Goal: Task Accomplishment & Management: Manage account settings

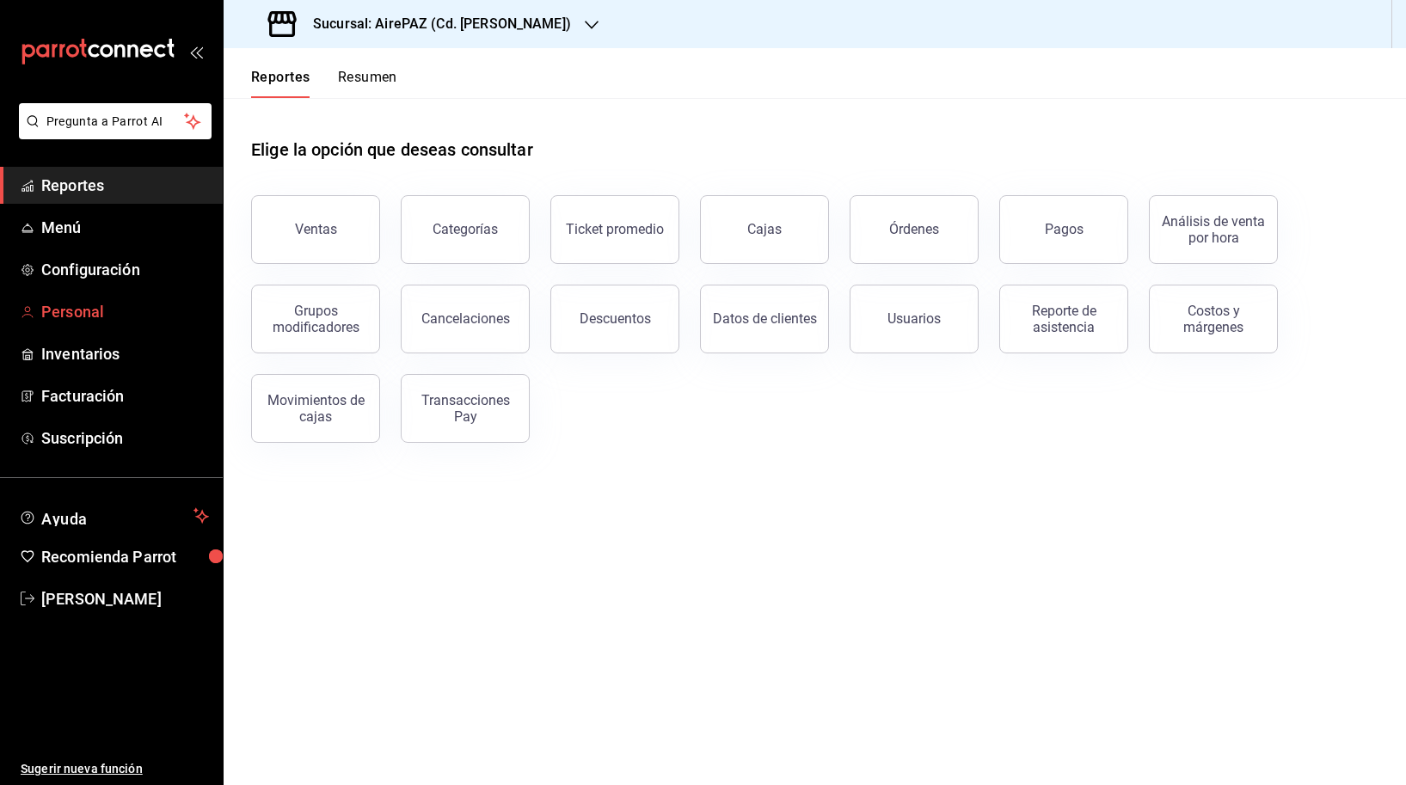
click at [107, 319] on span "Personal" at bounding box center [125, 311] width 168 height 23
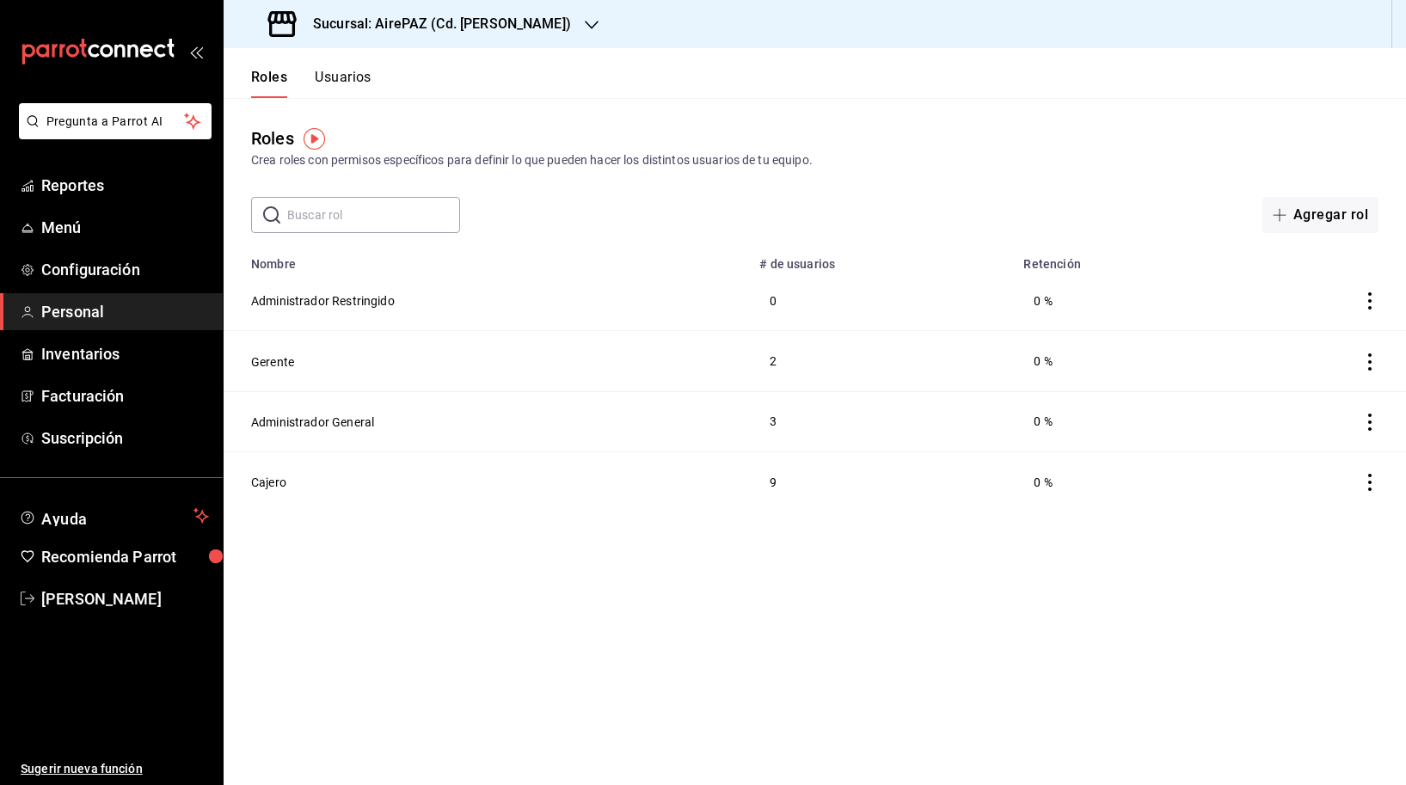
click at [348, 89] on button "Usuarios" at bounding box center [343, 83] width 57 height 29
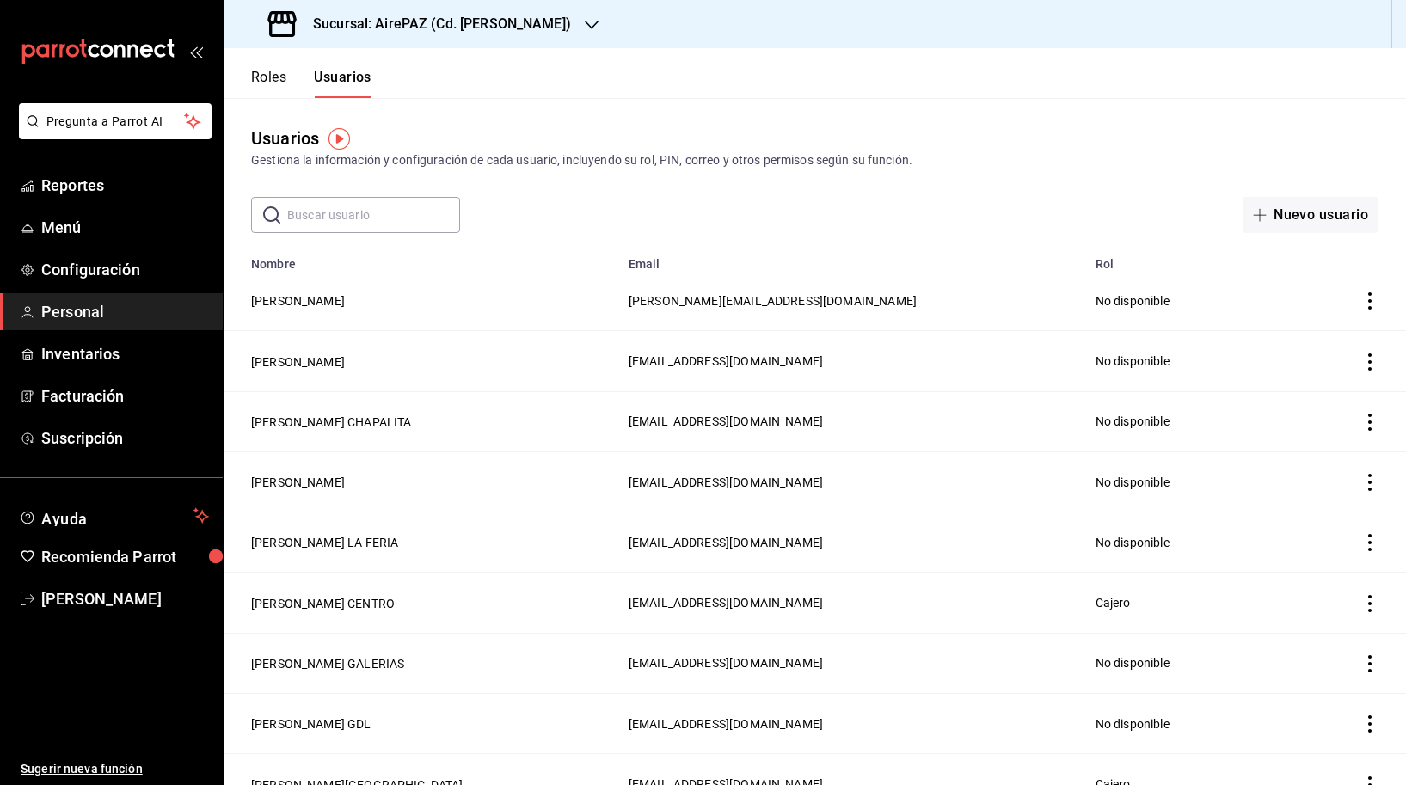
click at [384, 209] on input "text" at bounding box center [373, 215] width 173 height 34
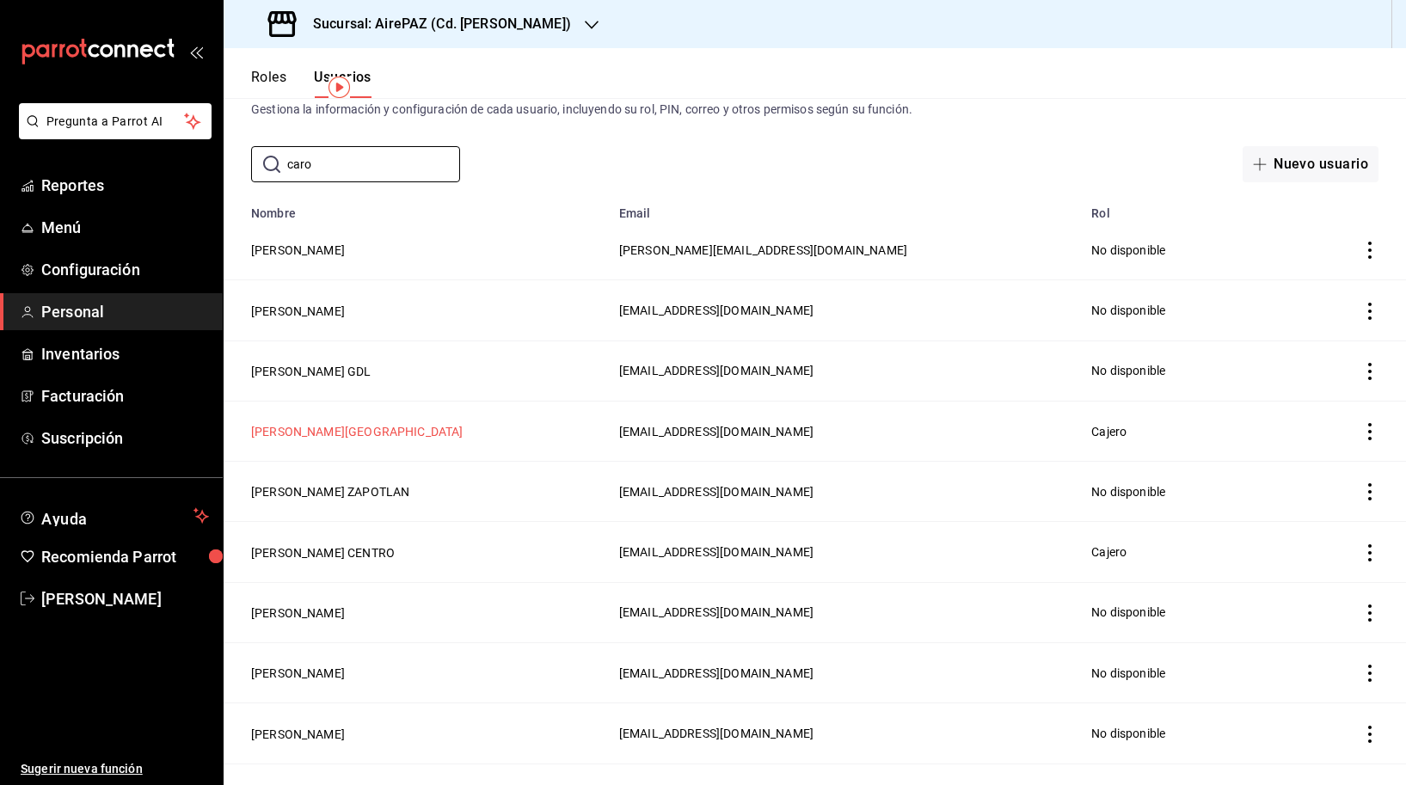
scroll to position [52, 0]
type input "caro"
click at [371, 369] on button "[PERSON_NAME] GDL" at bounding box center [311, 370] width 120 height 17
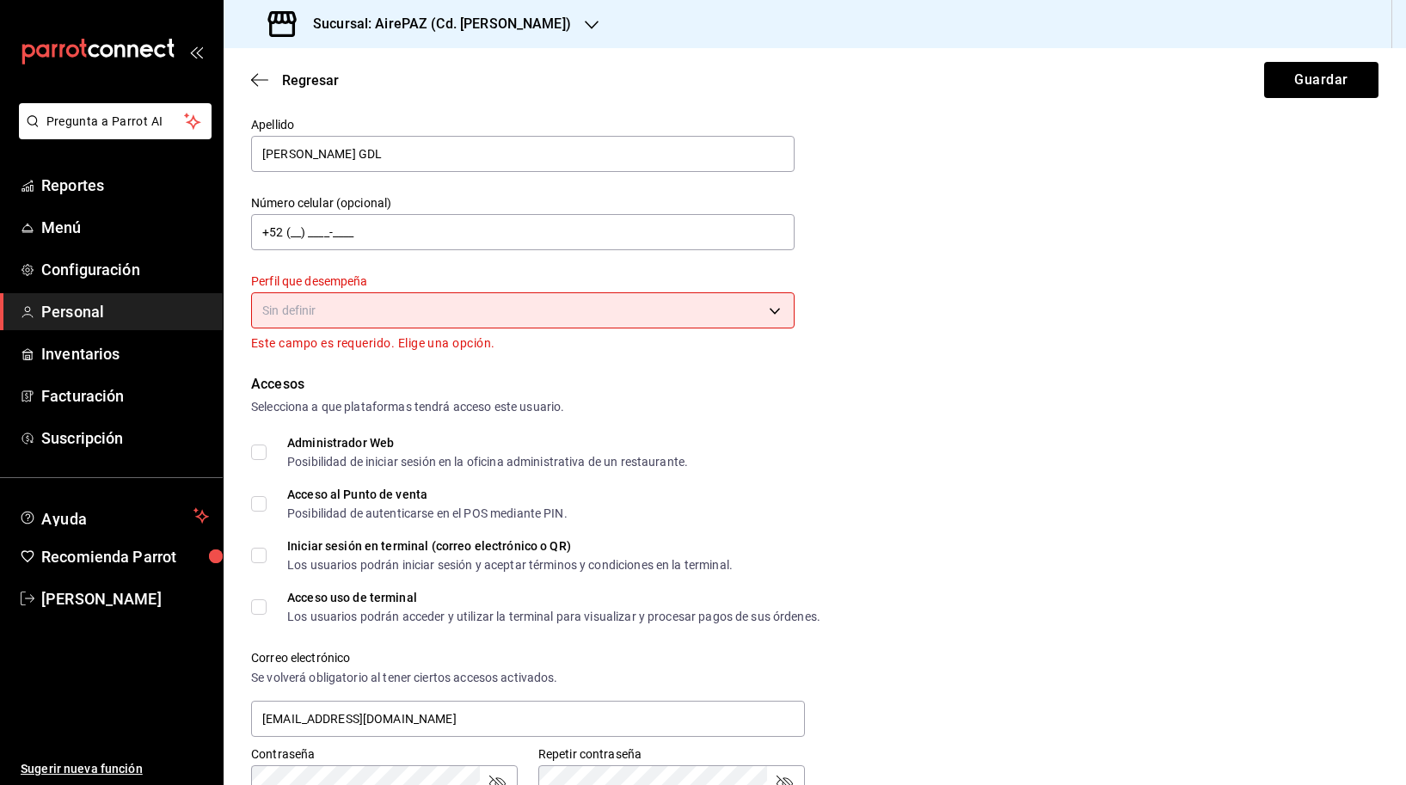
scroll to position [129, 0]
click at [386, 292] on body "Pregunta a Parrot AI Reportes Menú Configuración Personal Inventarios Facturaci…" at bounding box center [703, 392] width 1406 height 785
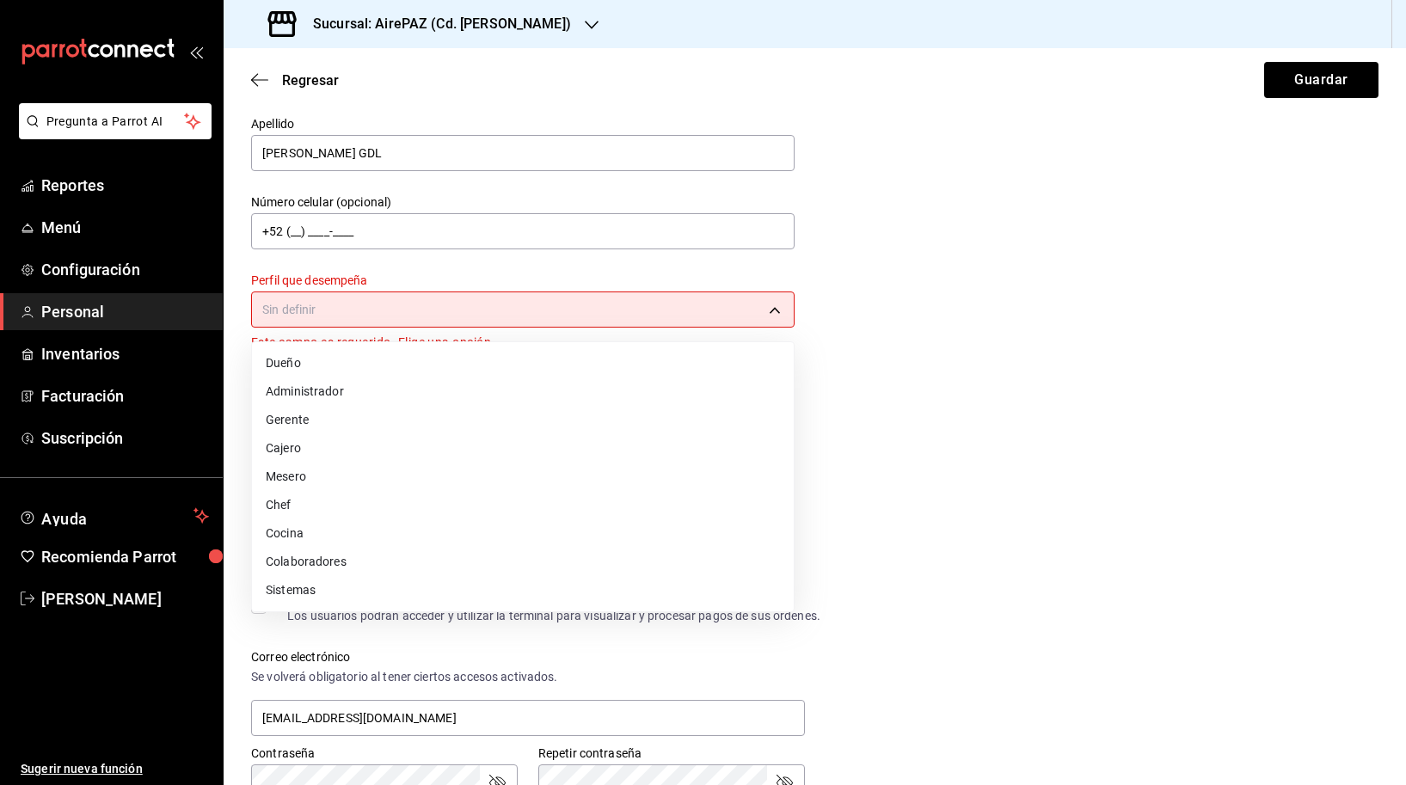
click at [349, 419] on li "Gerente" at bounding box center [523, 420] width 542 height 28
type input "MANAGER"
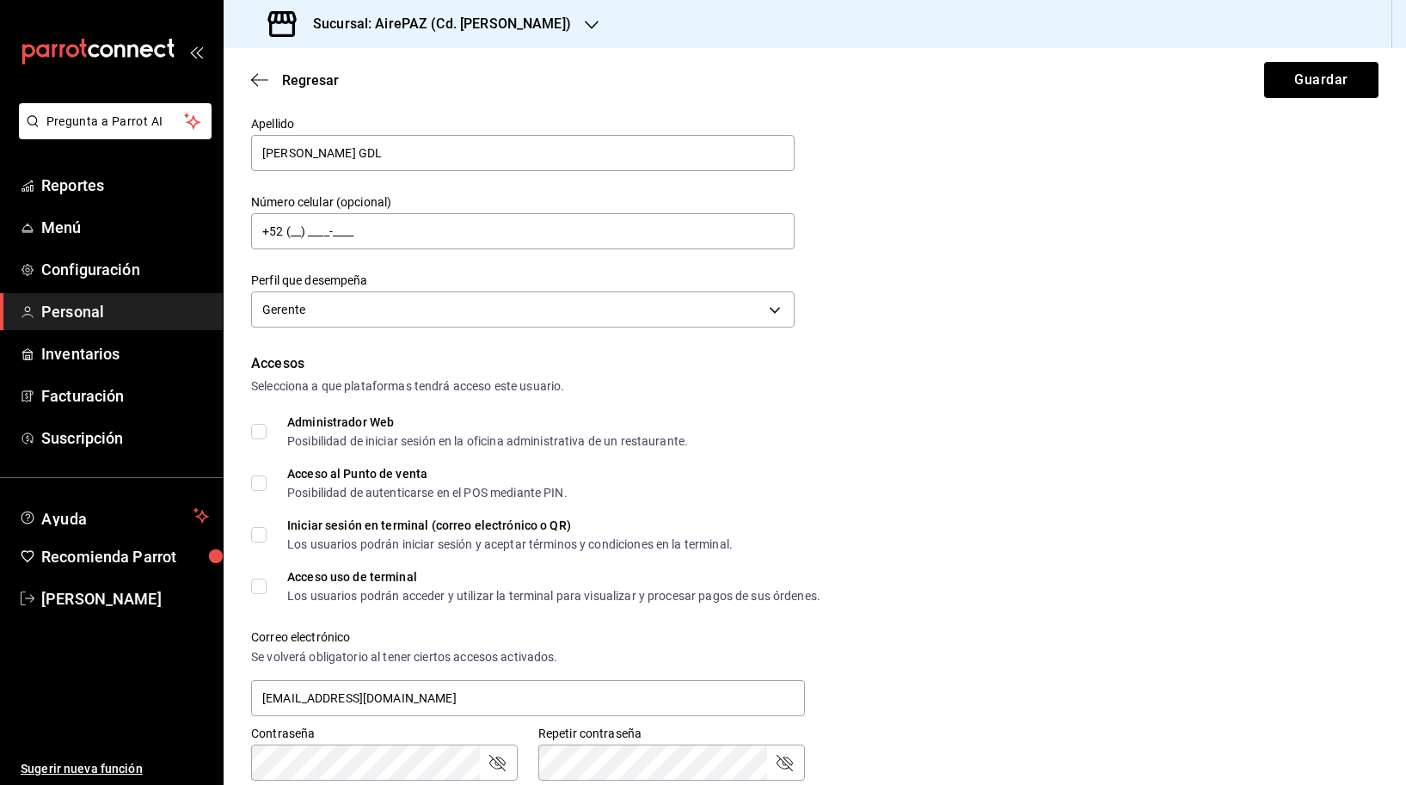
click at [258, 490] on input "Acceso al Punto de venta Posibilidad de autenticarse en el POS mediante PIN." at bounding box center [258, 483] width 15 height 15
checkbox input "true"
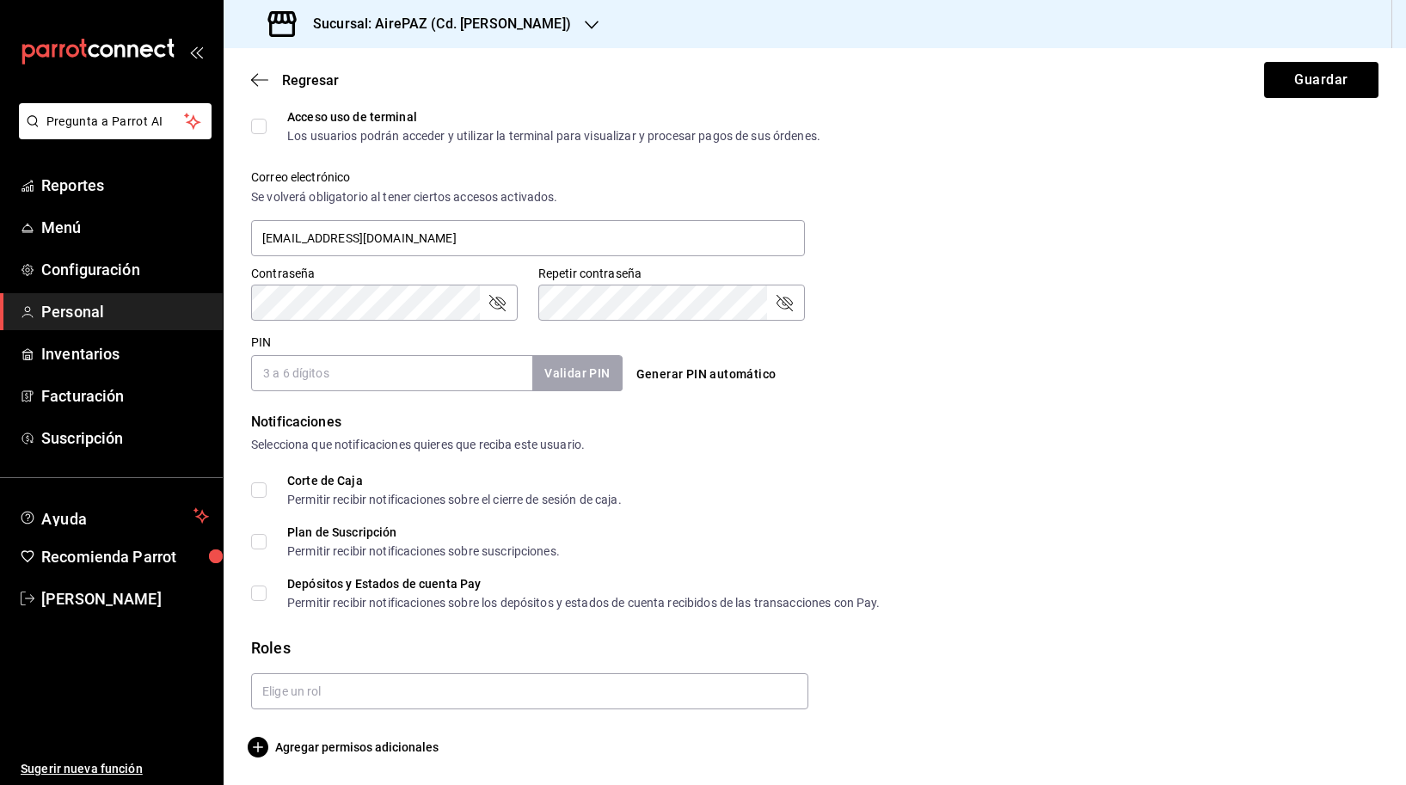
scroll to position [589, 0]
click at [256, 597] on input "Depósitos y Estados de cuenta Pay Permitir recibir notificaciones sobre los dep…" at bounding box center [258, 593] width 15 height 15
checkbox input "true"
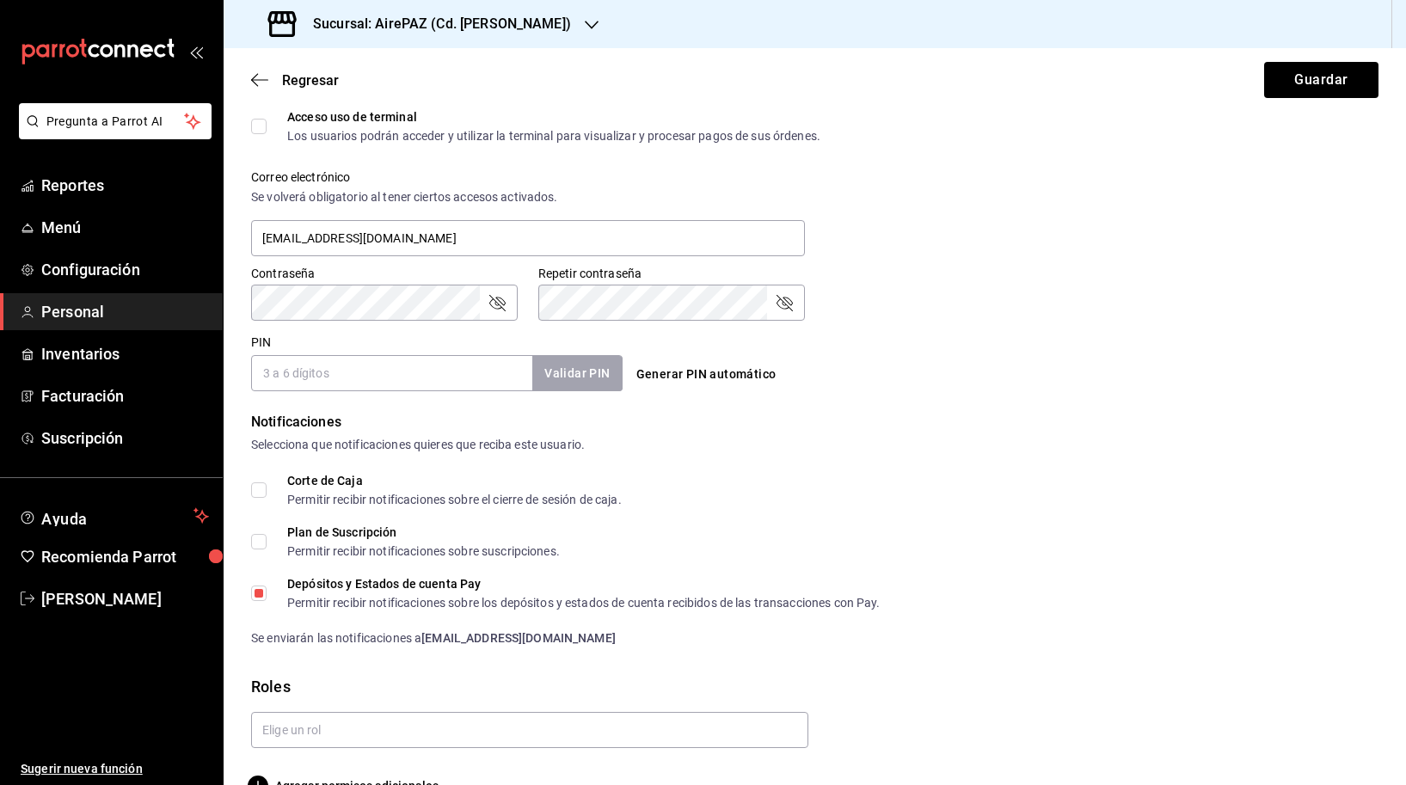
click at [261, 490] on input "Corte de Caja Permitir recibir notificaciones sobre el cierre de sesión de caja." at bounding box center [258, 489] width 15 height 15
checkbox input "true"
click at [261, 543] on input "Plan de Suscripción Permitir recibir notificaciones sobre suscripciones." at bounding box center [258, 541] width 15 height 15
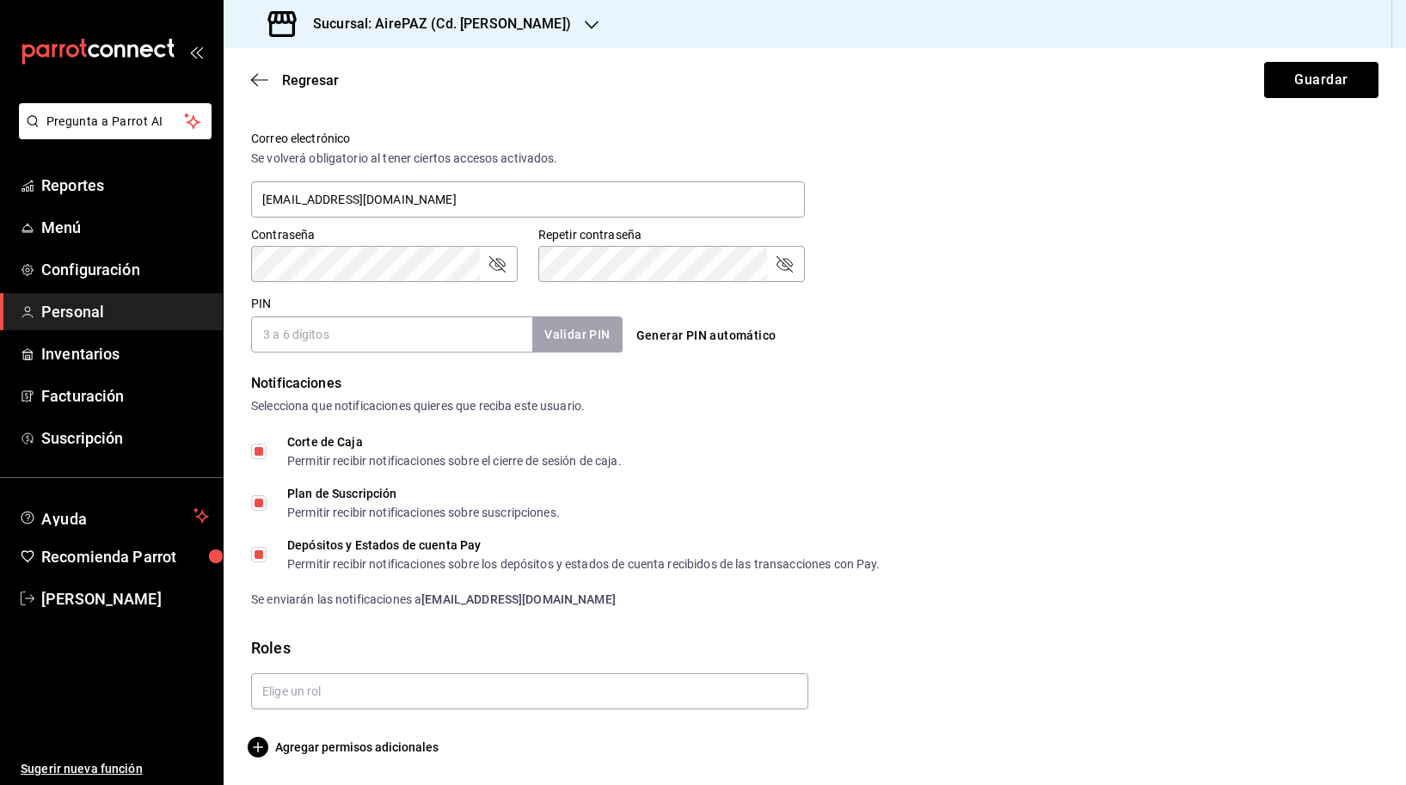
scroll to position [628, 0]
click at [263, 508] on input "Plan de Suscripción Permitir recibir notificaciones sobre suscripciones." at bounding box center [258, 502] width 15 height 15
checkbox input "false"
click at [332, 695] on input "text" at bounding box center [529, 691] width 557 height 36
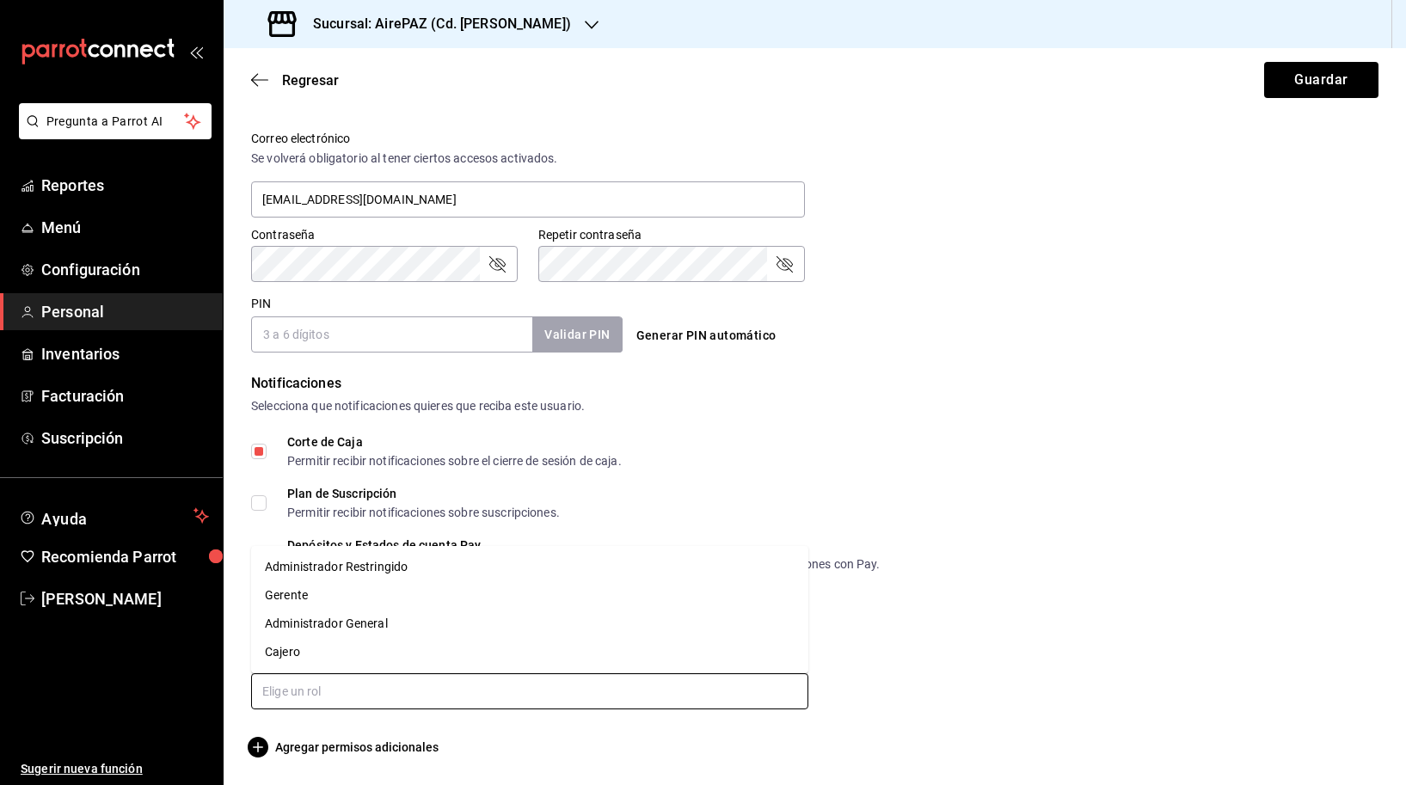
click at [339, 593] on li "Gerente" at bounding box center [529, 595] width 557 height 28
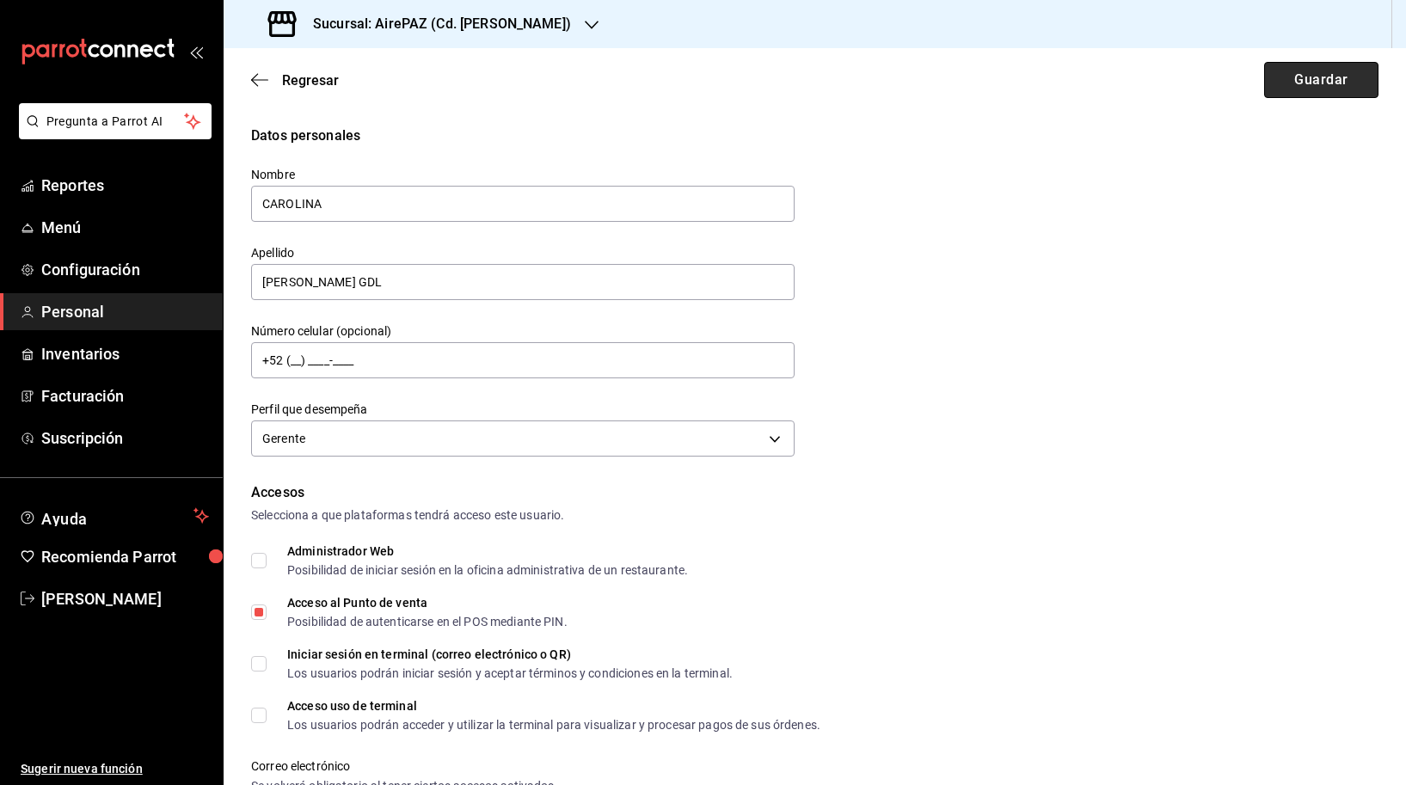
click at [1302, 71] on button "Guardar" at bounding box center [1321, 80] width 114 height 36
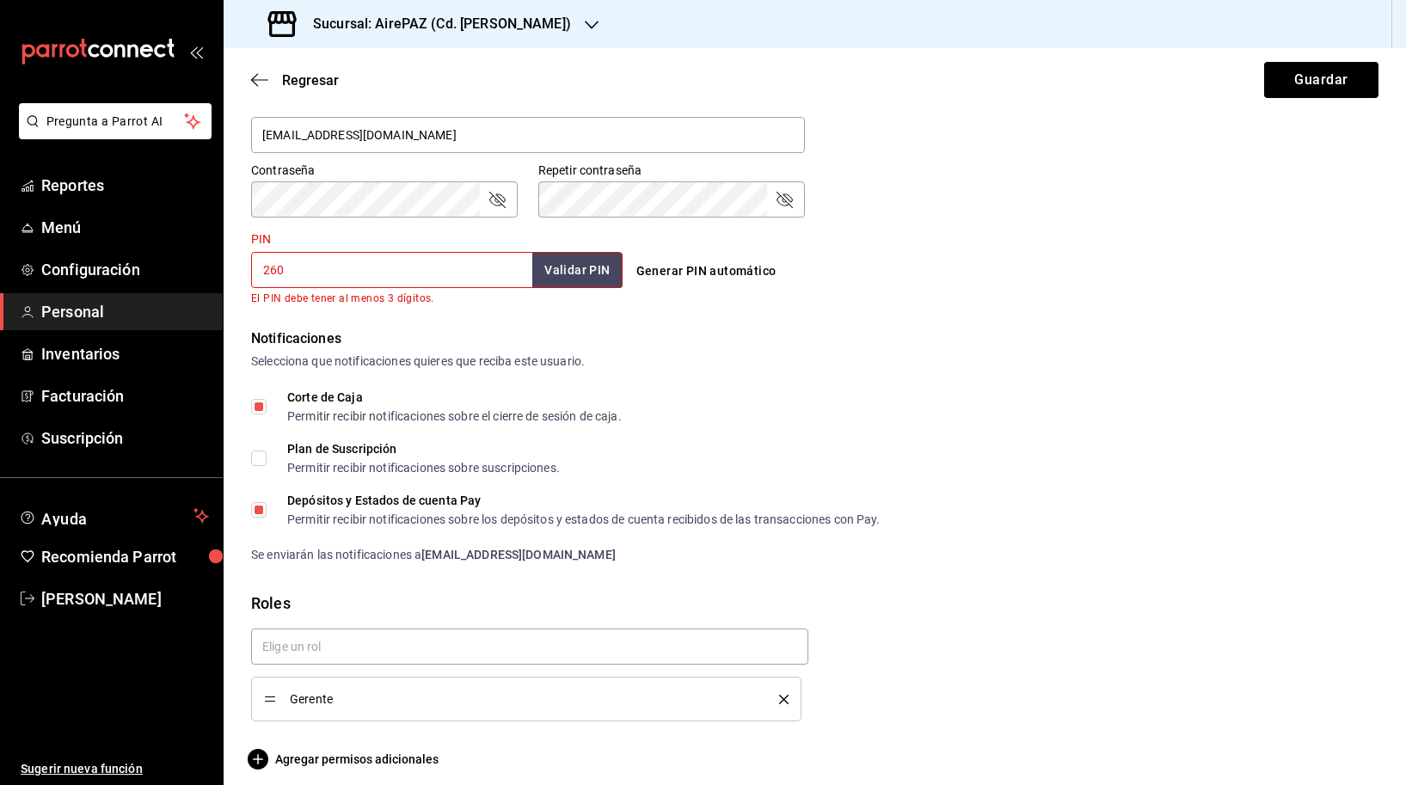
scroll to position [684, 0]
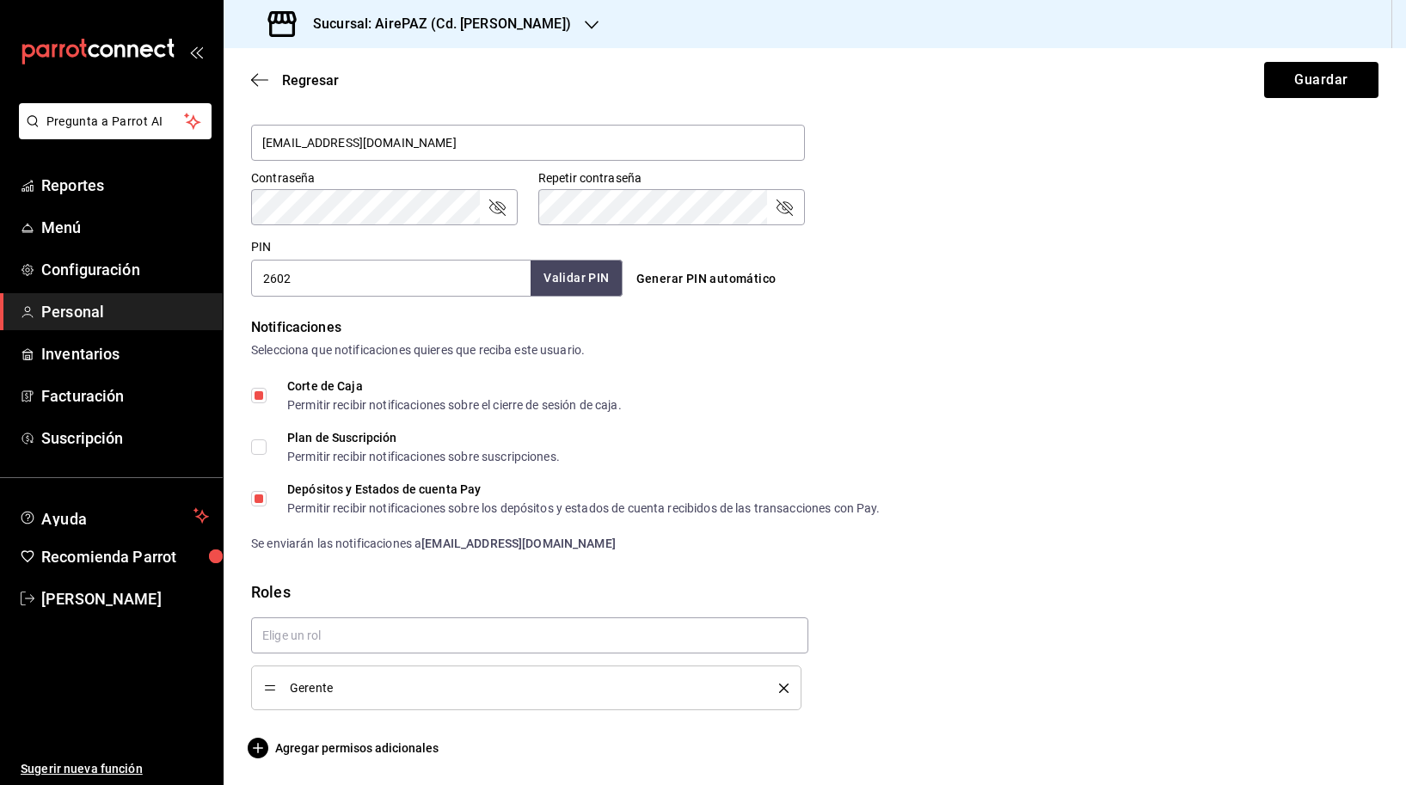
click at [587, 288] on button "Validar PIN" at bounding box center [576, 278] width 91 height 37
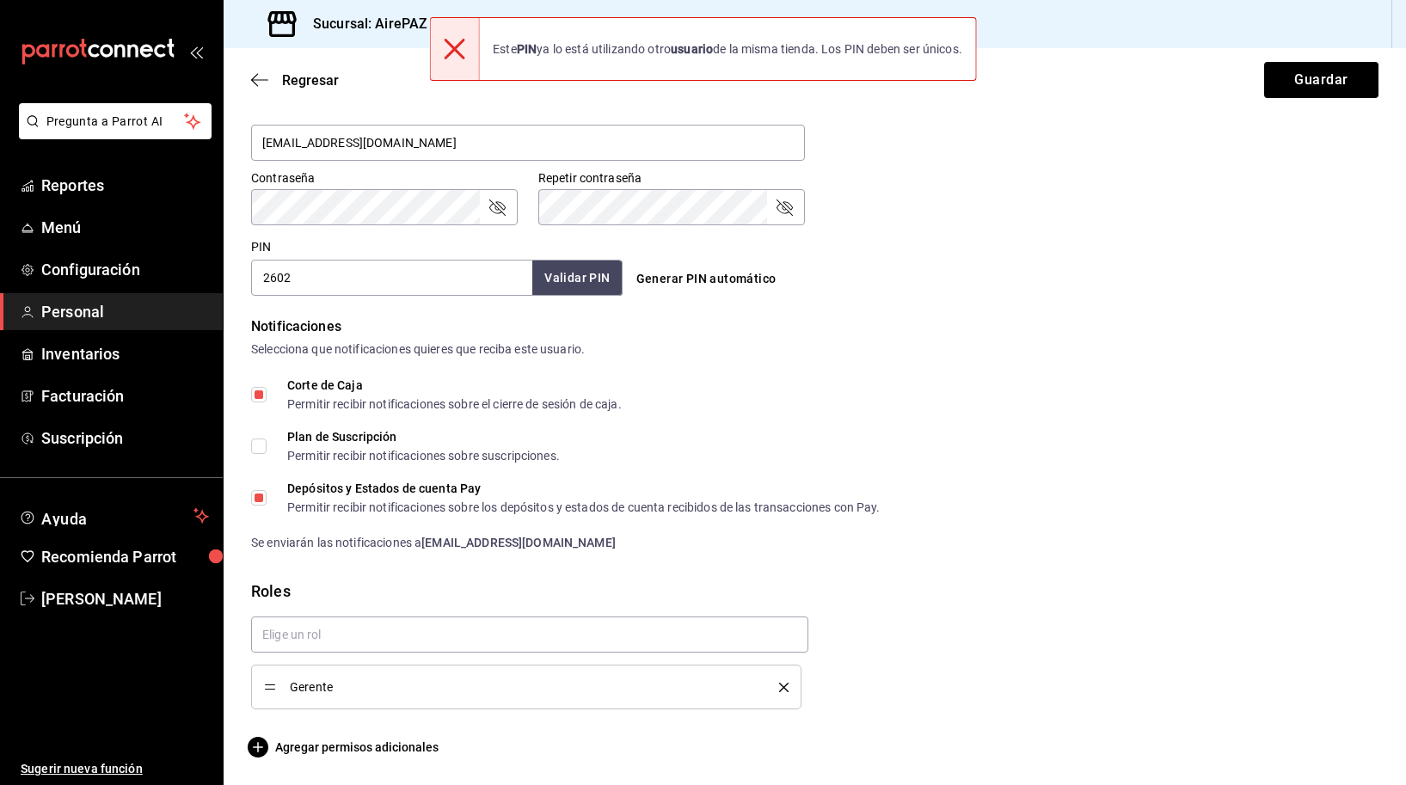
click at [432, 279] on input "2602" at bounding box center [391, 278] width 281 height 36
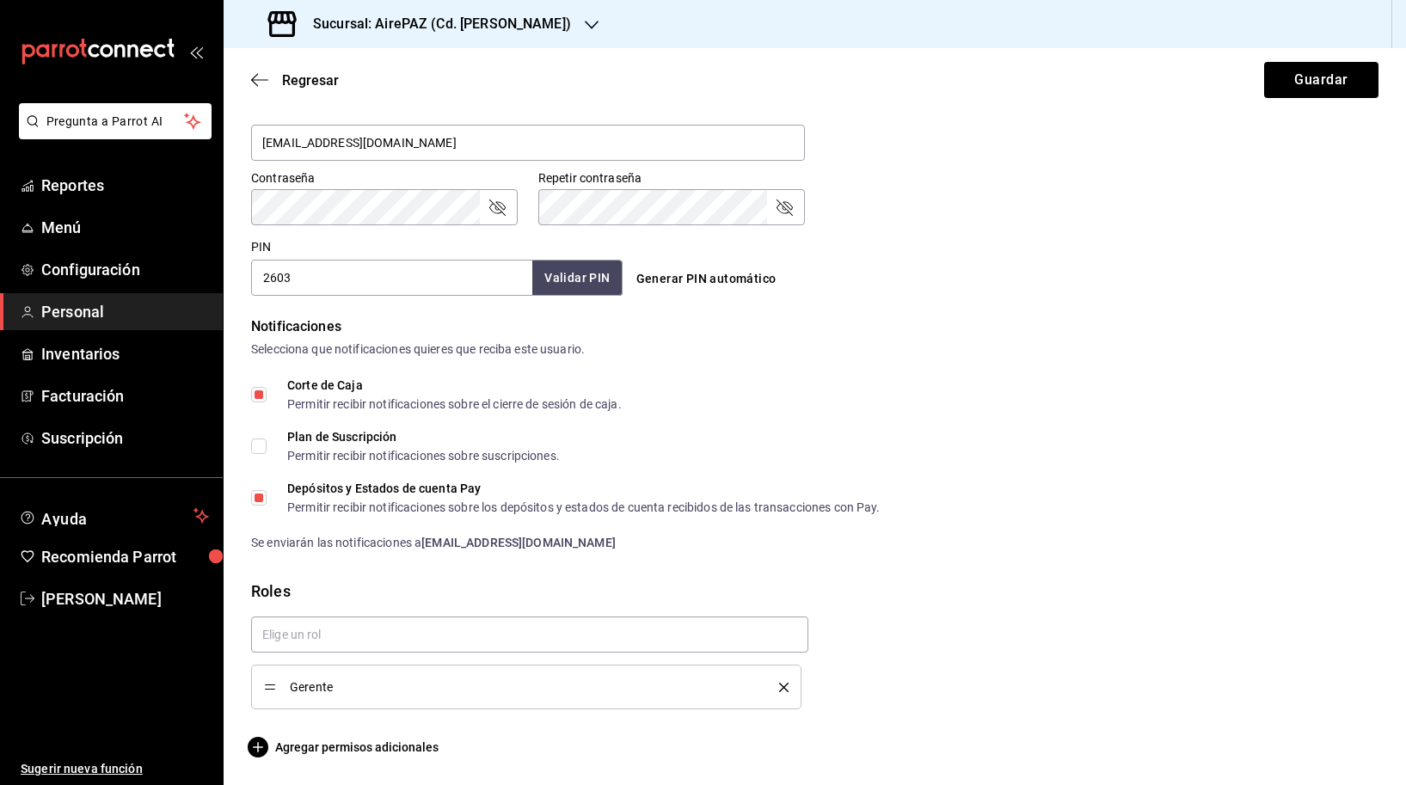
type input "2603"
click at [583, 277] on button "Validar PIN" at bounding box center [576, 278] width 91 height 37
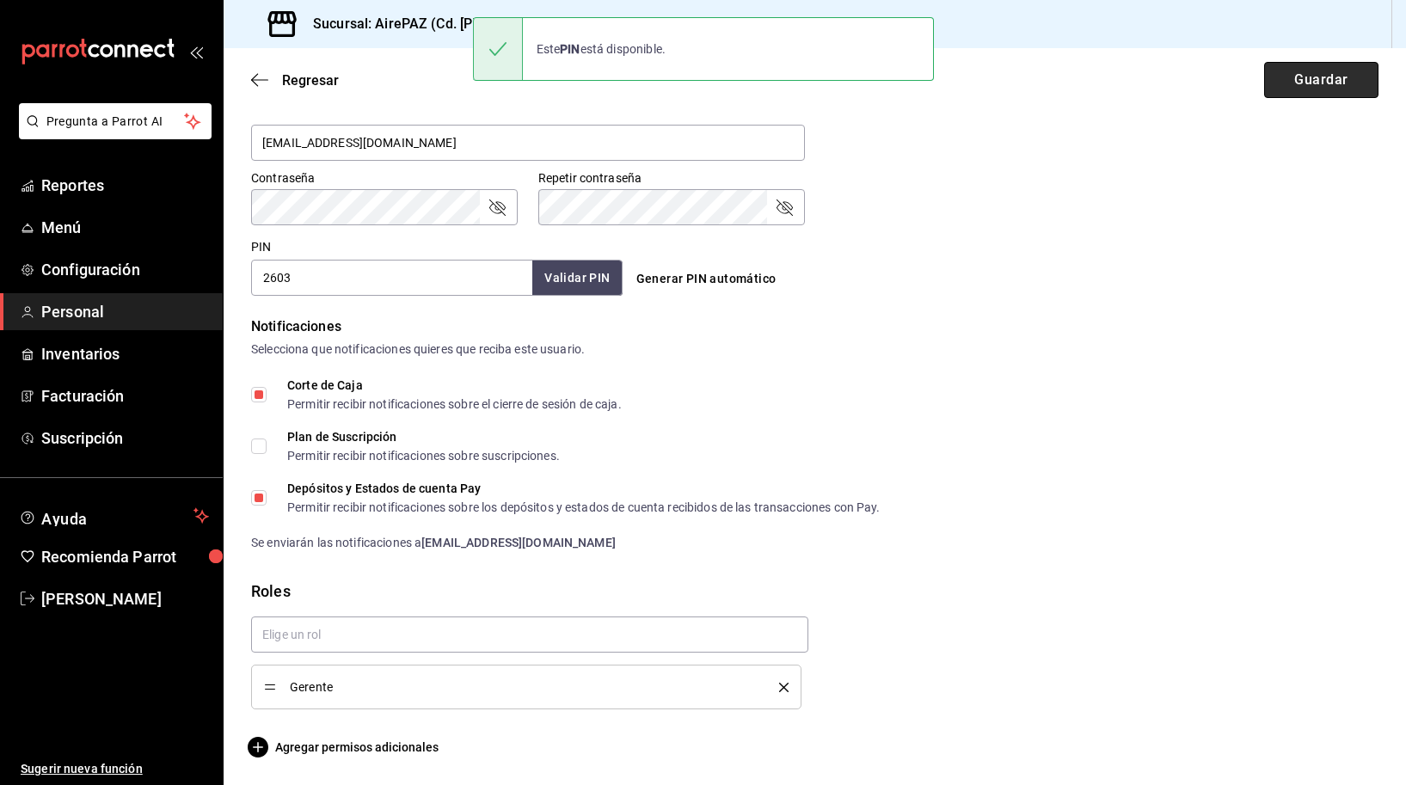
click at [1298, 77] on button "Guardar" at bounding box center [1321, 80] width 114 height 36
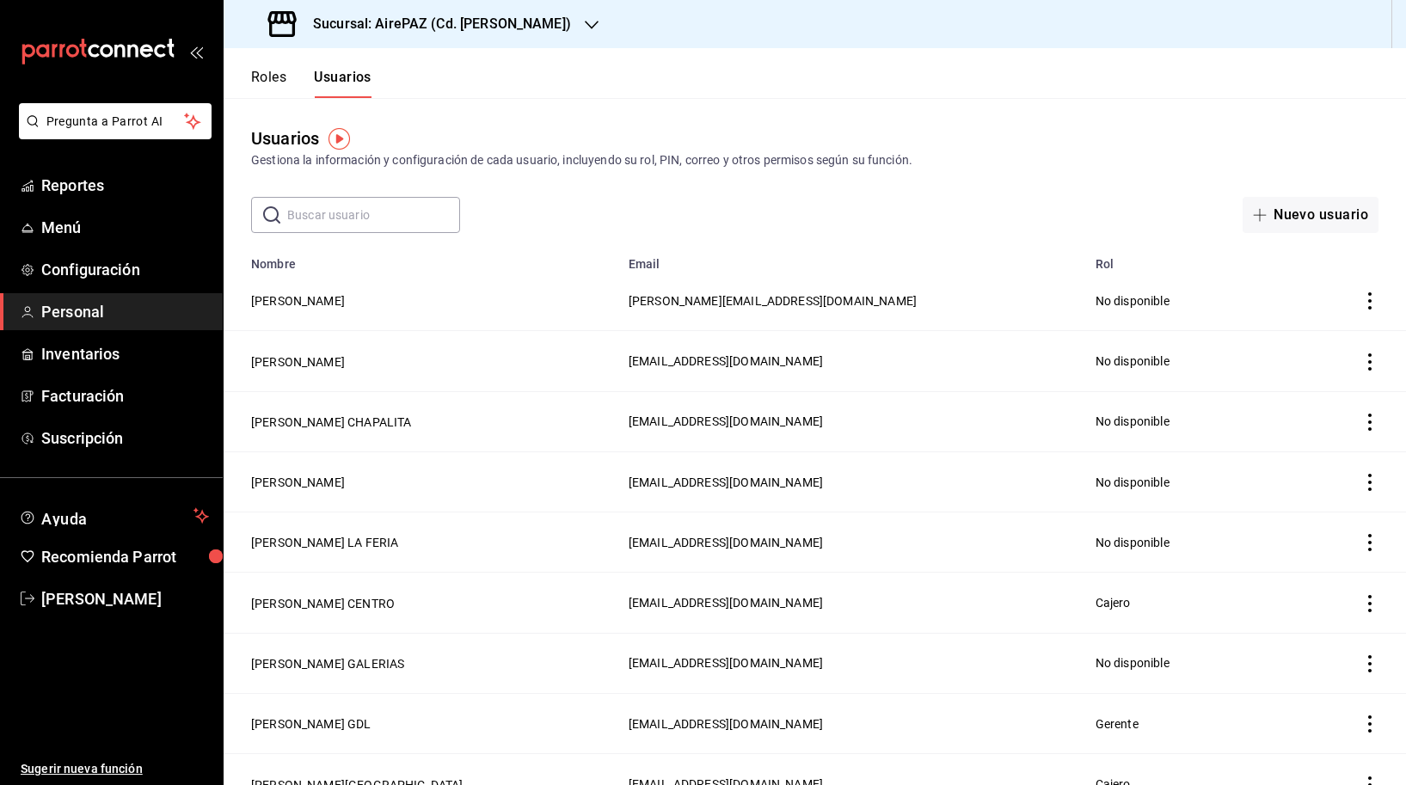
click at [390, 193] on div "Usuarios Gestiona la información y configuración de cada usuario, incluyendo su…" at bounding box center [815, 165] width 1182 height 135
click at [386, 216] on input "text" at bounding box center [373, 215] width 173 height 34
type input "4"
type input "[PERSON_NAME]"
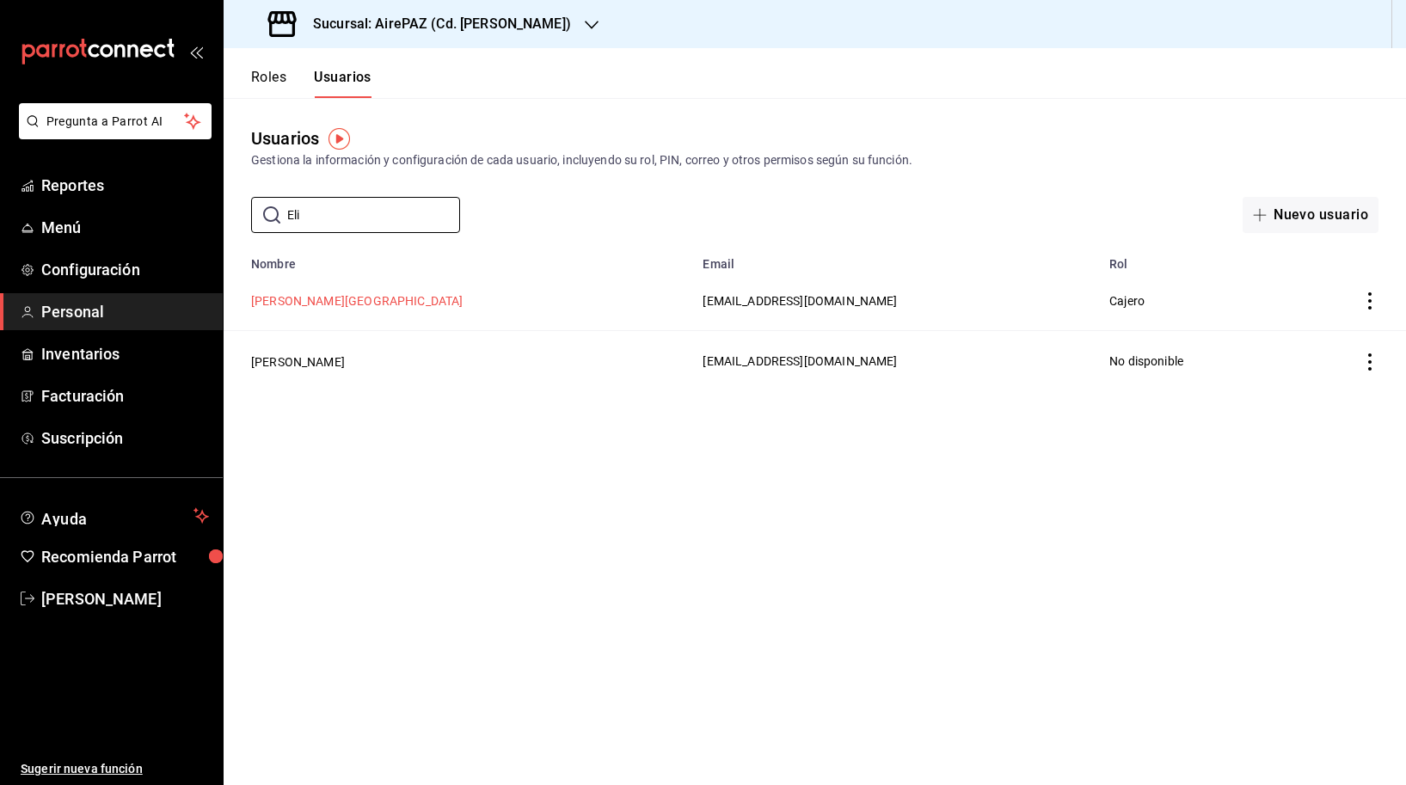
drag, startPoint x: 386, startPoint y: 216, endPoint x: 389, endPoint y: 301, distance: 85.2
click at [389, 301] on button "[PERSON_NAME][GEOGRAPHIC_DATA]" at bounding box center [357, 300] width 212 height 17
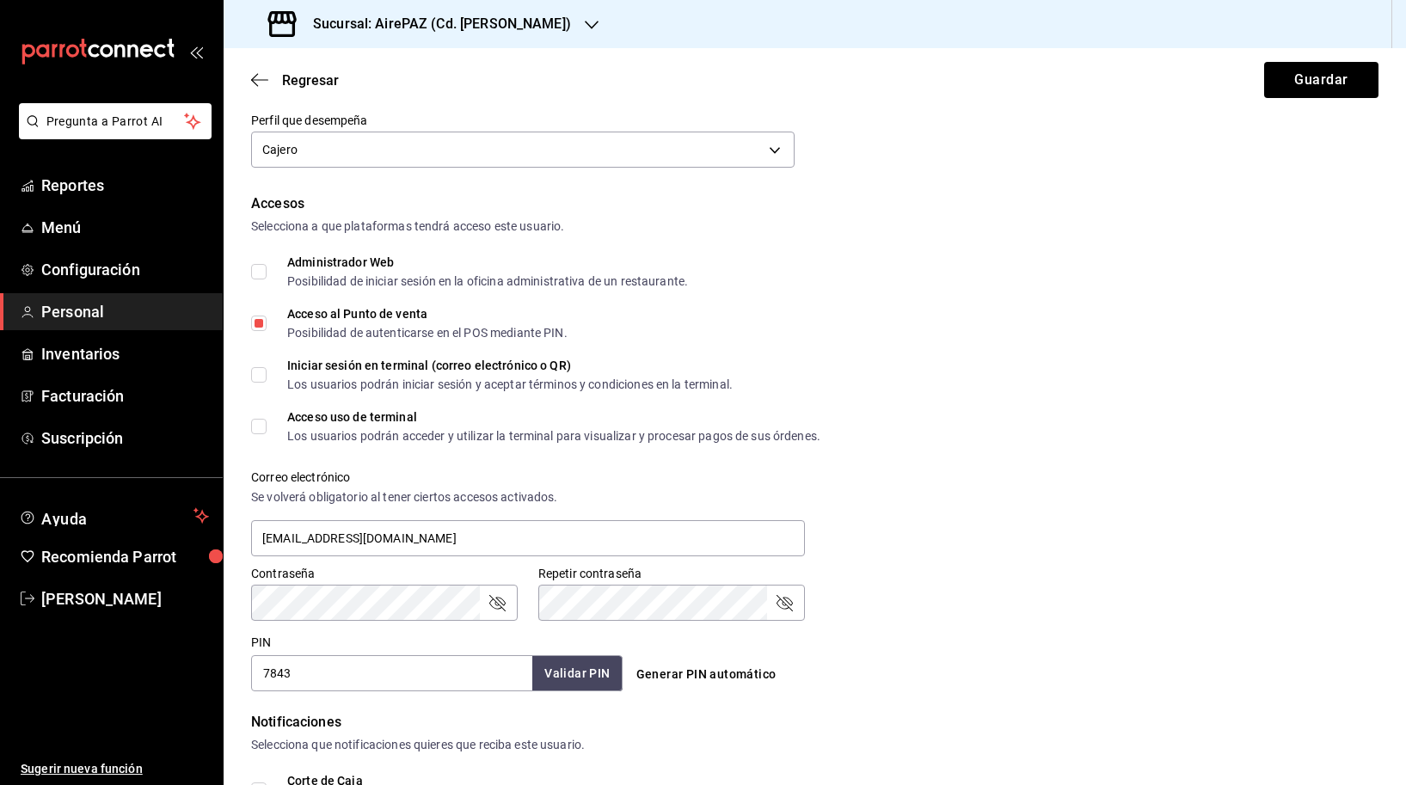
scroll to position [290, 0]
click at [397, 414] on div "Acceso uso de terminal" at bounding box center [553, 416] width 533 height 12
click at [267, 418] on input "Acceso uso de terminal Los usuarios podrán acceder y utilizar la terminal para …" at bounding box center [258, 425] width 15 height 15
checkbox input "true"
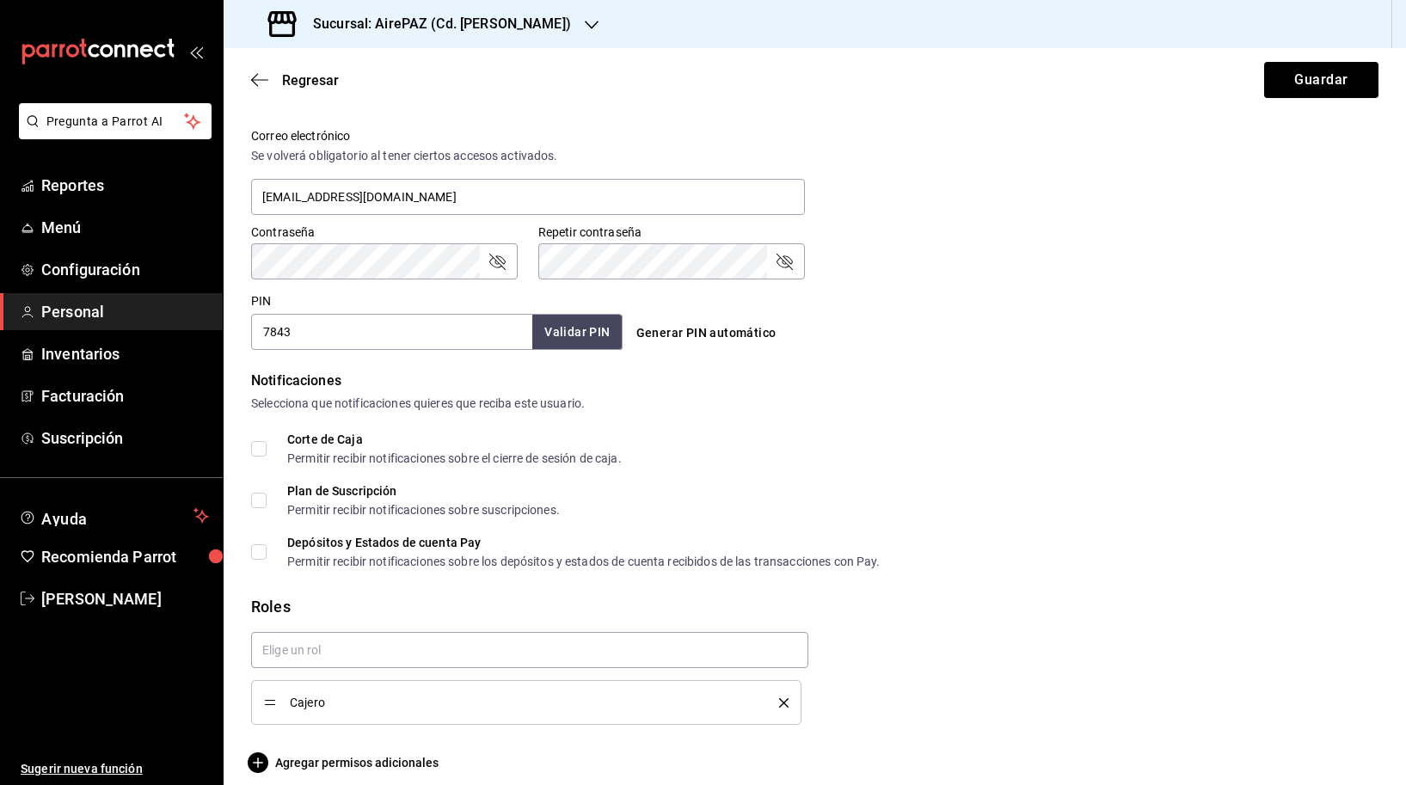
scroll to position [629, 0]
click at [508, 540] on div "Depósitos y Estados de cuenta Pay" at bounding box center [583, 543] width 593 height 12
click at [267, 545] on input "Depósitos y Estados de cuenta Pay Permitir recibir notificaciones sobre los dep…" at bounding box center [258, 552] width 15 height 15
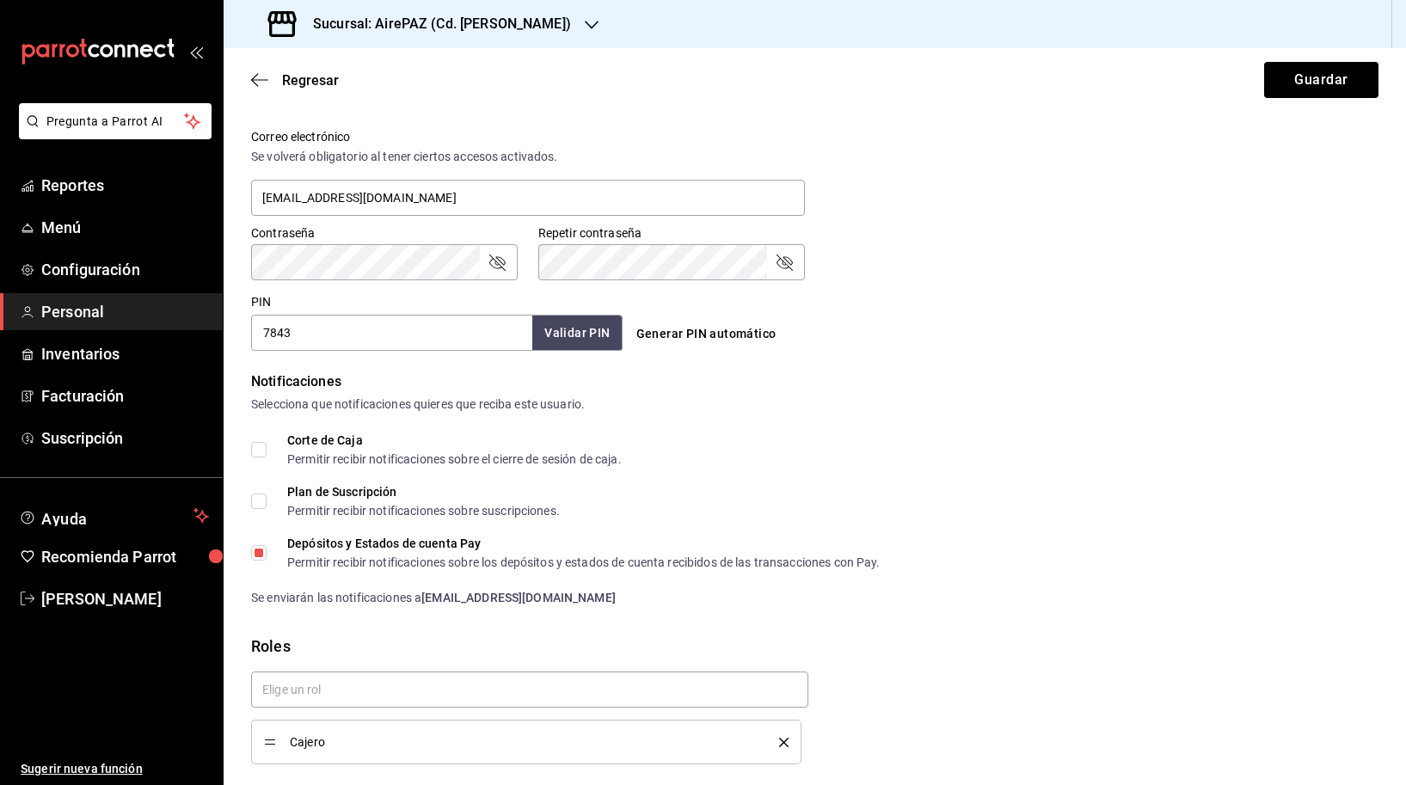
click at [457, 537] on div "Depósitos y Estados de cuenta Pay" at bounding box center [583, 543] width 593 height 12
click at [267, 545] on input "Depósitos y Estados de cuenta Pay Permitir recibir notificaciones sobre los dep…" at bounding box center [258, 552] width 15 height 15
checkbox input "false"
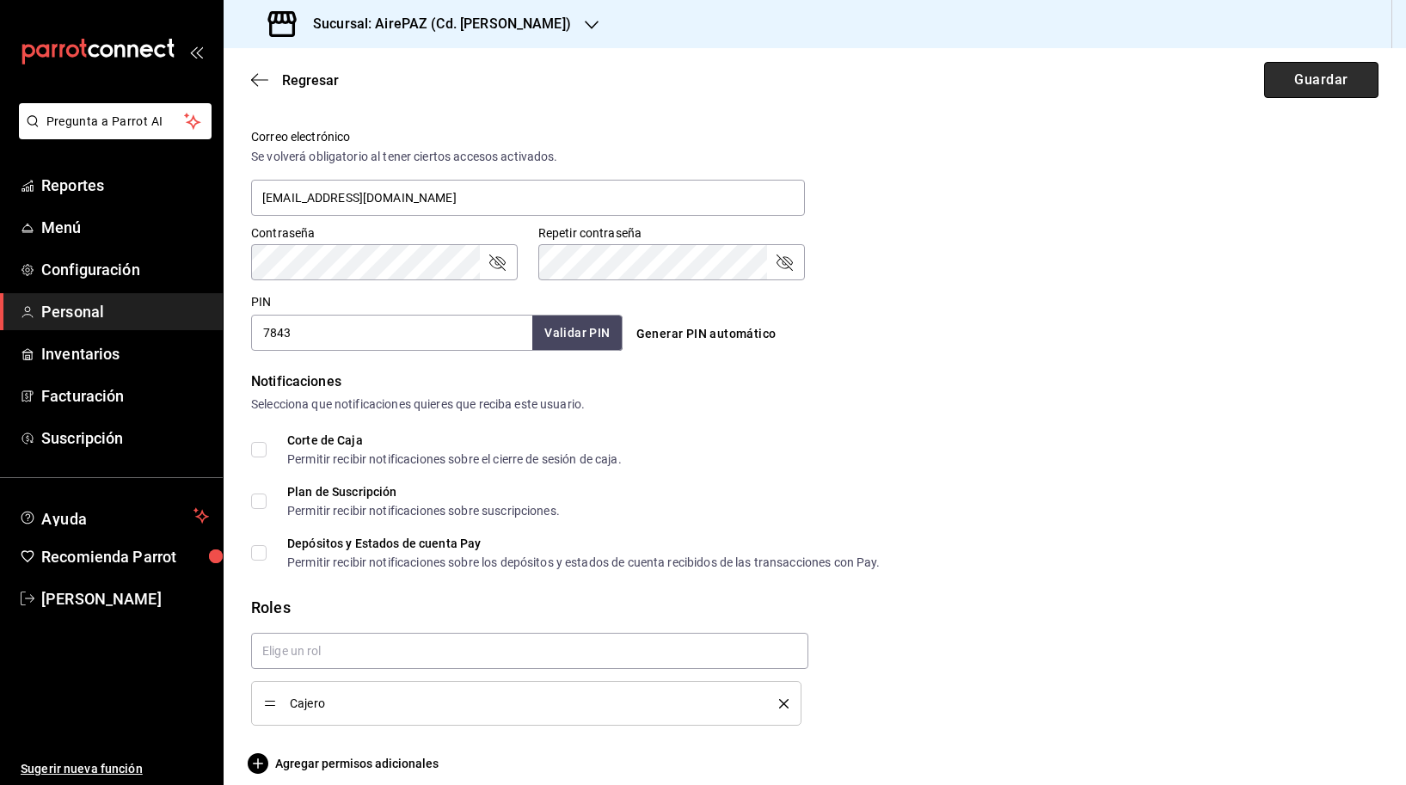
click at [1308, 77] on button "Guardar" at bounding box center [1321, 80] width 114 height 36
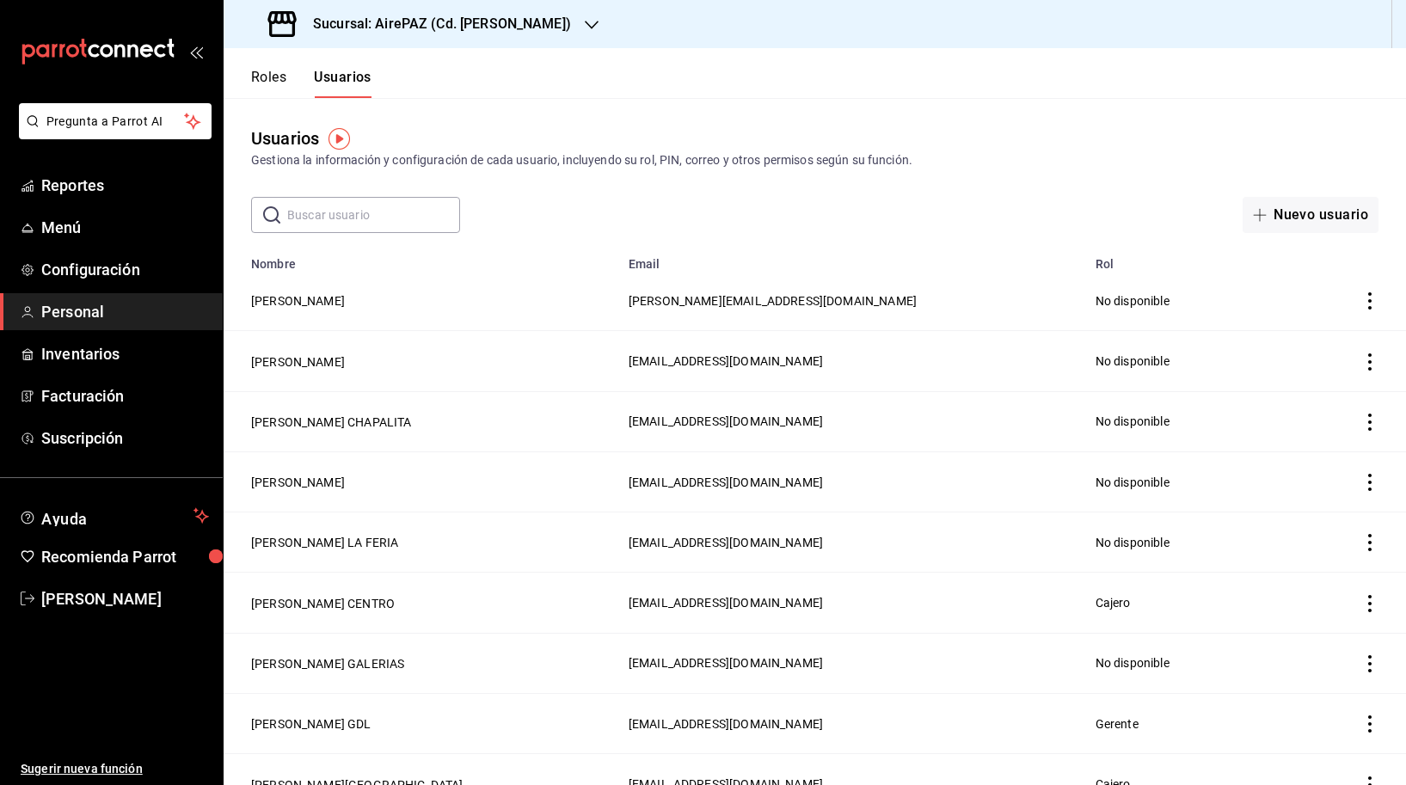
click at [370, 222] on input "text" at bounding box center [373, 215] width 173 height 34
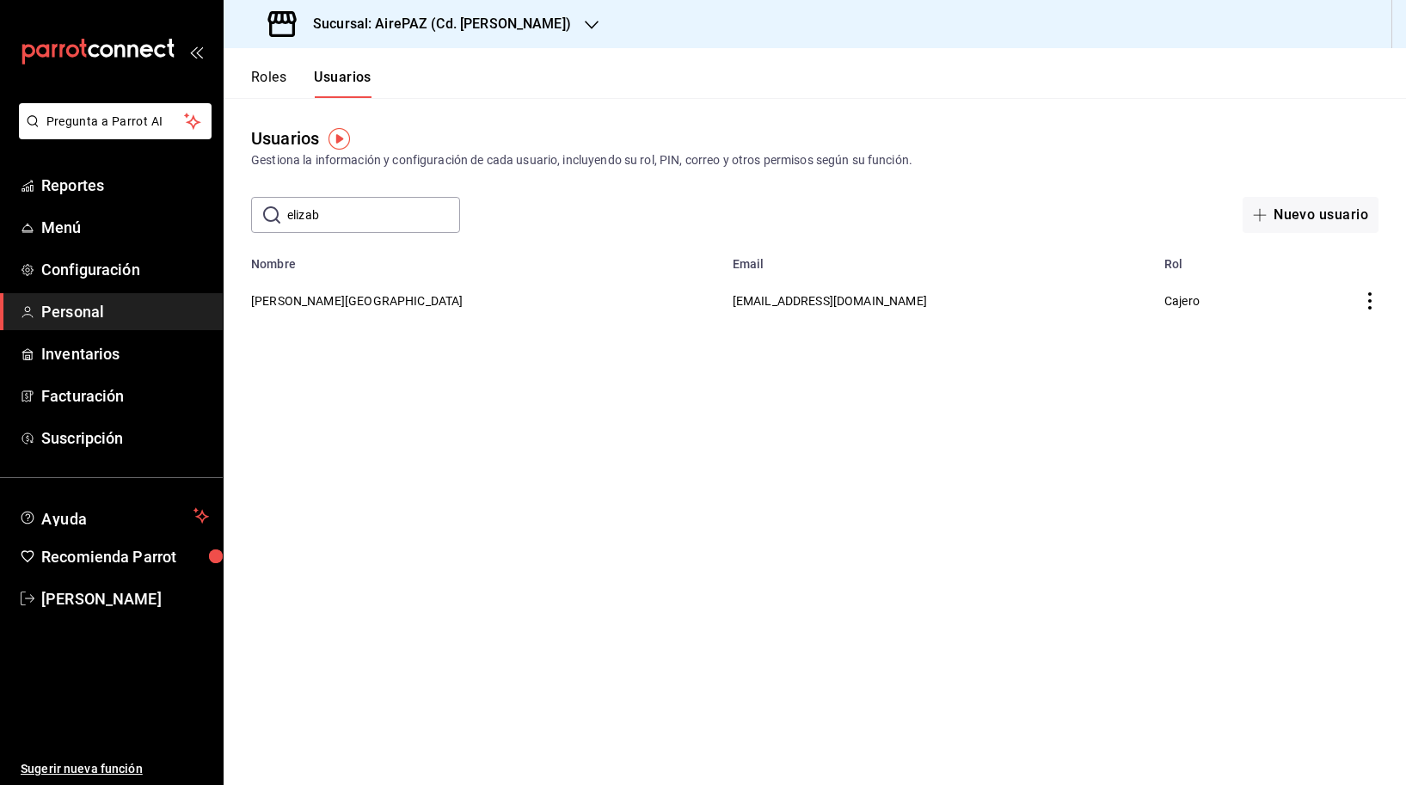
type input "elizab"
drag, startPoint x: 370, startPoint y: 222, endPoint x: 371, endPoint y: 297, distance: 74.8
click at [371, 297] on button "[PERSON_NAME][GEOGRAPHIC_DATA]" at bounding box center [357, 300] width 212 height 17
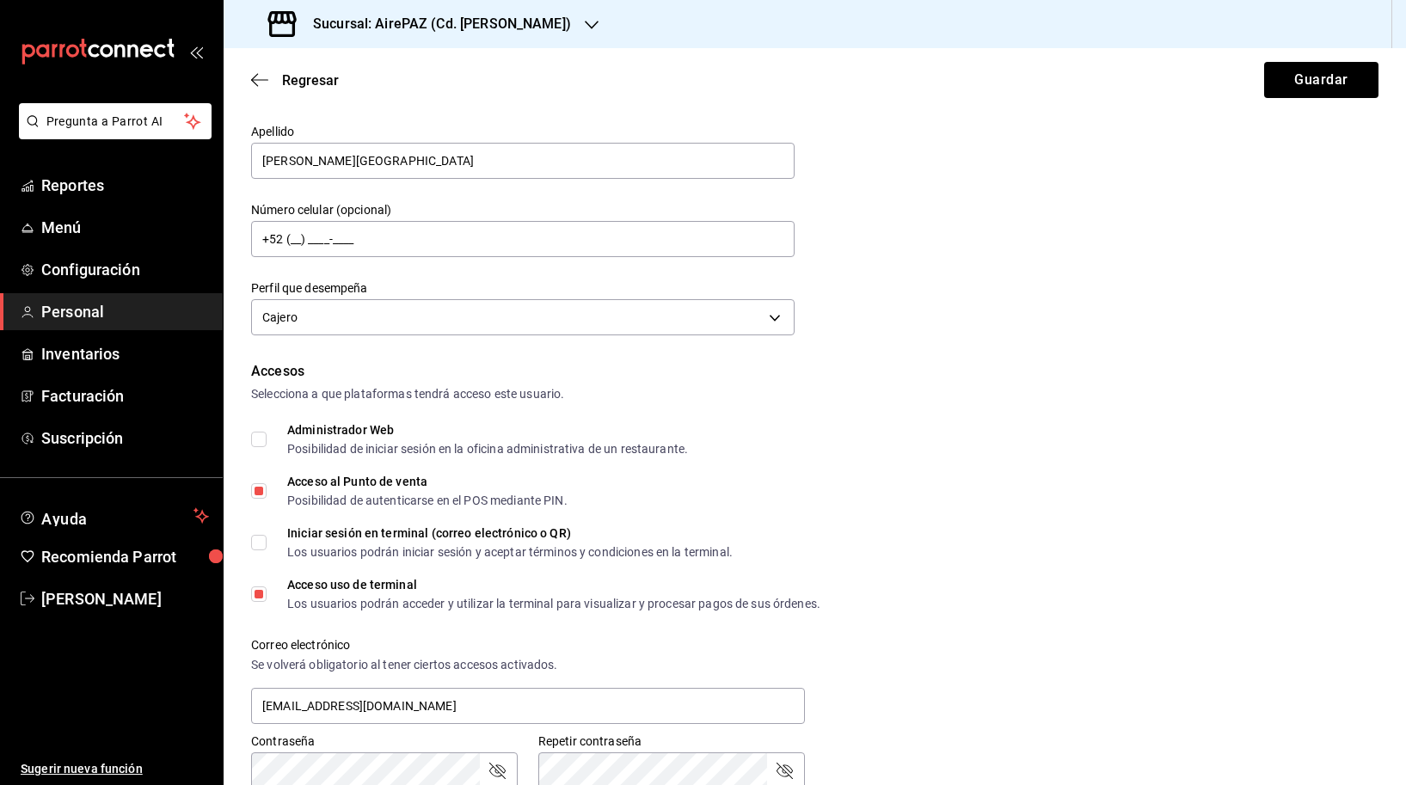
scroll to position [126, 0]
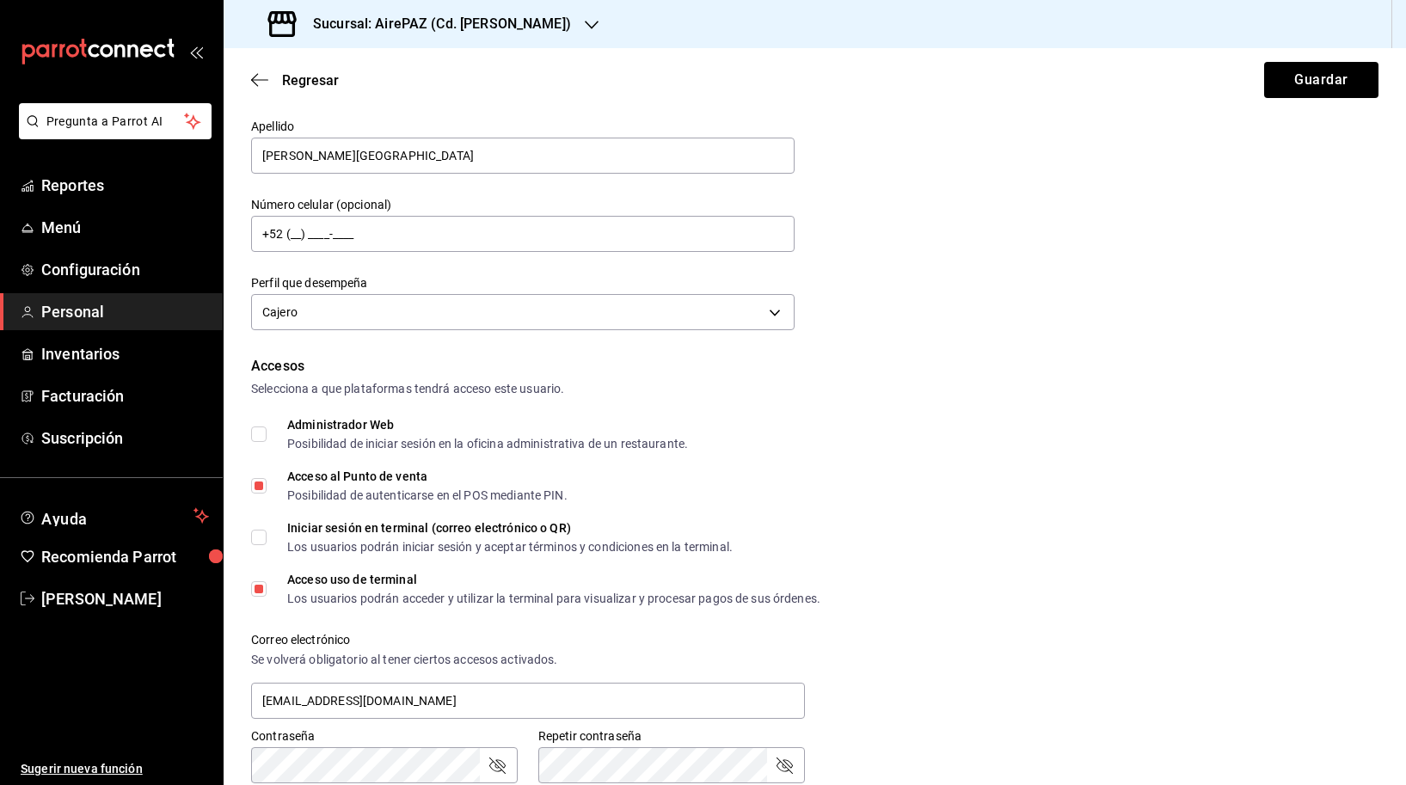
click at [251, 535] on input "Iniciar sesión en terminal (correo electrónico o QR) Los usuarios podrán inicia…" at bounding box center [258, 537] width 15 height 15
checkbox input "true"
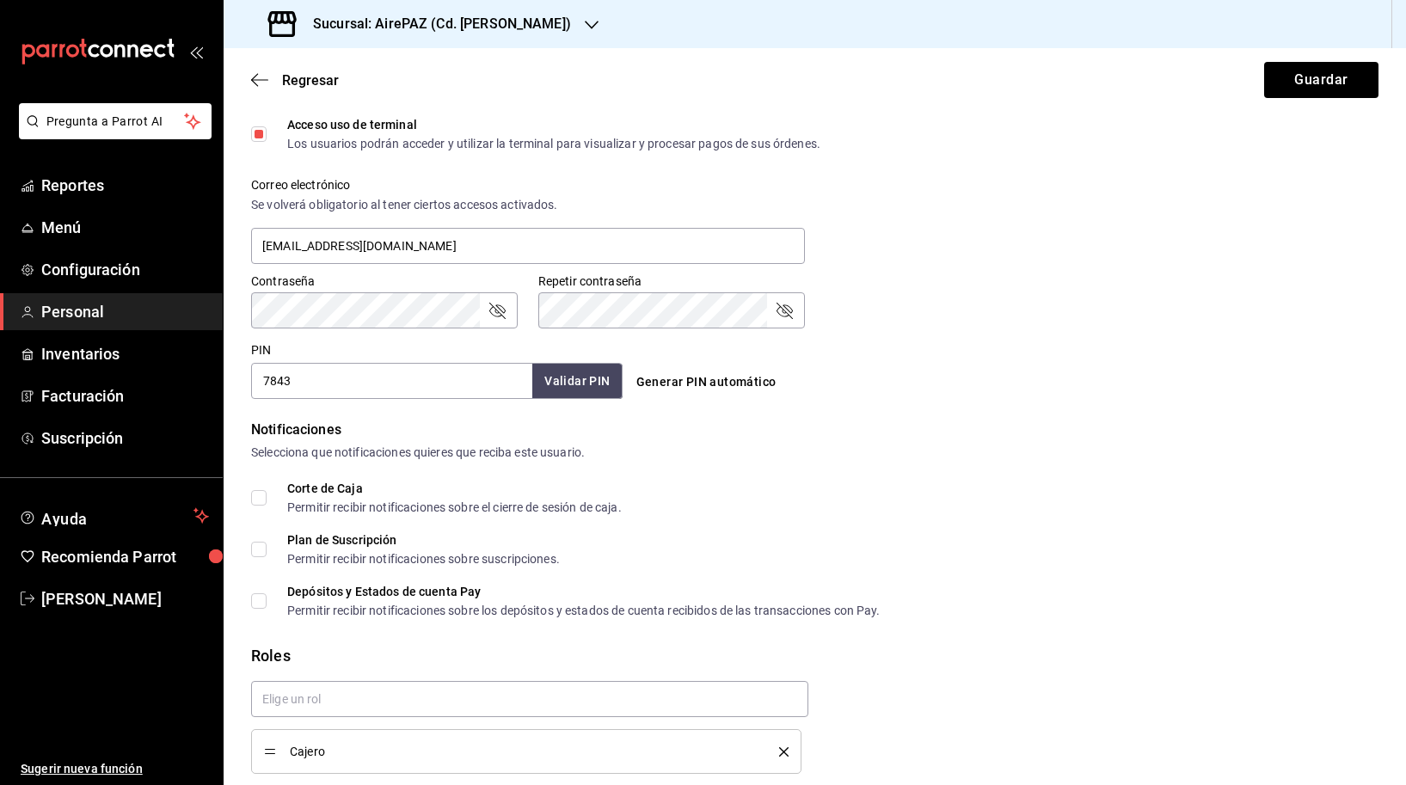
scroll to position [586, 0]
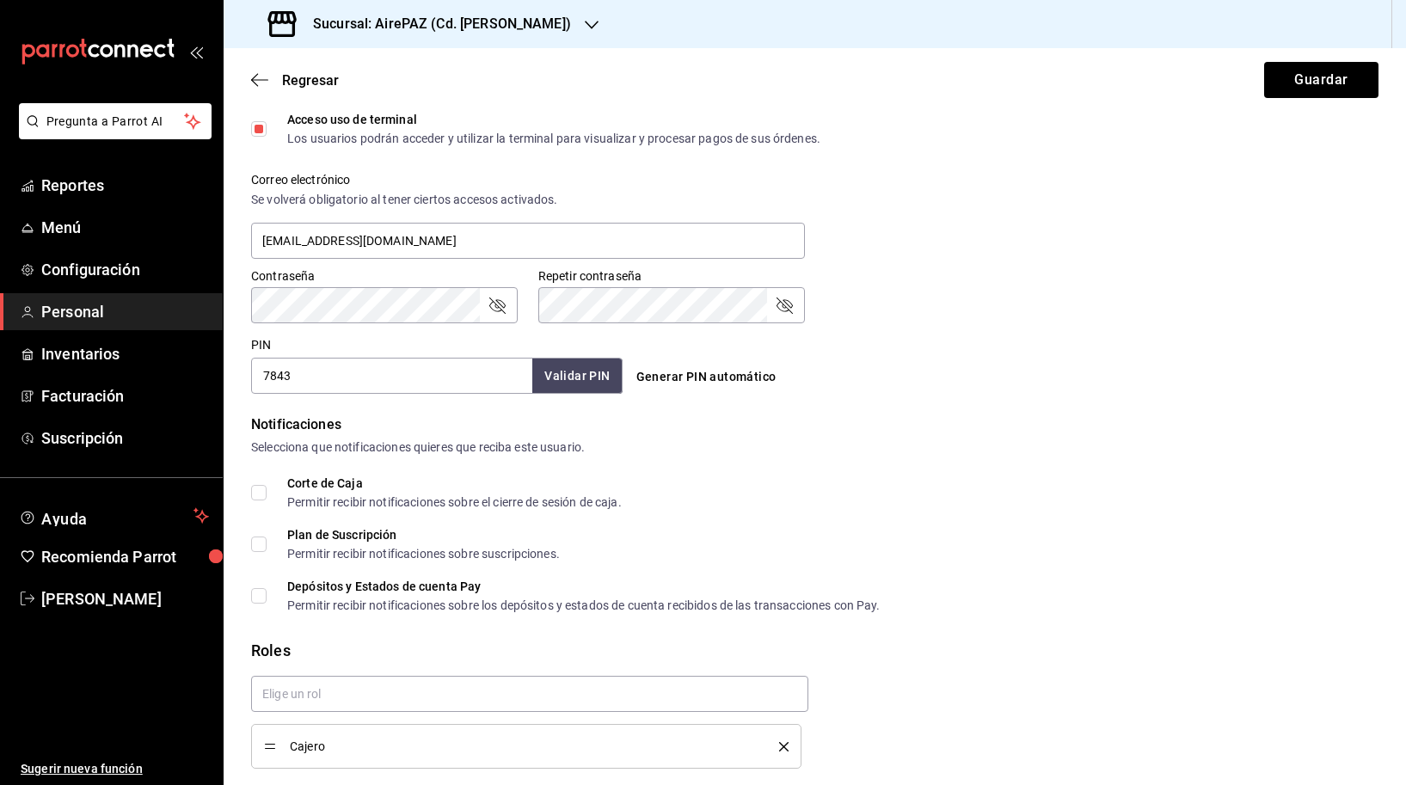
click at [377, 588] on div "Depósitos y Estados de cuenta Pay" at bounding box center [583, 586] width 593 height 12
click at [267, 588] on input "Depósitos y Estados de cuenta Pay Permitir recibir notificaciones sobre los dep…" at bounding box center [258, 595] width 15 height 15
checkbox input "true"
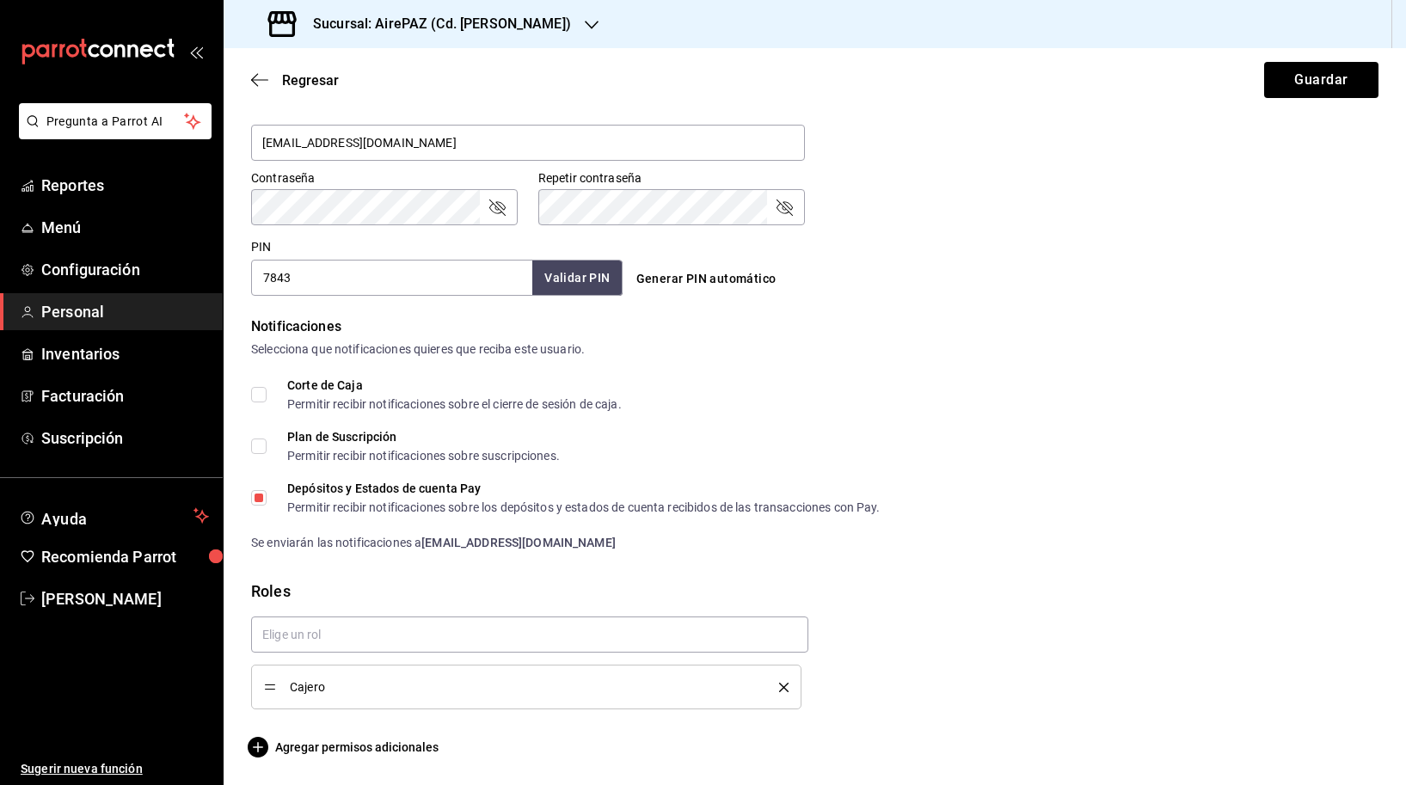
scroll to position [0, 0]
click at [347, 746] on span "Agregar permisos adicionales" at bounding box center [344, 747] width 187 height 21
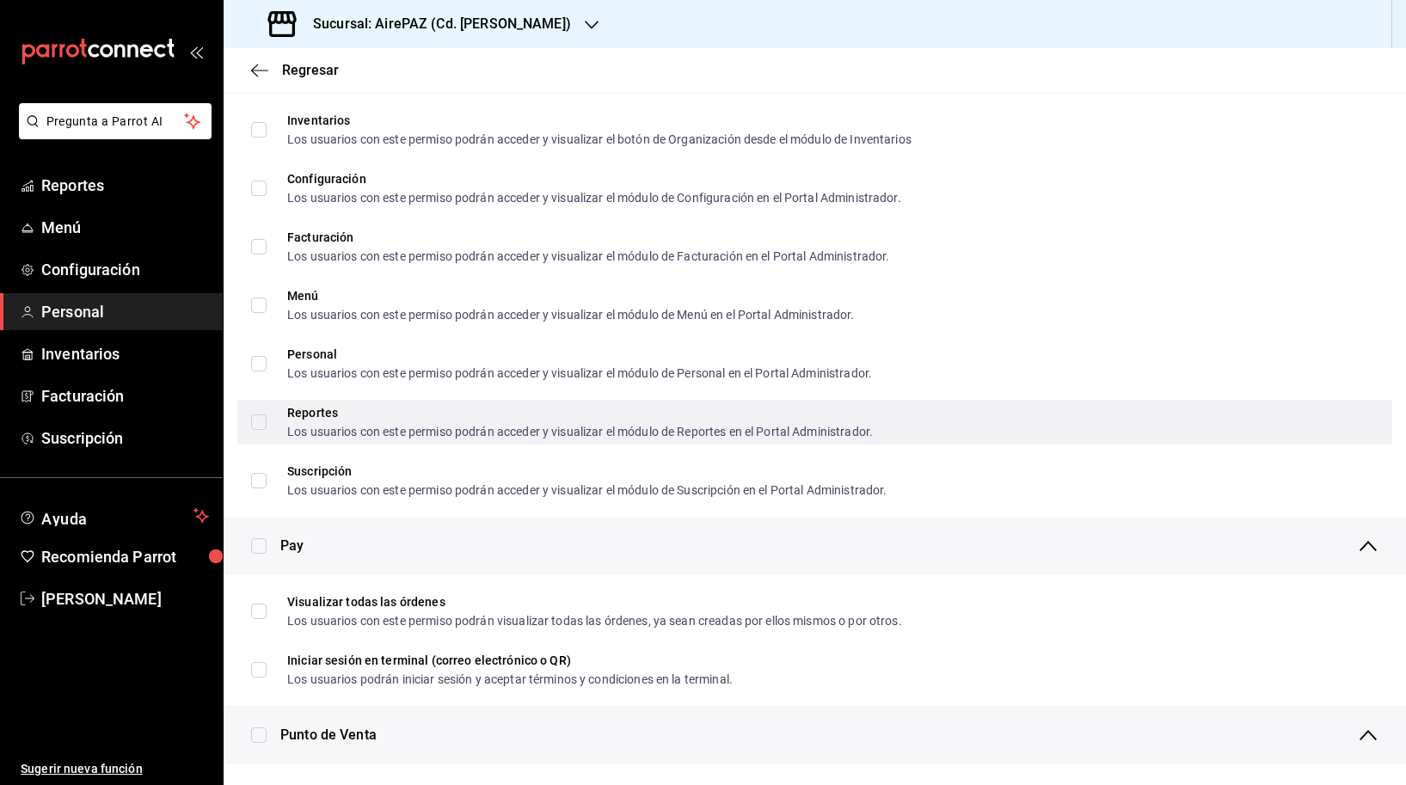
scroll to position [900, 0]
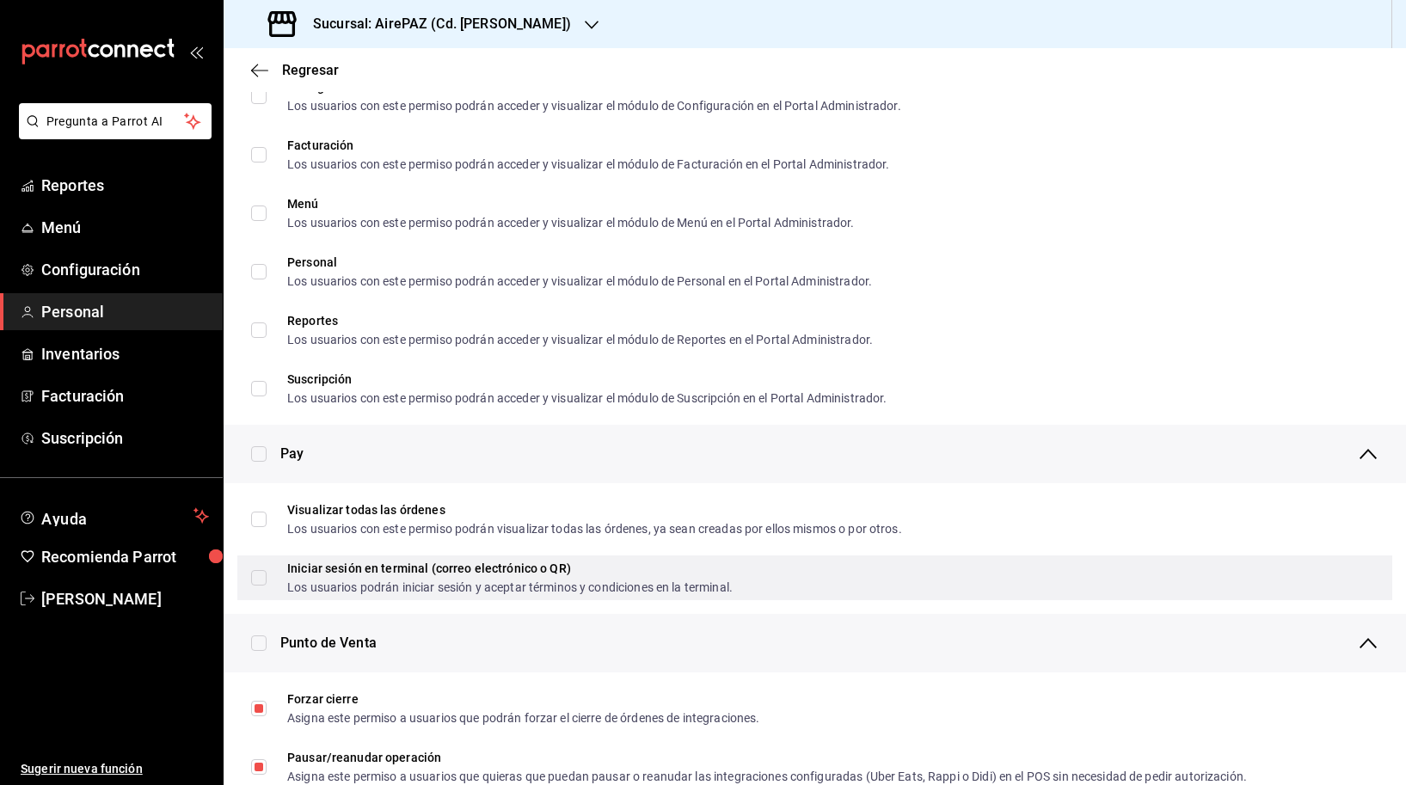
click at [257, 577] on input "Iniciar sesión en terminal (correo electrónico o QR) Los usuarios podrán inicia…" at bounding box center [258, 577] width 15 height 15
checkbox input "true"
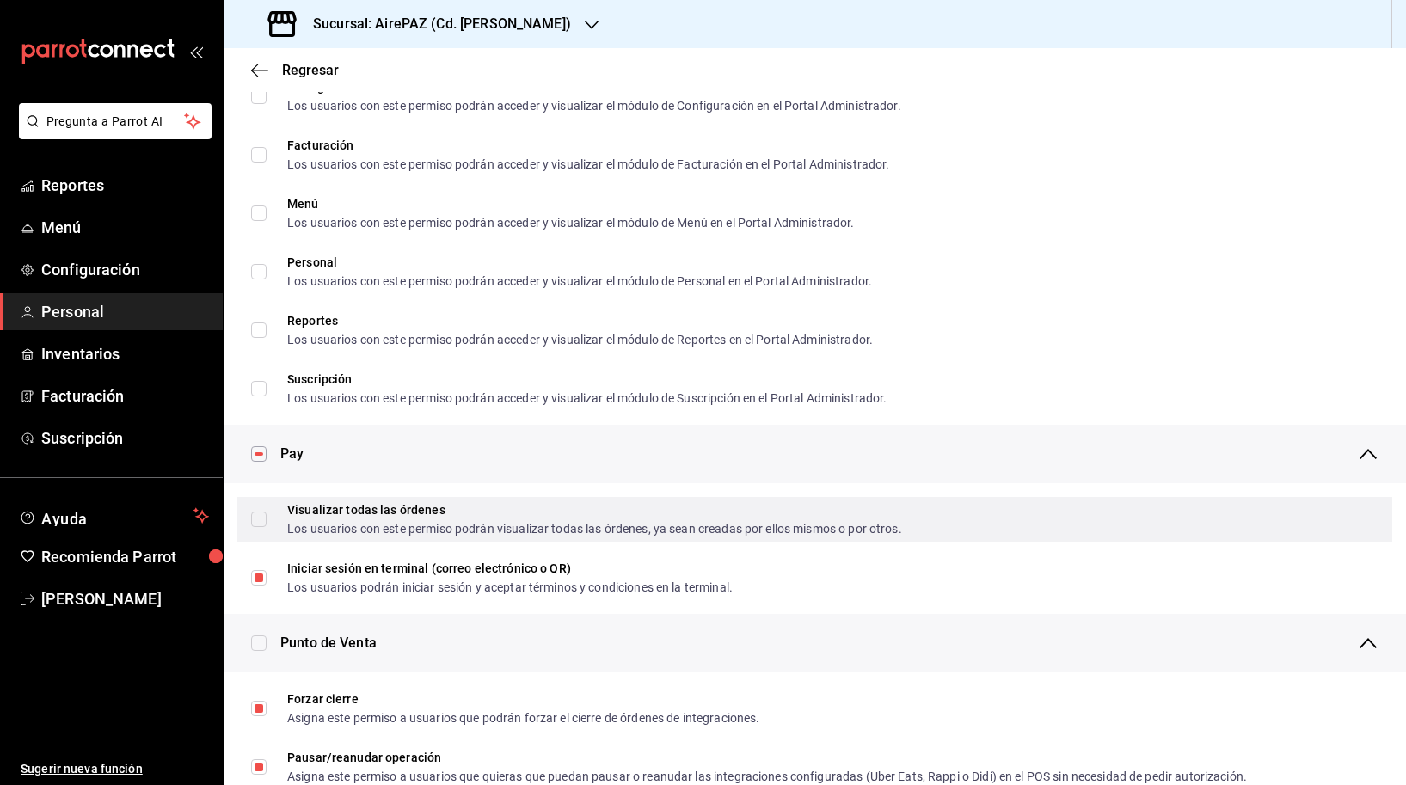
click at [262, 518] on input "Visualizar todas las órdenes Los usuarios con este permiso podrán visualizar to…" at bounding box center [258, 519] width 15 height 15
checkbox input "true"
checkbox input "false"
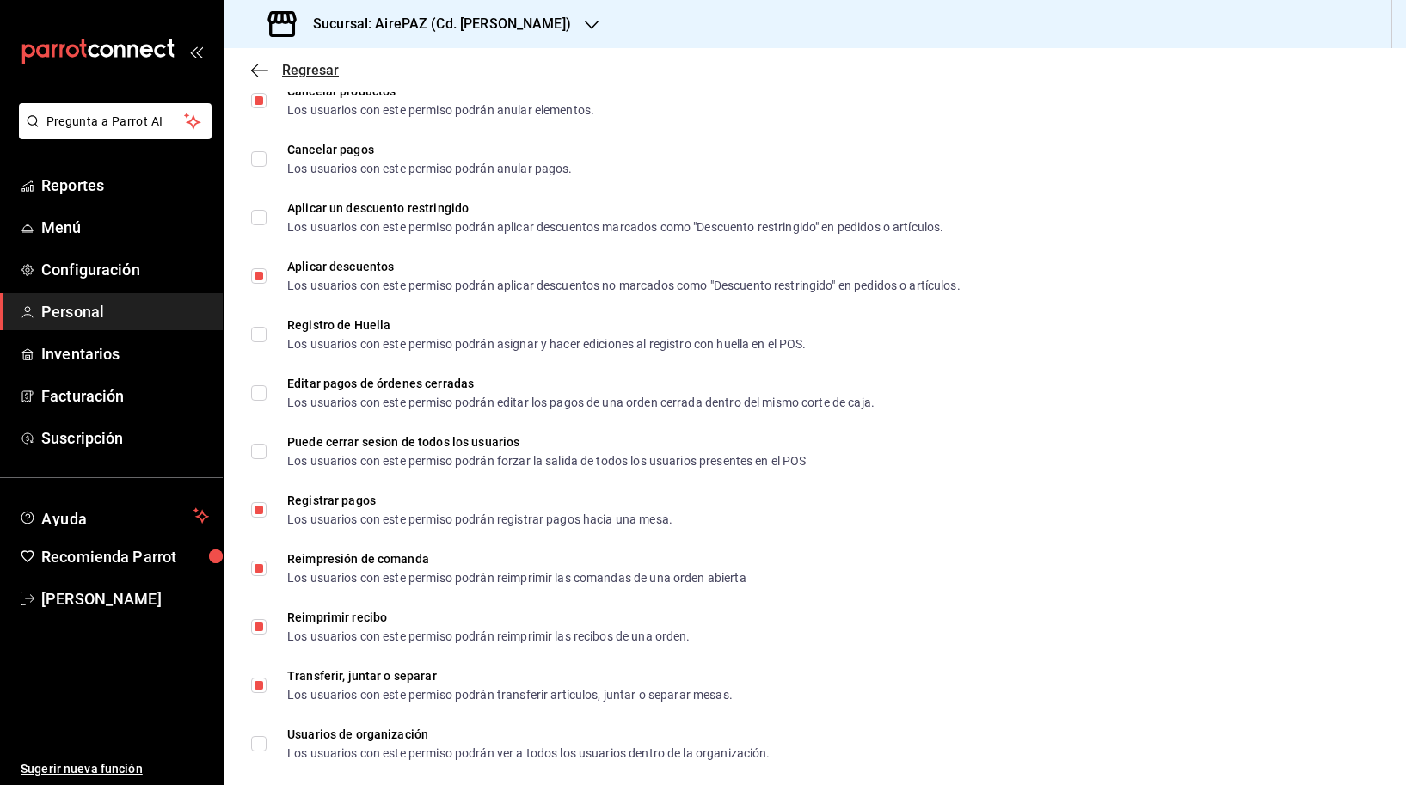
click at [255, 71] on icon "button" at bounding box center [259, 70] width 17 height 1
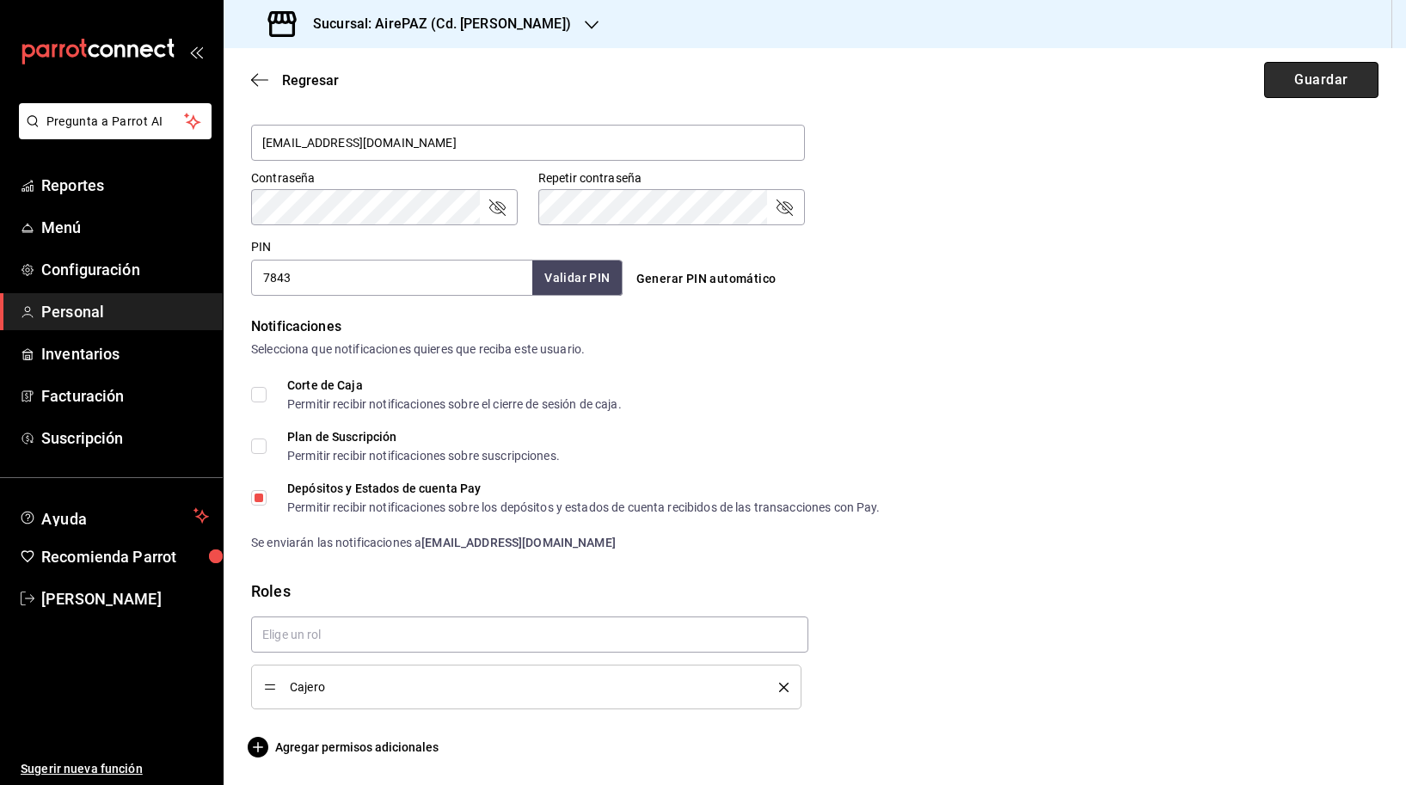
click at [1355, 70] on button "Guardar" at bounding box center [1321, 80] width 114 height 36
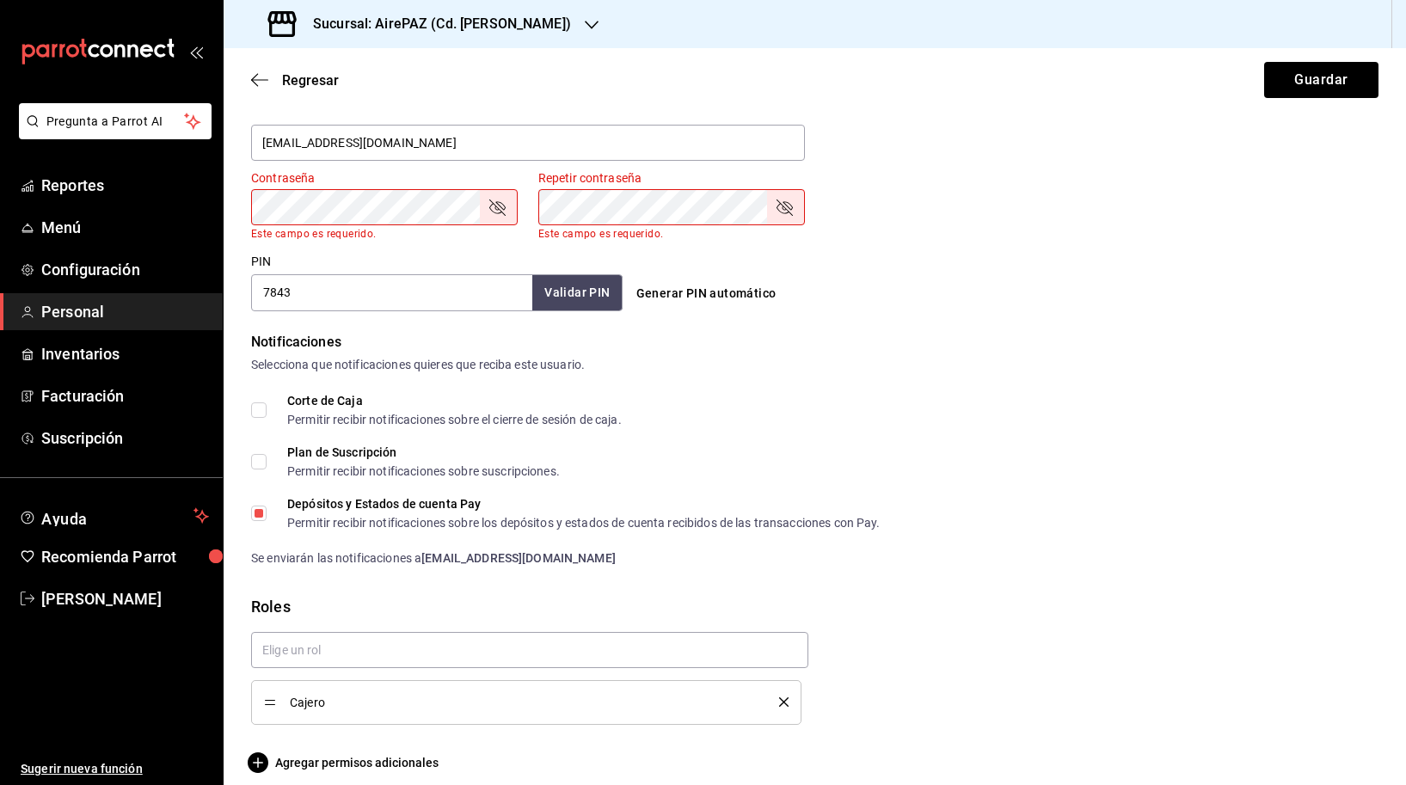
click at [984, 377] on div "Notificaciones Selecciona que notificaciones quieres que reciba este usuario. C…" at bounding box center [814, 450] width 1127 height 236
click at [445, 296] on input "7843" at bounding box center [391, 292] width 281 height 36
click at [959, 324] on form "Datos personales Nombre [PERSON_NAME] [PERSON_NAME] CENTRO Número celular (opci…" at bounding box center [814, 107] width 1127 height 1332
click at [1292, 83] on button "Guardar" at bounding box center [1321, 80] width 114 height 36
click at [816, 450] on div "Plan de Suscripción Permitir recibir notificaciones sobre suscripciones." at bounding box center [814, 461] width 1127 height 31
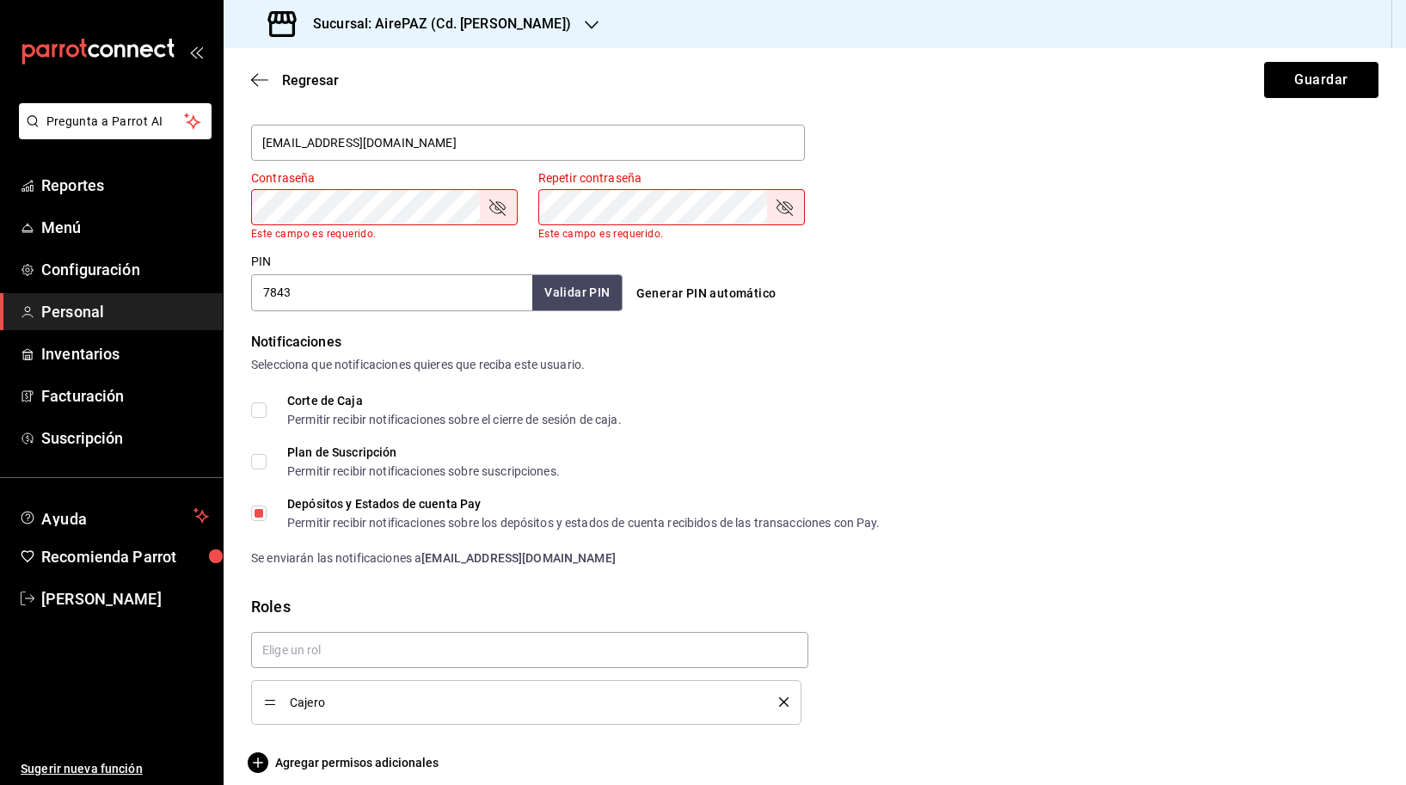
click at [335, 499] on div "Depósitos y Estados de cuenta Pay" at bounding box center [583, 504] width 593 height 12
click at [267, 506] on input "Depósitos y Estados de cuenta Pay Permitir recibir notificaciones sobre los dep…" at bounding box center [258, 513] width 15 height 15
checkbox input "false"
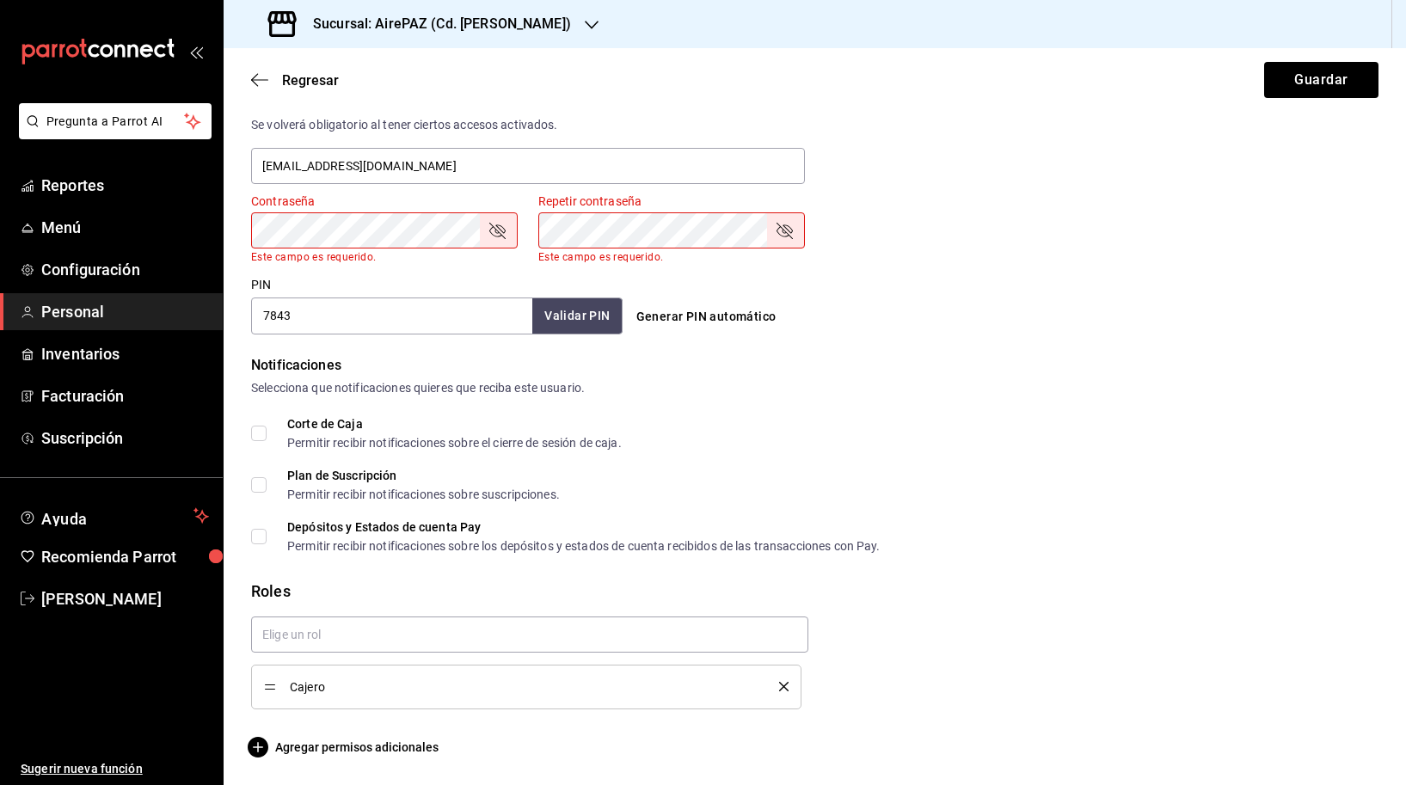
scroll to position [660, 0]
click at [1317, 84] on button "Guardar" at bounding box center [1321, 80] width 114 height 36
click at [821, 340] on form "Datos personales Nombre [PERSON_NAME] [PERSON_NAME] CENTRO Número celular (opci…" at bounding box center [814, 111] width 1127 height 1293
click at [384, 738] on span "Agregar permisos adicionales" at bounding box center [344, 748] width 187 height 21
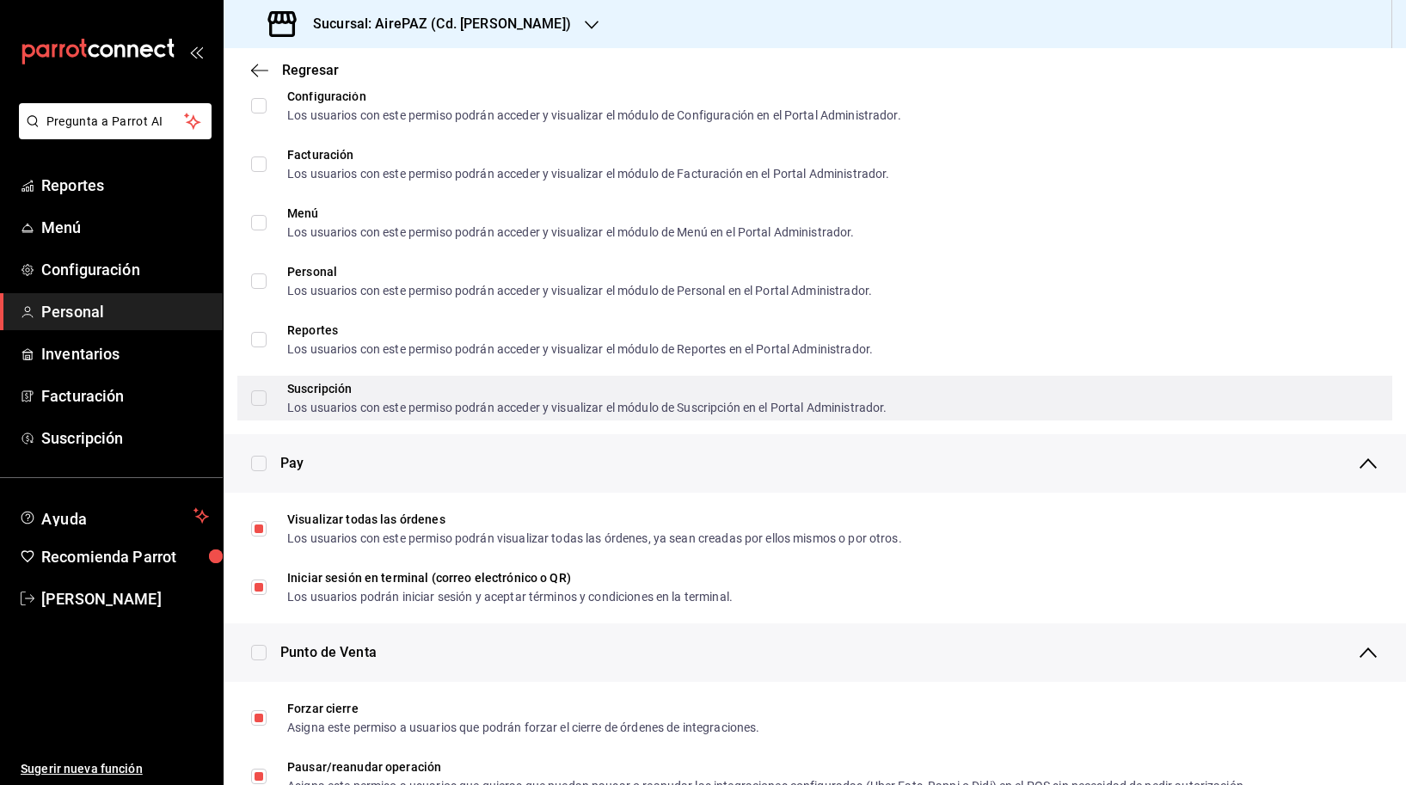
scroll to position [892, 0]
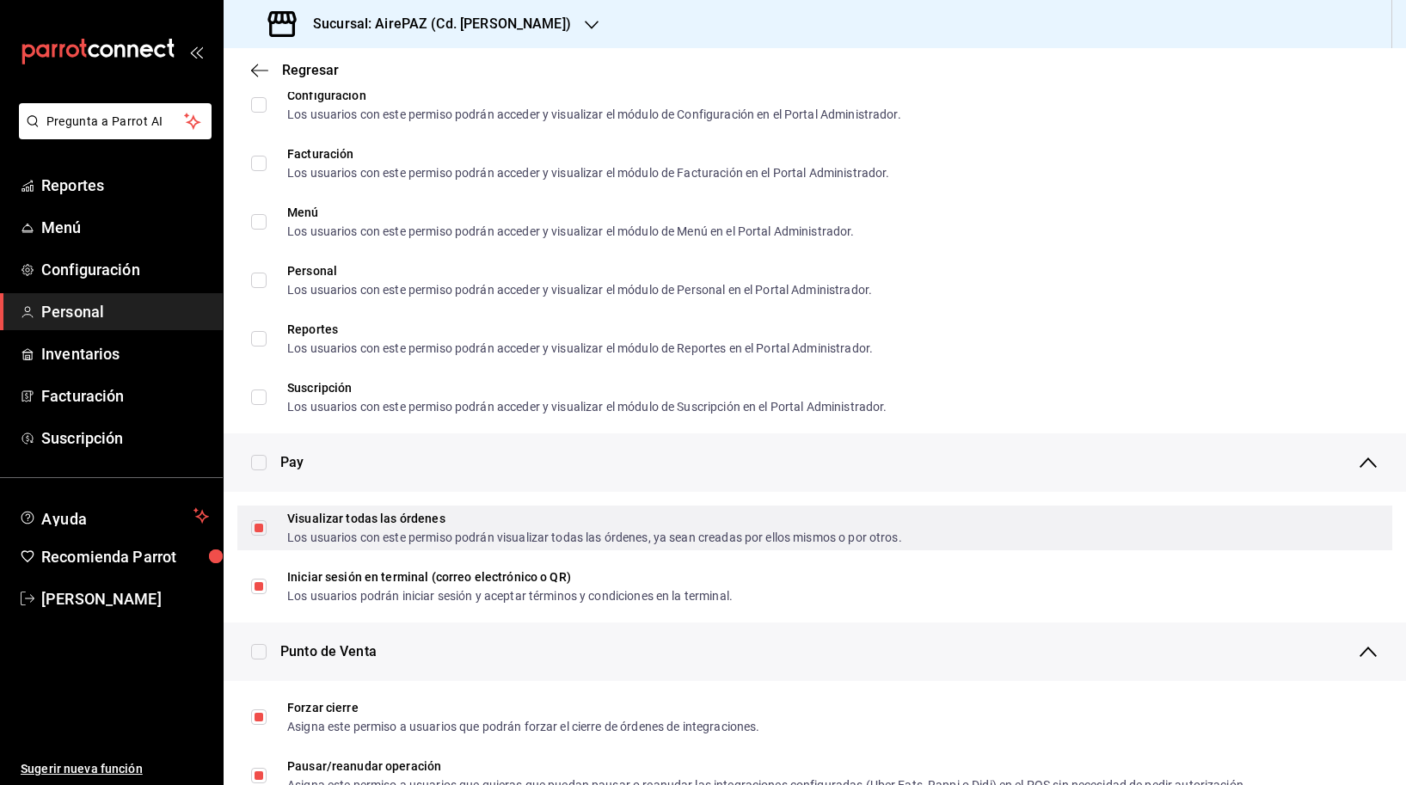
click at [407, 525] on div "Visualizar todas las órdenes Los usuarios con este permiso podrán visualizar to…" at bounding box center [594, 527] width 615 height 31
click at [267, 525] on input "Visualizar todas las órdenes Los usuarios con este permiso podrán visualizar to…" at bounding box center [258, 527] width 15 height 15
checkbox input "true"
checkbox input "false"
click at [257, 521] on input "Visualizar todas las órdenes Los usuarios con este permiso podrán visualizar to…" at bounding box center [258, 527] width 15 height 15
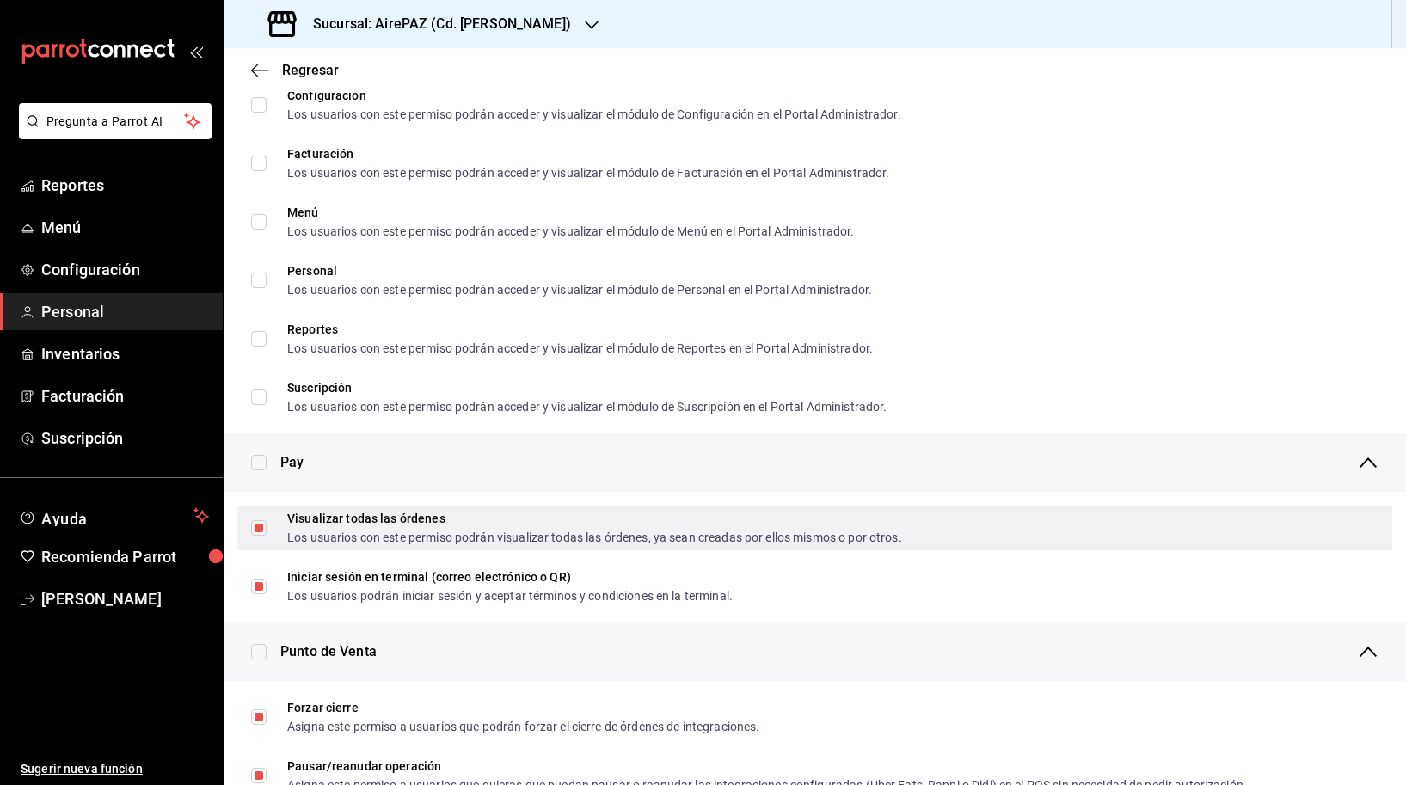
checkbox input "false"
checkbox input "true"
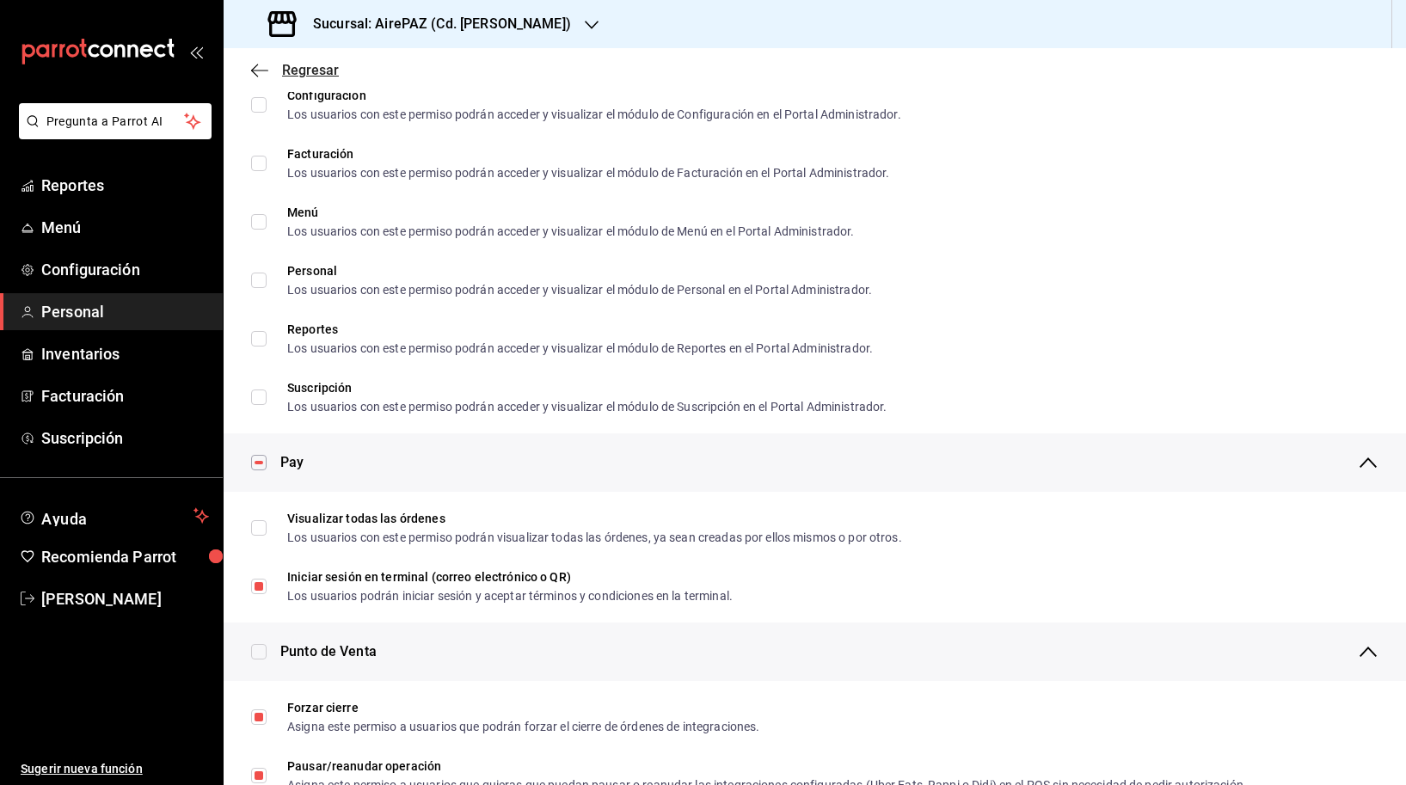
click at [261, 70] on icon "button" at bounding box center [259, 70] width 17 height 1
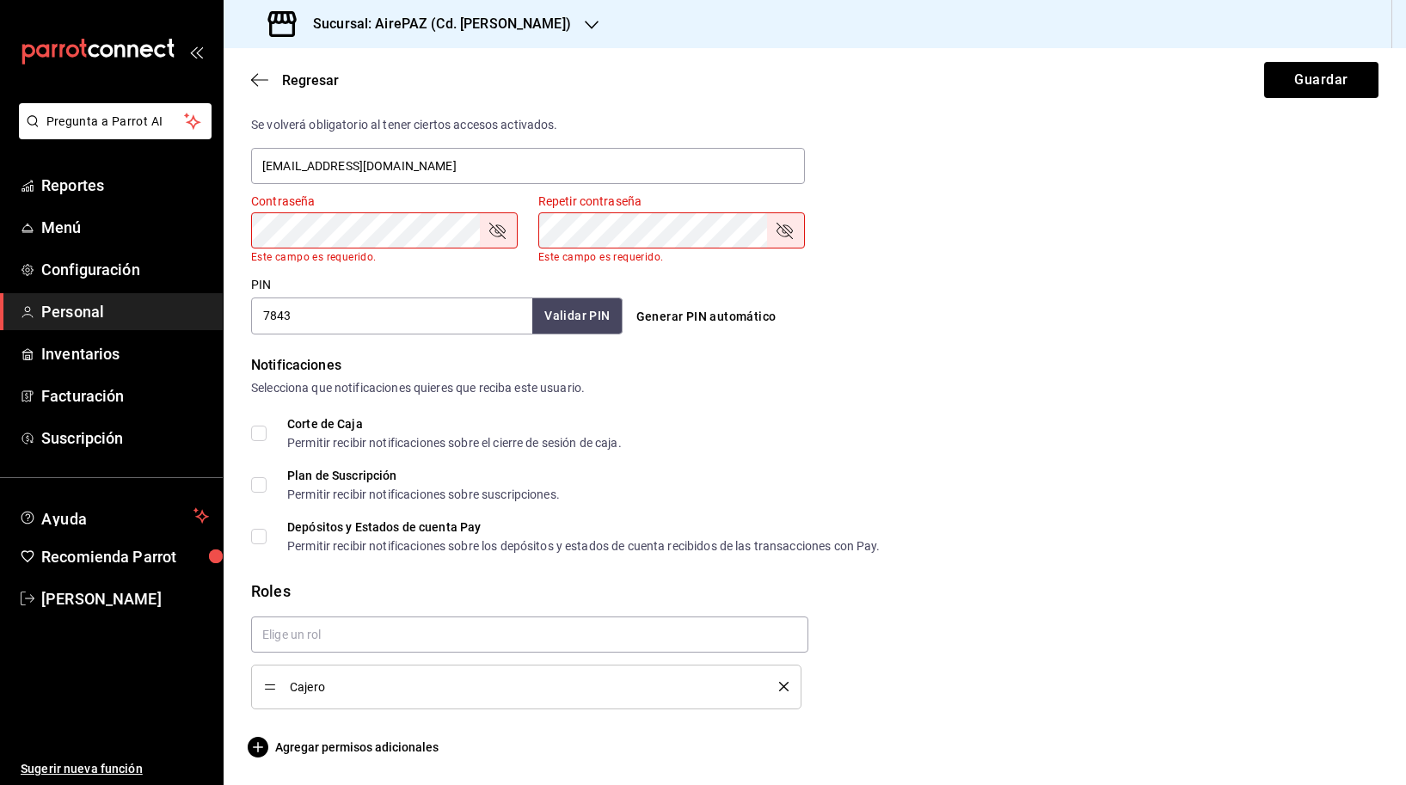
scroll to position [660, 0]
click at [1005, 274] on div "PIN 7843 Validar PIN ​ Generar PIN automático" at bounding box center [811, 303] width 1134 height 64
click at [1298, 74] on button "Guardar" at bounding box center [1321, 80] width 114 height 36
click at [1100, 310] on div "PIN 7843 Validar PIN ​ Generar PIN automático" at bounding box center [811, 303] width 1134 height 64
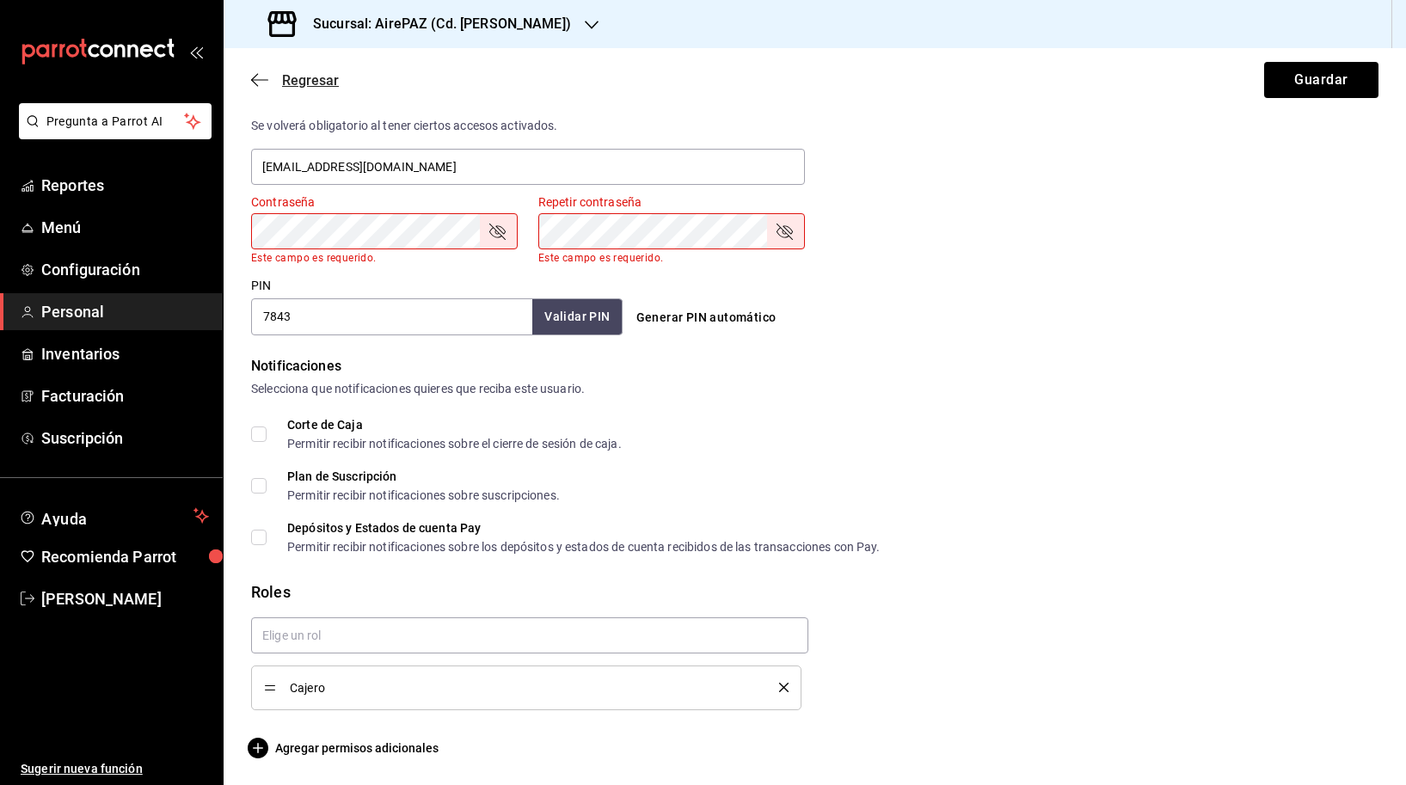
click at [251, 84] on icon "button" at bounding box center [259, 79] width 17 height 15
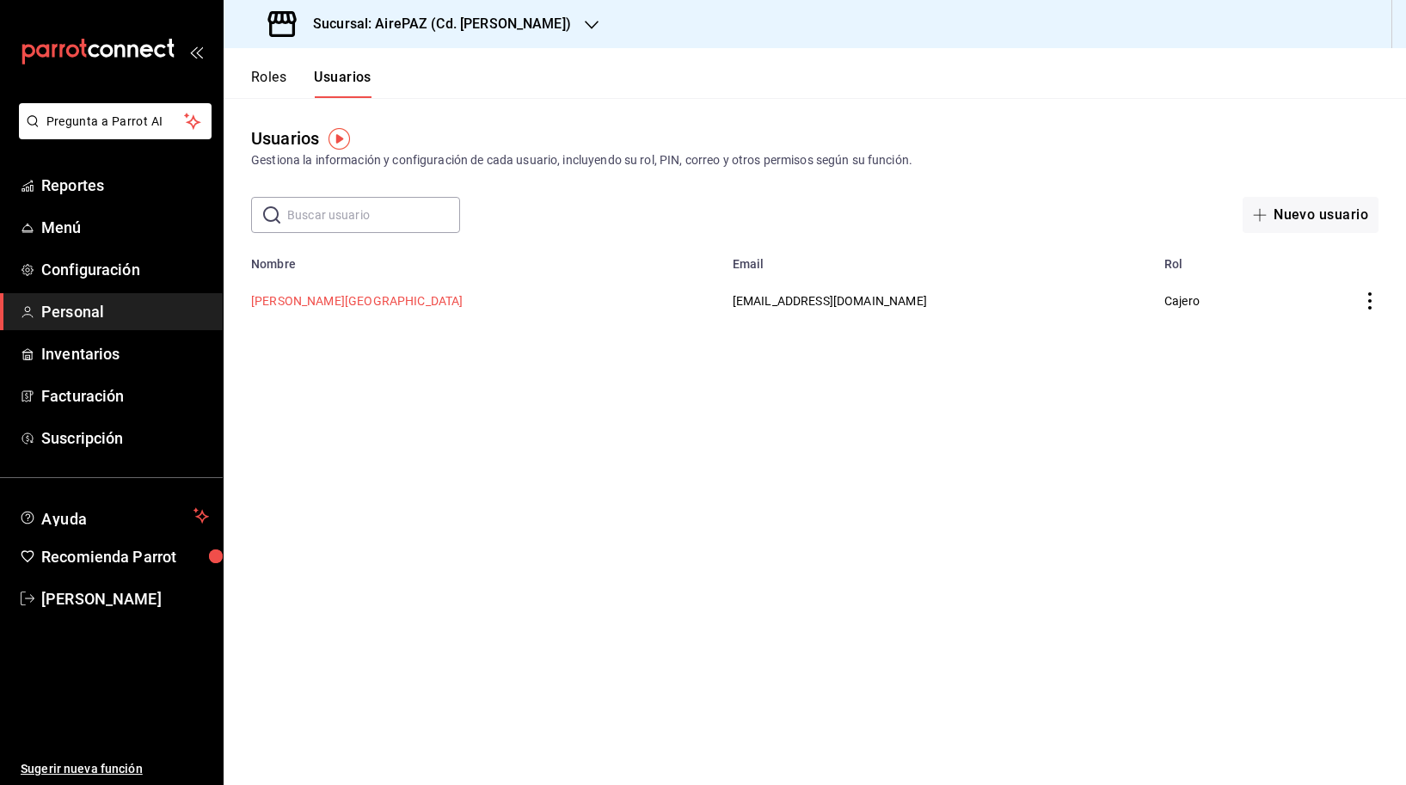
click at [354, 297] on button "[PERSON_NAME][GEOGRAPHIC_DATA]" at bounding box center [357, 300] width 212 height 17
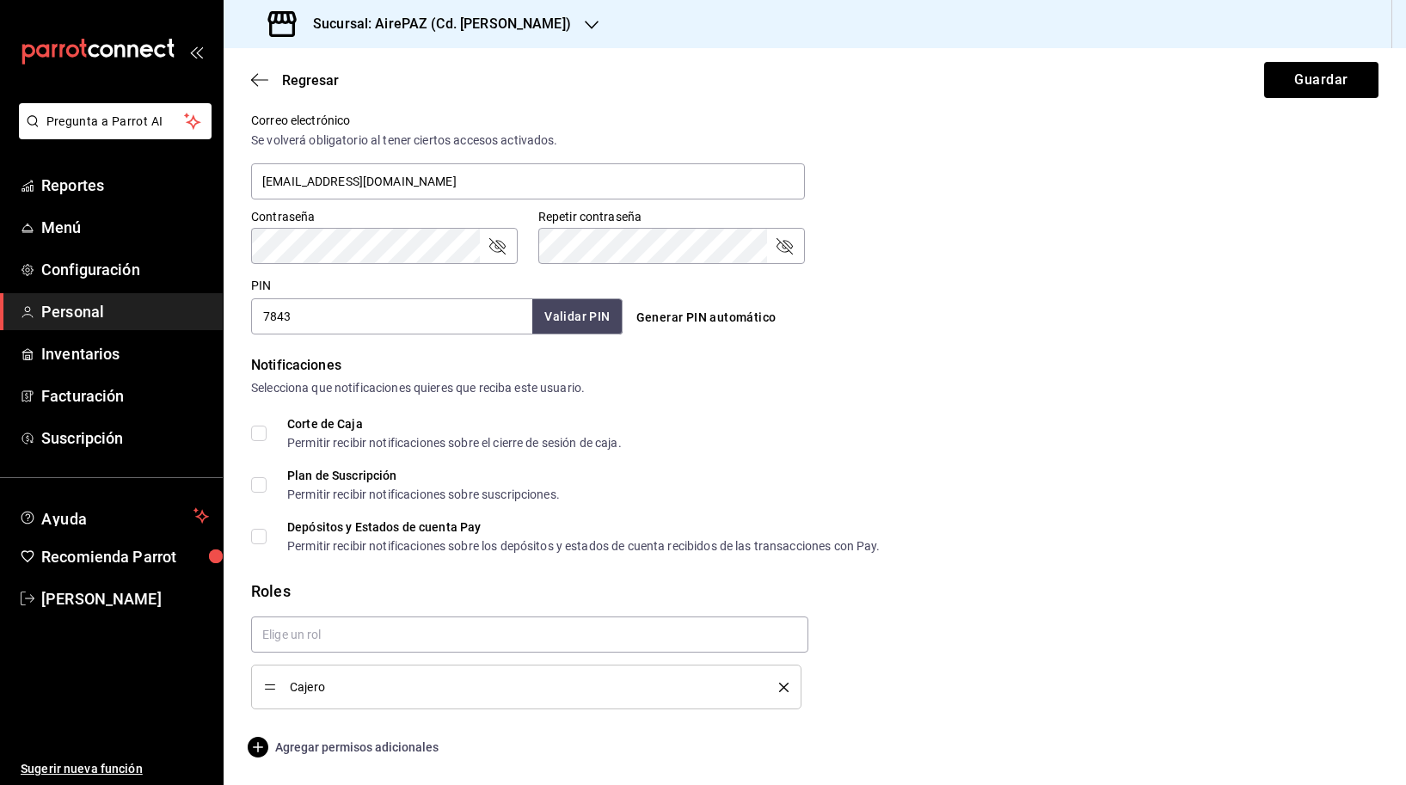
scroll to position [646, 0]
click at [367, 743] on span "Agregar permisos adicionales" at bounding box center [344, 747] width 187 height 21
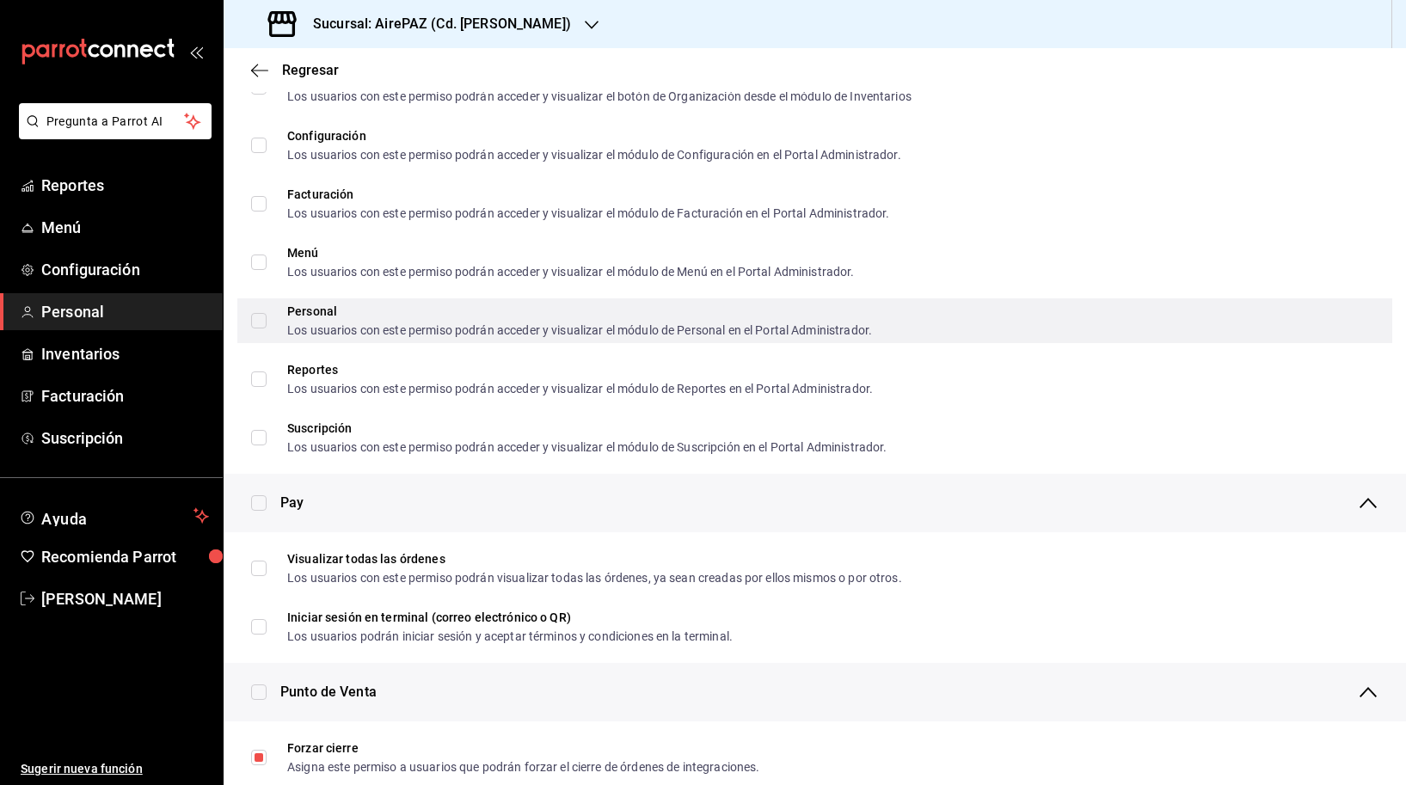
scroll to position [855, 0]
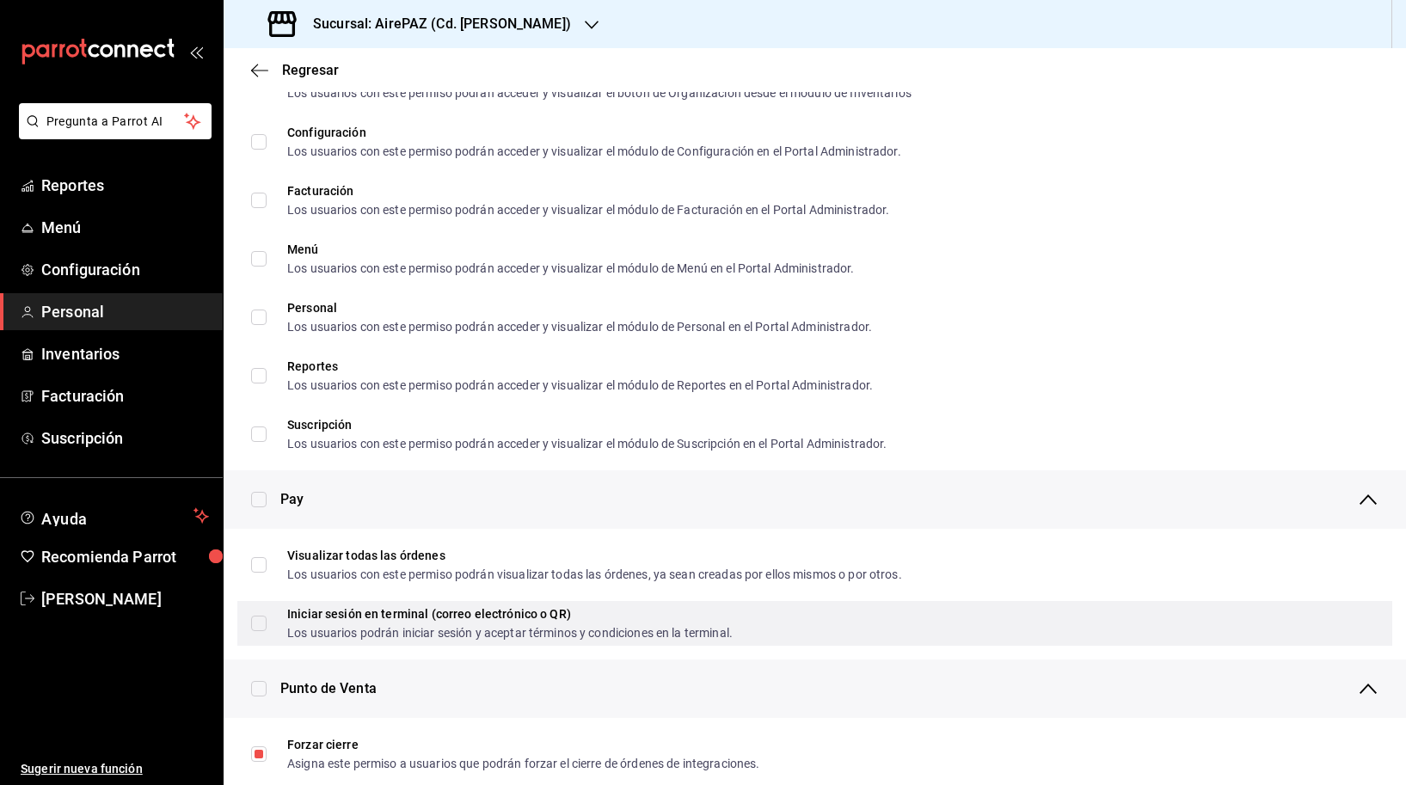
click at [292, 617] on div "Iniciar sesión en terminal (correo electrónico o QR)" at bounding box center [509, 614] width 445 height 12
click at [267, 617] on input "Iniciar sesión en terminal (correo electrónico o QR) Los usuarios podrán inicia…" at bounding box center [258, 623] width 15 height 15
checkbox input "false"
click at [261, 623] on input "Iniciar sesión en terminal (correo electrónico o QR) Los usuarios podrán inicia…" at bounding box center [258, 623] width 15 height 15
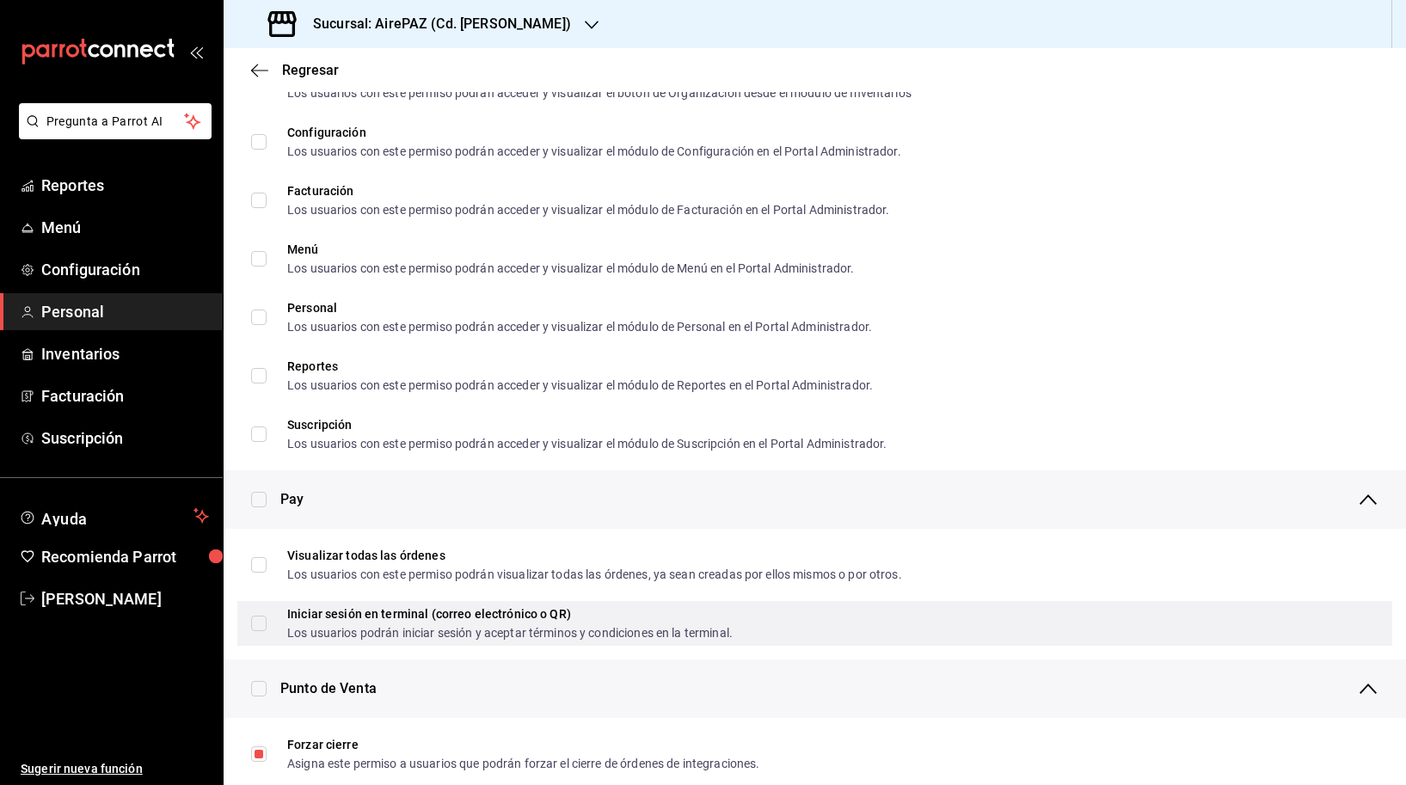
checkbox input "true"
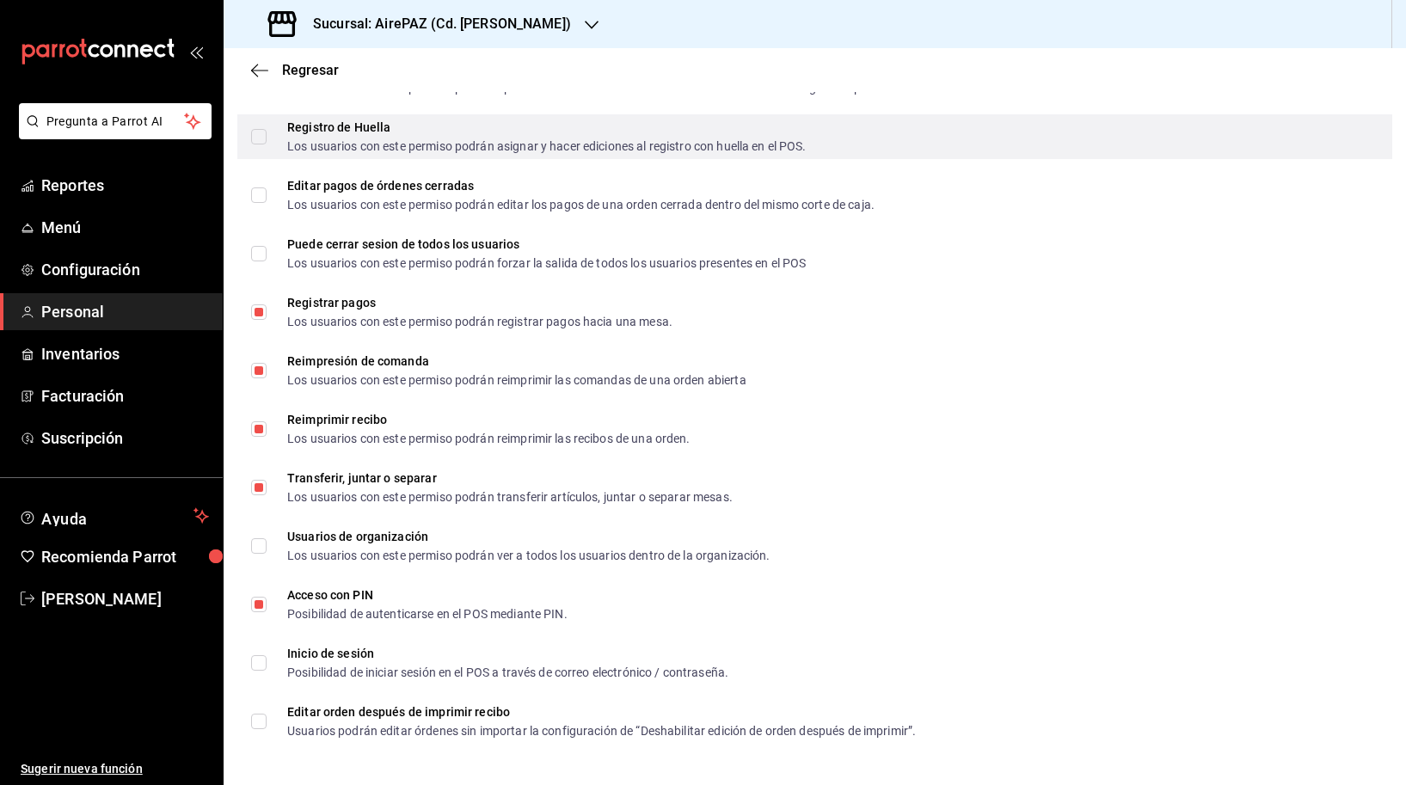
scroll to position [2348, 0]
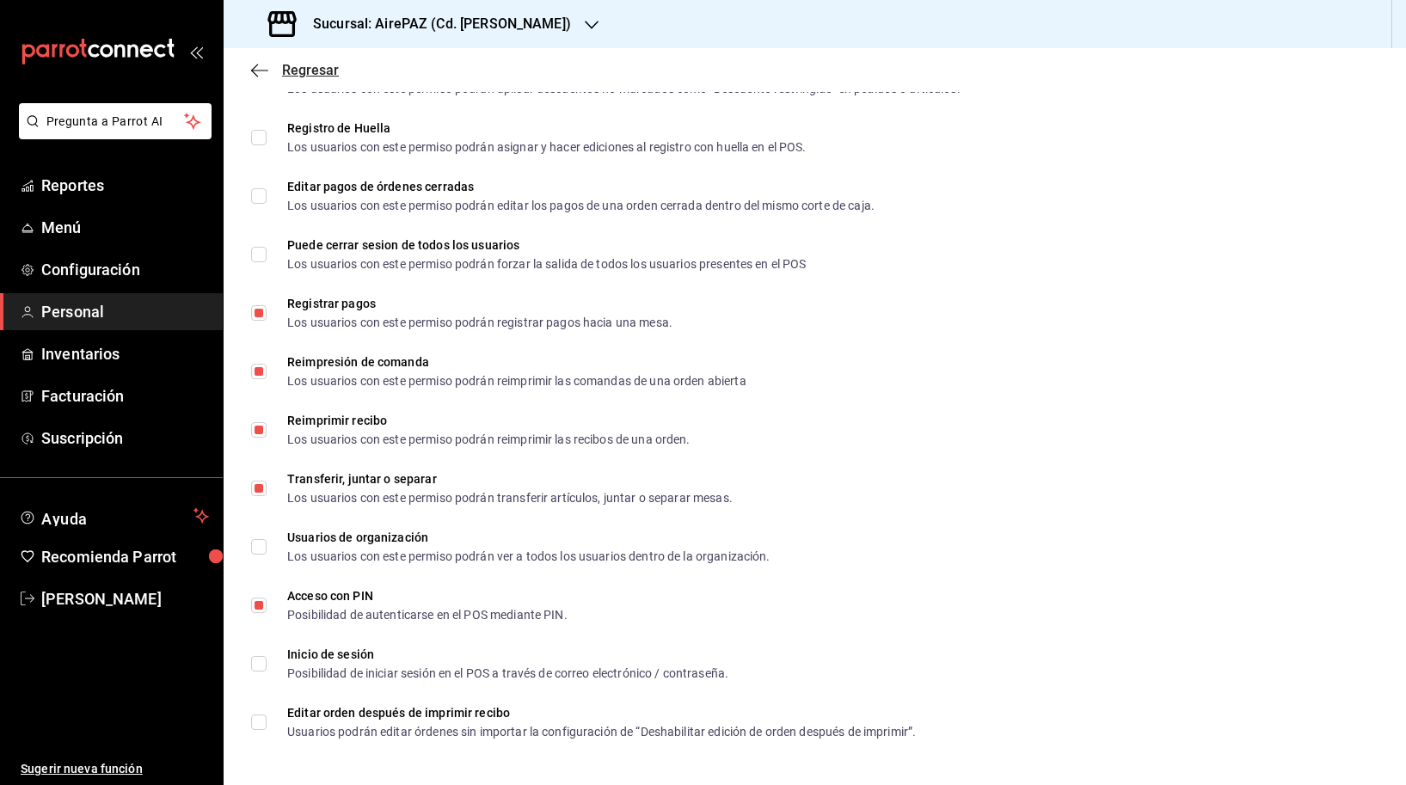
click at [261, 69] on icon "button" at bounding box center [259, 70] width 17 height 15
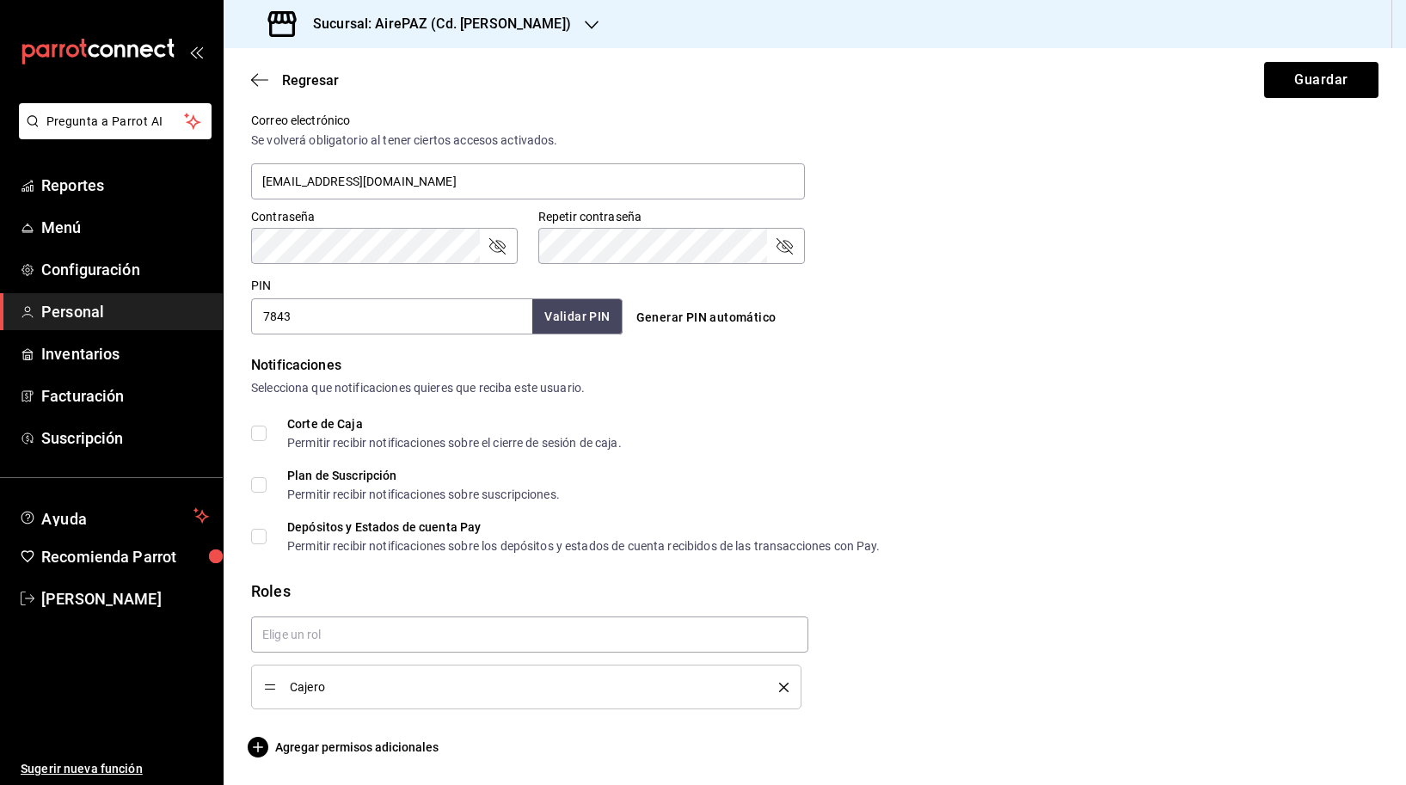
scroll to position [646, 0]
click at [1340, 89] on button "Guardar" at bounding box center [1321, 80] width 114 height 36
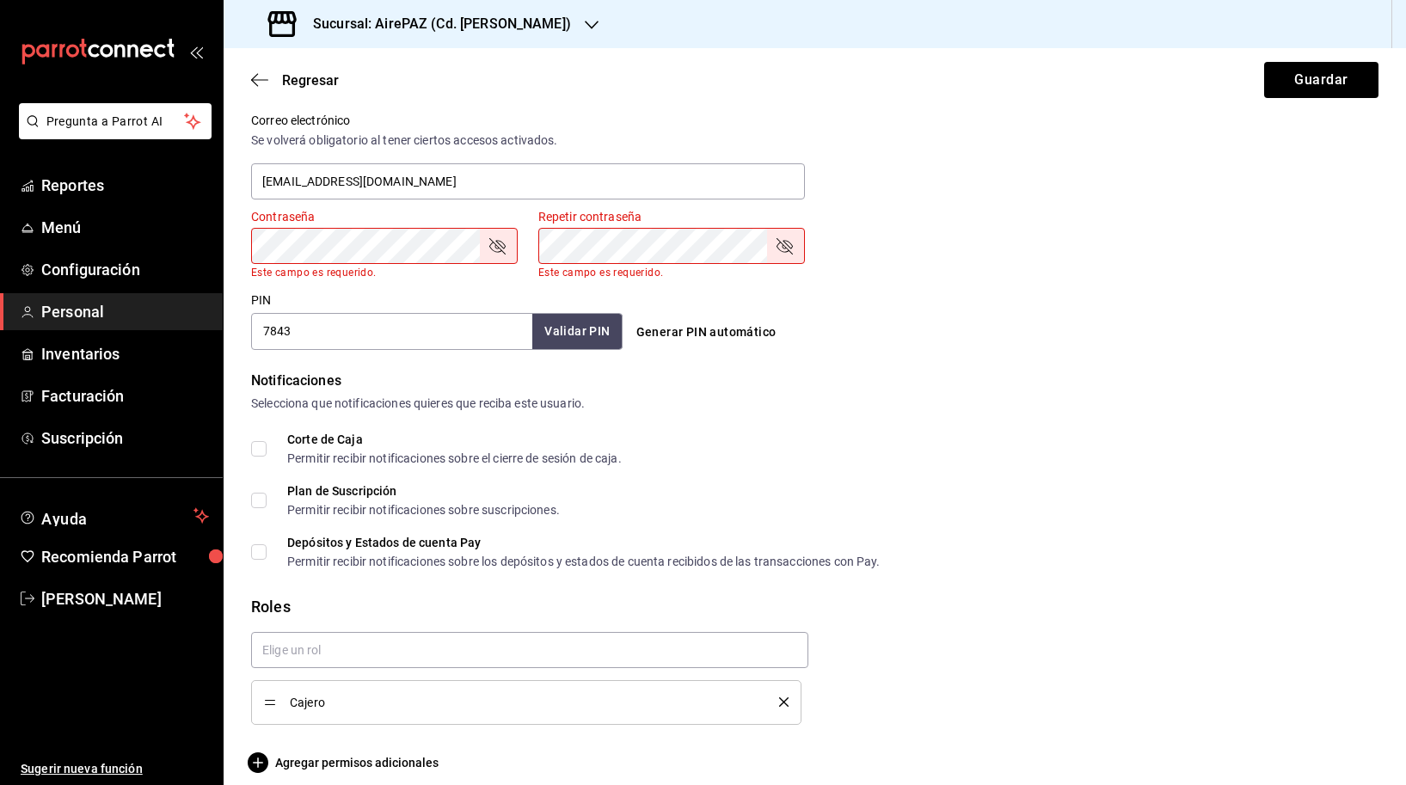
click at [961, 391] on div "Notificaciones Selecciona que notificaciones quieres que reciba este usuario." at bounding box center [814, 392] width 1127 height 42
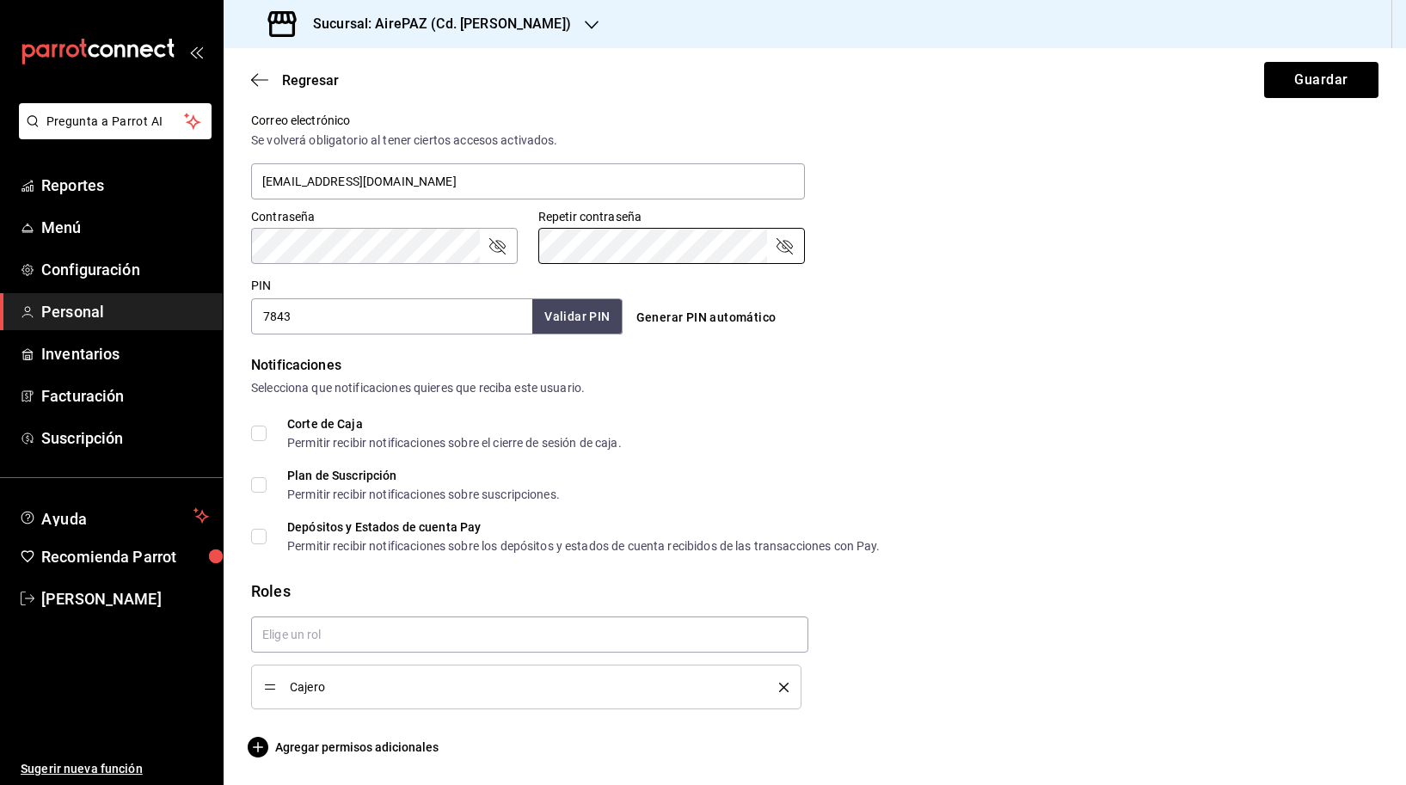
click at [1047, 261] on div "Contraseña Contraseña Repetir contraseña Repetir contraseña" at bounding box center [804, 226] width 1148 height 76
click at [1297, 89] on button "Guardar" at bounding box center [1321, 80] width 114 height 36
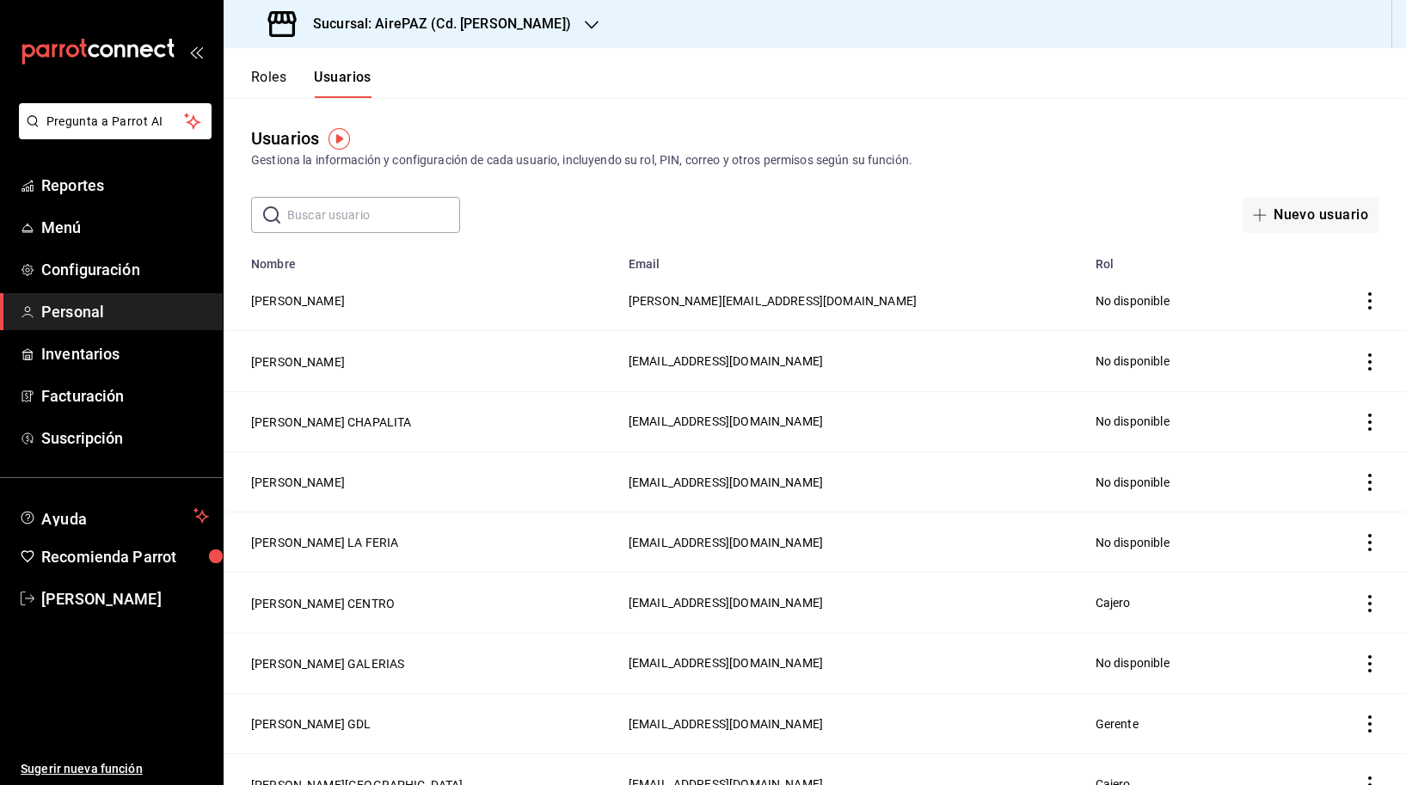
click at [418, 204] on input "text" at bounding box center [373, 215] width 173 height 34
type input "caro"
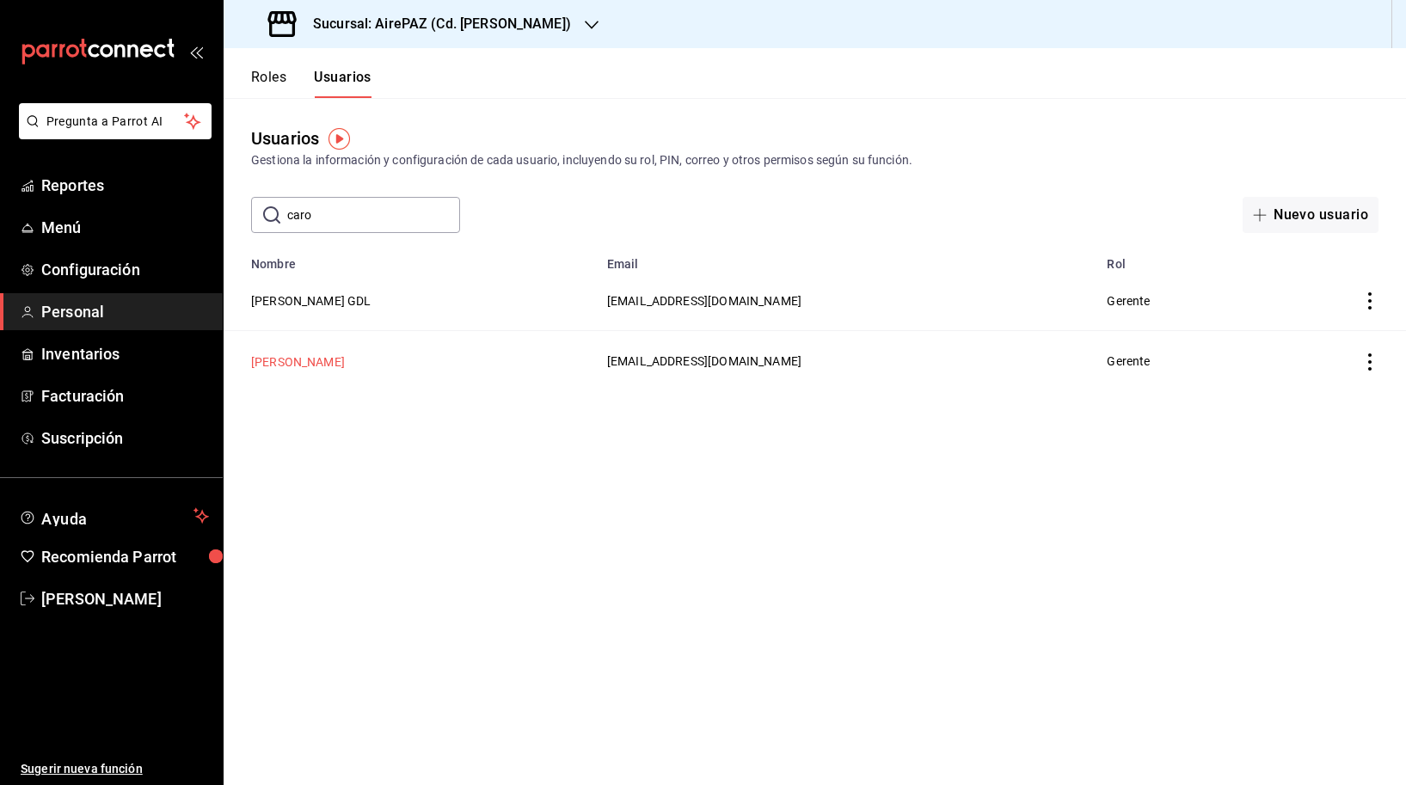
click at [341, 354] on button "[PERSON_NAME]" at bounding box center [298, 361] width 94 height 17
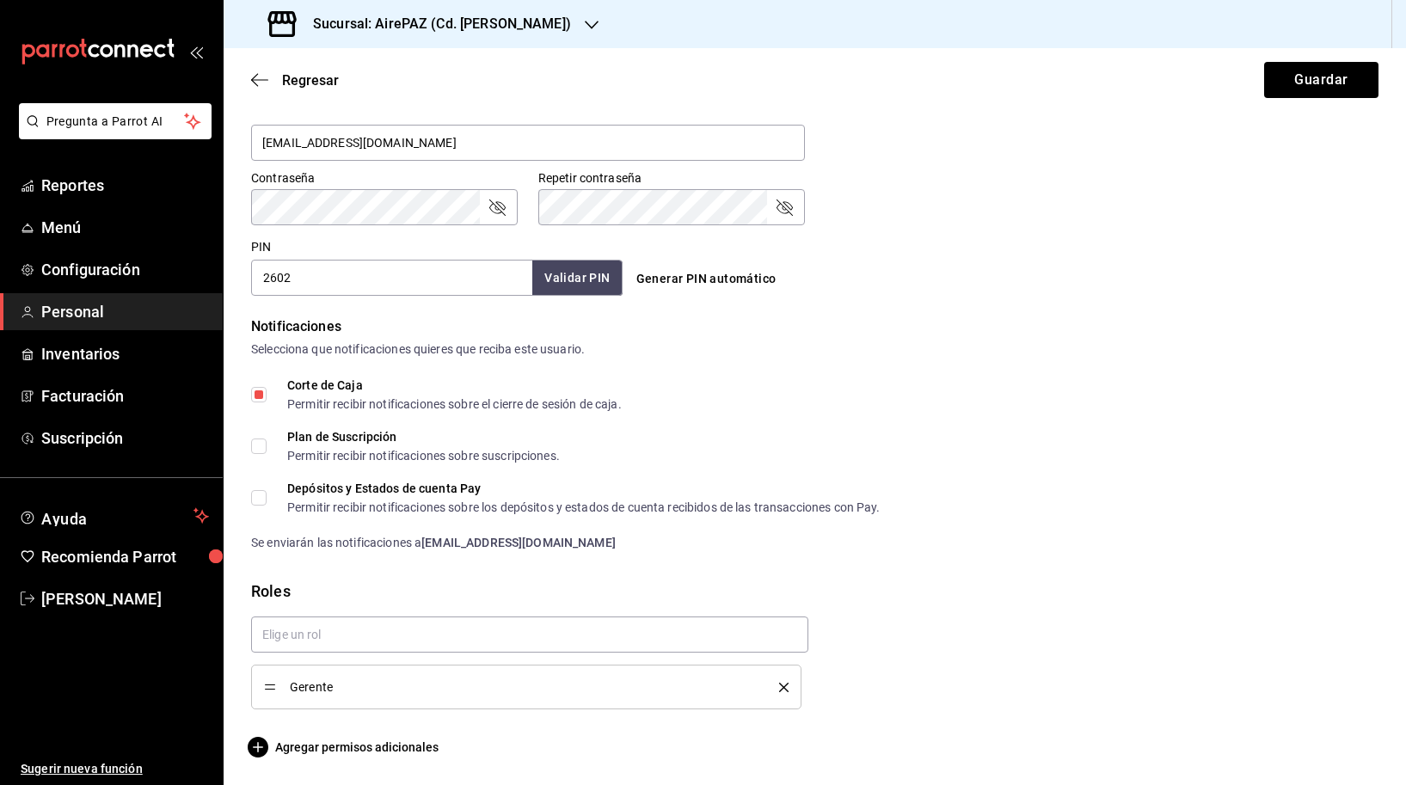
click at [397, 734] on form "Datos personales Nombre CAROLINA Apellido [PERSON_NAME] Número celular (opciona…" at bounding box center [814, 99] width 1127 height 1317
click at [396, 743] on span "Agregar permisos adicionales" at bounding box center [344, 747] width 187 height 21
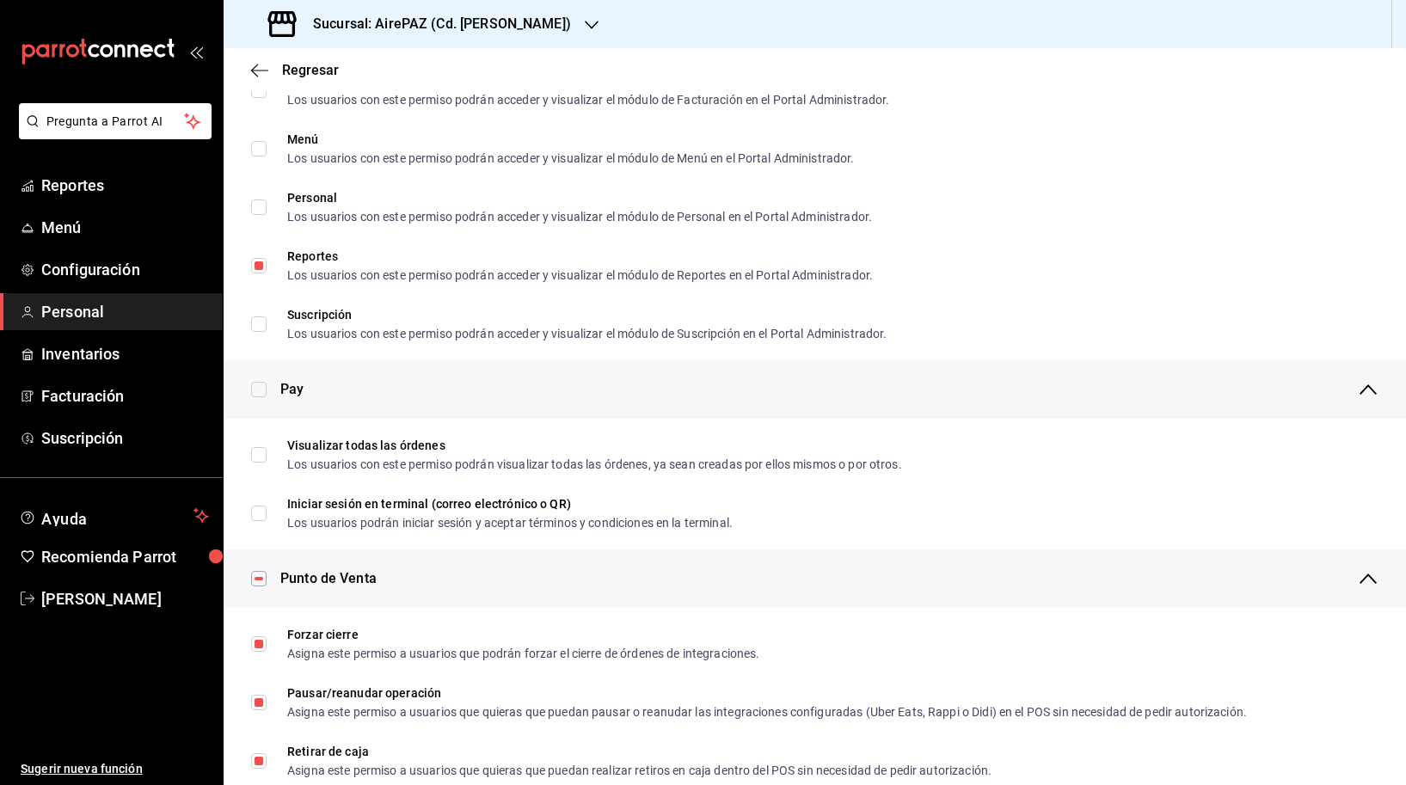
scroll to position [948, 0]
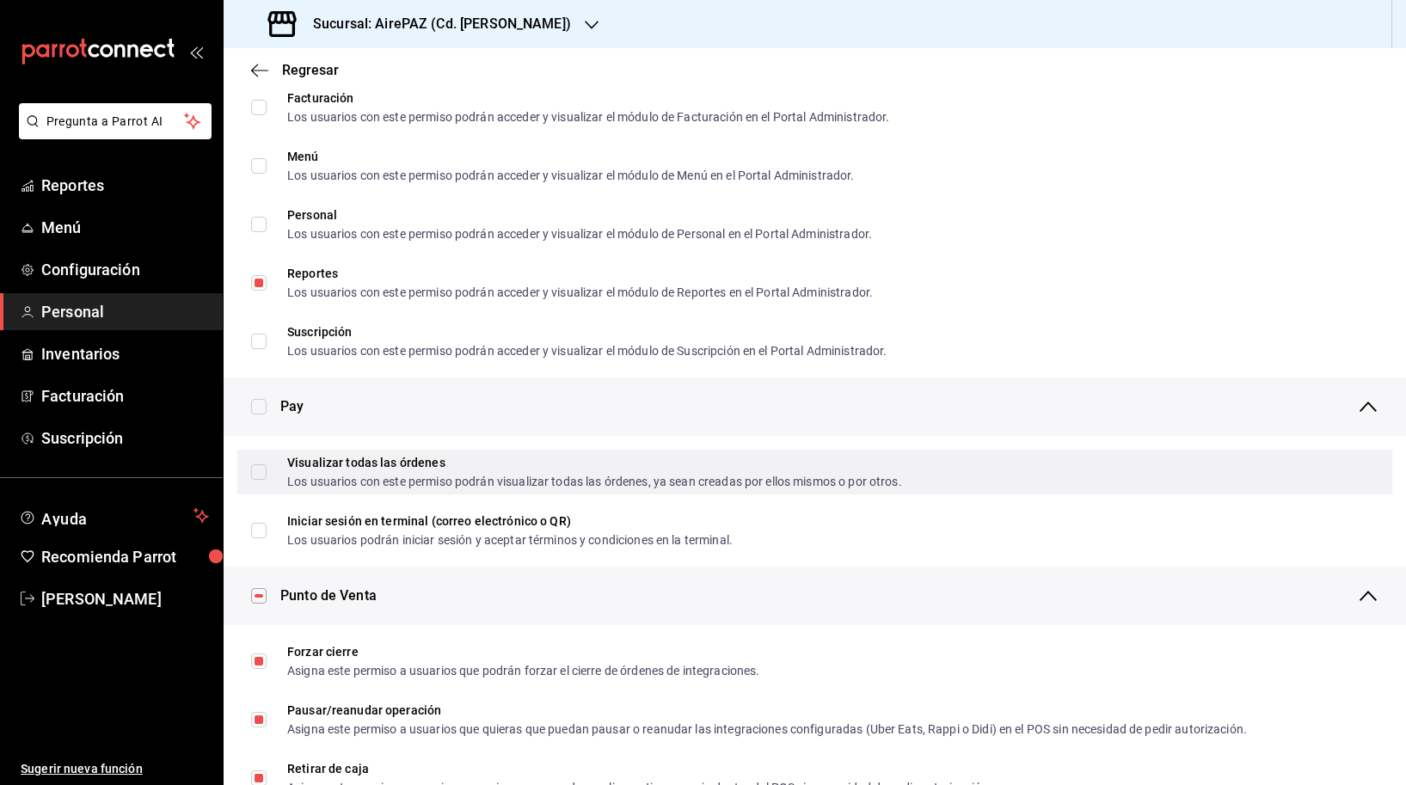
click at [264, 470] on input "Visualizar todas las órdenes Los usuarios con este permiso podrán visualizar to…" at bounding box center [258, 471] width 15 height 15
checkbox input "true"
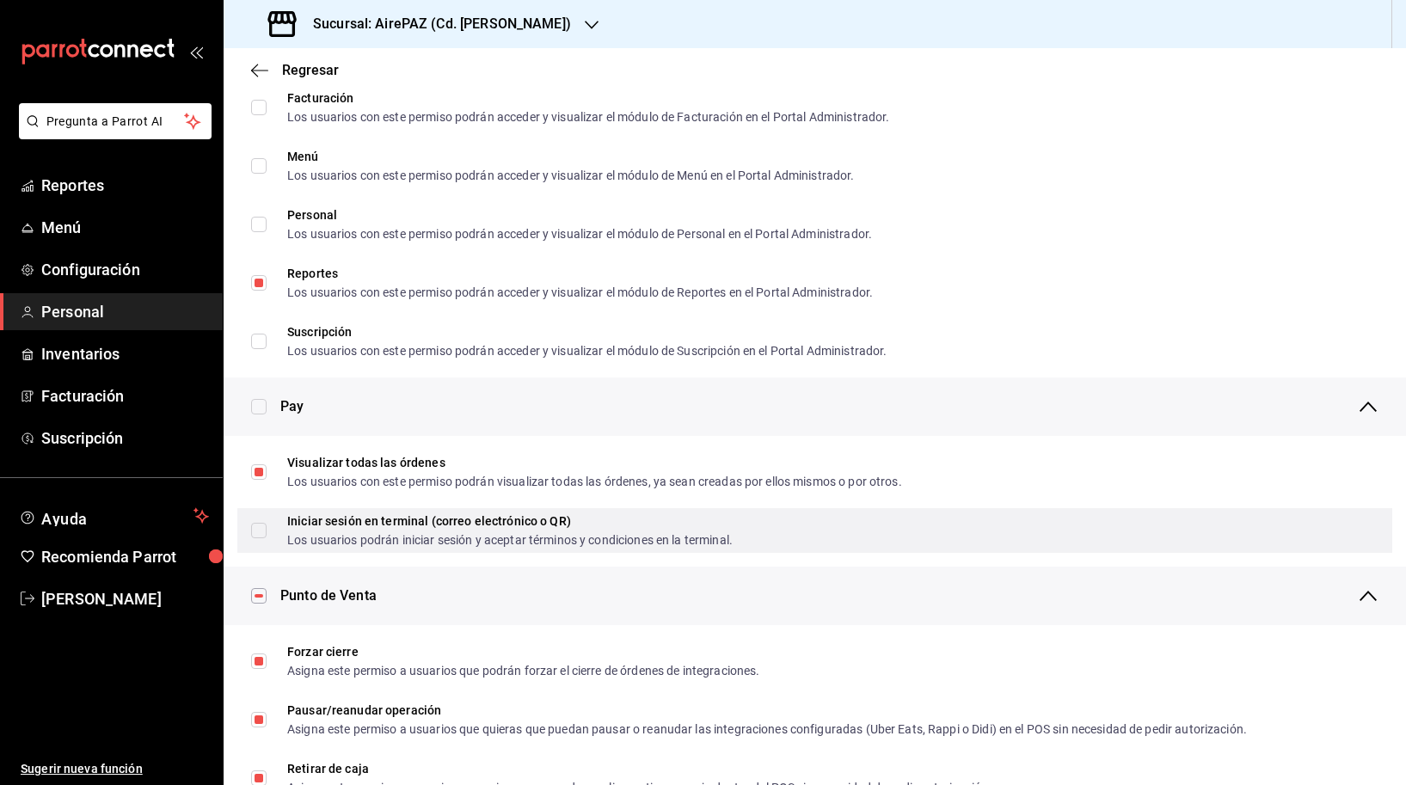
click at [263, 525] on input "Iniciar sesión en terminal (correo electrónico o QR) Los usuarios podrán inicia…" at bounding box center [258, 530] width 15 height 15
checkbox input "true"
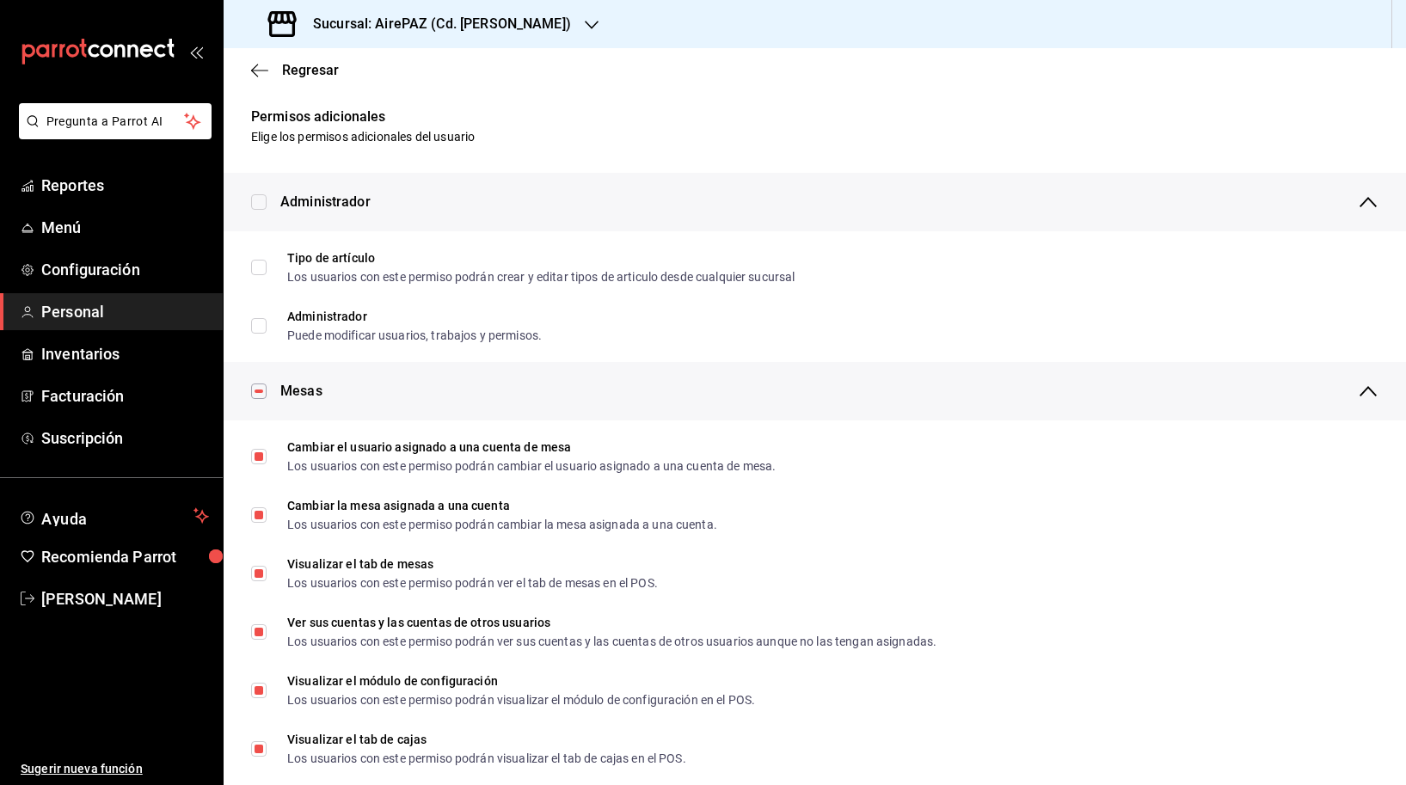
scroll to position [0, 0]
click at [261, 64] on icon "button" at bounding box center [259, 70] width 17 height 15
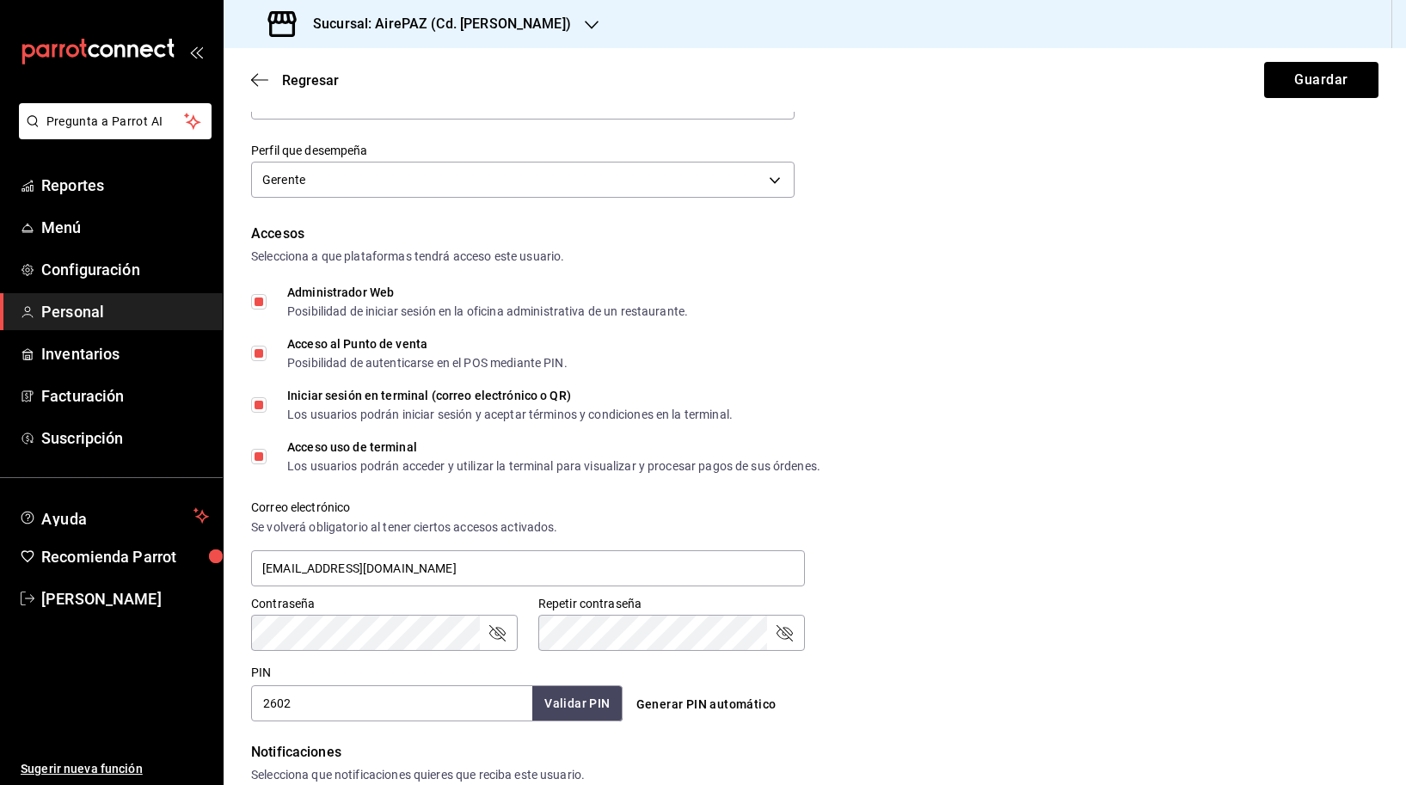
scroll to position [323, 0]
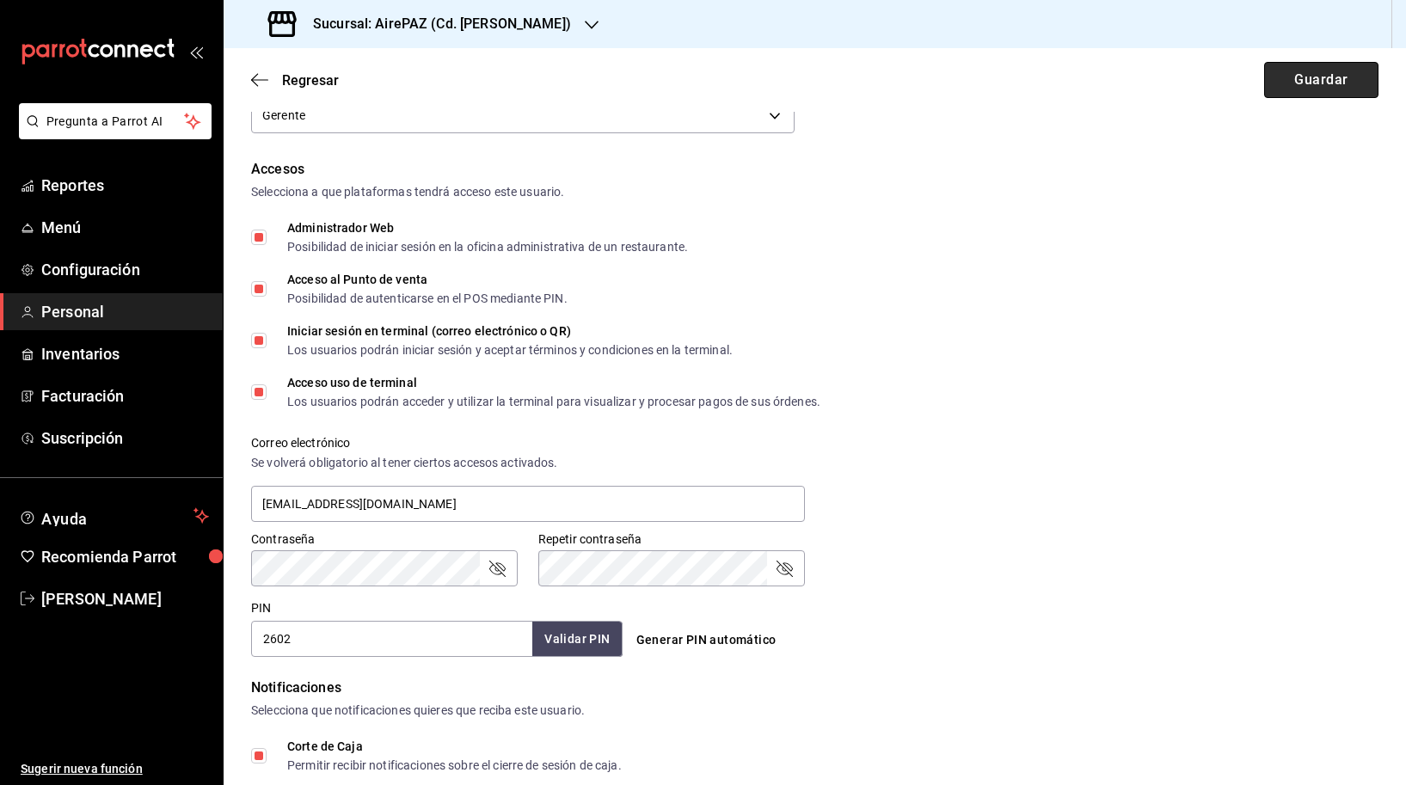
click at [1306, 92] on button "Guardar" at bounding box center [1321, 80] width 114 height 36
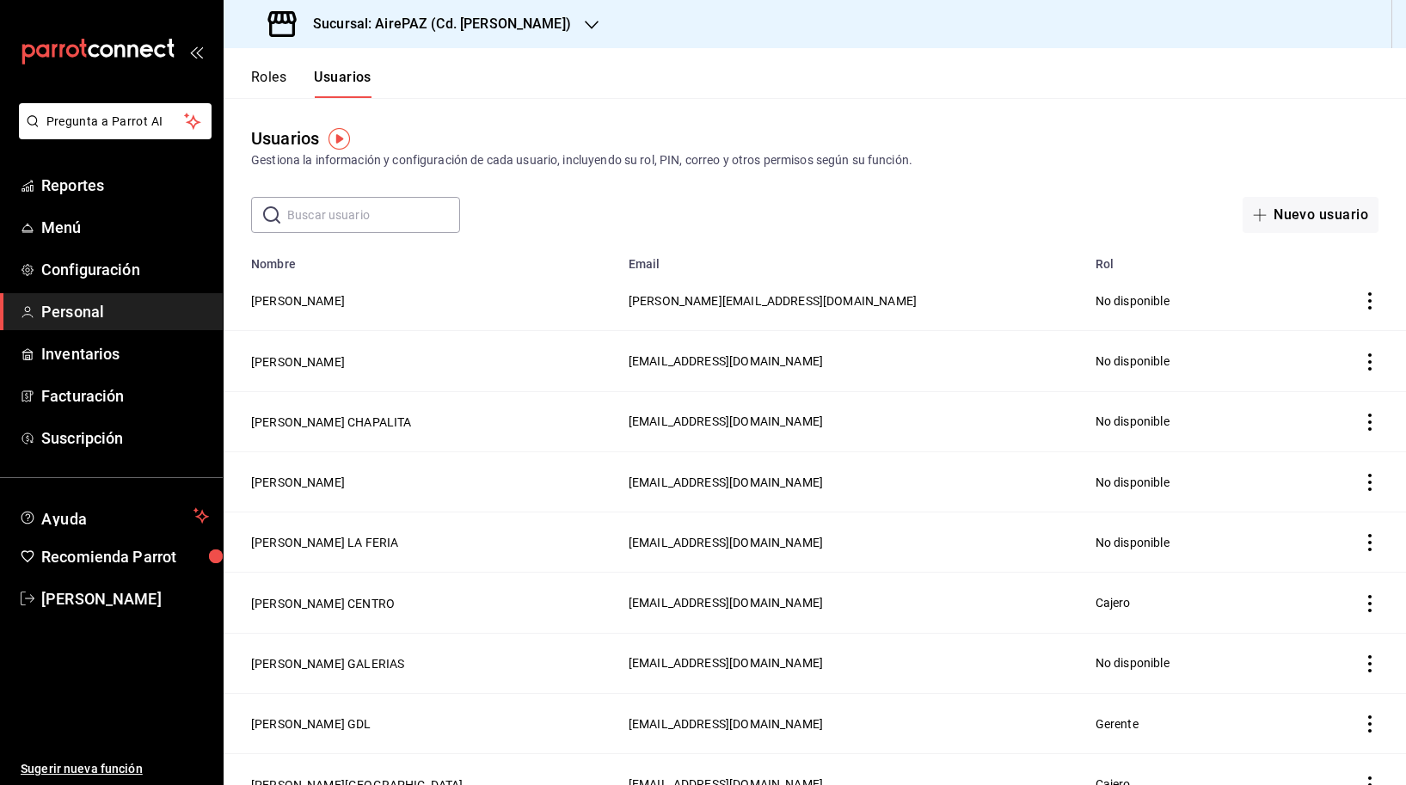
click at [365, 216] on input "text" at bounding box center [373, 215] width 173 height 34
type input "caro"
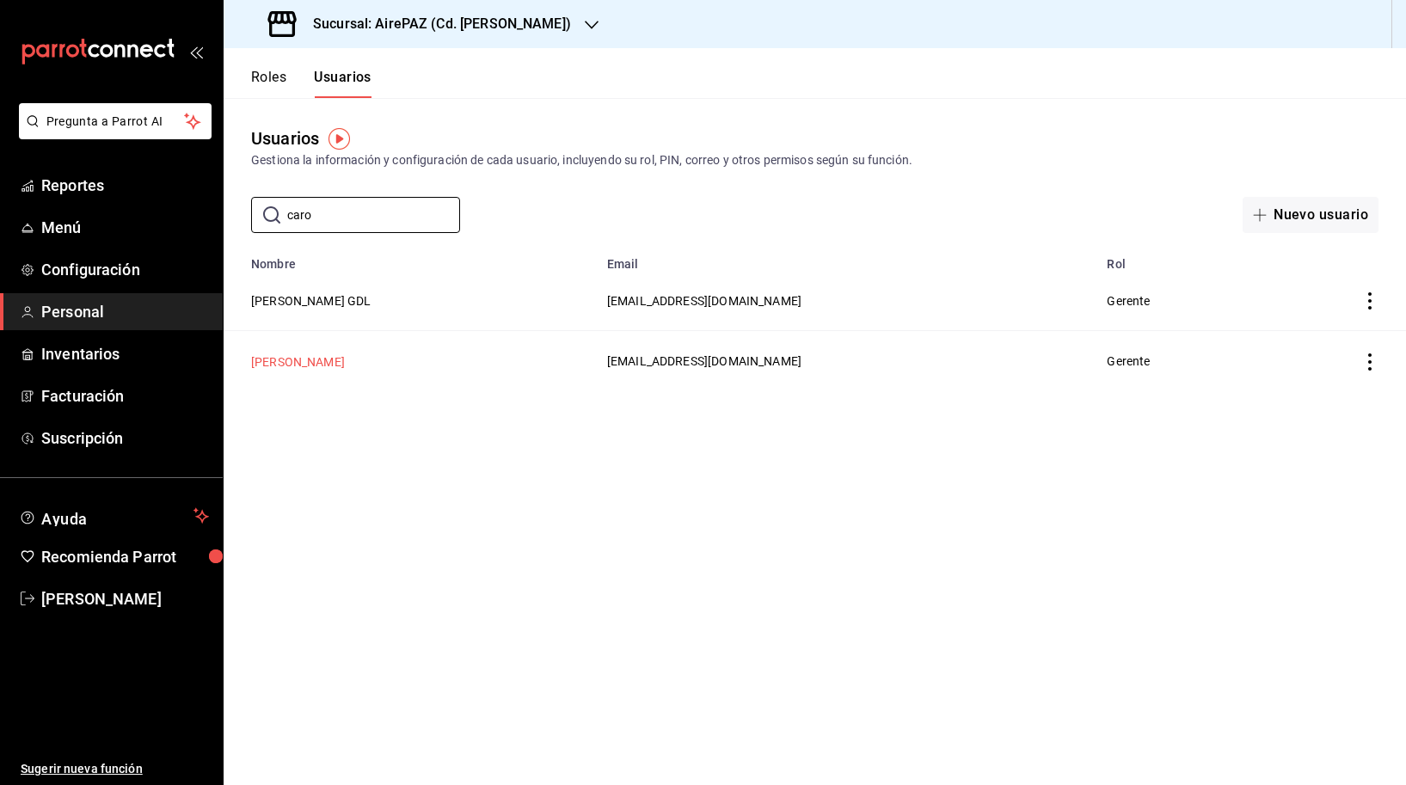
click at [315, 359] on button "[PERSON_NAME]" at bounding box center [298, 361] width 94 height 17
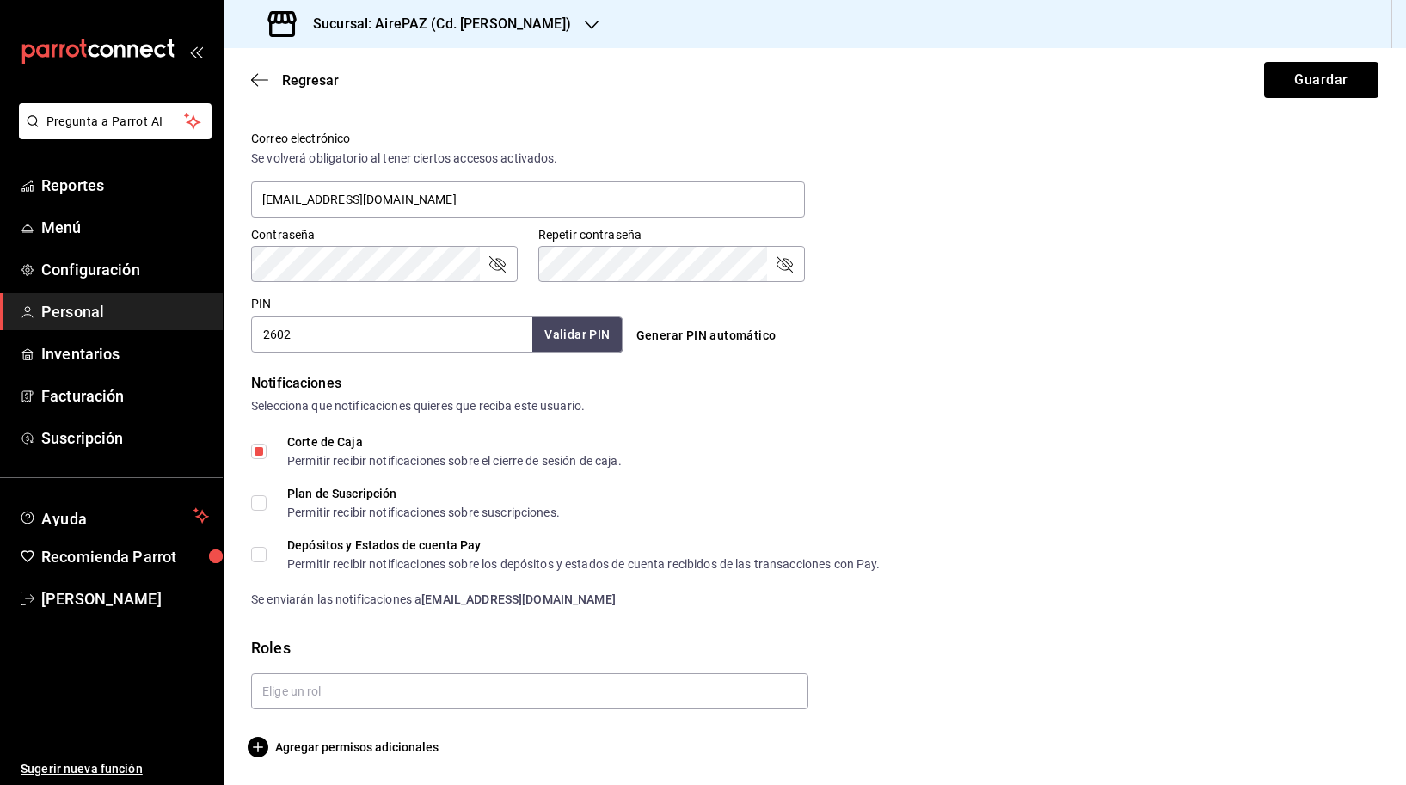
click at [464, 555] on div "Depósitos y Estados de cuenta Pay Permitir recibir notificaciones sobre los dep…" at bounding box center [583, 554] width 593 height 31
click at [267, 555] on input "Depósitos y Estados de cuenta Pay Permitir recibir notificaciones sobre los dep…" at bounding box center [258, 554] width 15 height 15
checkbox input "true"
click at [534, 695] on input "text" at bounding box center [529, 691] width 557 height 36
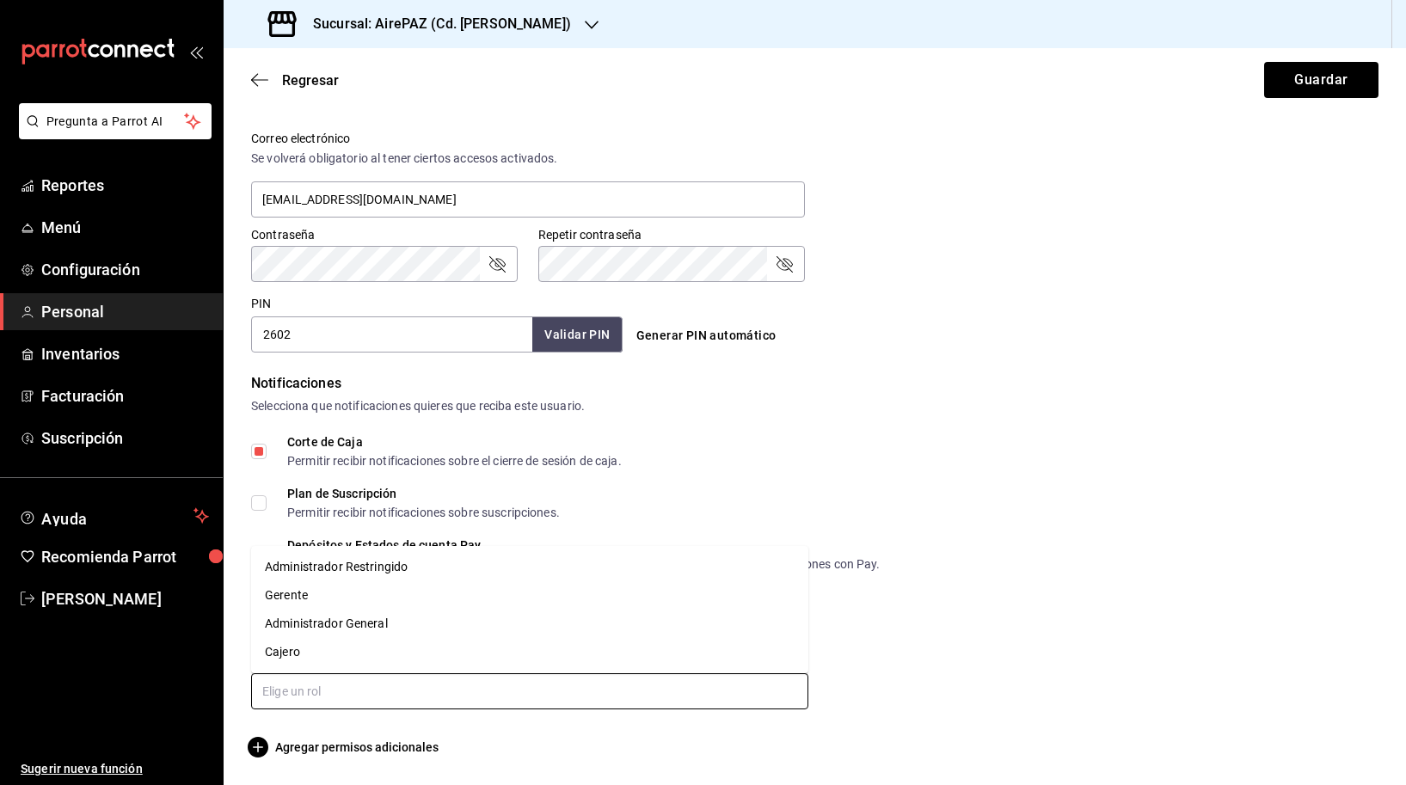
click at [390, 597] on li "Gerente" at bounding box center [529, 595] width 557 height 28
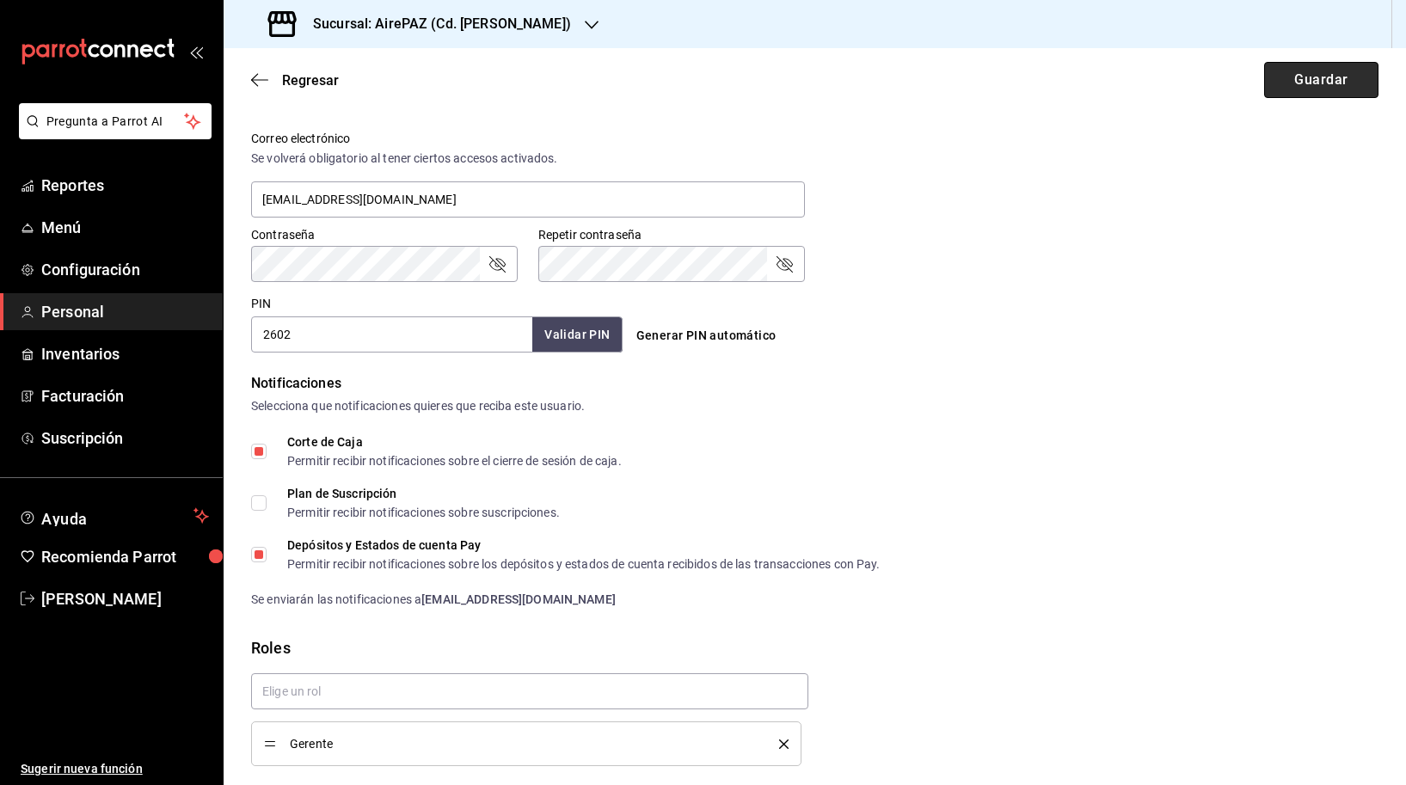
click at [1311, 83] on button "Guardar" at bounding box center [1321, 80] width 114 height 36
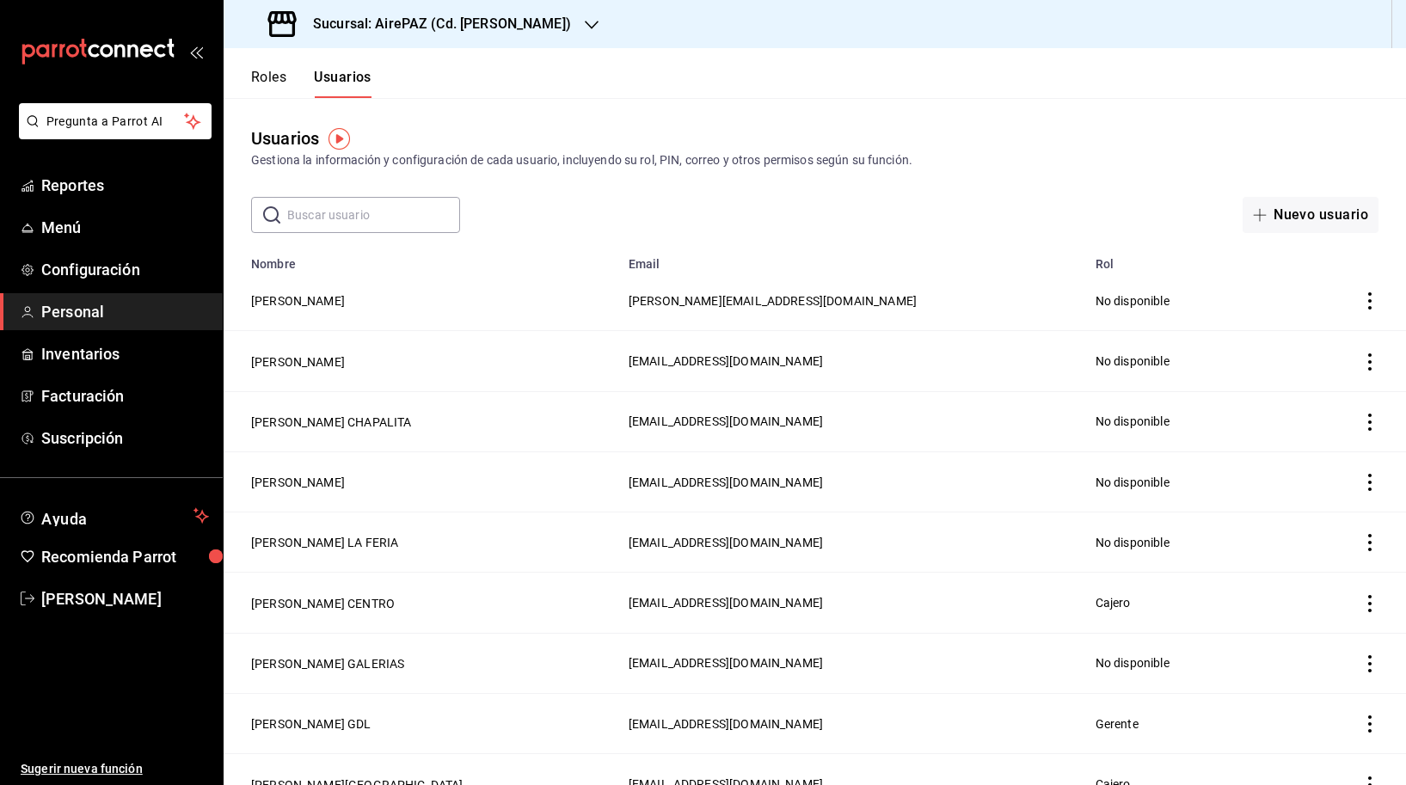
click at [350, 224] on input "text" at bounding box center [373, 215] width 173 height 34
type input "flor"
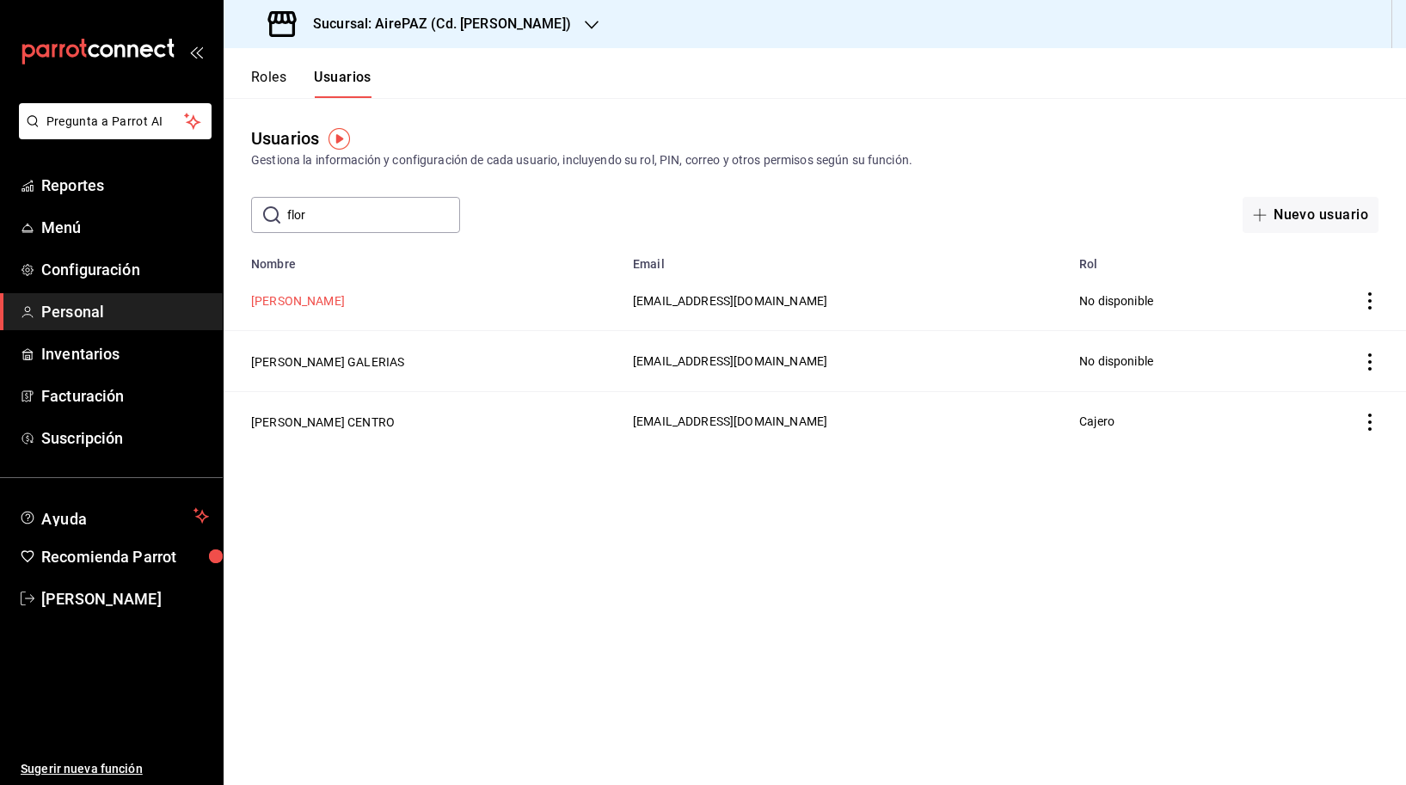
click at [315, 298] on button "[PERSON_NAME]" at bounding box center [298, 300] width 94 height 17
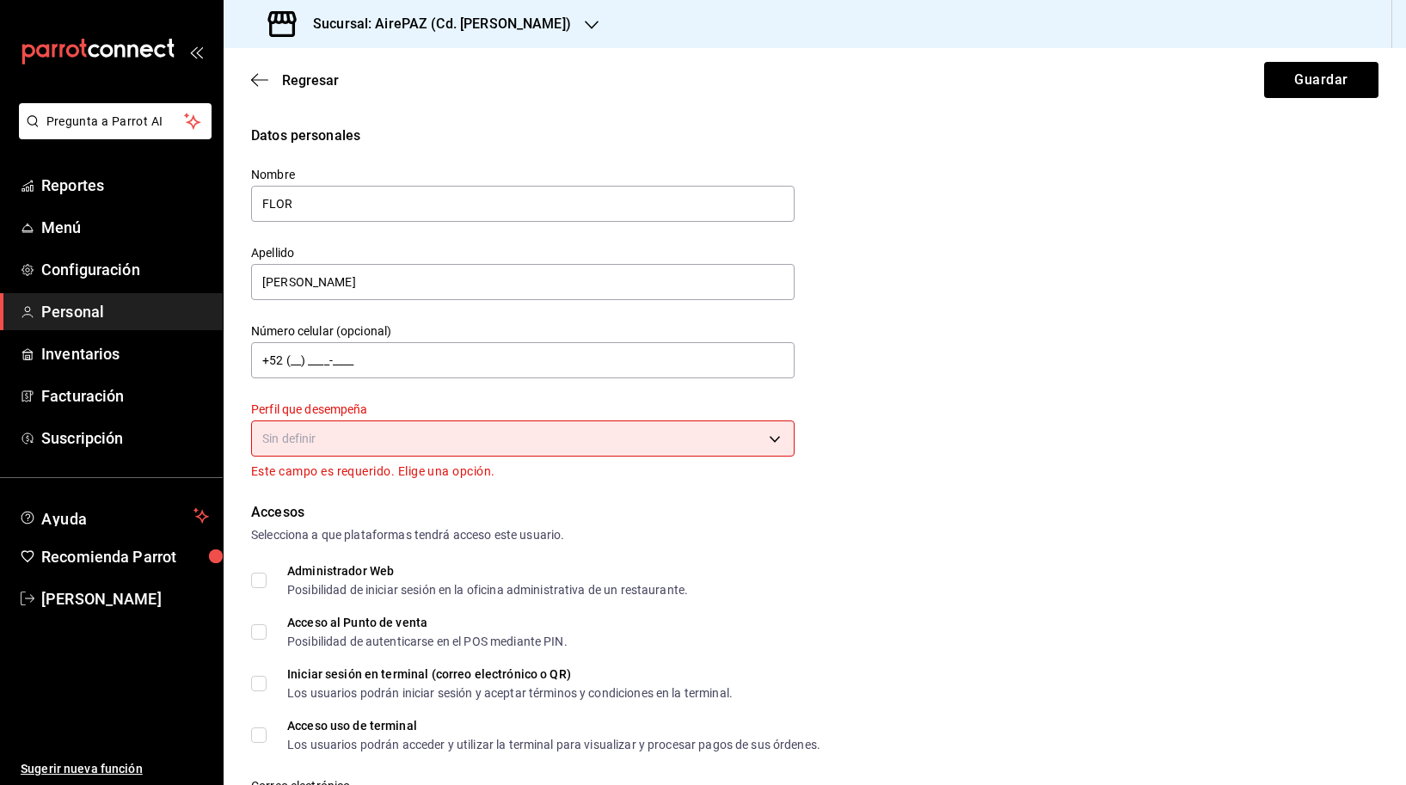
click at [517, 446] on body "Pregunta a Parrot AI Reportes Menú Configuración Personal Inventarios Facturaci…" at bounding box center [703, 392] width 1406 height 785
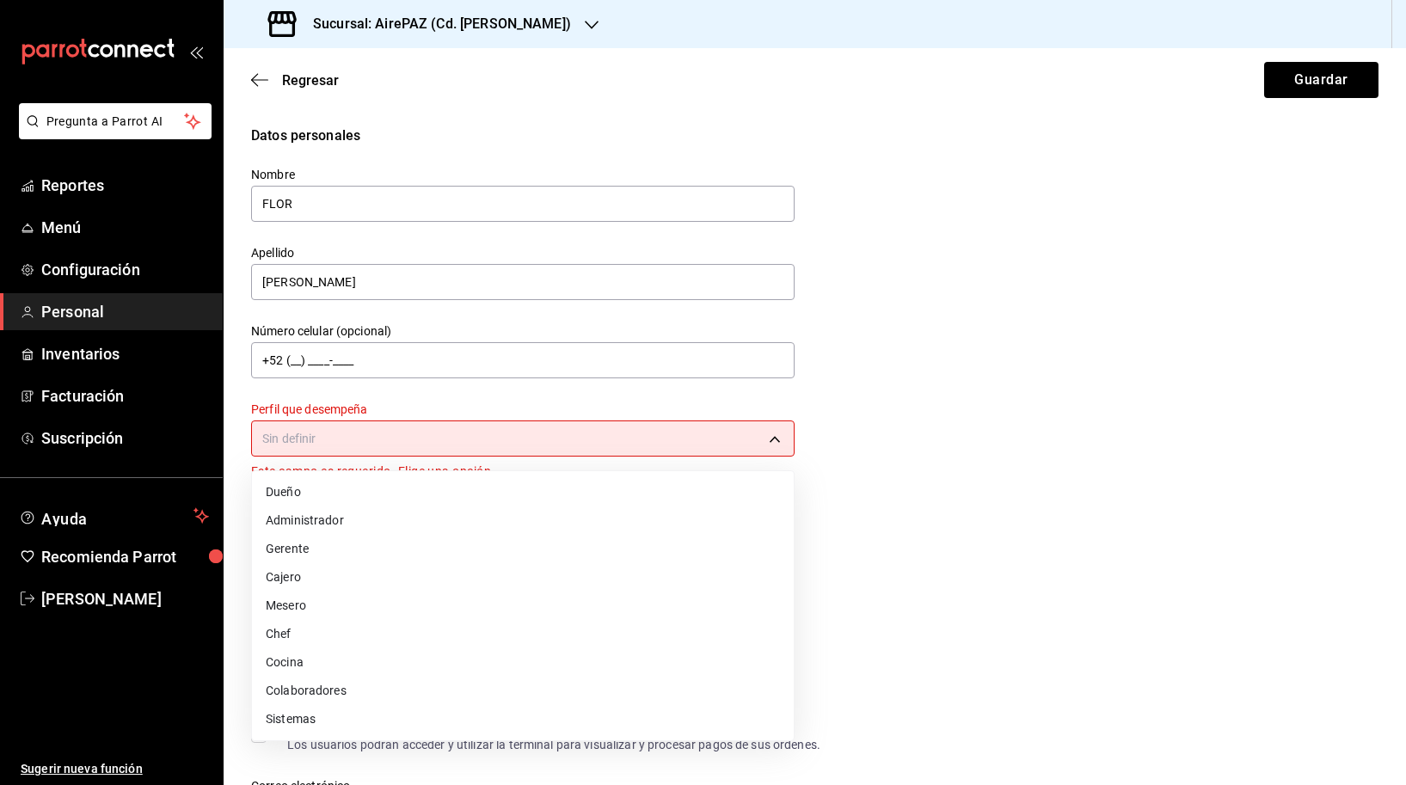
click at [413, 571] on li "Cajero" at bounding box center [523, 577] width 542 height 28
type input "CASHIER"
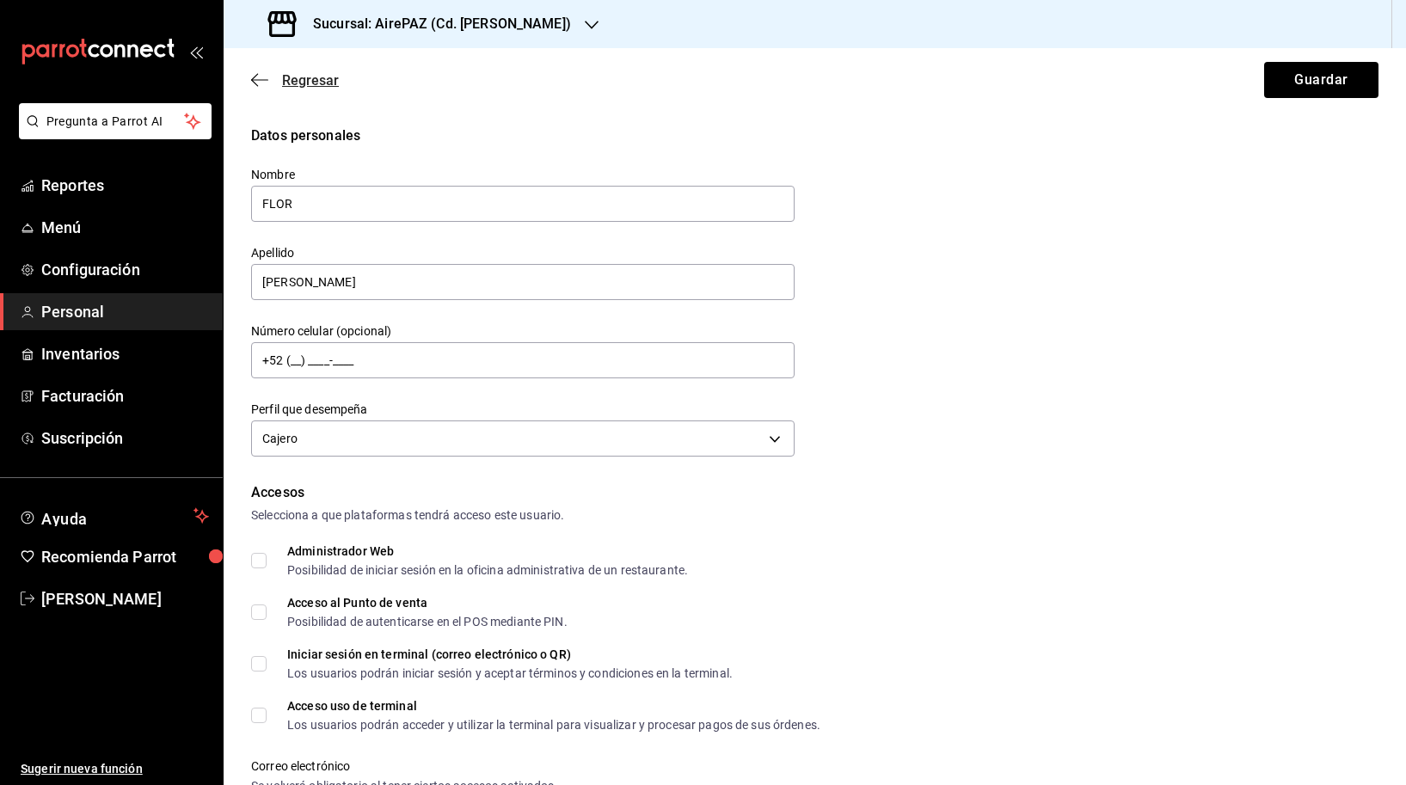
click at [260, 83] on icon "button" at bounding box center [259, 79] width 17 height 15
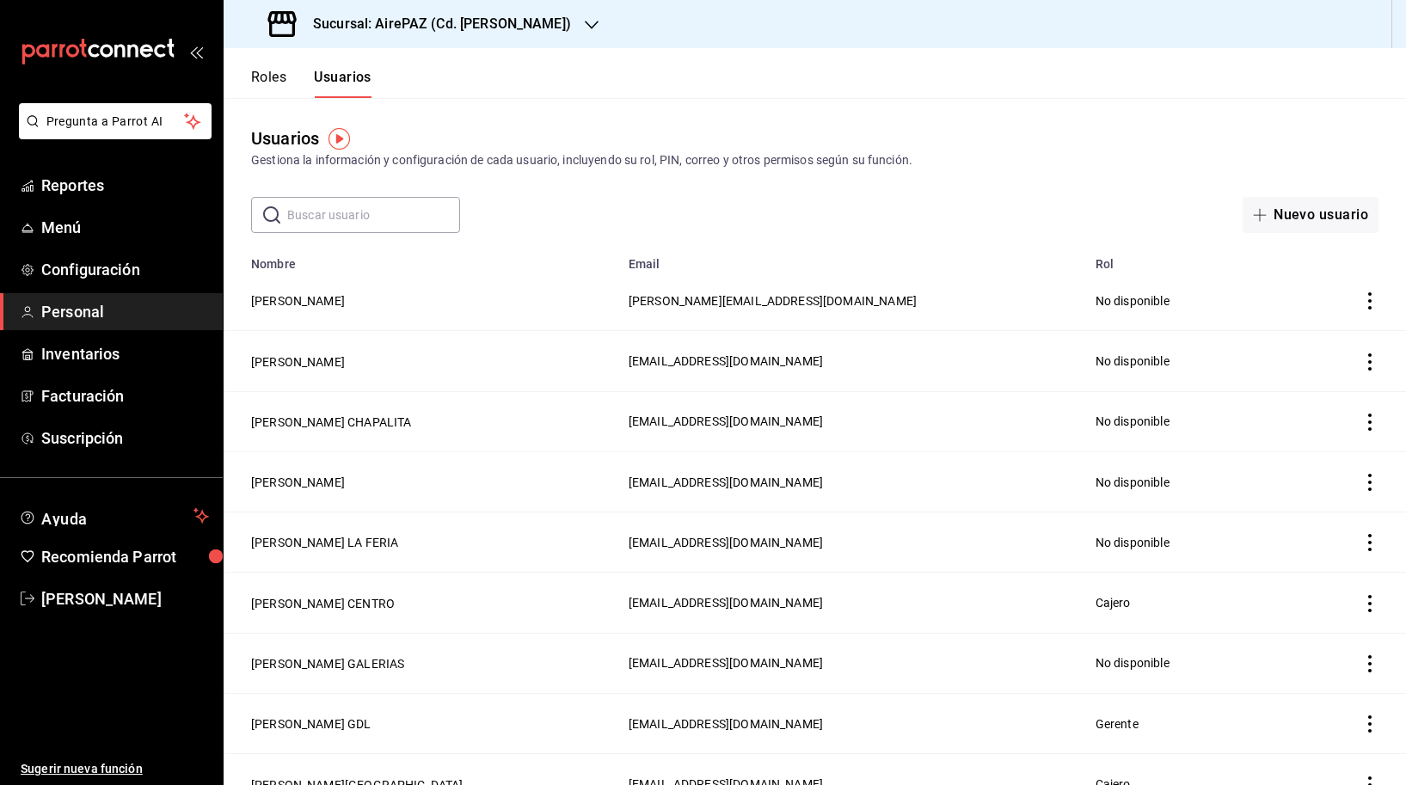
click at [312, 226] on input "text" at bounding box center [373, 215] width 173 height 34
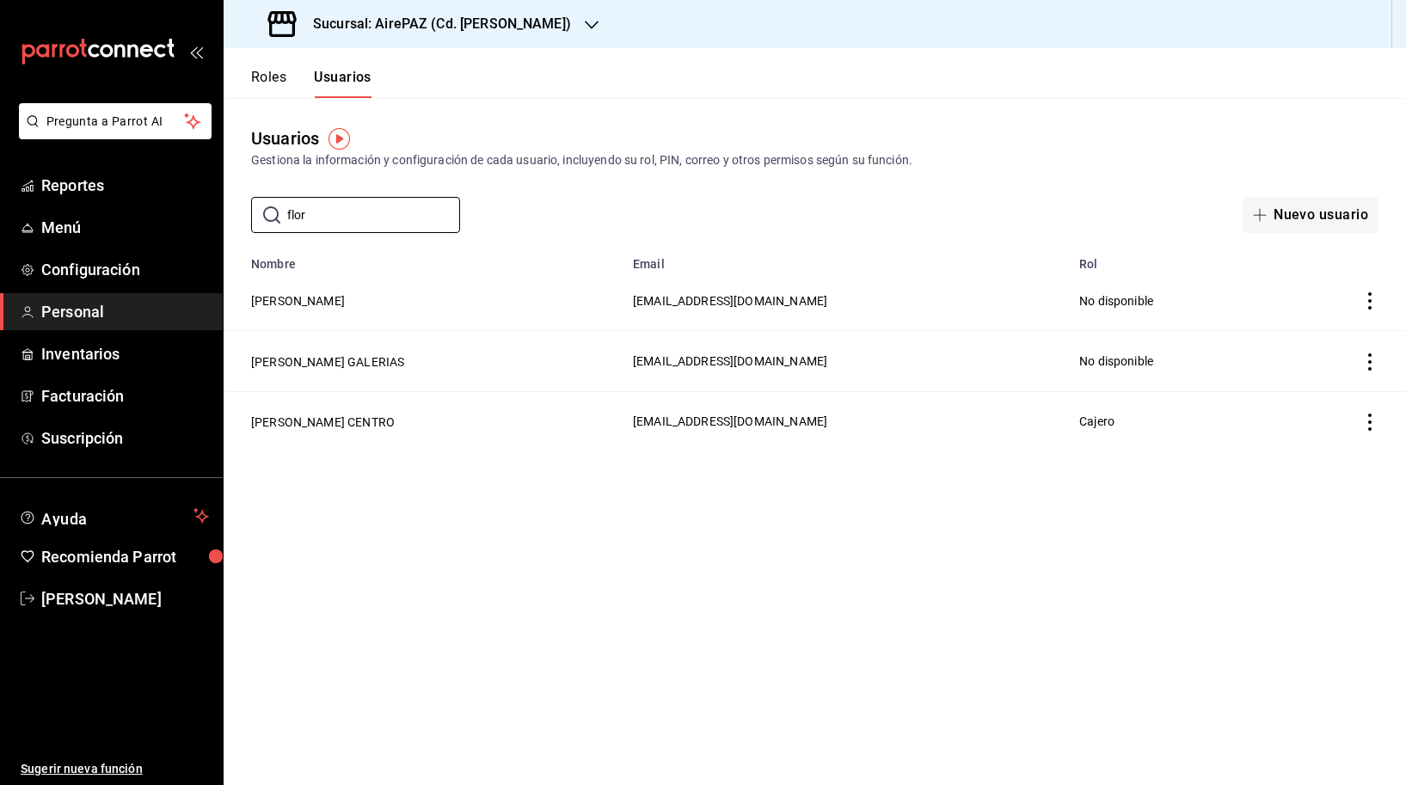
type input "flor"
click at [1371, 299] on icon "actions" at bounding box center [1369, 300] width 17 height 17
click at [1326, 328] on span "Eliminar" at bounding box center [1308, 325] width 44 height 14
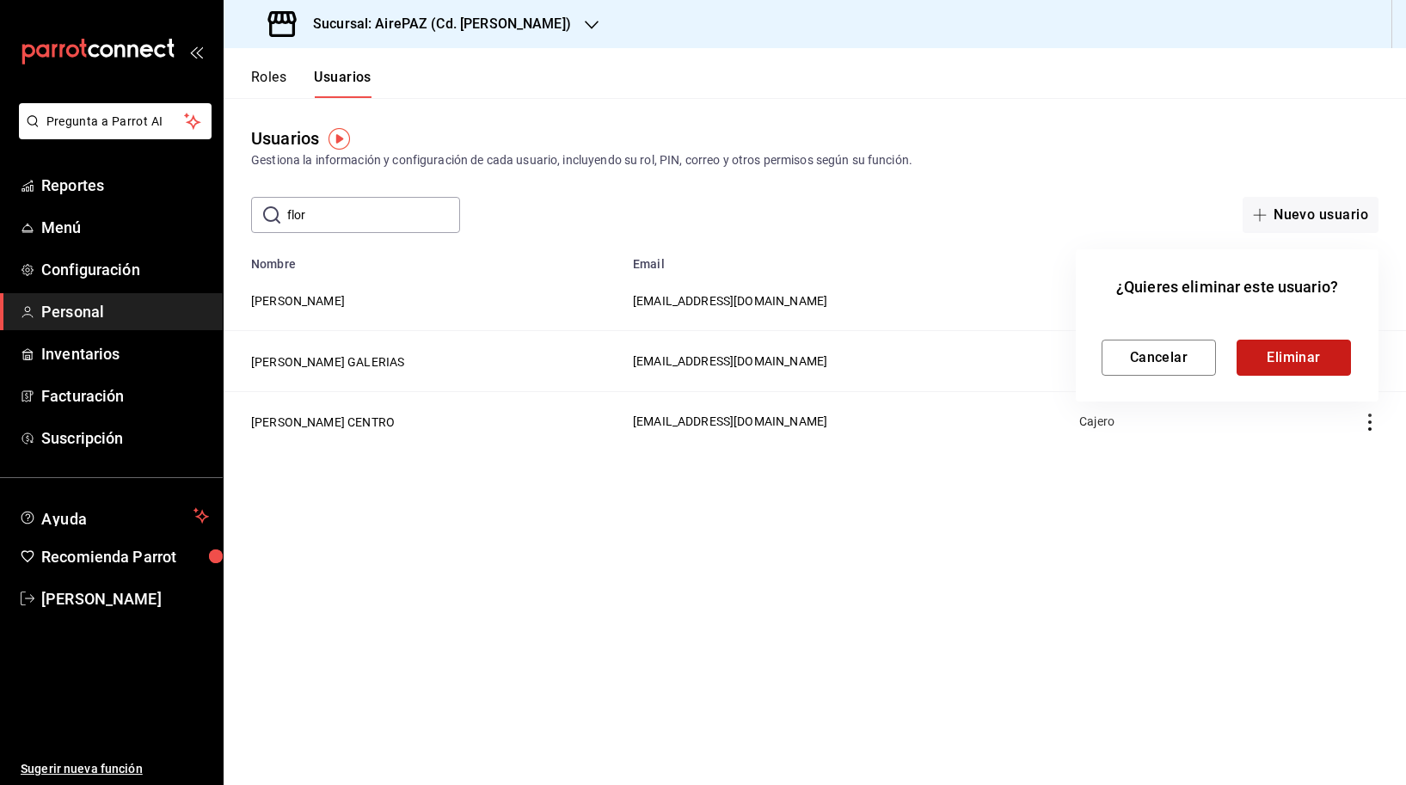
click at [1293, 359] on button "Eliminar" at bounding box center [1294, 358] width 114 height 36
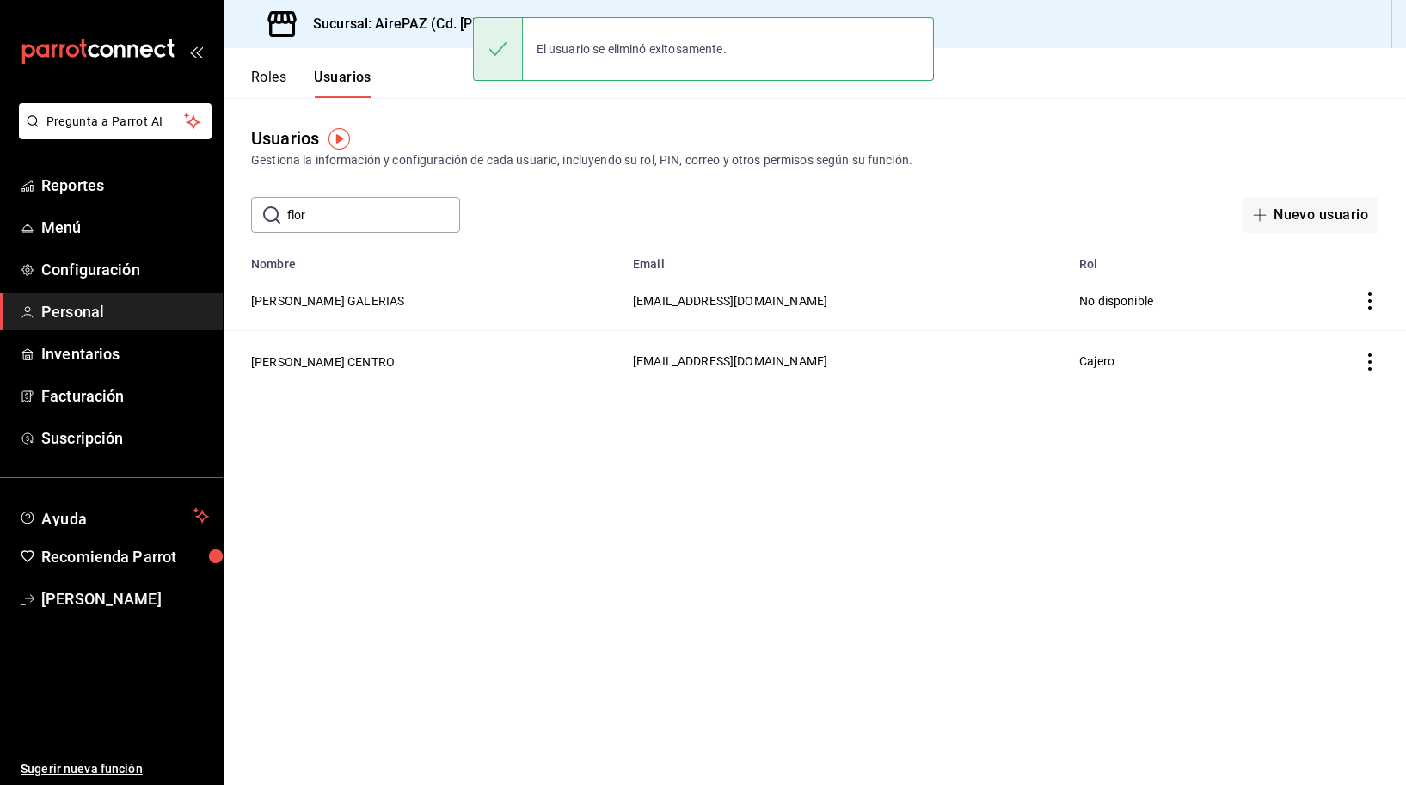
click at [314, 378] on td "[PERSON_NAME] CENTRO" at bounding box center [423, 361] width 399 height 60
click at [313, 363] on button "[PERSON_NAME] CENTRO" at bounding box center [323, 361] width 144 height 17
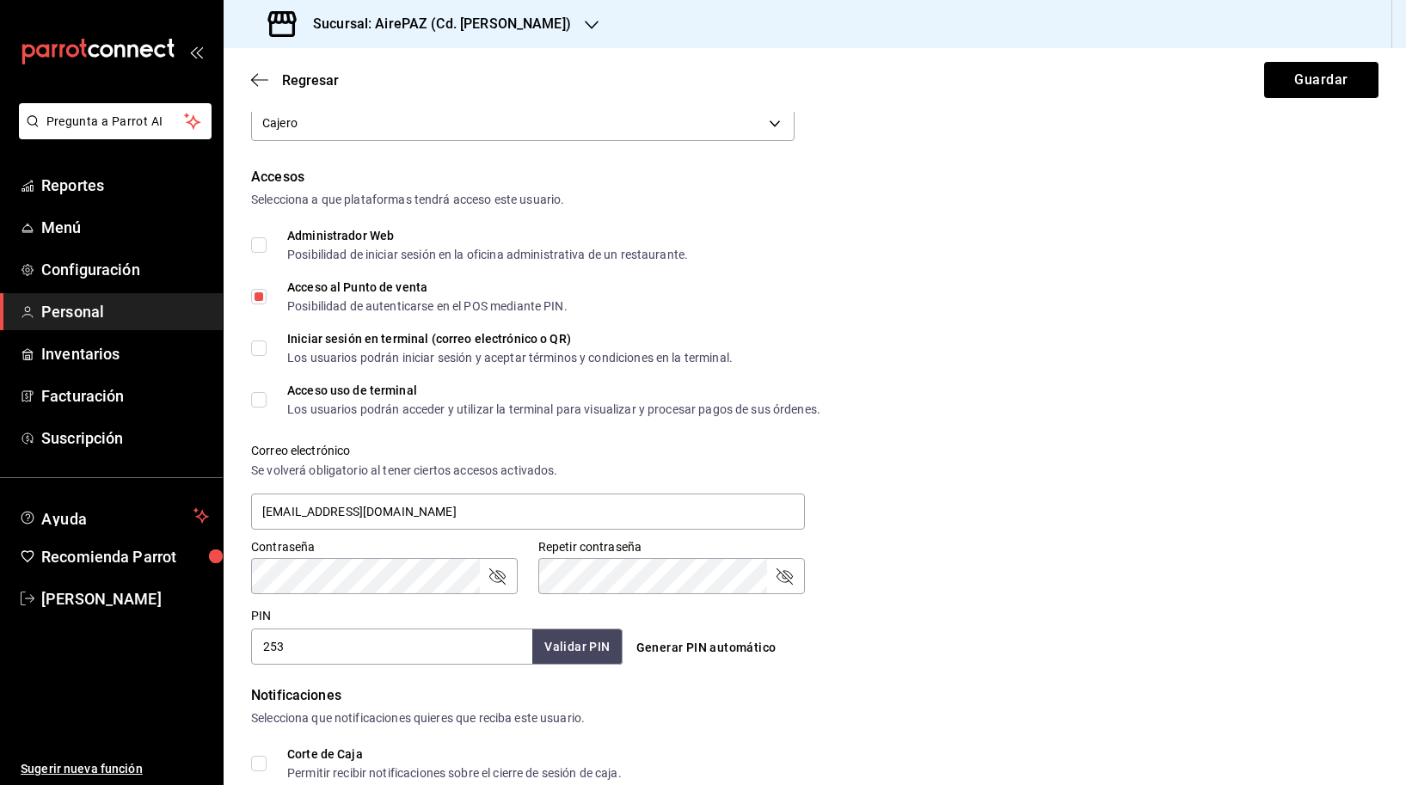
scroll to position [313, 0]
click at [353, 403] on div "Acceso uso de terminal Los usuarios podrán acceder y utilizar la terminal para …" at bounding box center [553, 402] width 533 height 31
click at [267, 403] on input "Acceso uso de terminal Los usuarios podrán acceder y utilizar la terminal para …" at bounding box center [258, 402] width 15 height 15
checkbox input "true"
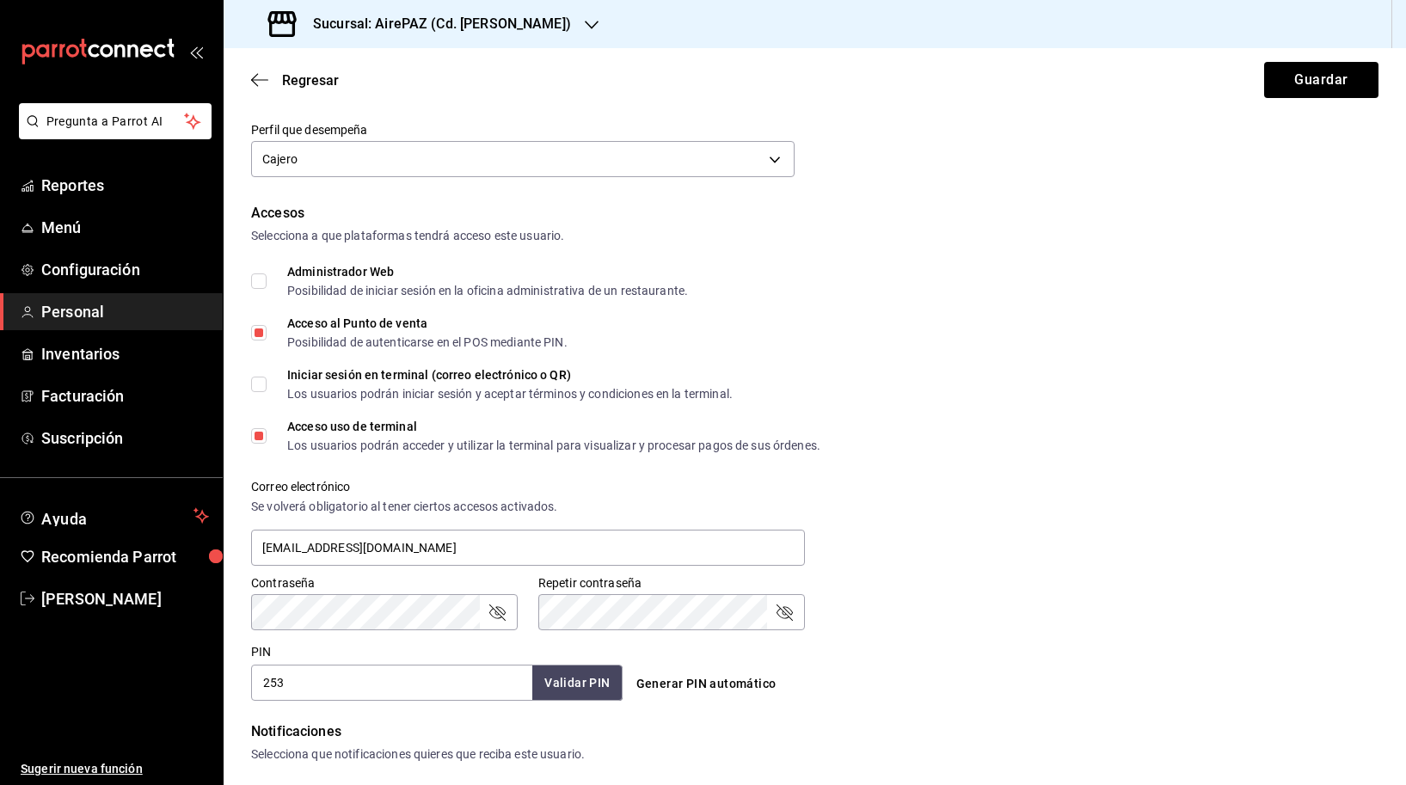
scroll to position [0, 0]
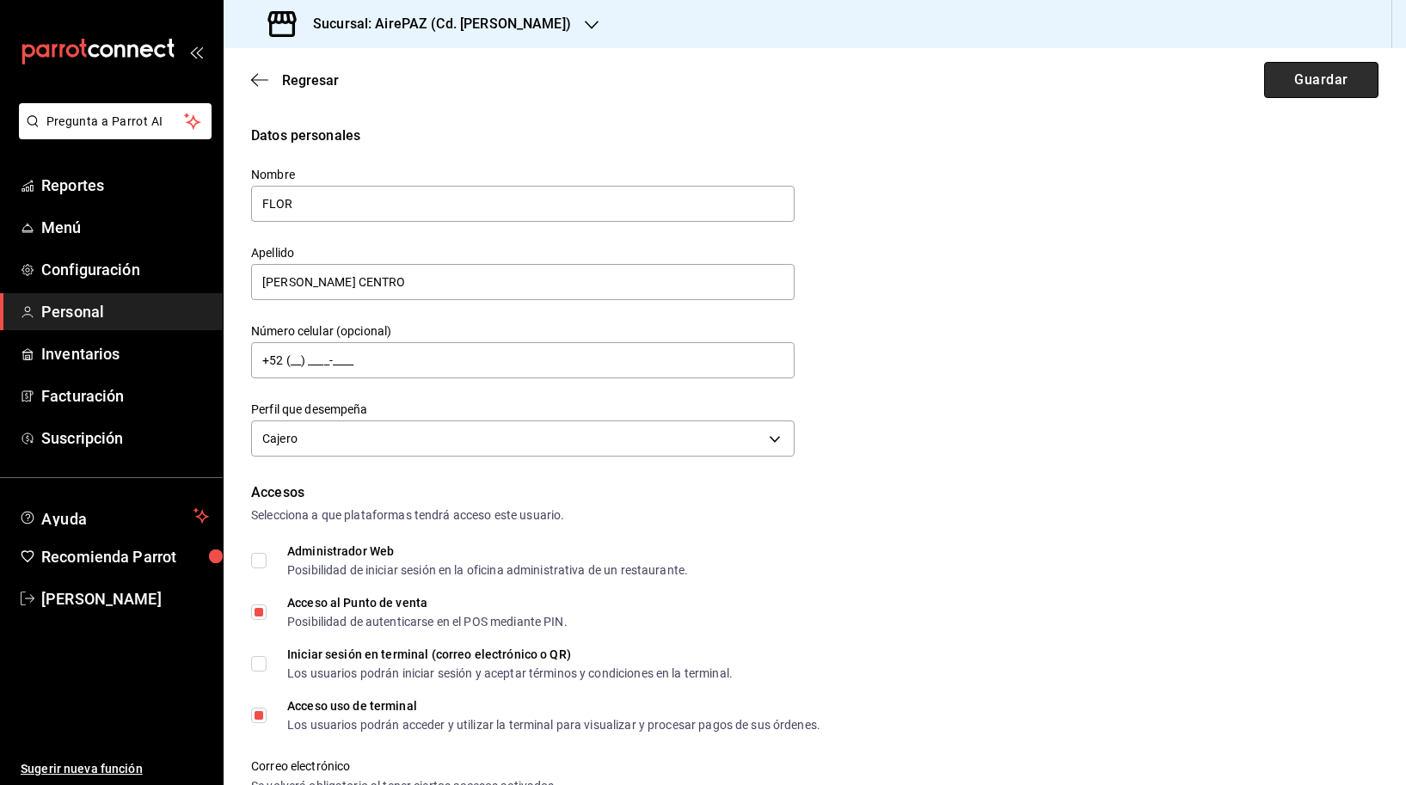
click at [1329, 84] on button "Guardar" at bounding box center [1321, 80] width 114 height 36
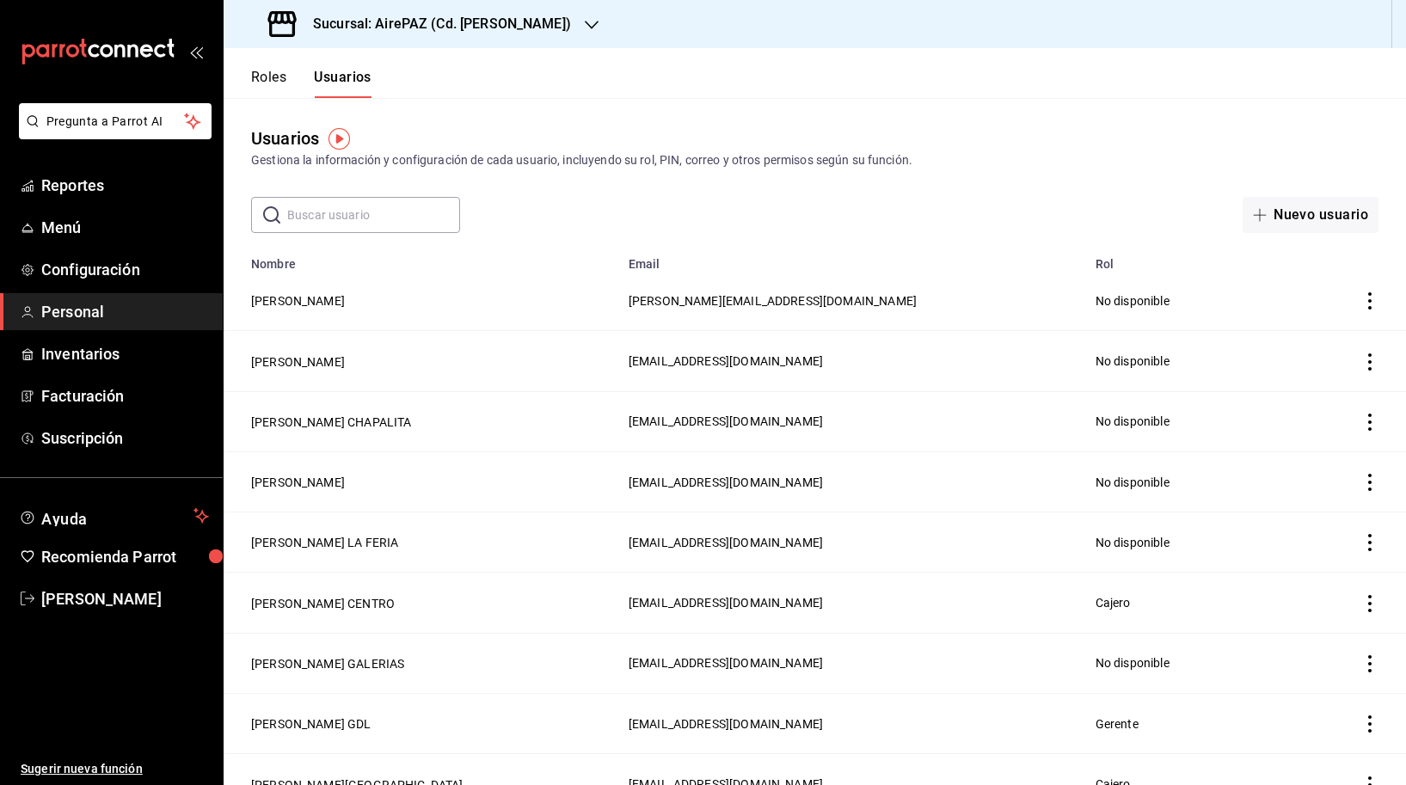
click at [398, 207] on input "text" at bounding box center [373, 215] width 173 height 34
type input "flor"
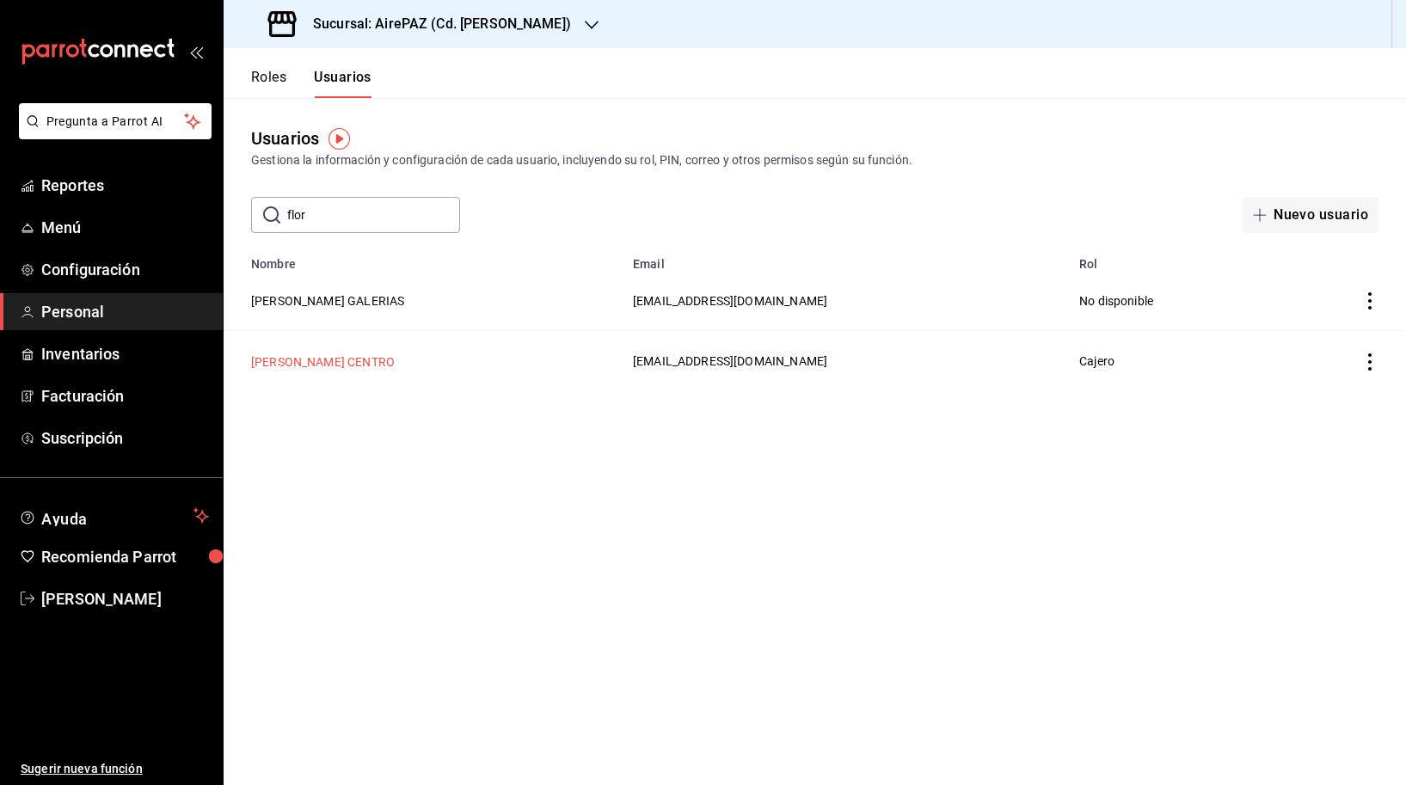
click at [304, 353] on button "[PERSON_NAME] CENTRO" at bounding box center [323, 361] width 144 height 17
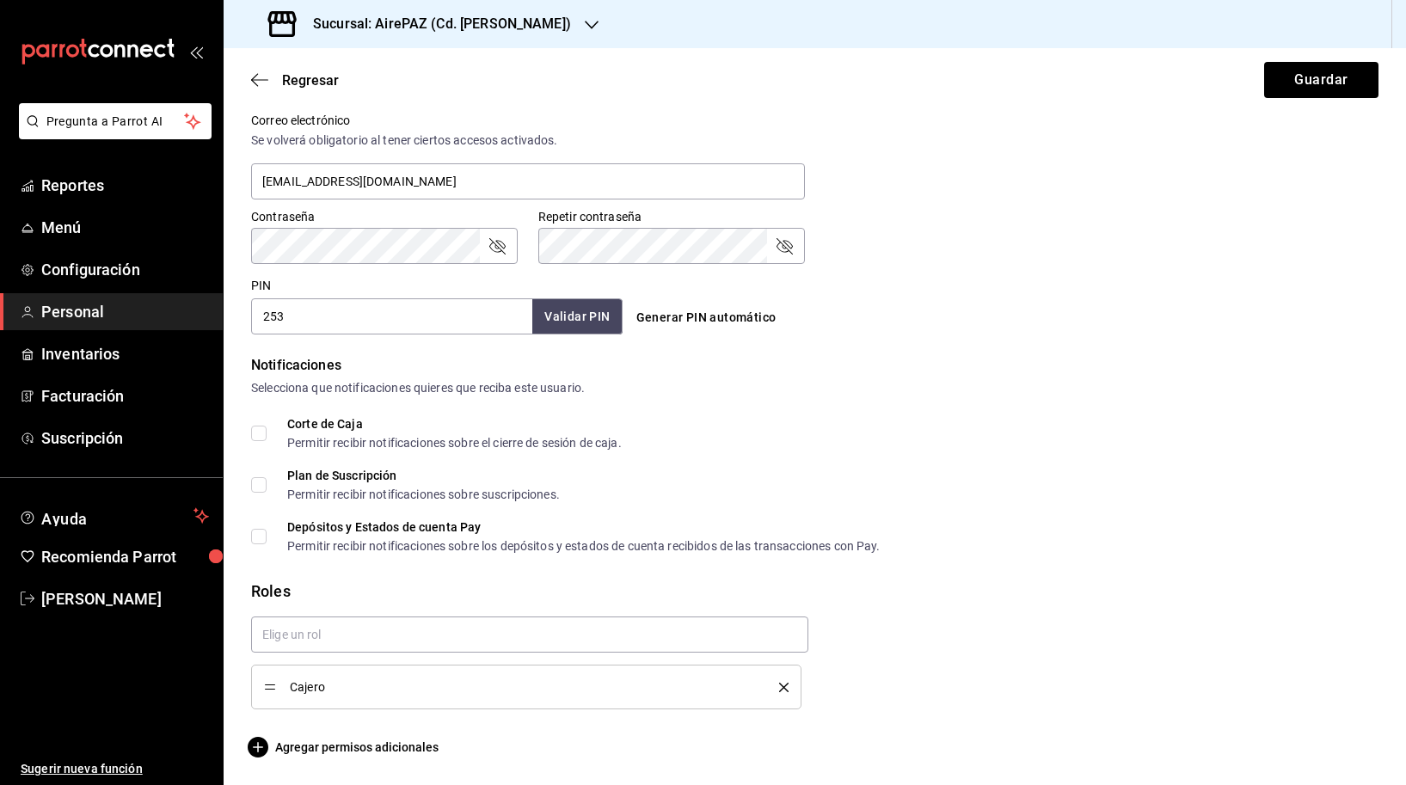
scroll to position [646, 0]
click at [359, 743] on span "Agregar permisos adicionales" at bounding box center [344, 747] width 187 height 21
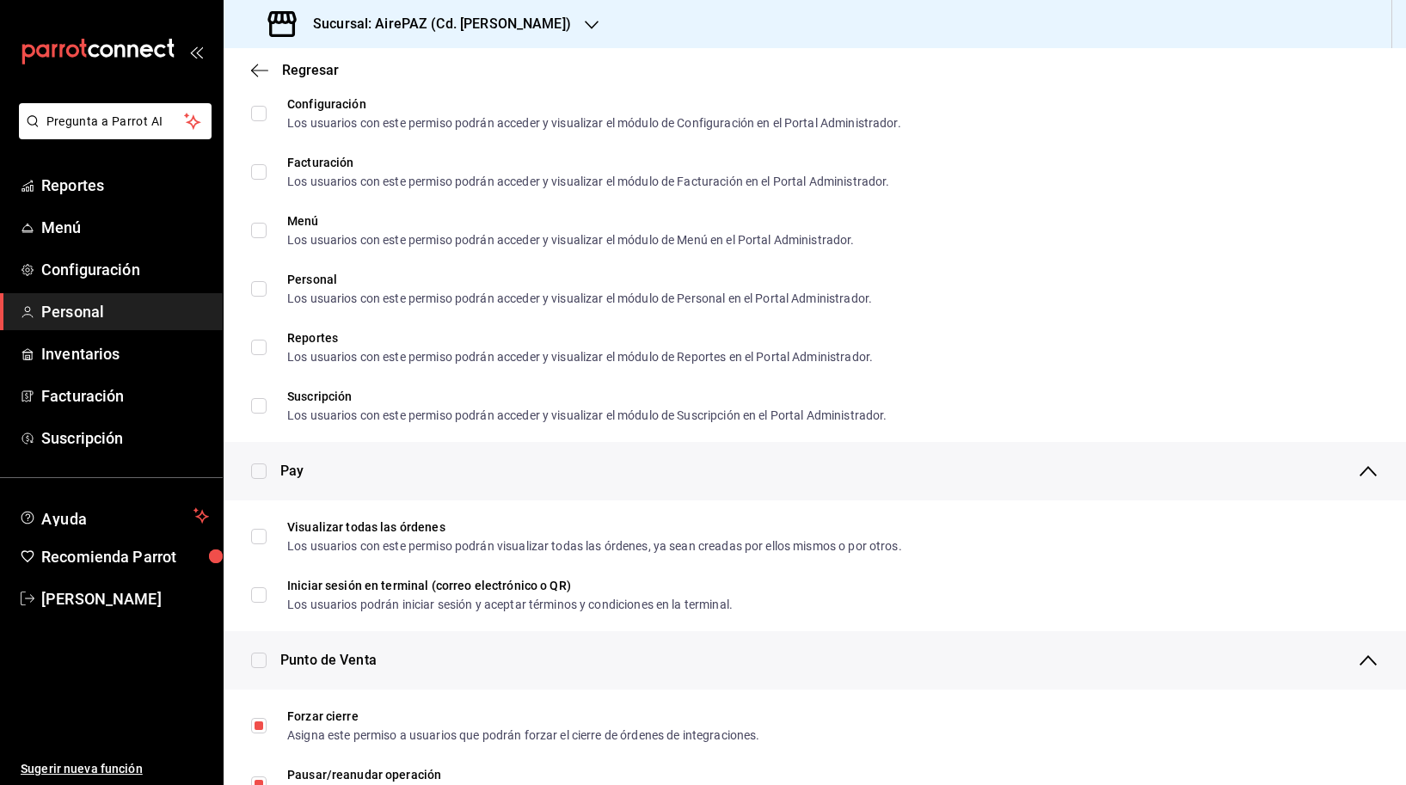
scroll to position [898, 0]
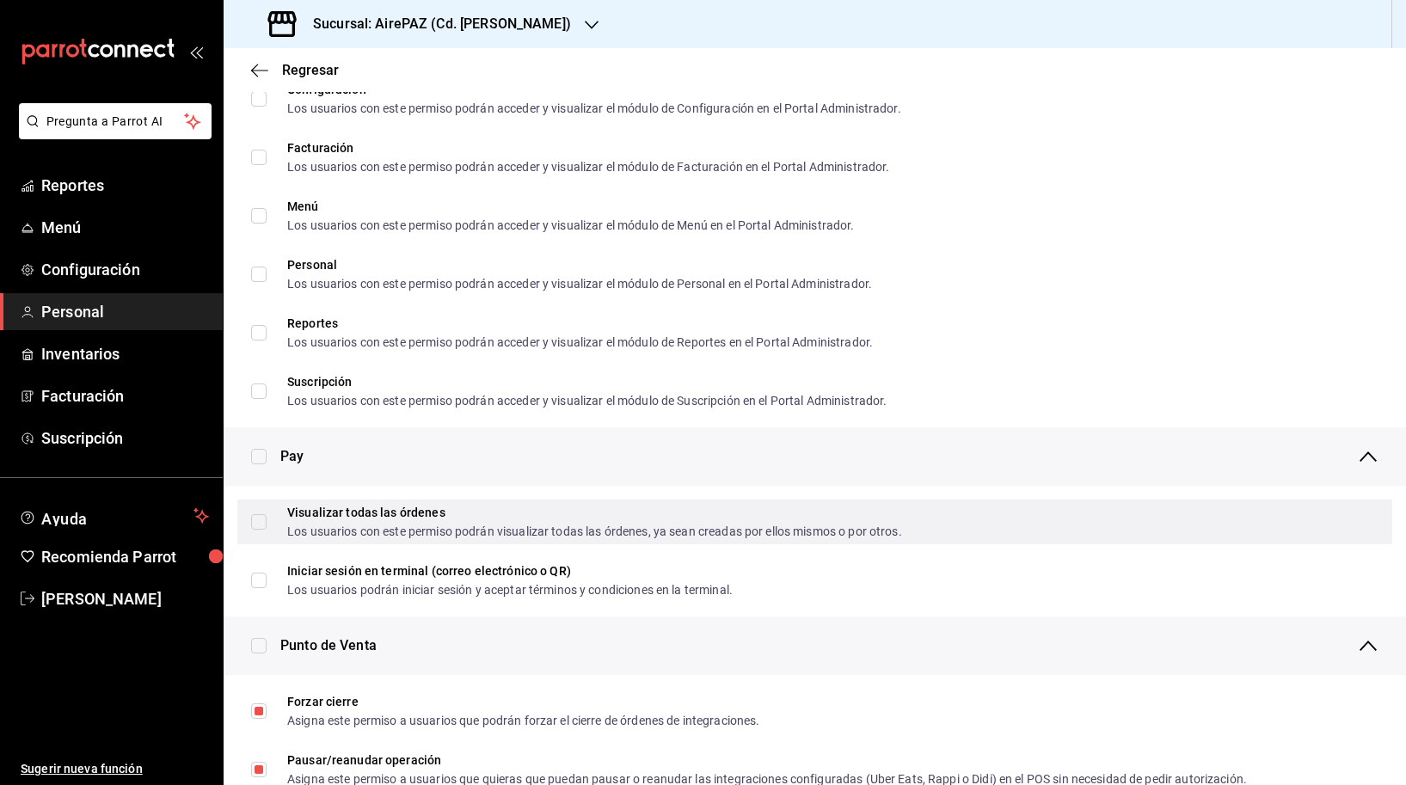
click at [265, 519] on input "Visualizar todas las órdenes Los usuarios con este permiso podrán visualizar to…" at bounding box center [258, 521] width 15 height 15
checkbox input "true"
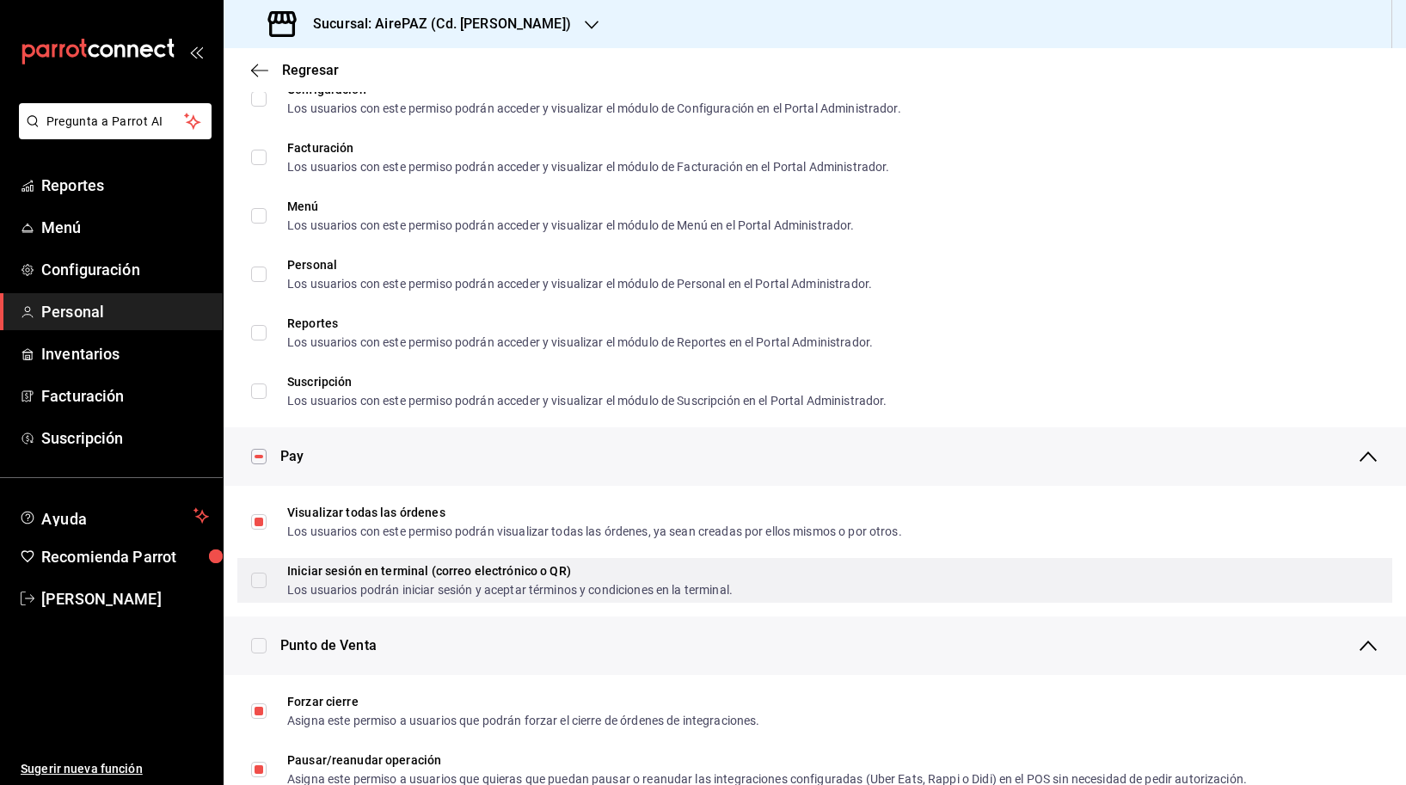
click at [264, 579] on input "Iniciar sesión en terminal (correo electrónico o QR) Los usuarios podrán inicia…" at bounding box center [258, 580] width 15 height 15
checkbox input "true"
checkbox input "false"
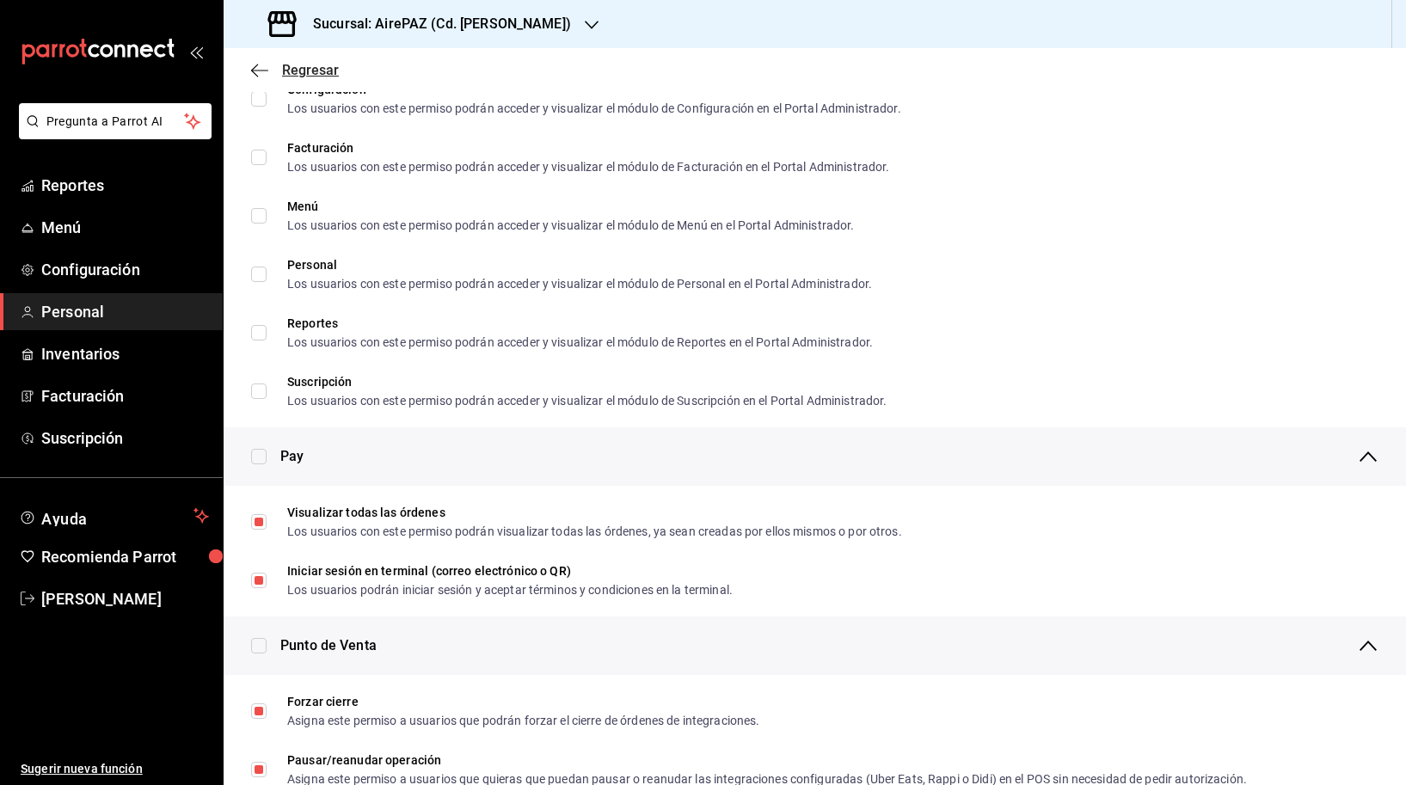
click at [254, 63] on icon "button" at bounding box center [259, 70] width 17 height 15
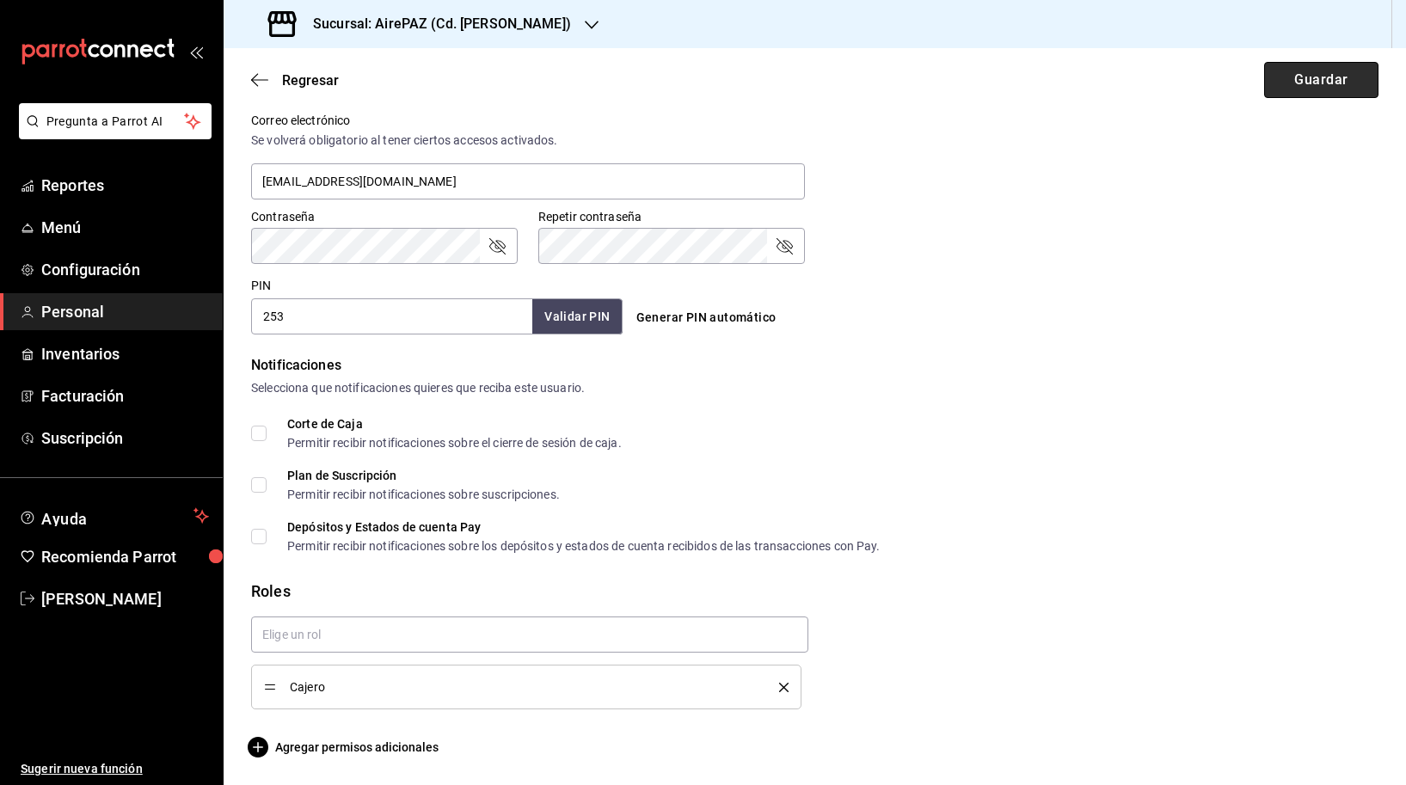
click at [1340, 68] on button "Guardar" at bounding box center [1321, 80] width 114 height 36
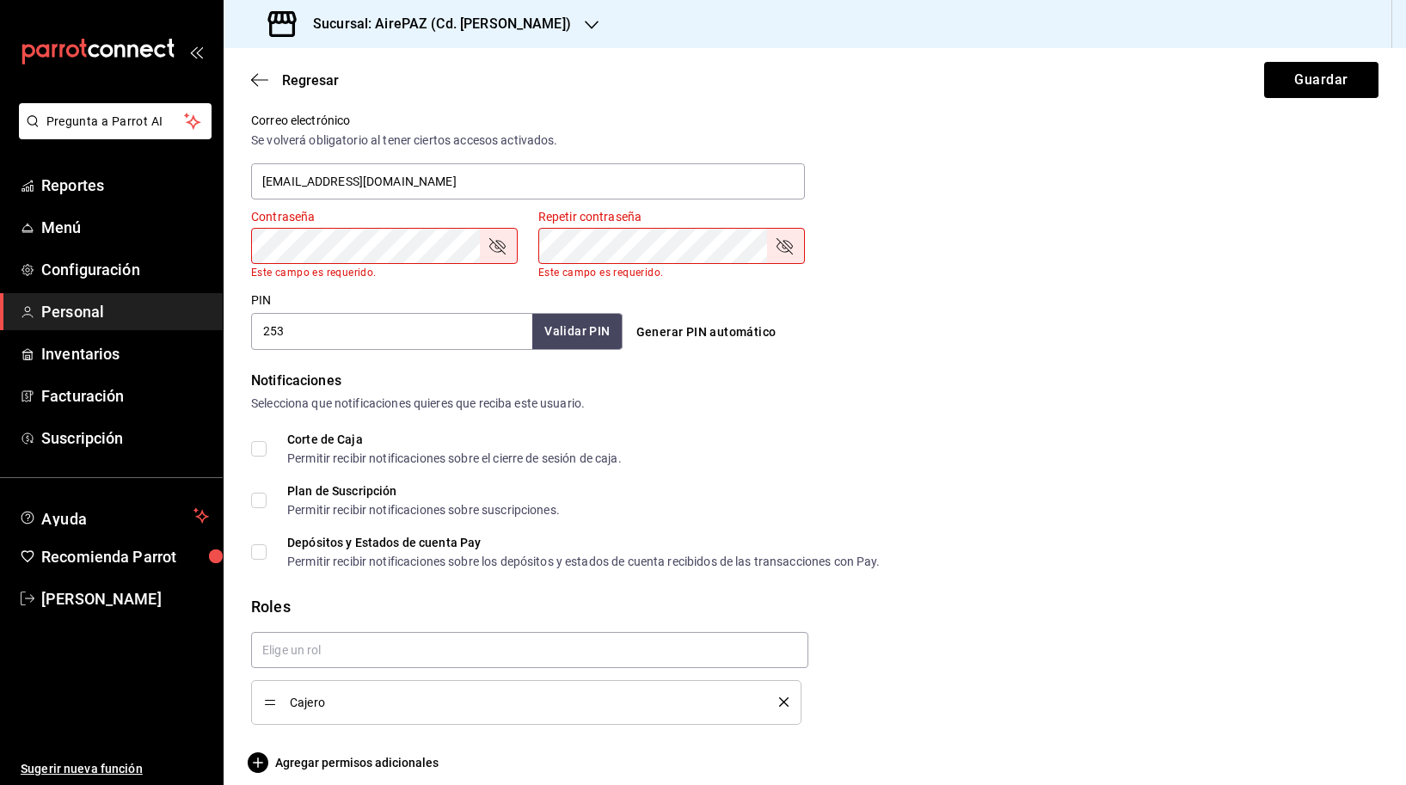
click at [1175, 275] on div "Contraseña Contraseña Este campo es requerido. Repetir contraseña Repetir contr…" at bounding box center [804, 233] width 1148 height 90
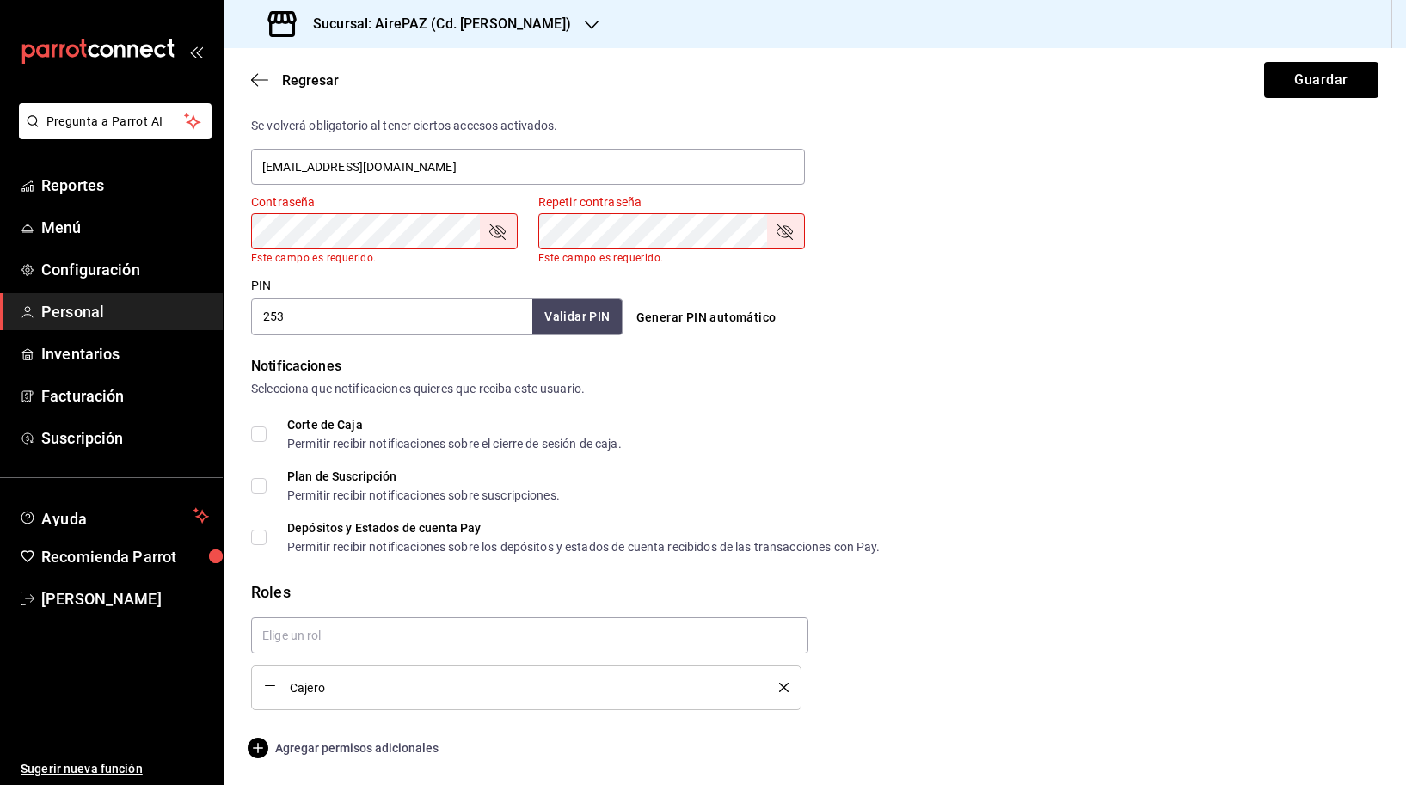
click at [306, 744] on span "Agregar permisos adicionales" at bounding box center [344, 748] width 187 height 21
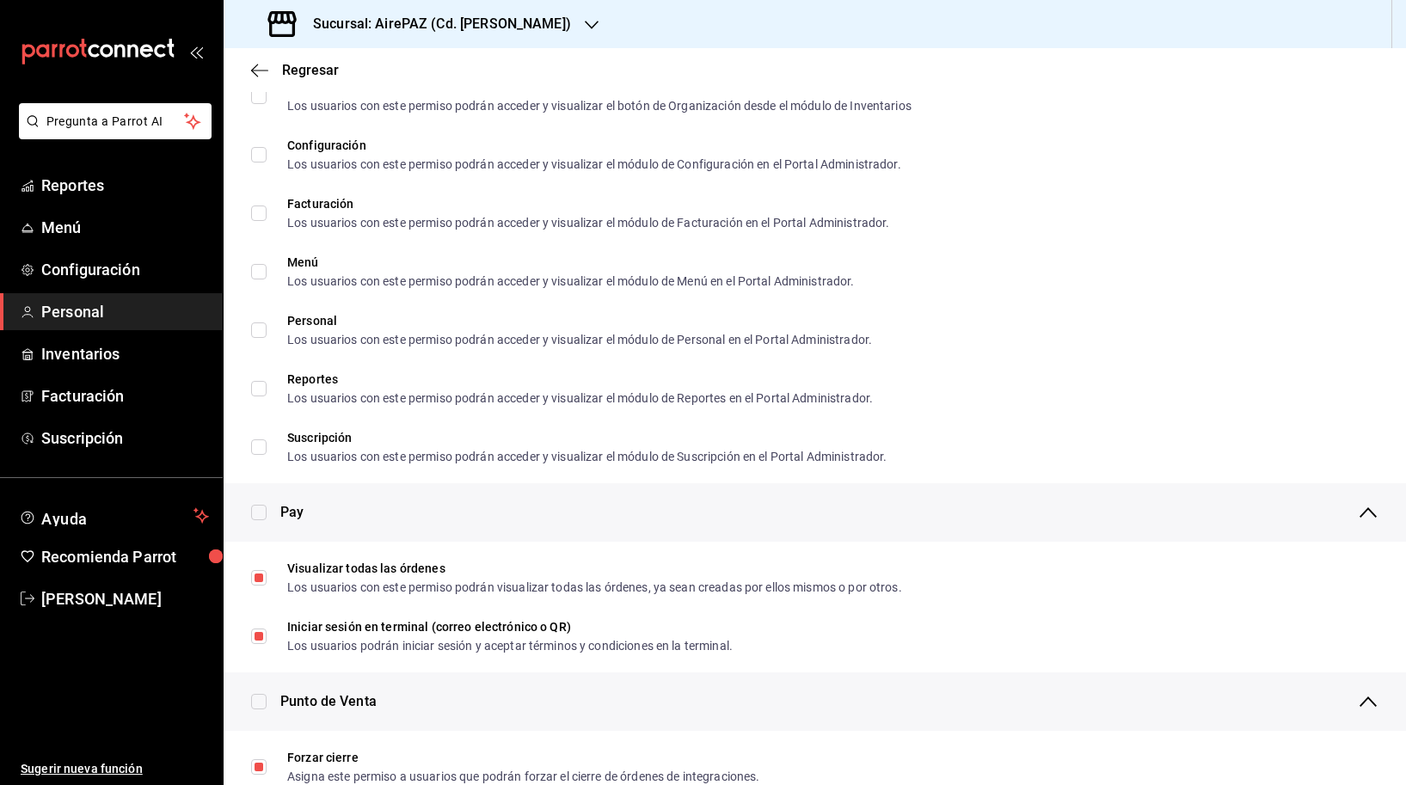
scroll to position [825, 0]
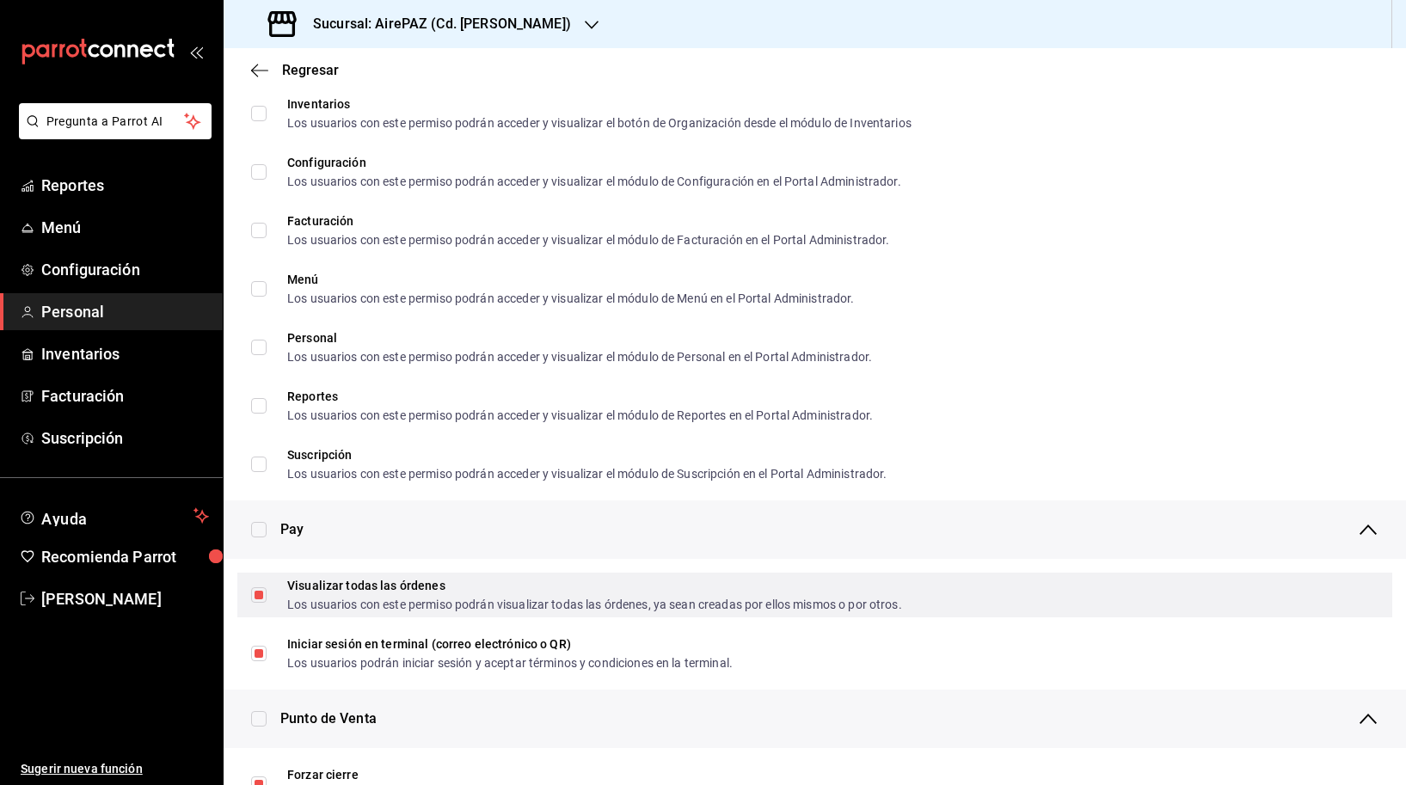
click at [364, 598] on div "Los usuarios con este permiso podrán visualizar todas las órdenes, ya sean crea…" at bounding box center [594, 604] width 615 height 12
click at [267, 598] on input "Visualizar todas las órdenes Los usuarios con este permiso podrán visualizar to…" at bounding box center [258, 594] width 15 height 15
checkbox input "true"
checkbox input "false"
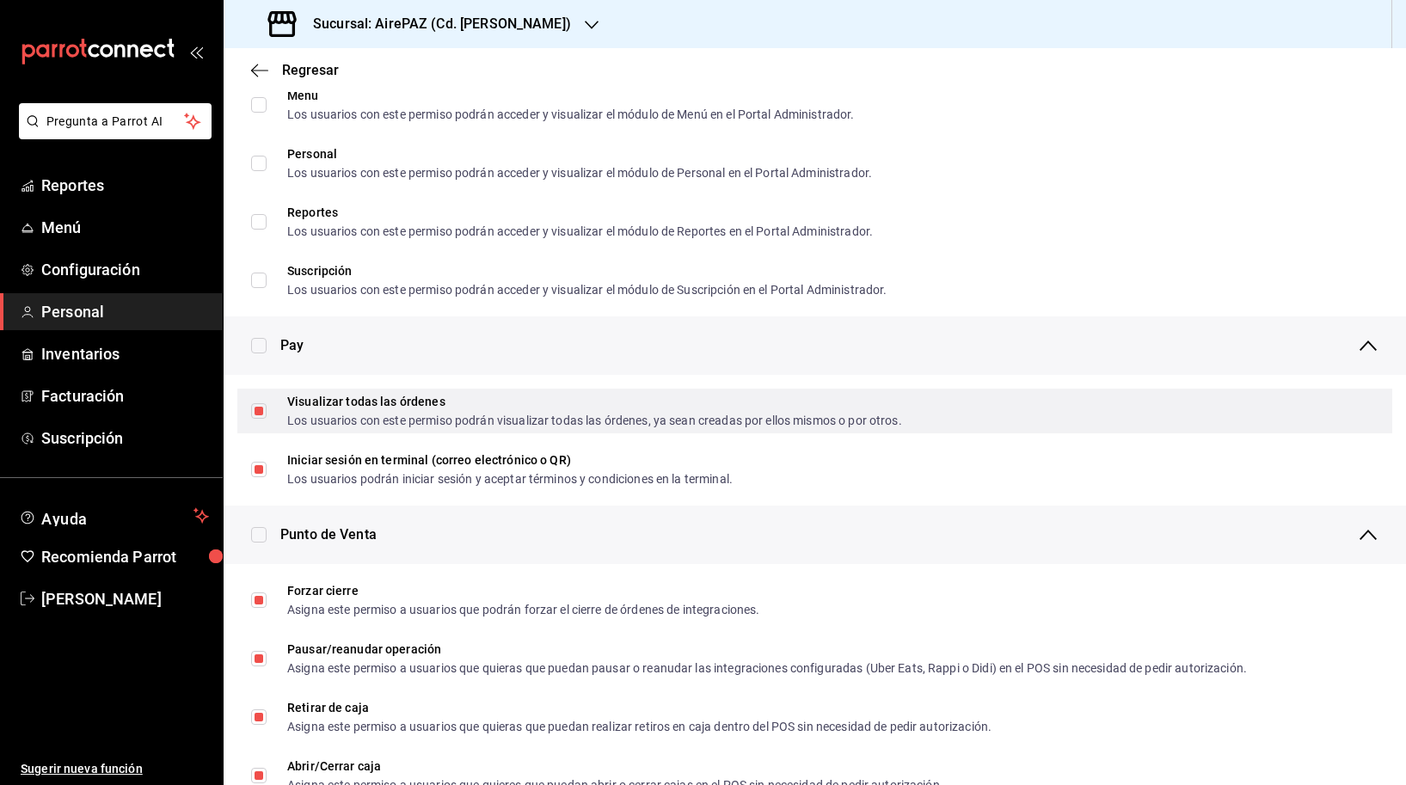
scroll to position [1046, 0]
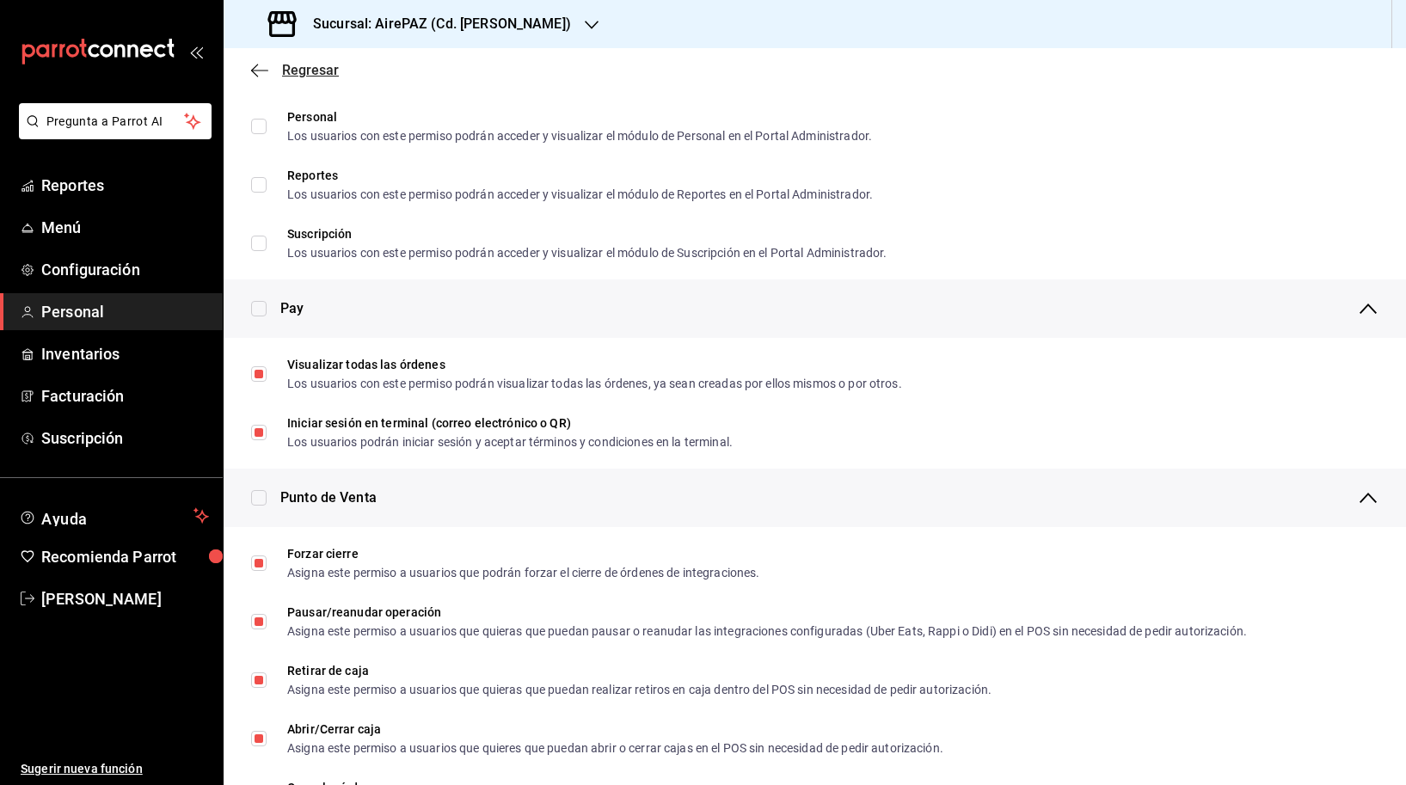
click at [262, 71] on icon "button" at bounding box center [259, 70] width 17 height 1
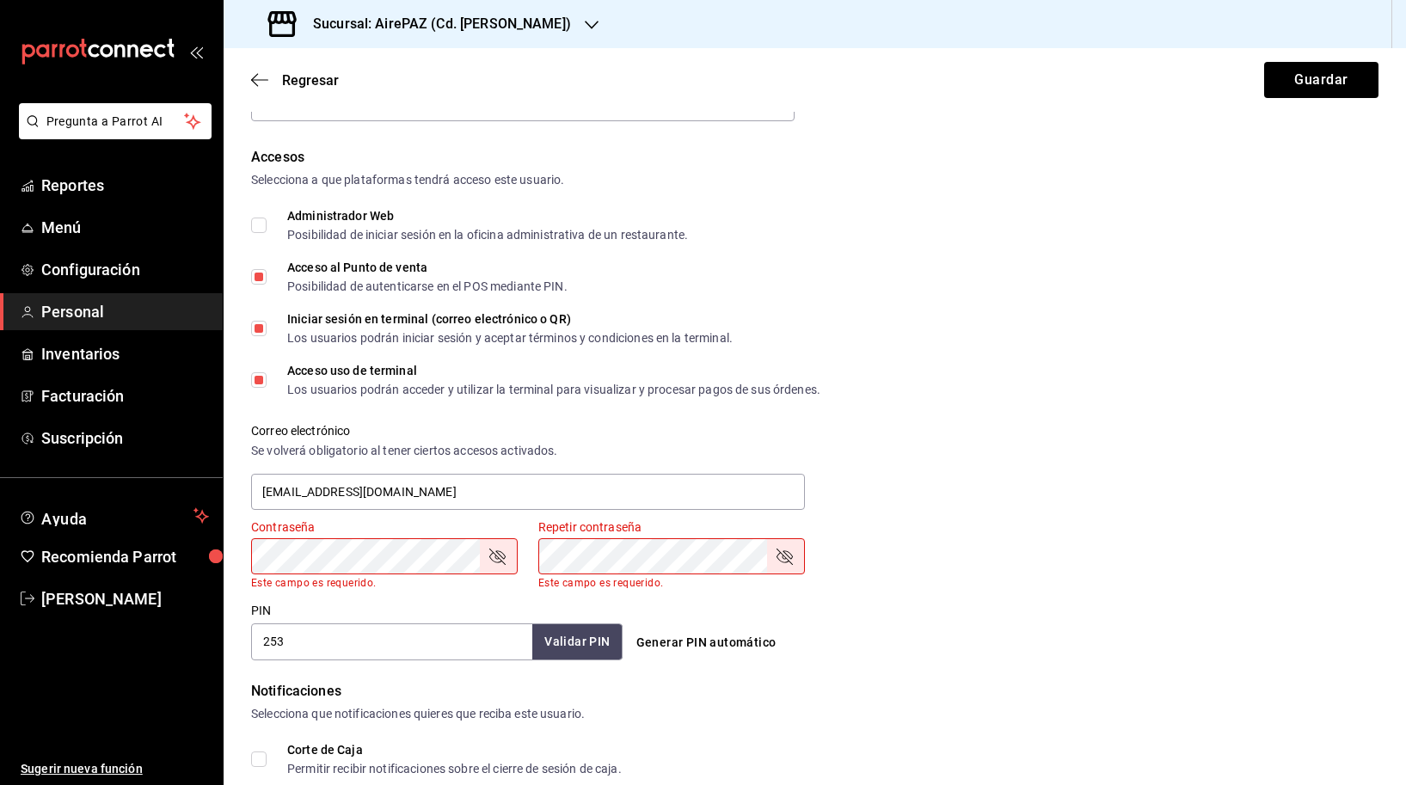
scroll to position [337, 0]
click at [1070, 447] on div "Correo electrónico Se volverá obligatorio al tener ciertos accesos activados. […" at bounding box center [804, 456] width 1148 height 110
click at [1299, 86] on button "Guardar" at bounding box center [1321, 80] width 114 height 36
click at [1051, 464] on div "Correo electrónico Se volverá obligatorio al tener ciertos accesos activados. […" at bounding box center [804, 456] width 1148 height 110
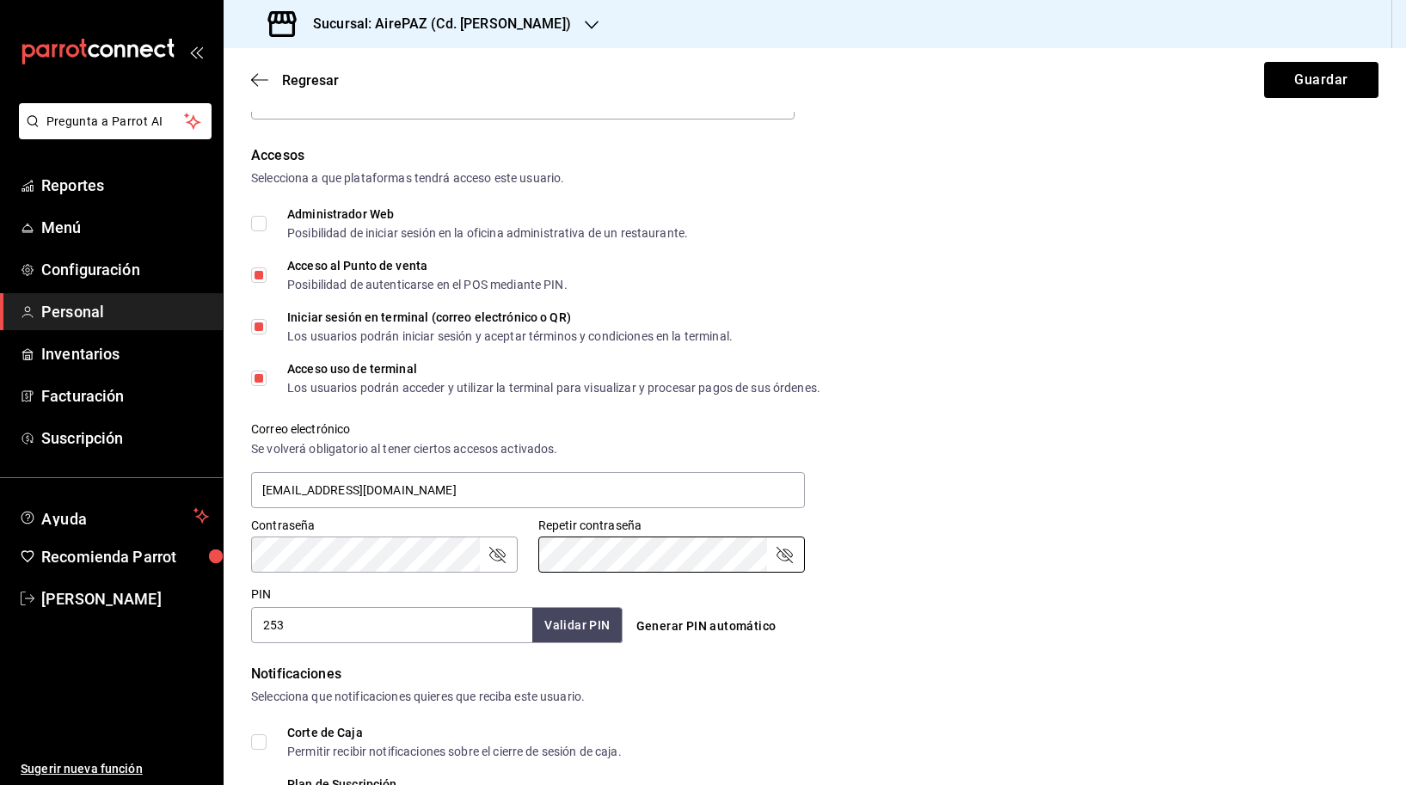
click at [972, 507] on div "Contraseña Contraseña Repetir contraseña Repetir contraseña" at bounding box center [804, 535] width 1148 height 76
click at [1298, 83] on button "Guardar" at bounding box center [1321, 80] width 114 height 36
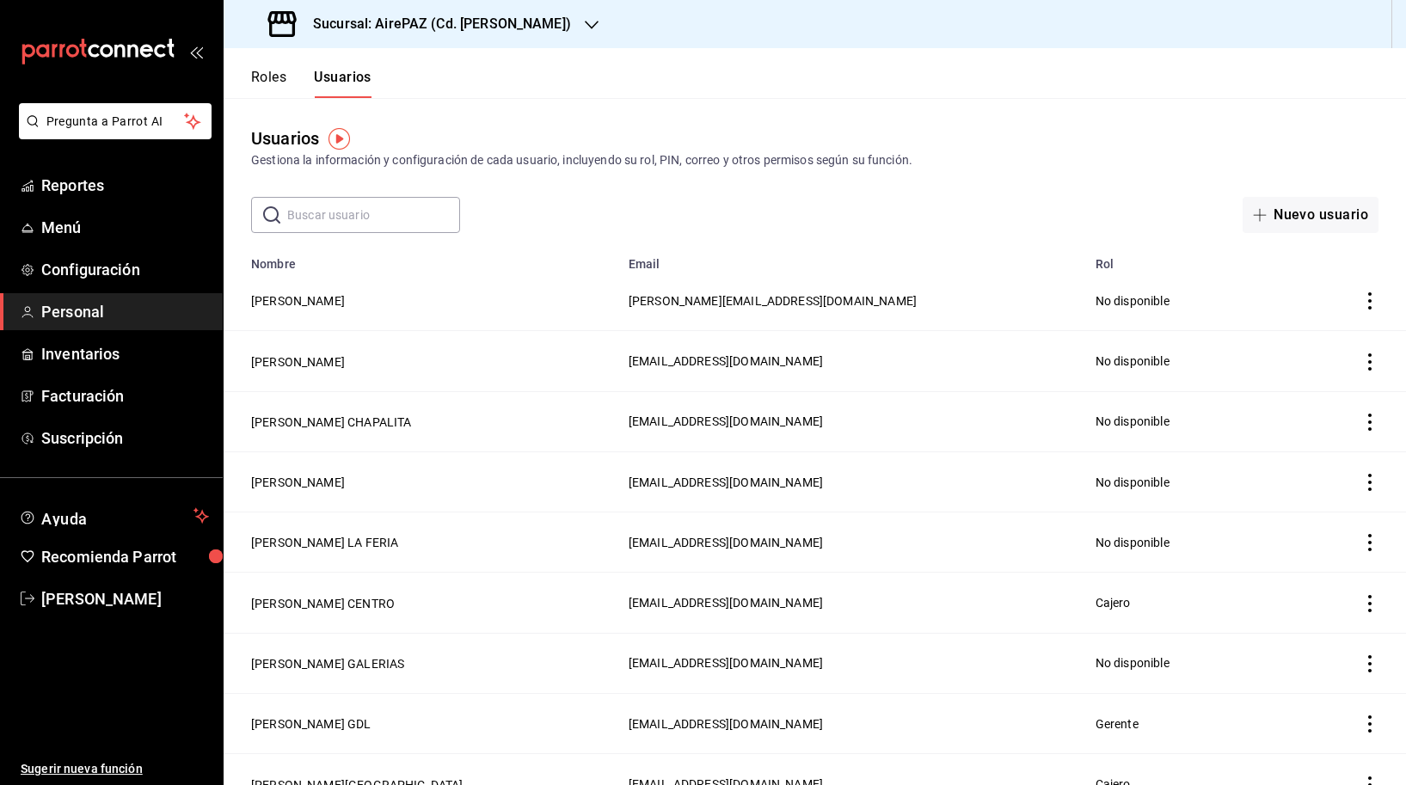
click at [336, 216] on input "text" at bounding box center [373, 215] width 173 height 34
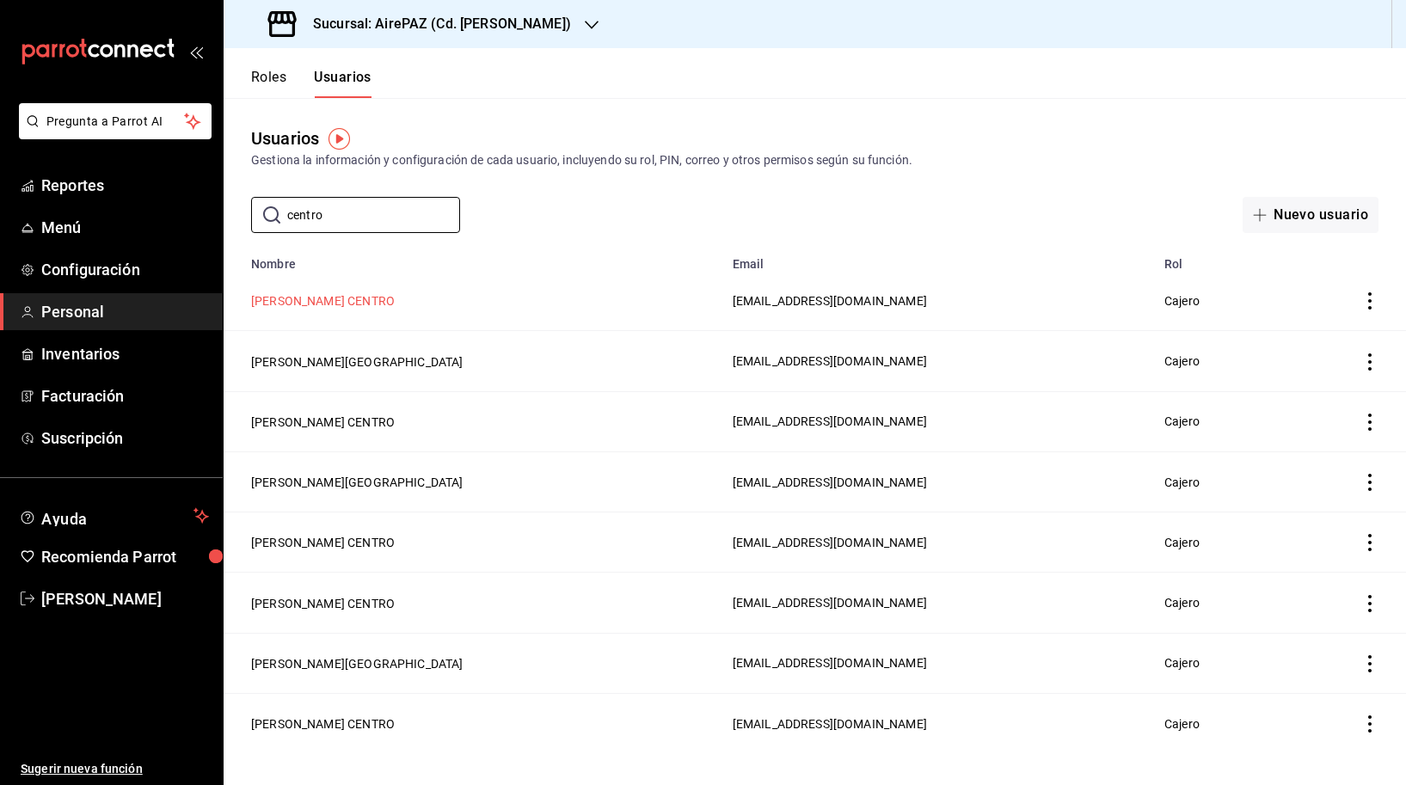
type input "centro"
click at [322, 298] on button "[PERSON_NAME] CENTRO" at bounding box center [323, 300] width 144 height 17
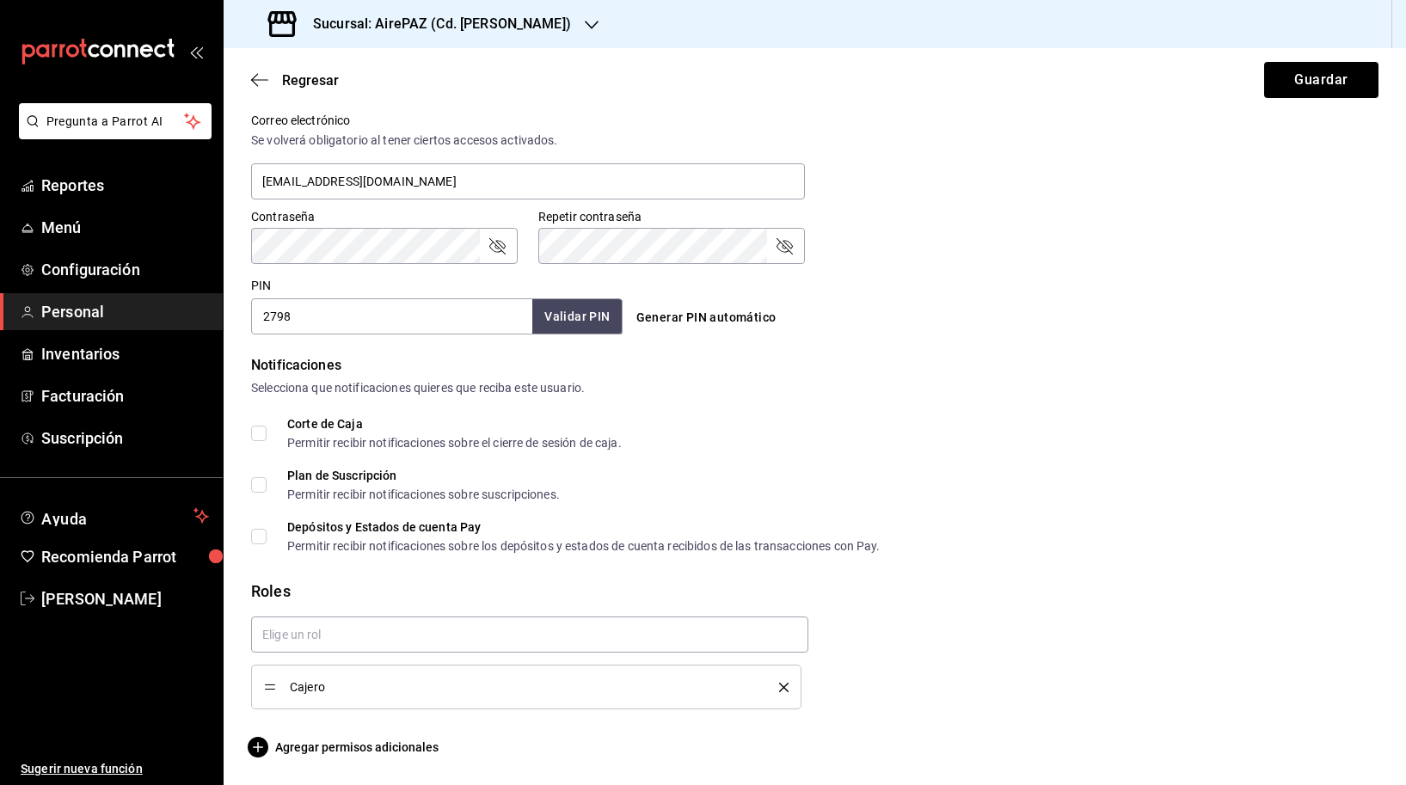
scroll to position [646, 0]
click at [387, 755] on span "Agregar permisos adicionales" at bounding box center [344, 747] width 187 height 21
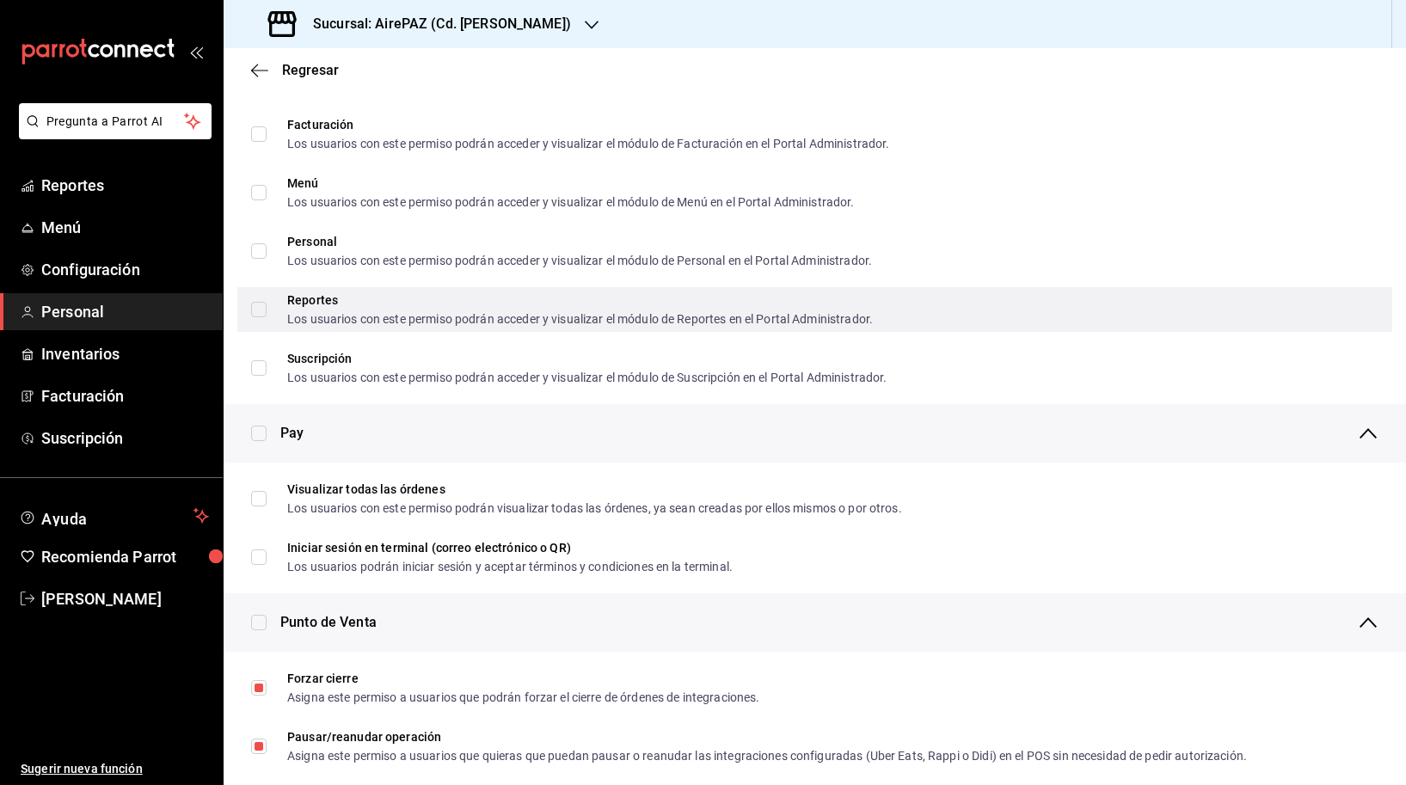
scroll to position [922, 0]
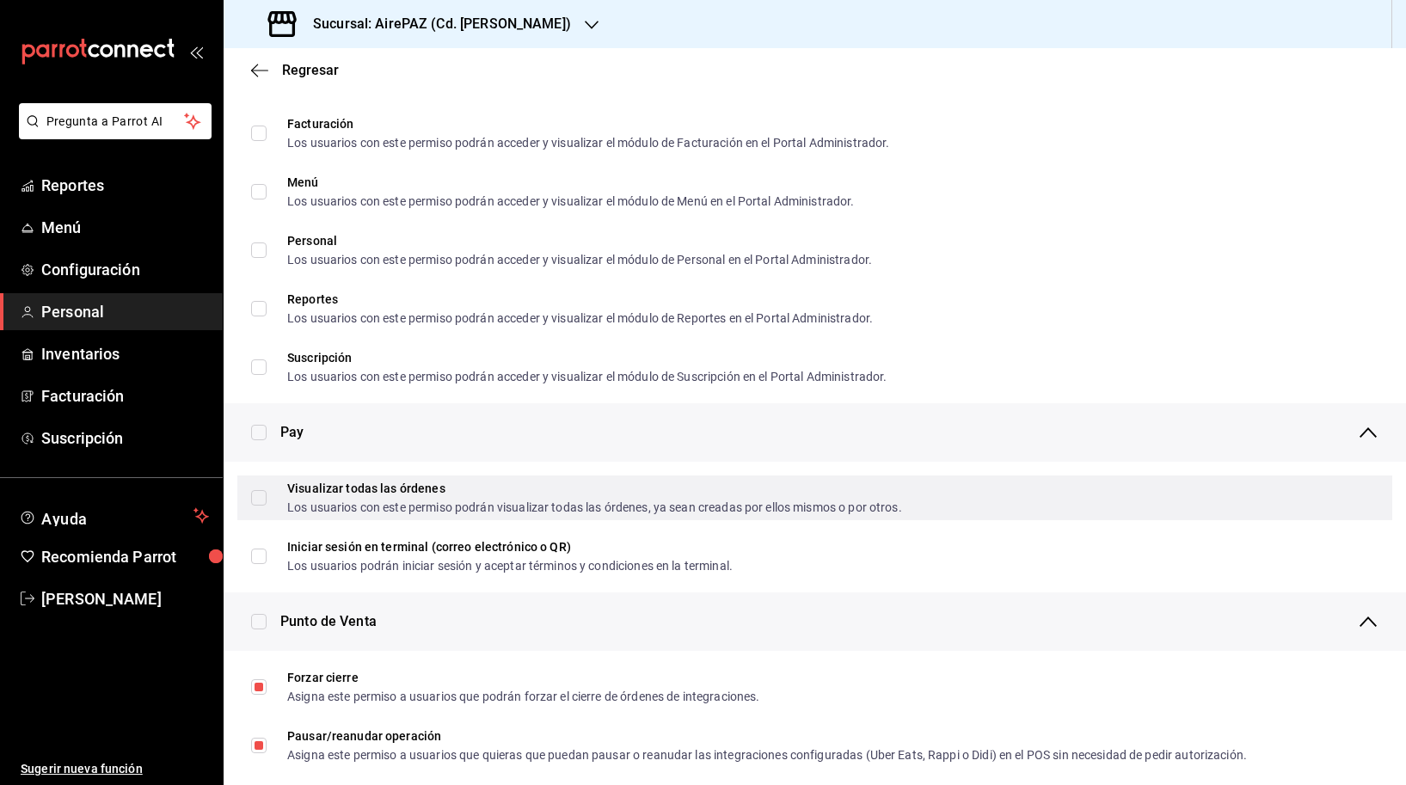
click at [570, 501] on div "Los usuarios con este permiso podrán visualizar todas las órdenes, ya sean crea…" at bounding box center [594, 507] width 615 height 12
click at [267, 500] on input "Visualizar todas las órdenes Los usuarios con este permiso podrán visualizar to…" at bounding box center [258, 497] width 15 height 15
checkbox input "false"
checkbox input "true"
click at [272, 502] on span "Visualizar todas las órdenes Los usuarios con este permiso podrán visualizar to…" at bounding box center [584, 497] width 635 height 31
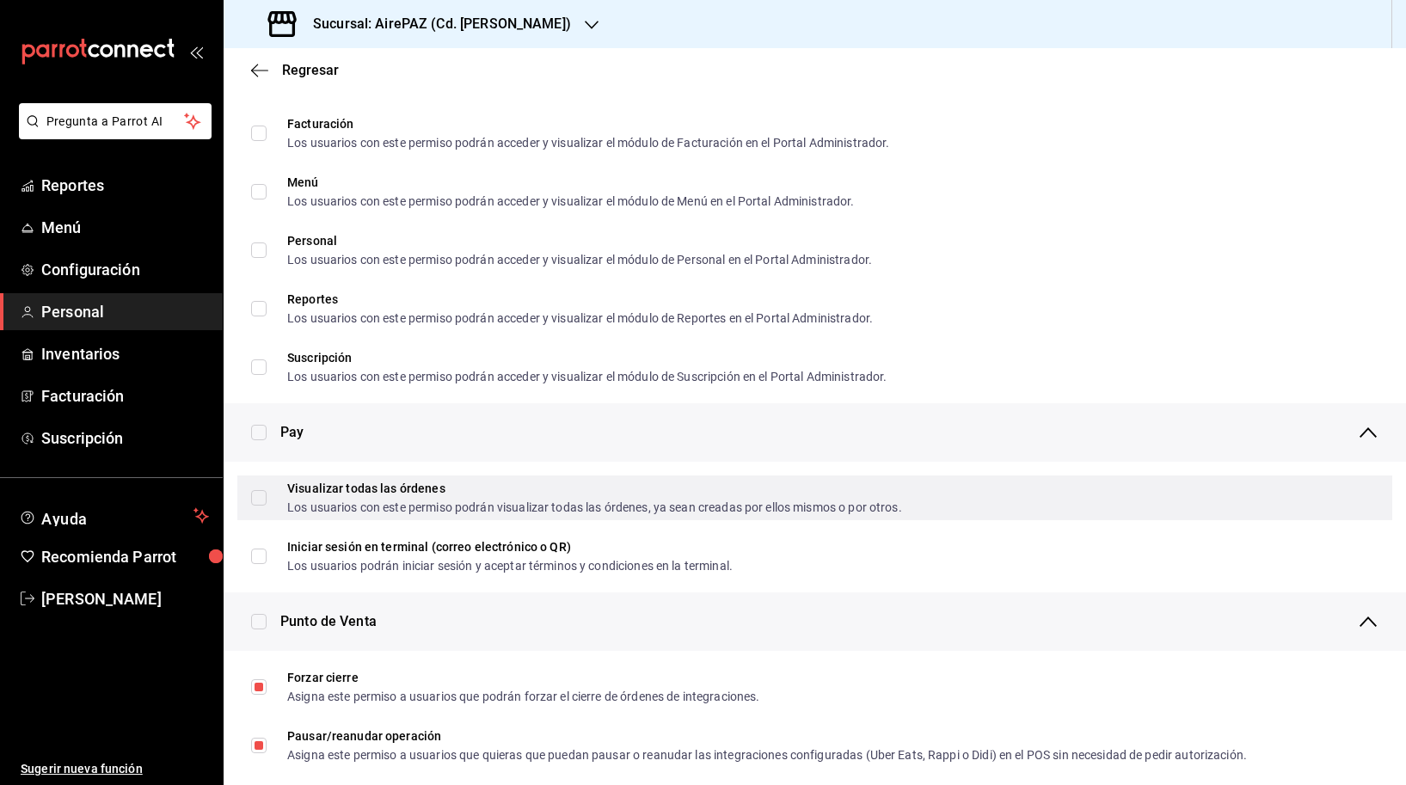
click at [267, 502] on input "Visualizar todas las órdenes Los usuarios con este permiso podrán visualizar to…" at bounding box center [258, 497] width 15 height 15
click at [258, 504] on input "Visualizar todas las órdenes Los usuarios con este permiso podrán visualizar to…" at bounding box center [258, 497] width 15 height 15
checkbox input "true"
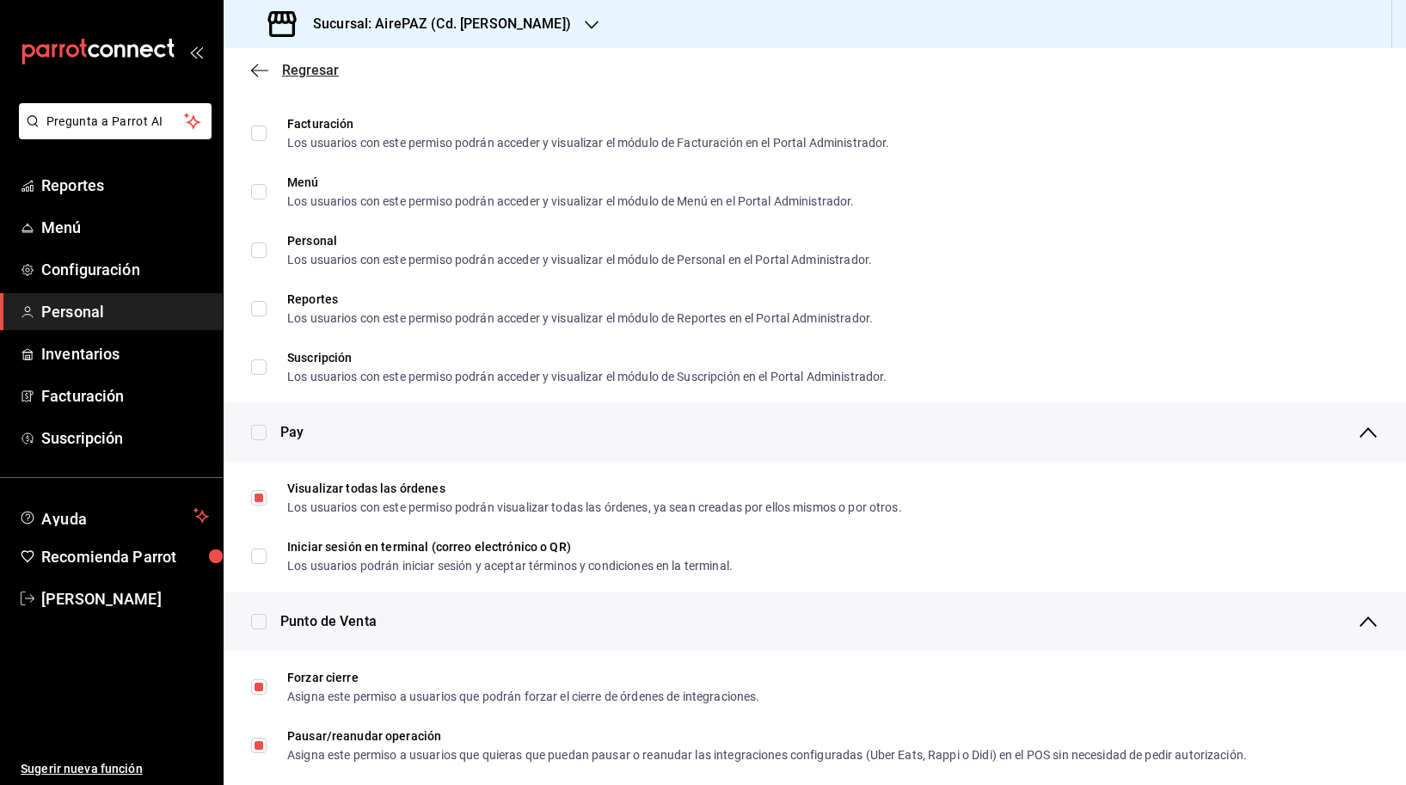
click at [266, 76] on icon "button" at bounding box center [259, 70] width 17 height 15
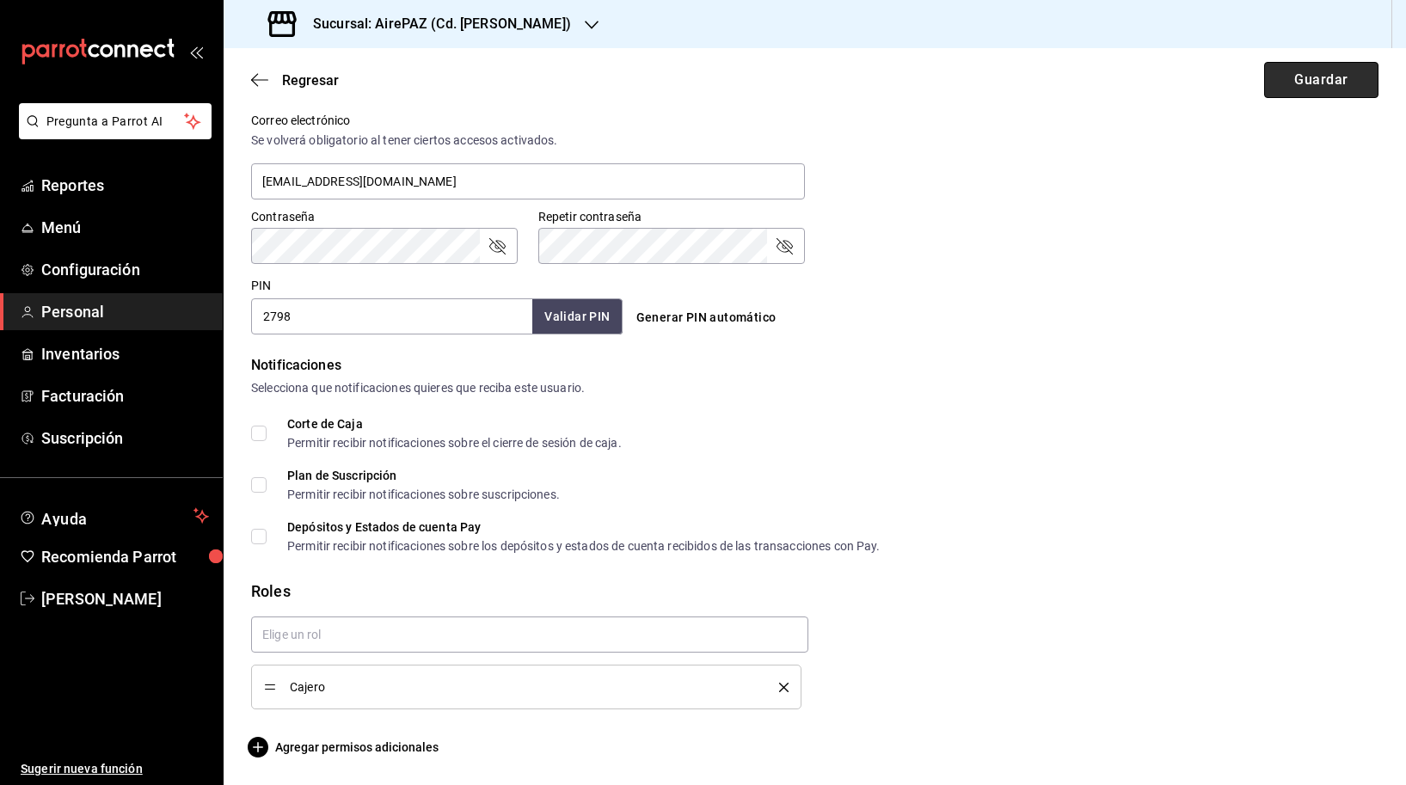
click at [1328, 74] on button "Guardar" at bounding box center [1321, 80] width 114 height 36
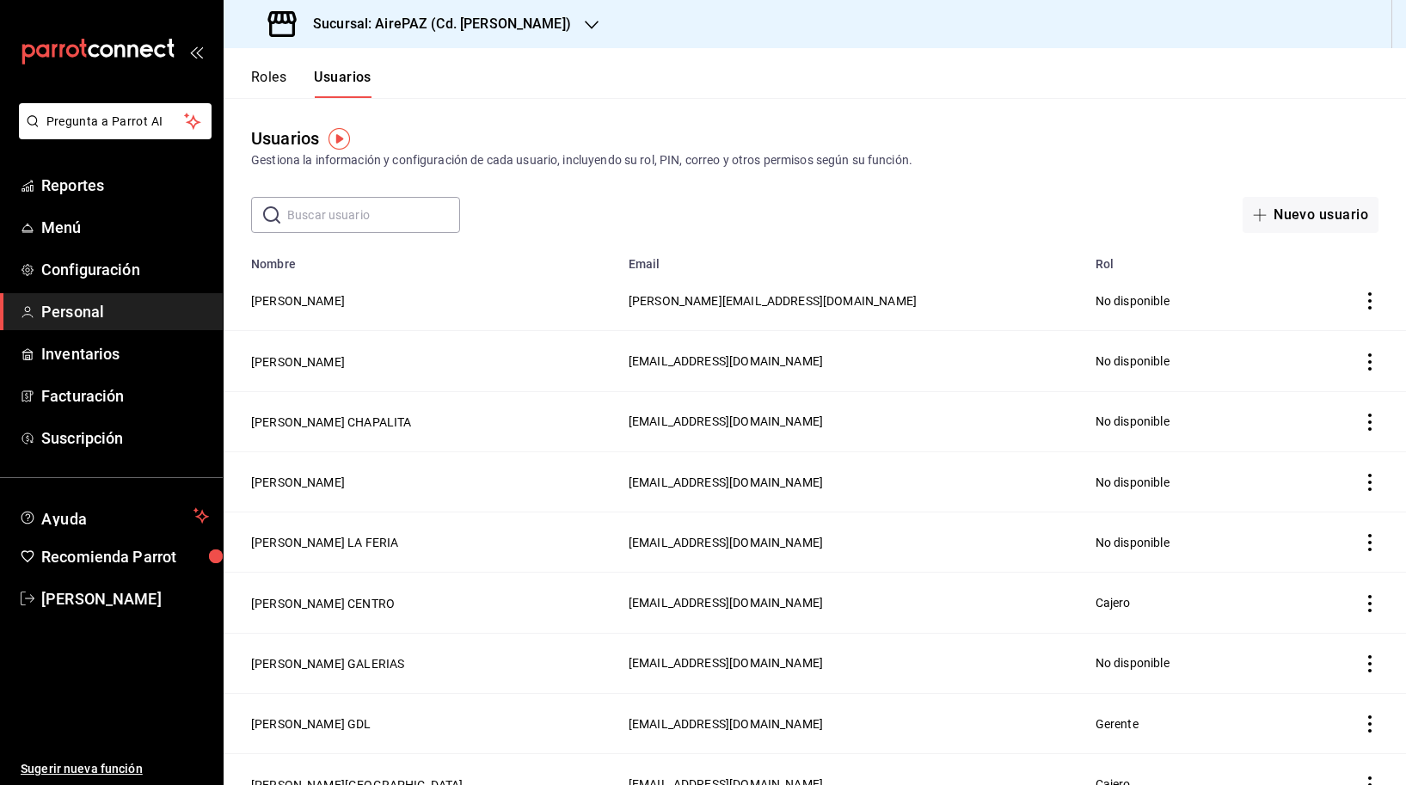
click at [382, 224] on input "text" at bounding box center [373, 215] width 173 height 34
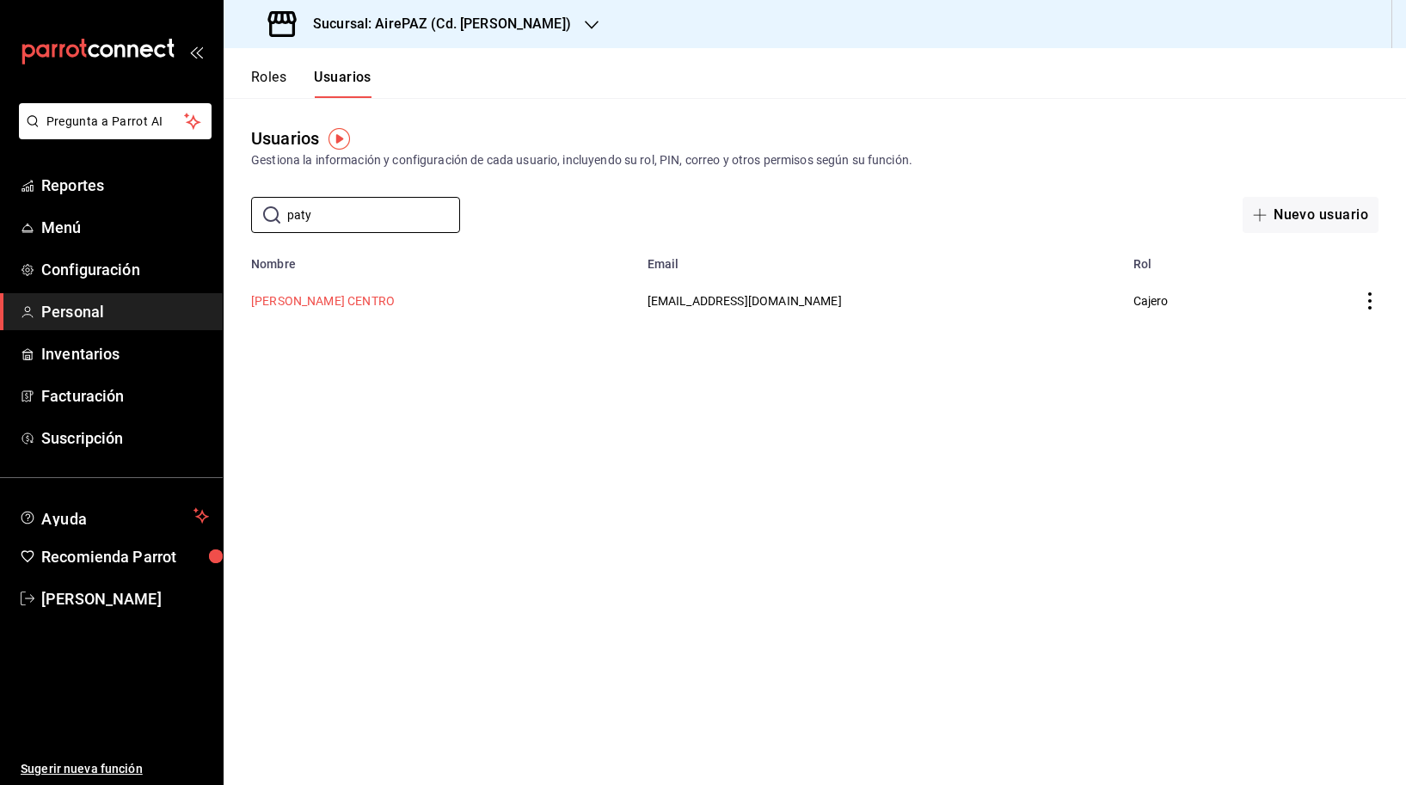
type input "paty"
click at [362, 304] on button "[PERSON_NAME] CENTRO" at bounding box center [323, 300] width 144 height 17
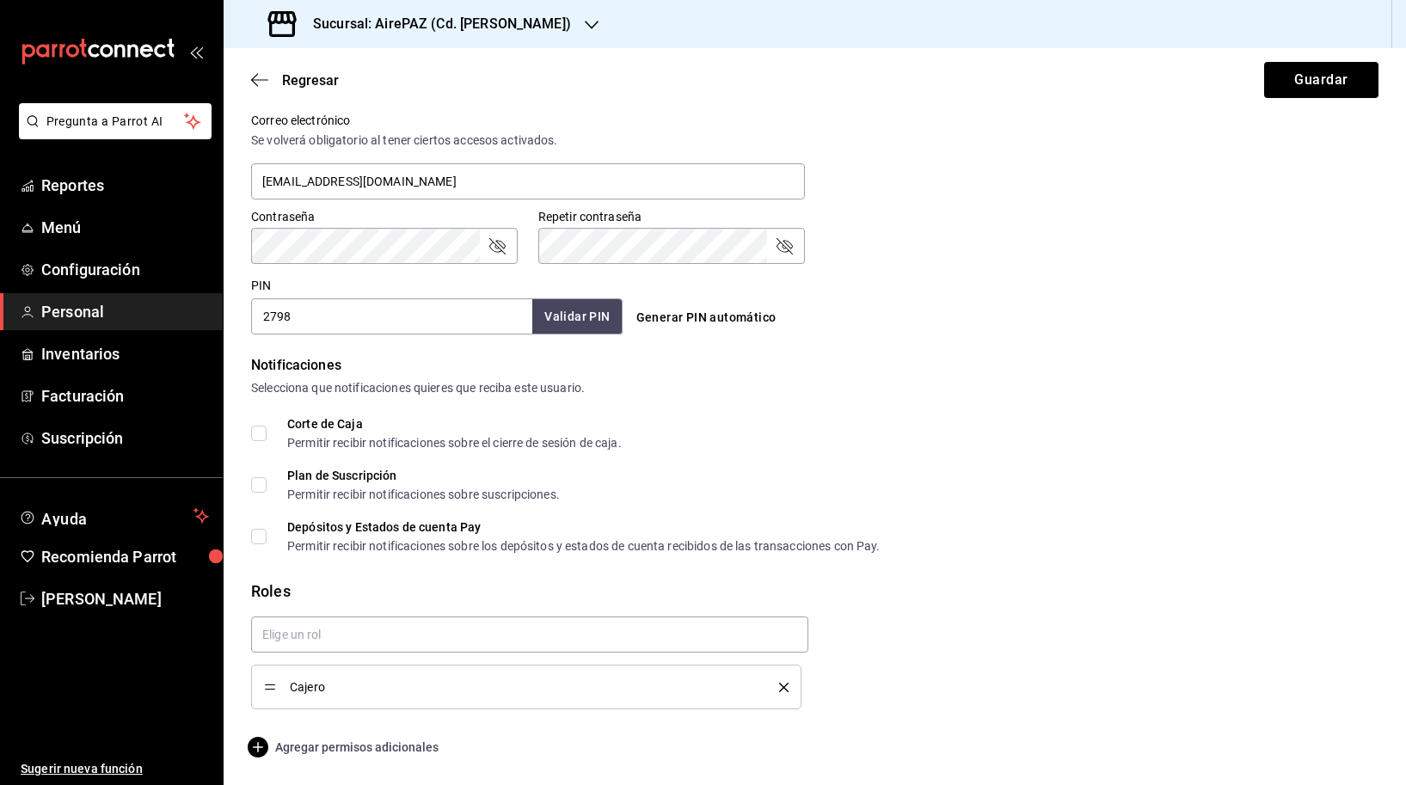
scroll to position [646, 0]
click at [332, 751] on span "Agregar permisos adicionales" at bounding box center [344, 747] width 187 height 21
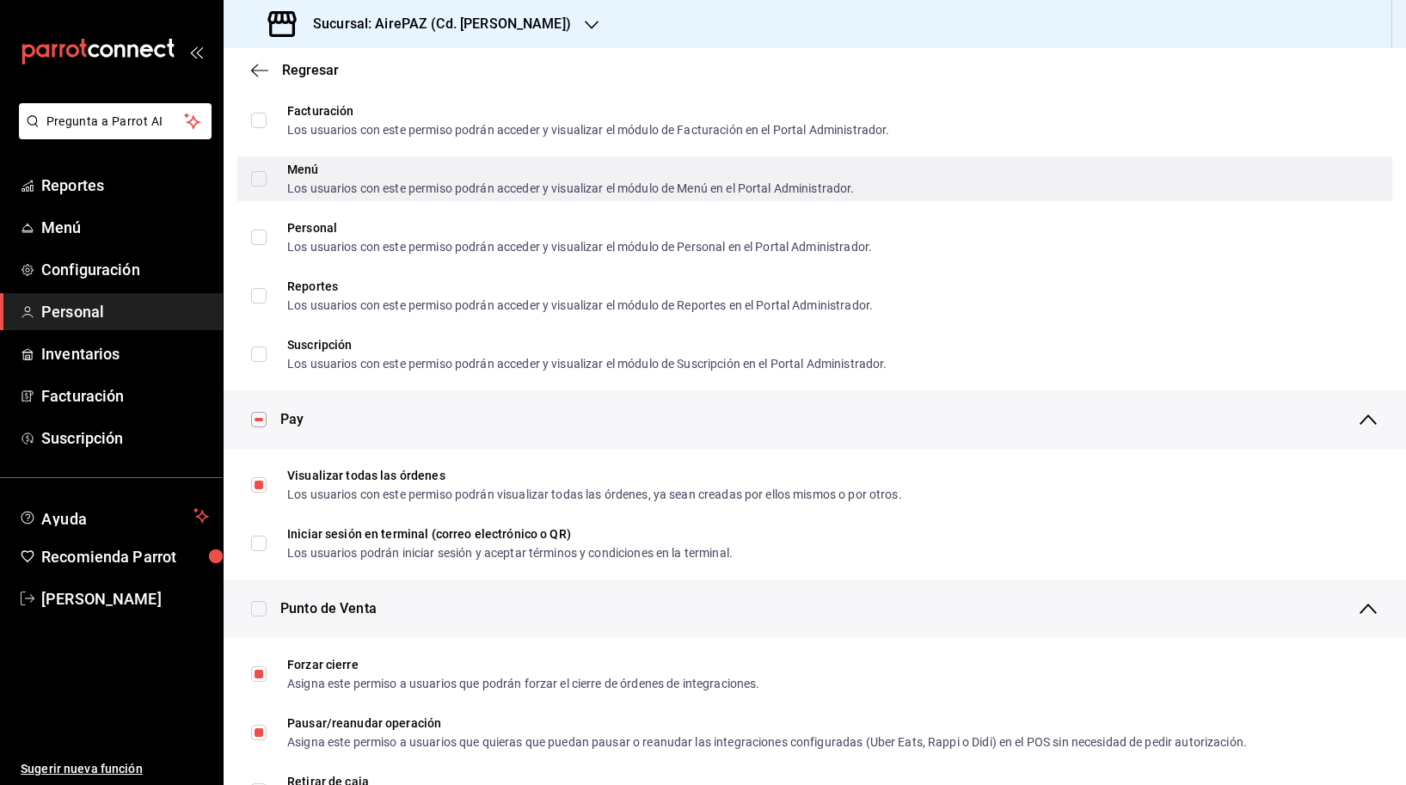
scroll to position [943, 0]
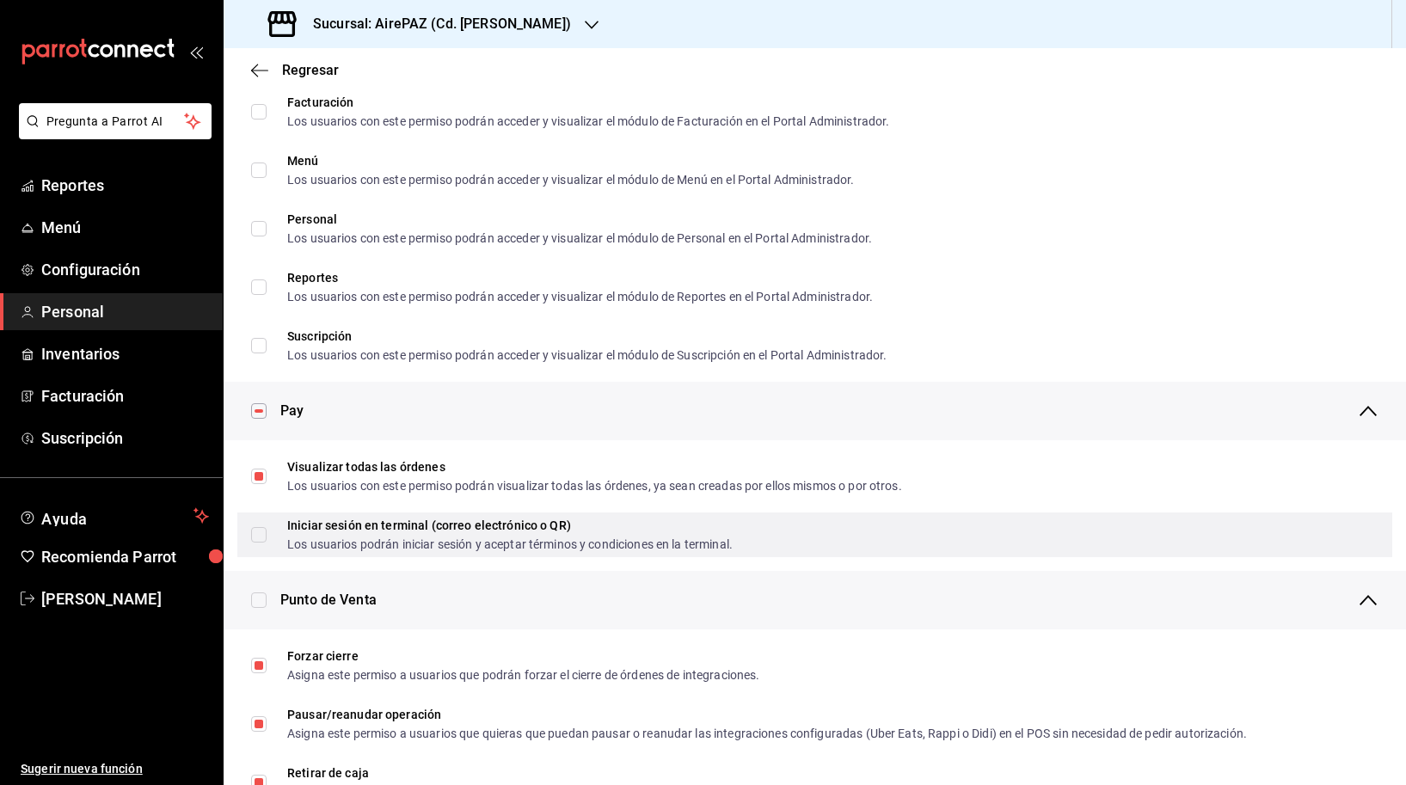
click at [354, 525] on div "Iniciar sesión en terminal (correo electrónico o QR)" at bounding box center [509, 525] width 445 height 12
click at [267, 527] on input "Iniciar sesión en terminal (correo electrónico o QR) Los usuarios podrán inicia…" at bounding box center [258, 534] width 15 height 15
checkbox input "false"
click at [249, 526] on div "Iniciar sesión en terminal (correo electrónico o QR) Los usuarios podrán inicia…" at bounding box center [814, 534] width 1155 height 45
checkbox input "false"
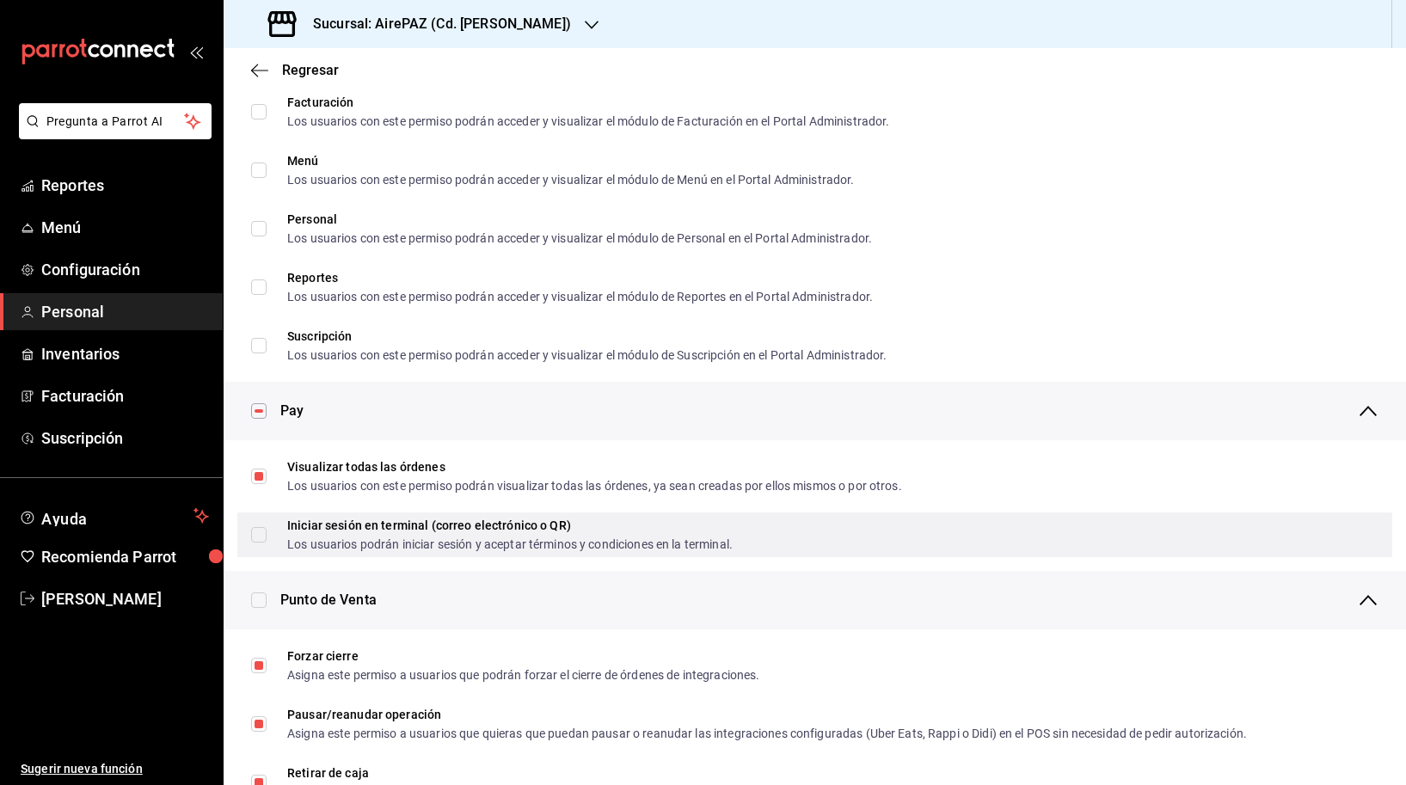
checkbox input "true"
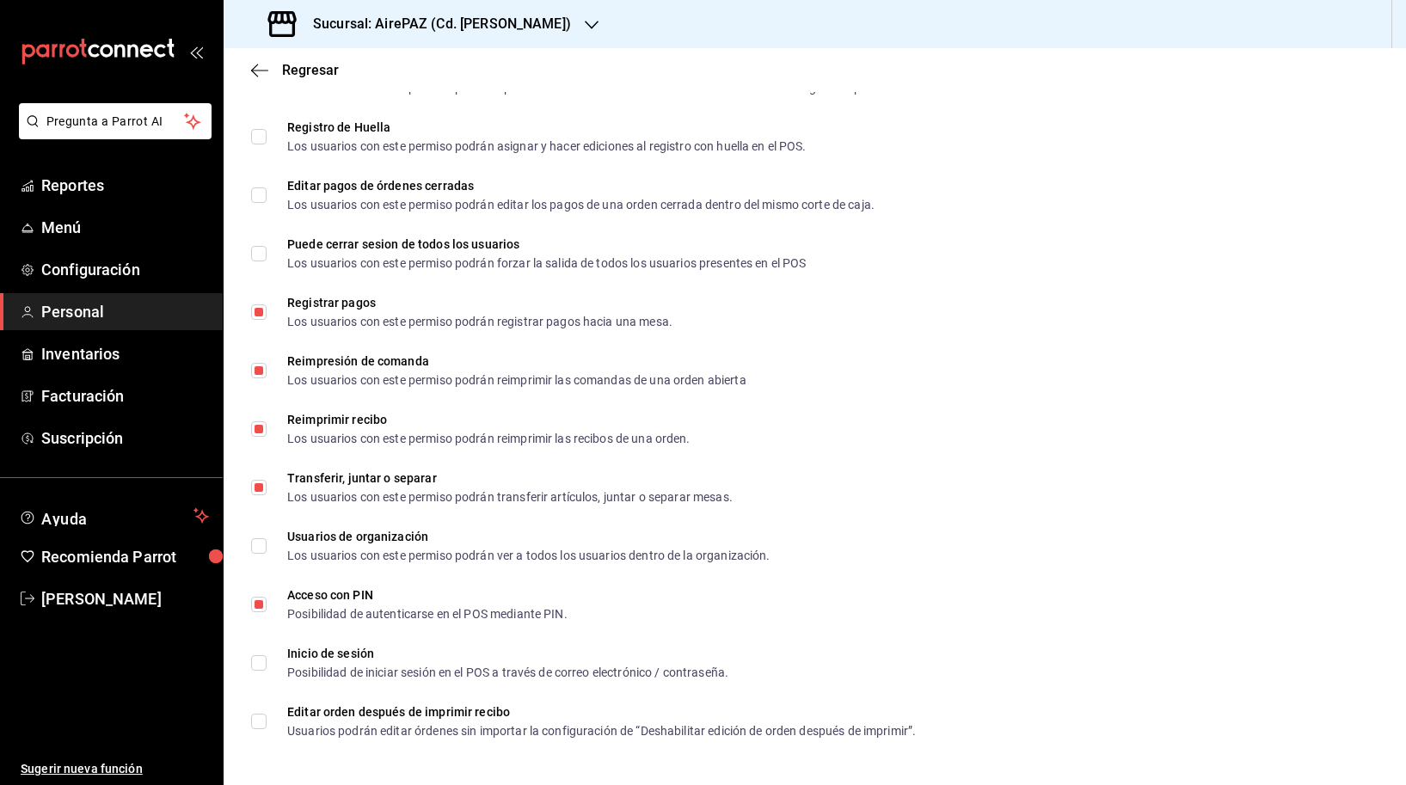
scroll to position [2348, 0]
click at [260, 69] on icon "button" at bounding box center [259, 70] width 17 height 15
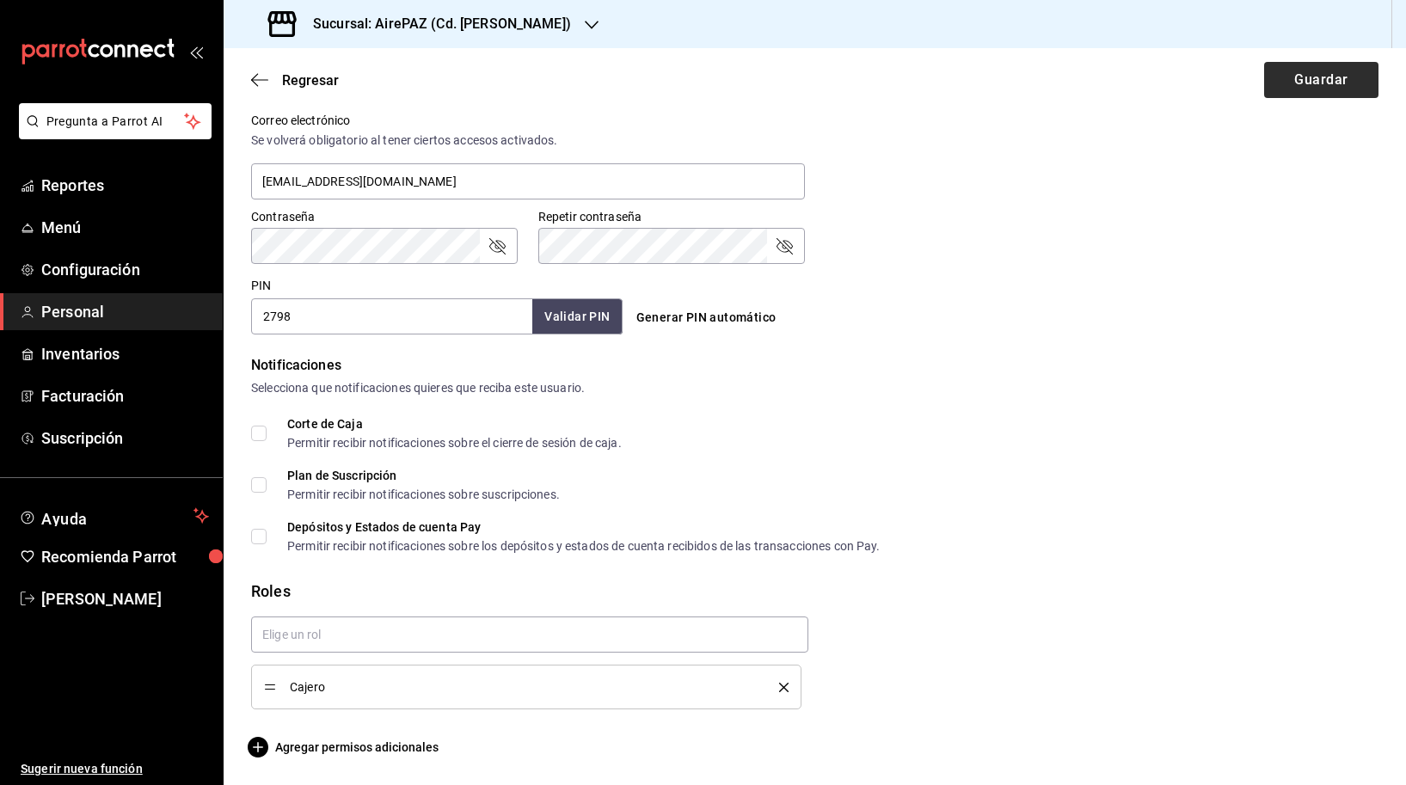
scroll to position [0, 0]
click at [1303, 71] on button "Guardar" at bounding box center [1321, 80] width 114 height 36
click at [1285, 86] on button "Guardar" at bounding box center [1321, 80] width 114 height 36
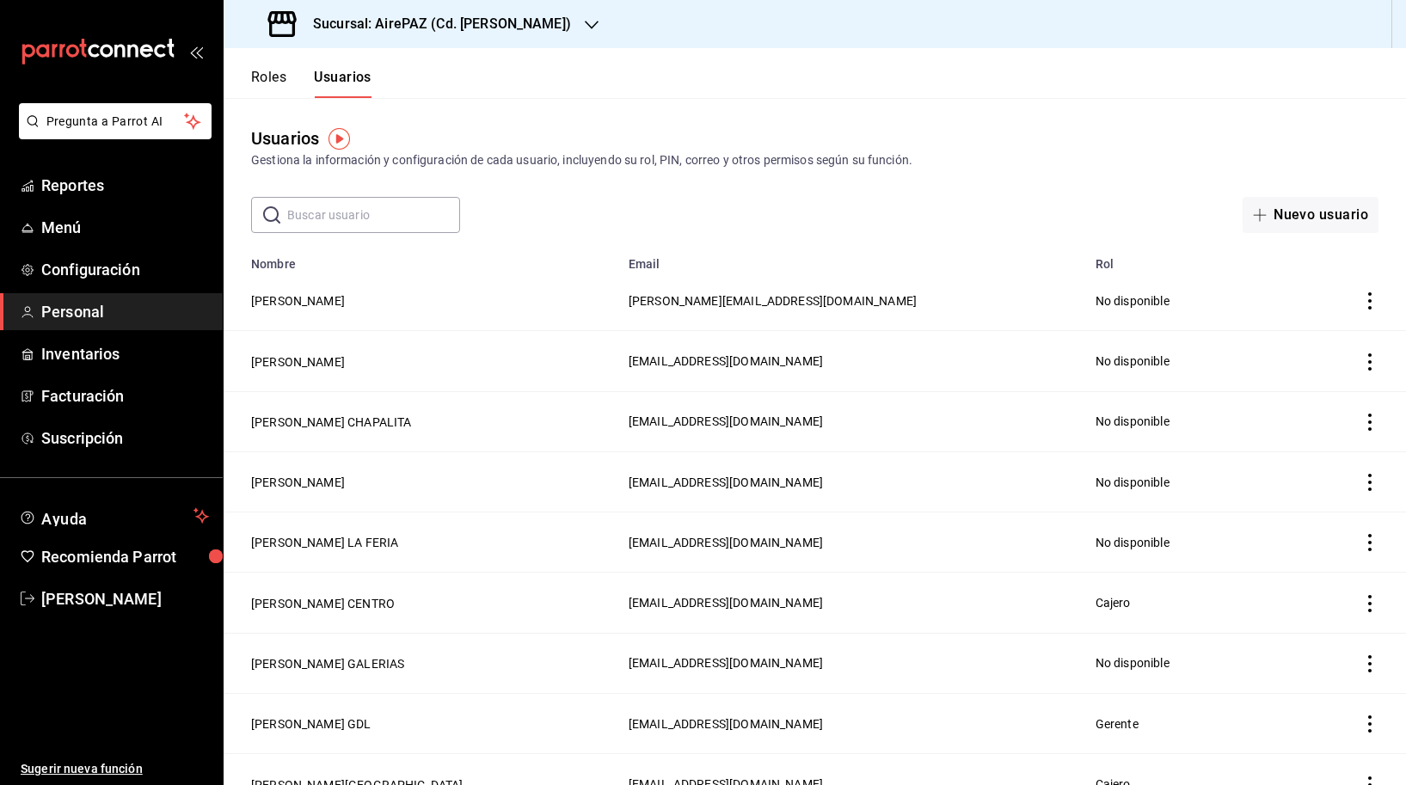
click at [361, 202] on input "text" at bounding box center [373, 215] width 173 height 34
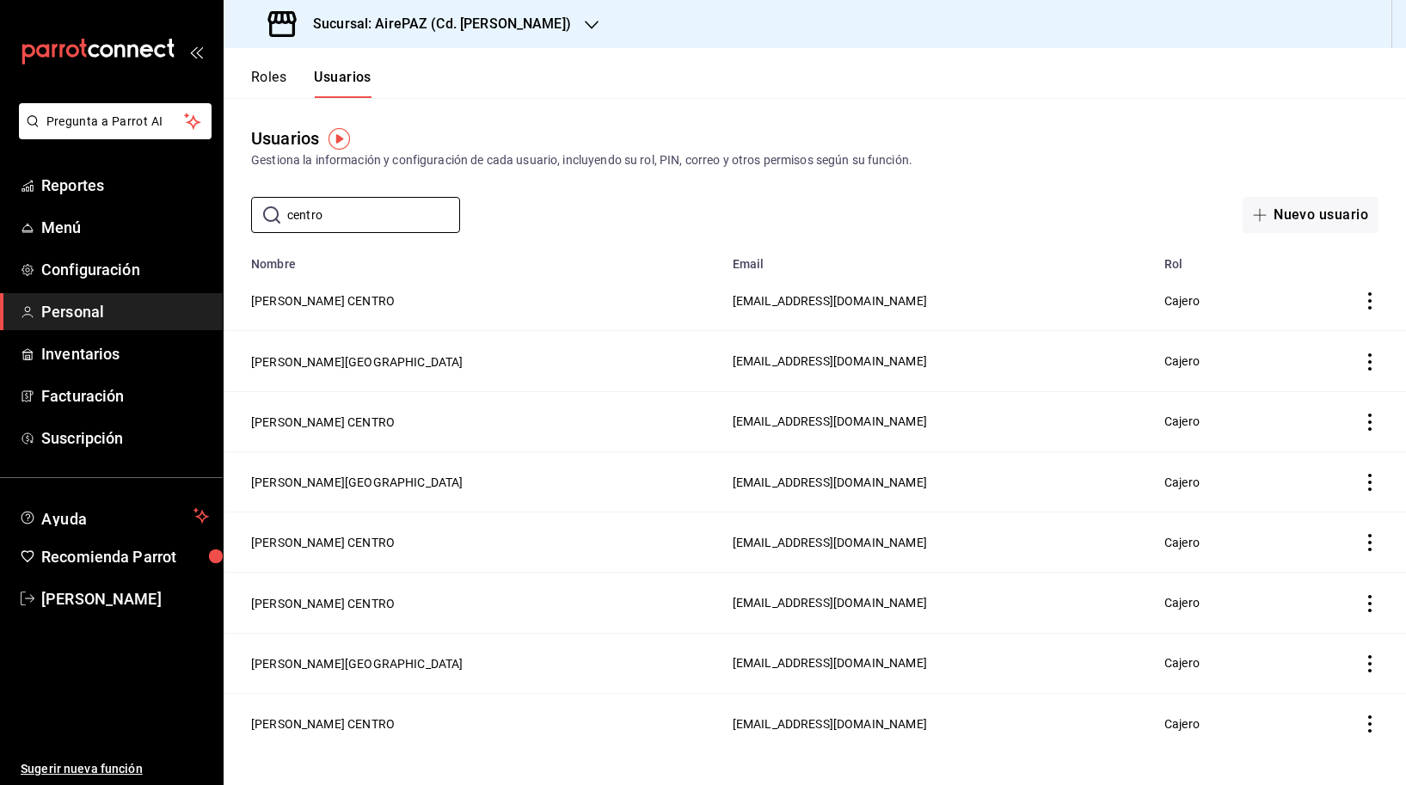
type input "centro"
click at [1365, 553] on td "employeesTable" at bounding box center [1343, 542] width 126 height 60
click at [1370, 551] on icon "actions" at bounding box center [1369, 542] width 3 height 17
click at [1308, 568] on span "Eliminar" at bounding box center [1308, 567] width 44 height 14
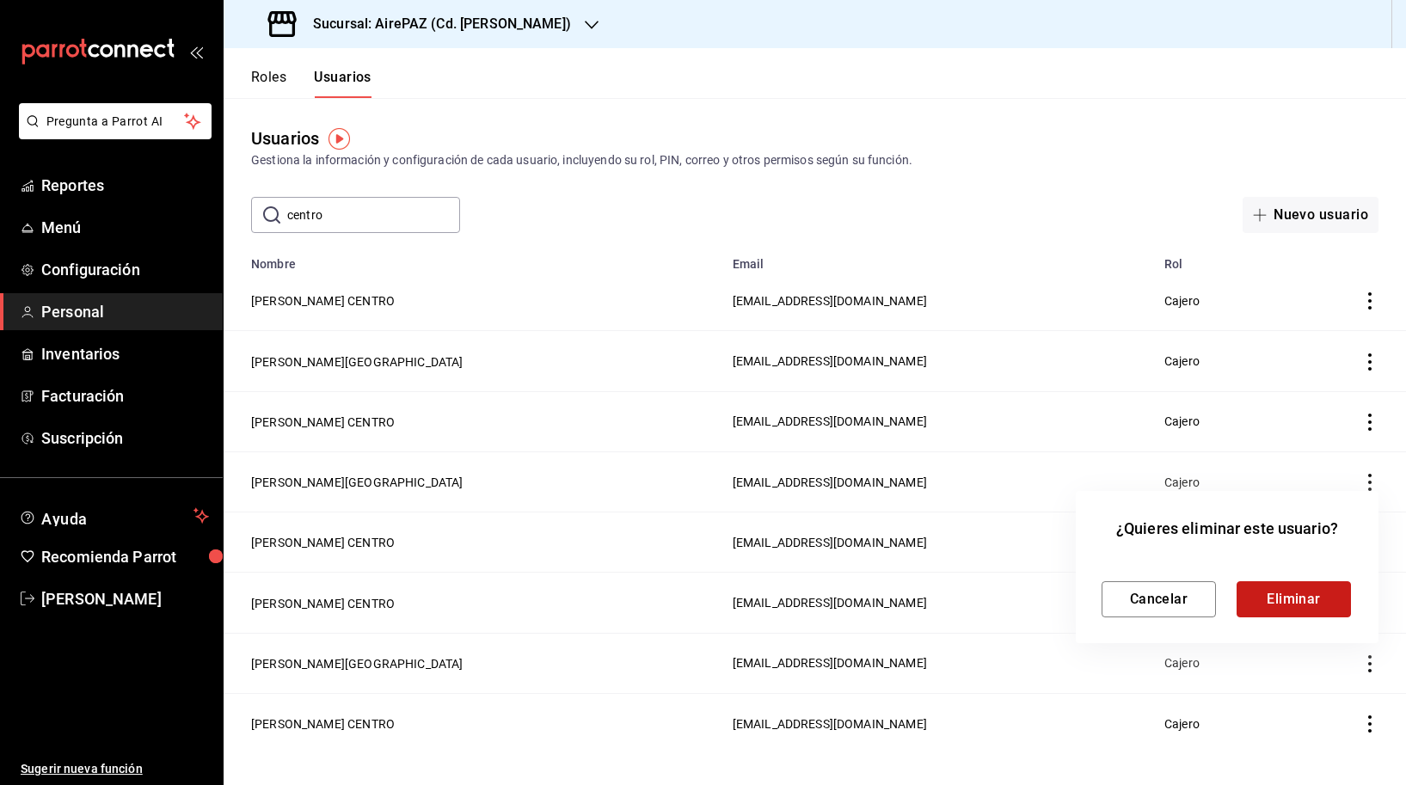
click at [1283, 592] on button "Eliminar" at bounding box center [1294, 599] width 114 height 36
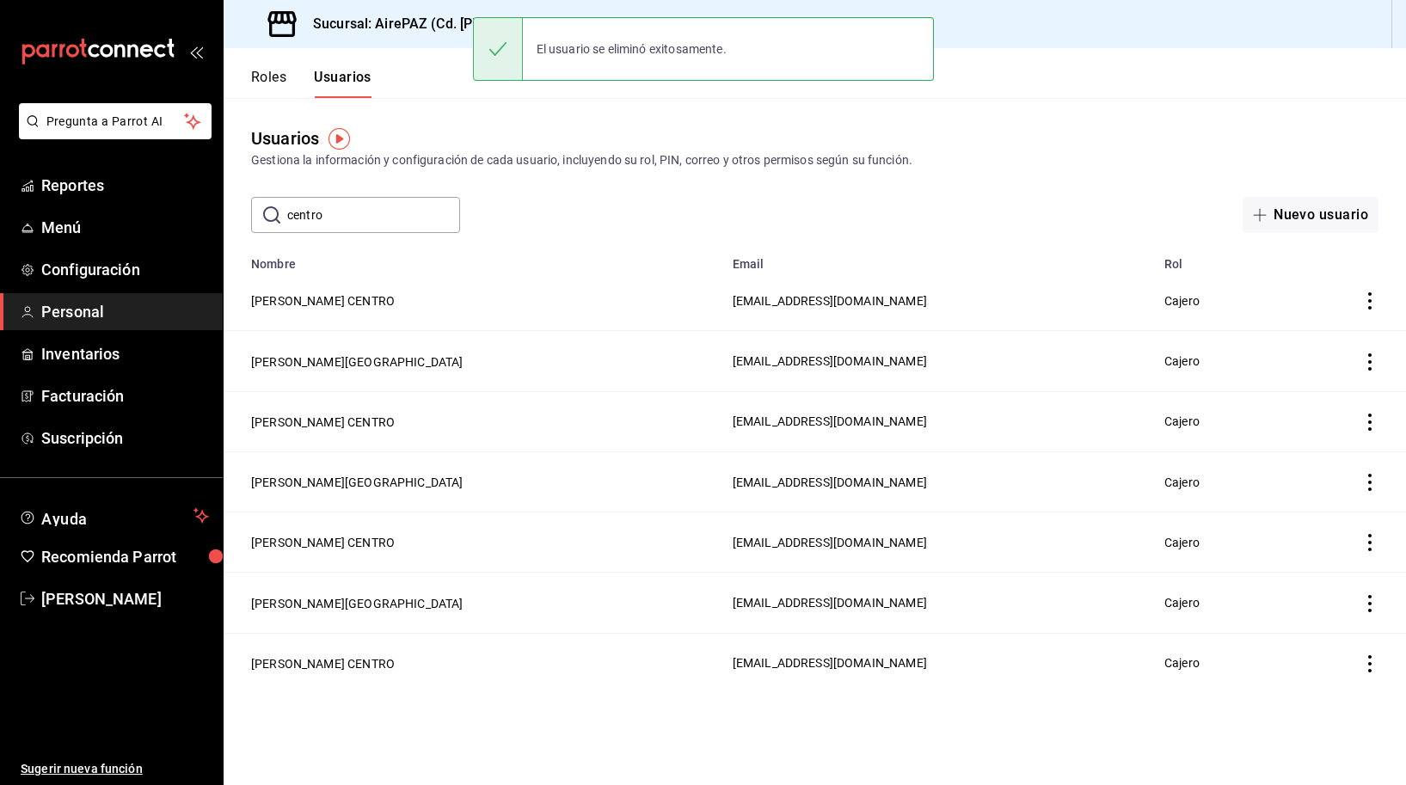
click at [1374, 484] on icon "actions" at bounding box center [1369, 482] width 17 height 17
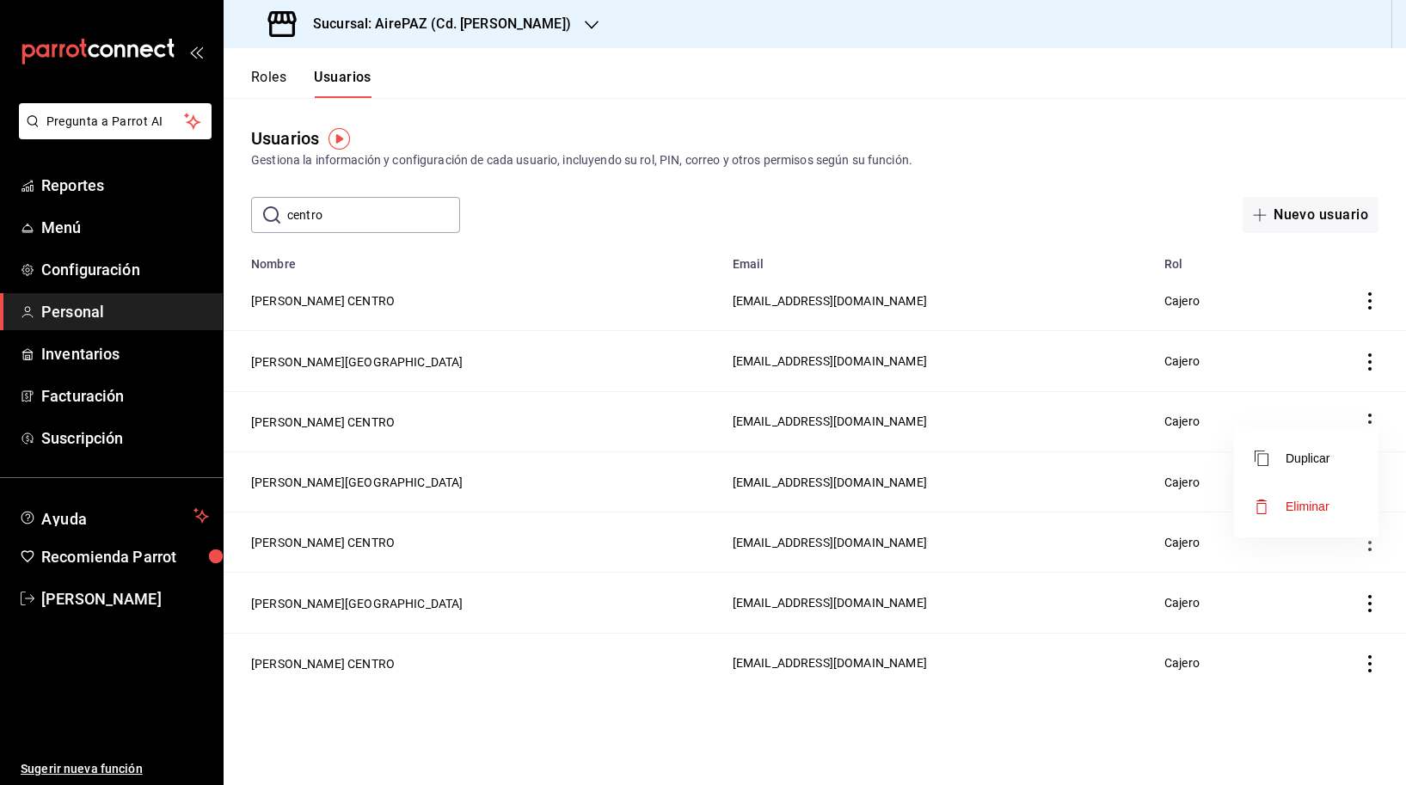
click at [1312, 519] on li "Eliminar" at bounding box center [1306, 506] width 144 height 48
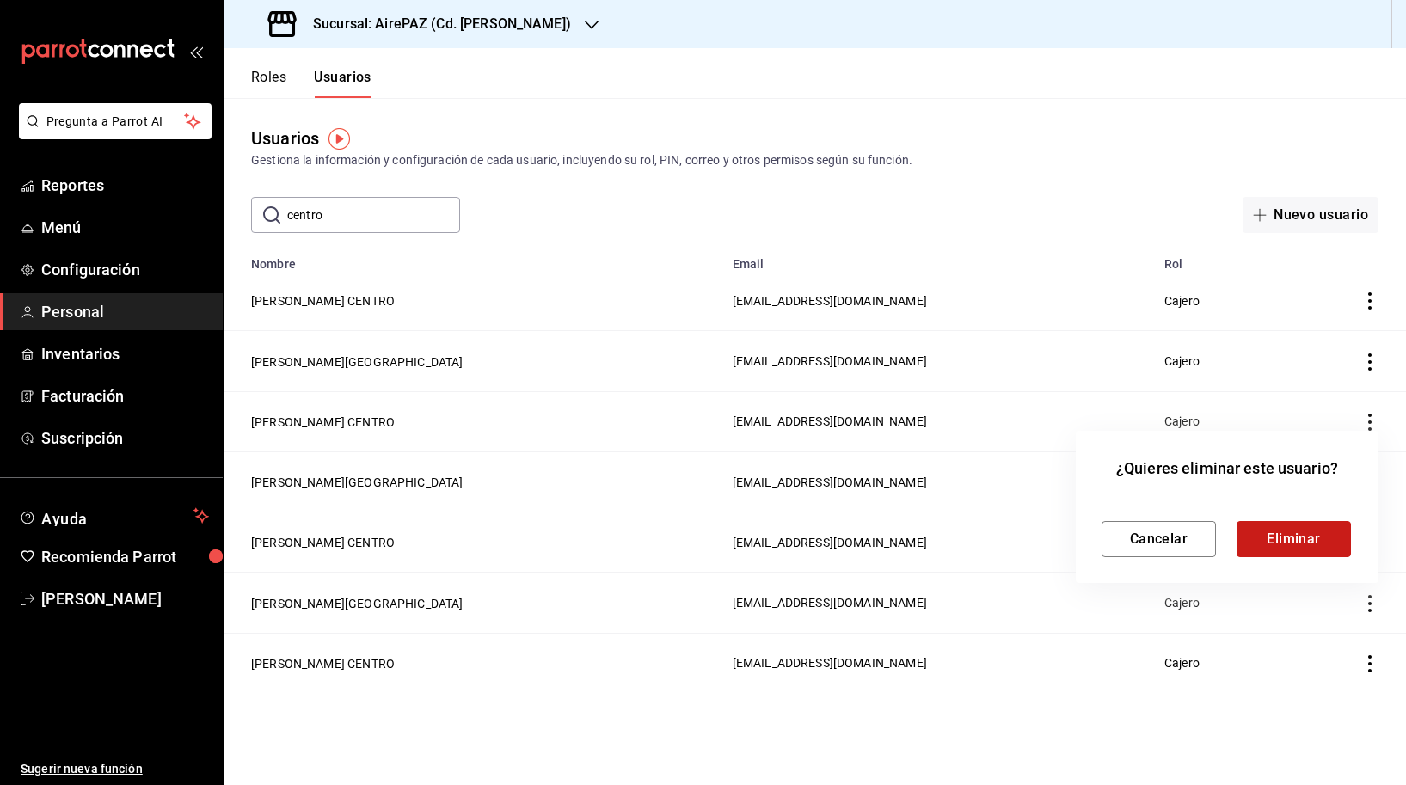
click at [1308, 538] on button "Eliminar" at bounding box center [1294, 539] width 114 height 36
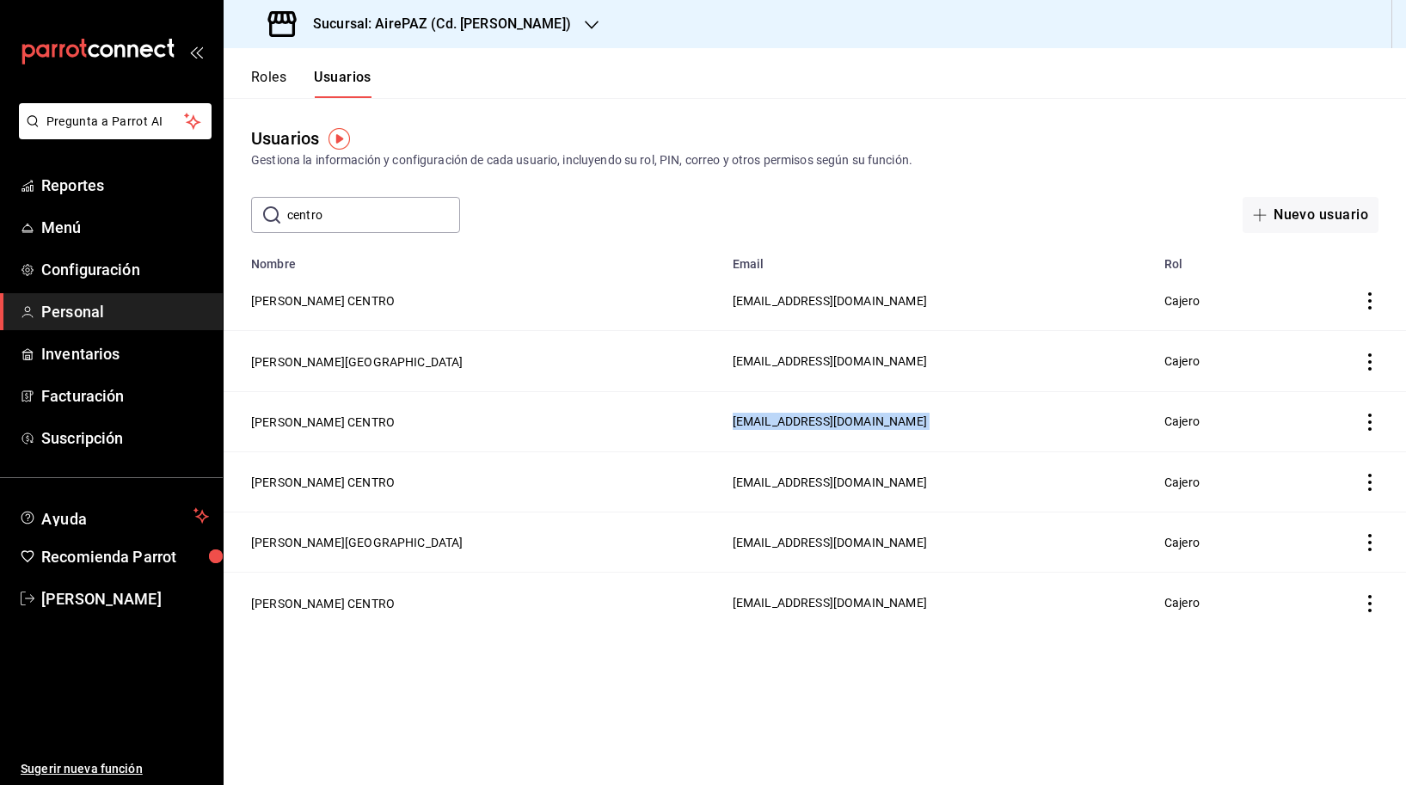
drag, startPoint x: 1261, startPoint y: 384, endPoint x: 1250, endPoint y: 406, distance: 24.2
click at [1250, 406] on tbody "[PERSON_NAME] CENTRO [EMAIL_ADDRESS][DOMAIN_NAME] [GEOGRAPHIC_DATA][PERSON_NAME…" at bounding box center [815, 452] width 1182 height 362
click at [1378, 419] on icon "actions" at bounding box center [1369, 422] width 17 height 17
click at [1321, 452] on span "Eliminar" at bounding box center [1308, 446] width 44 height 14
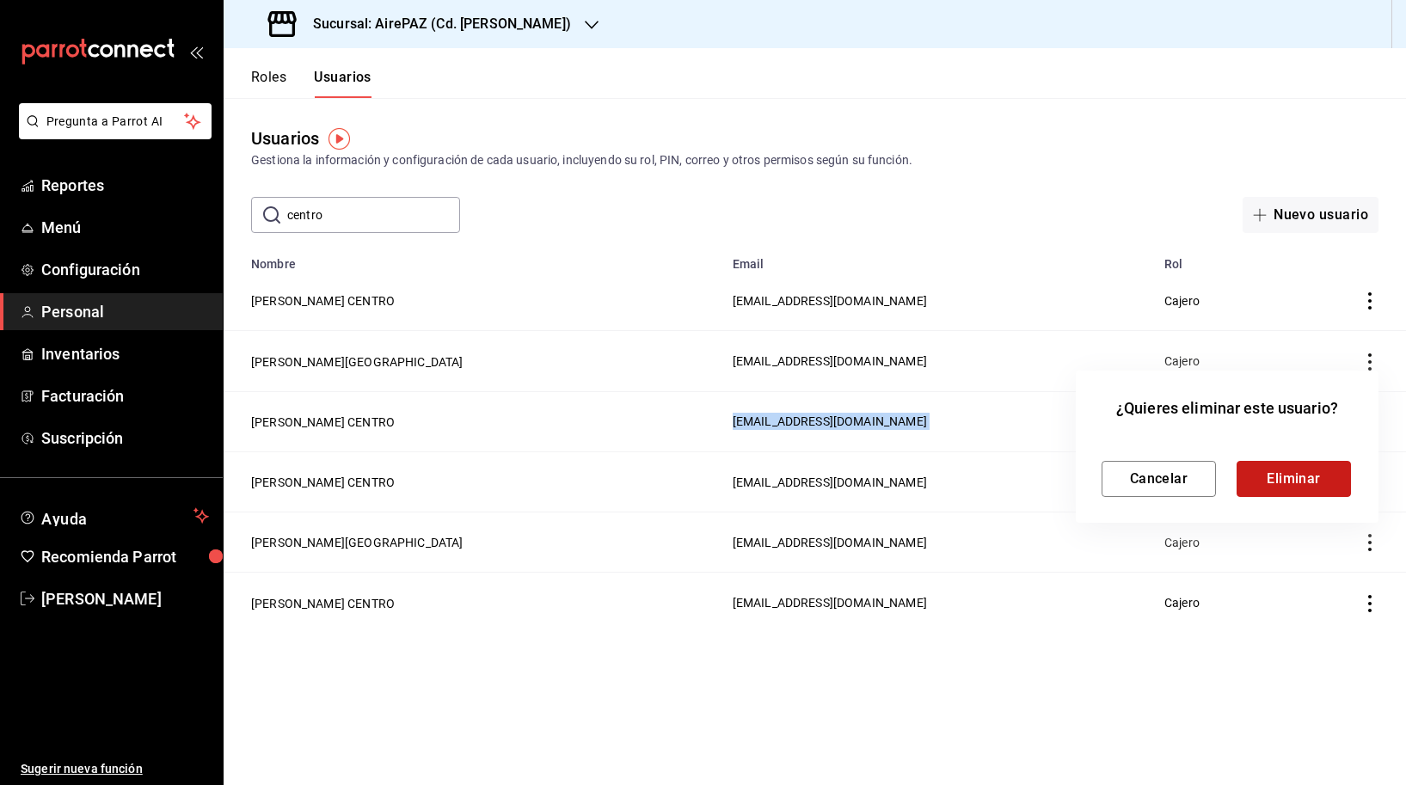
click at [1298, 478] on button "Eliminar" at bounding box center [1294, 479] width 114 height 36
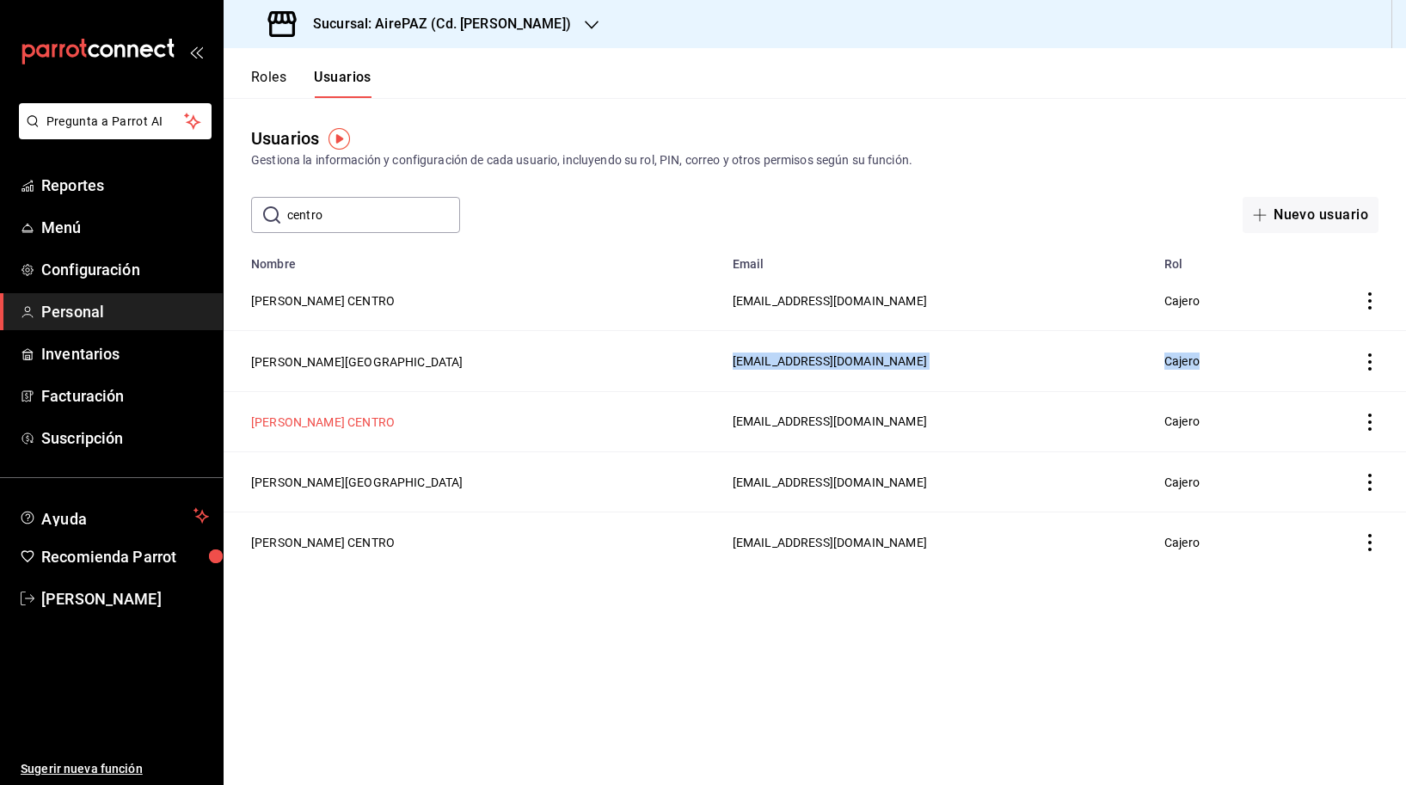
click at [348, 420] on button "[PERSON_NAME] CENTRO" at bounding box center [323, 422] width 144 height 17
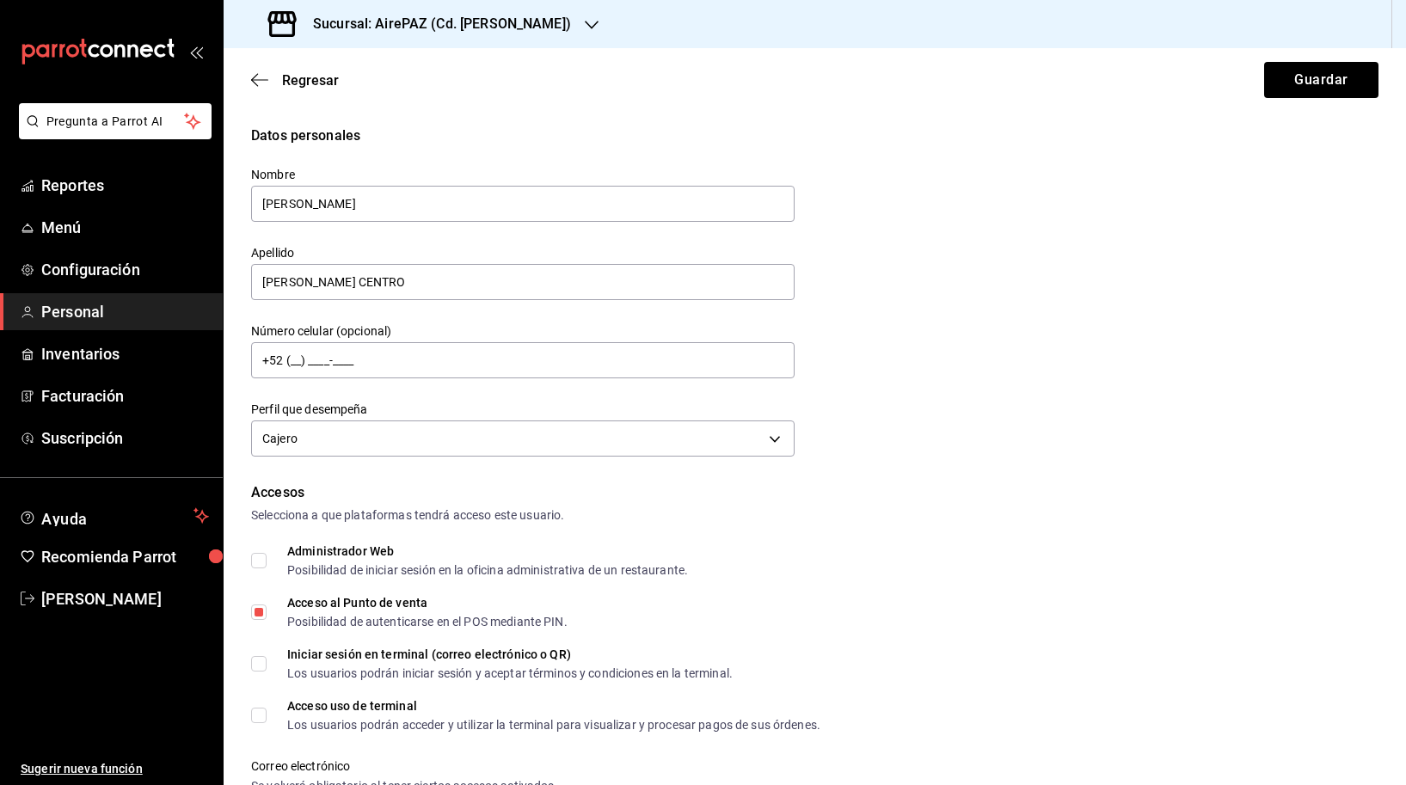
click at [950, 384] on div "Datos personales Nombre [PERSON_NAME] [PERSON_NAME] CENTRO Número celular (opci…" at bounding box center [814, 294] width 1127 height 336
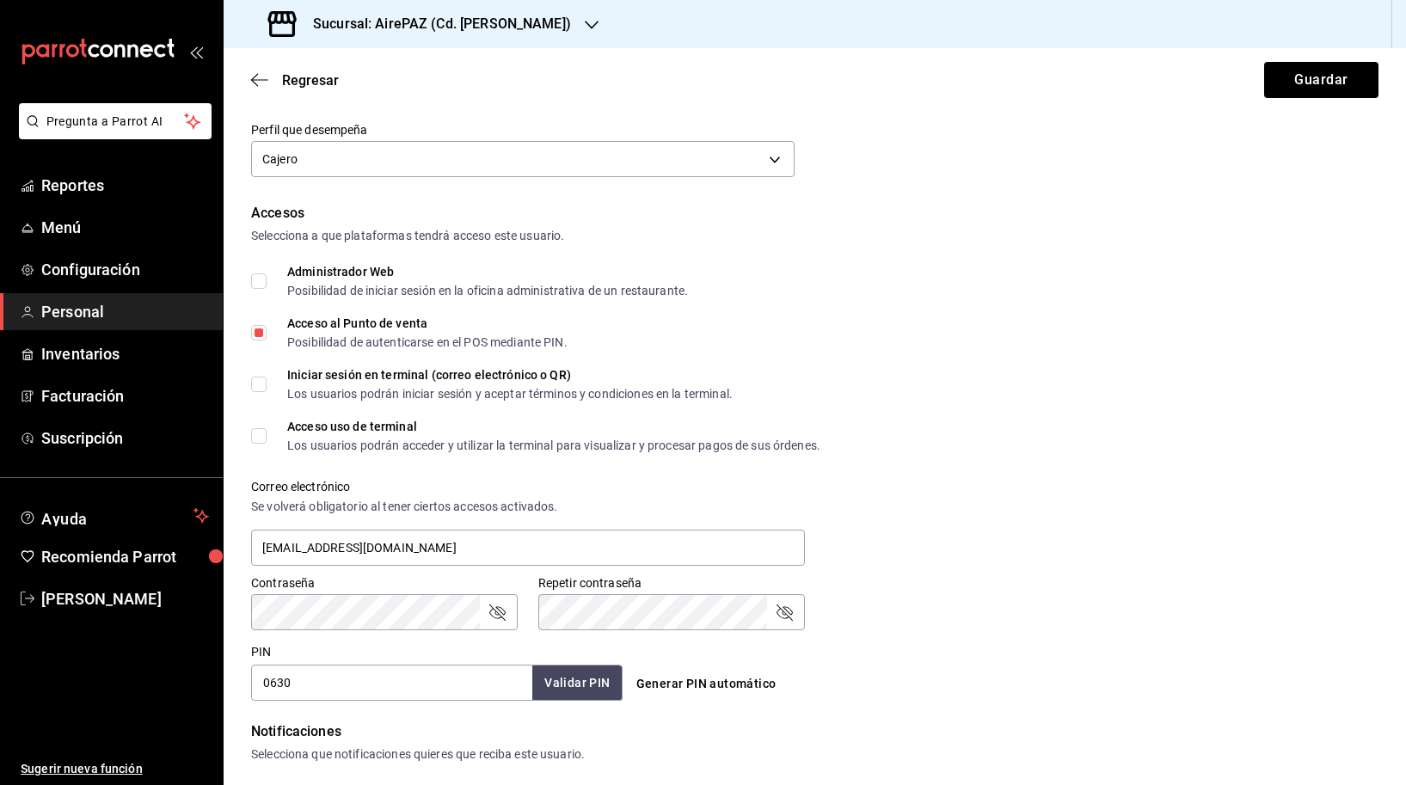
scroll to position [310, 0]
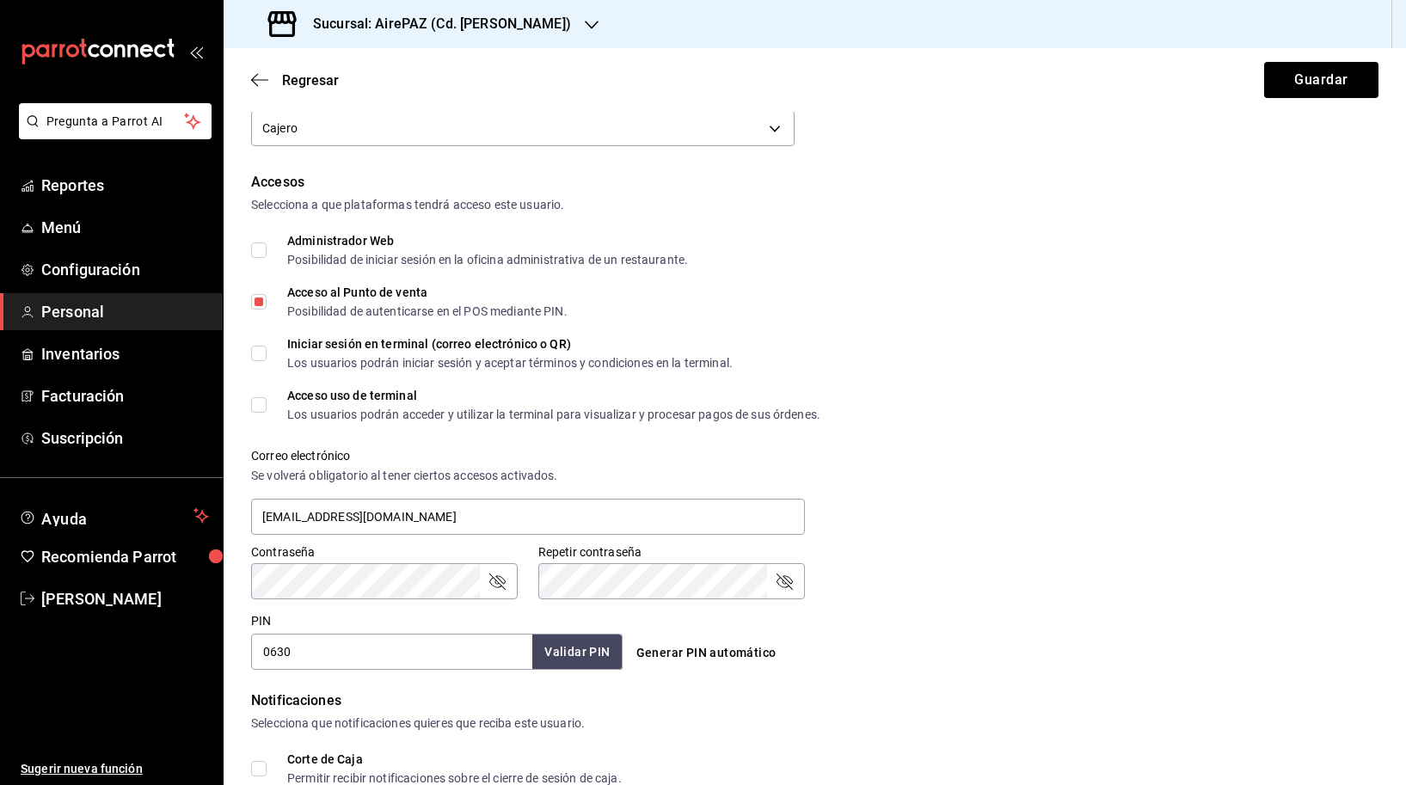
click at [334, 402] on div "Acceso uso de terminal Los usuarios podrán acceder y utilizar la terminal para …" at bounding box center [553, 405] width 533 height 31
click at [267, 402] on input "Acceso uso de terminal Los usuarios podrán acceder y utilizar la terminal para …" at bounding box center [258, 404] width 15 height 15
checkbox input "true"
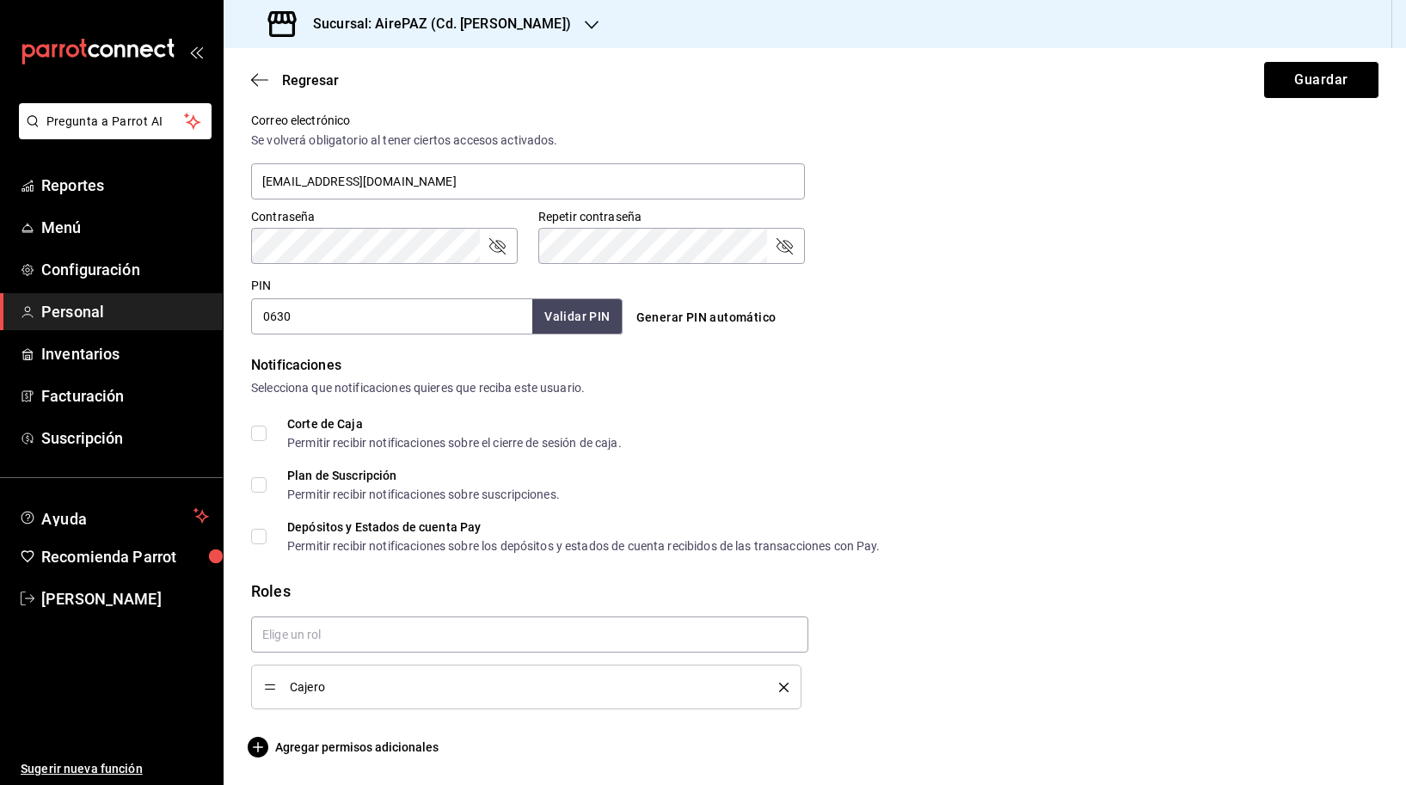
scroll to position [0, 0]
click at [353, 751] on span "Agregar permisos adicionales" at bounding box center [344, 747] width 187 height 21
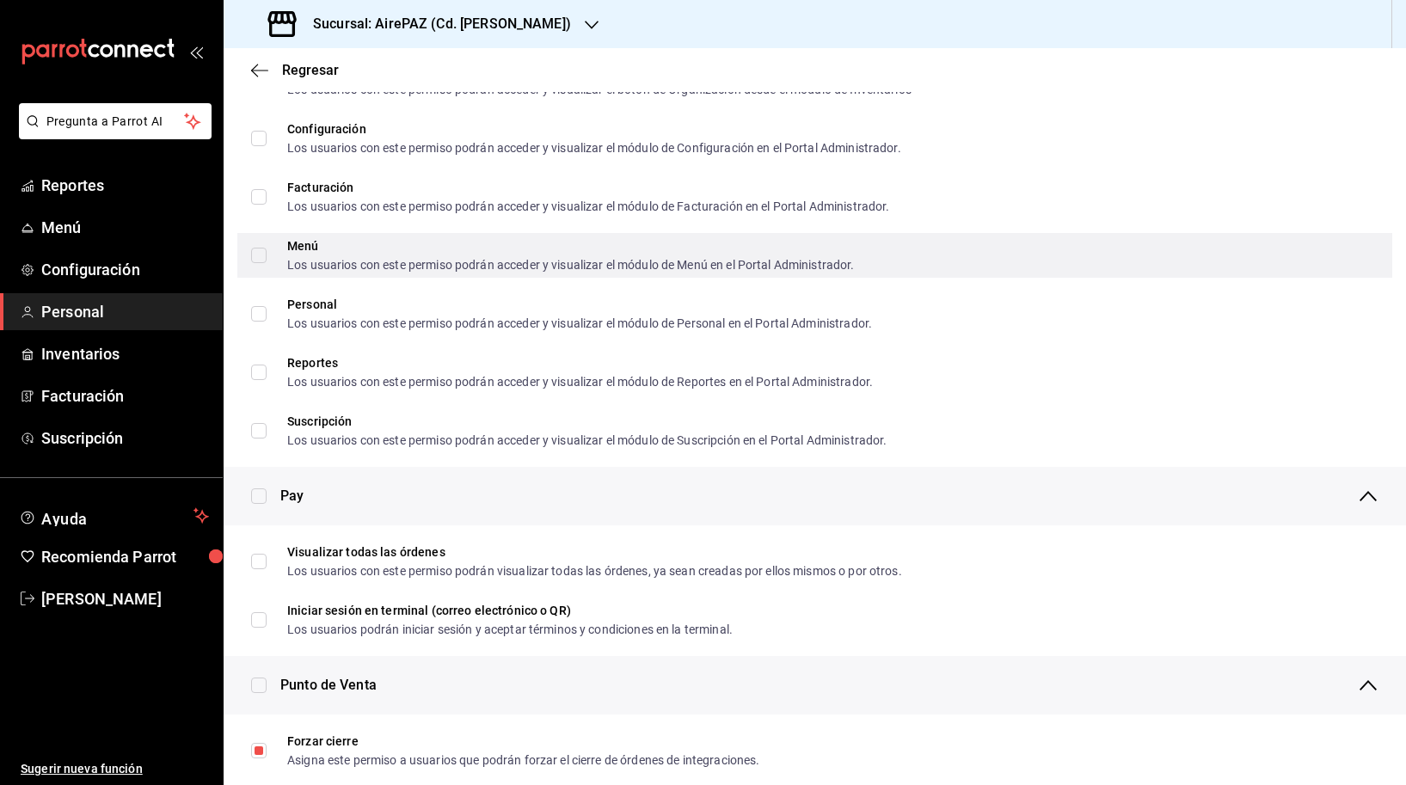
scroll to position [861, 0]
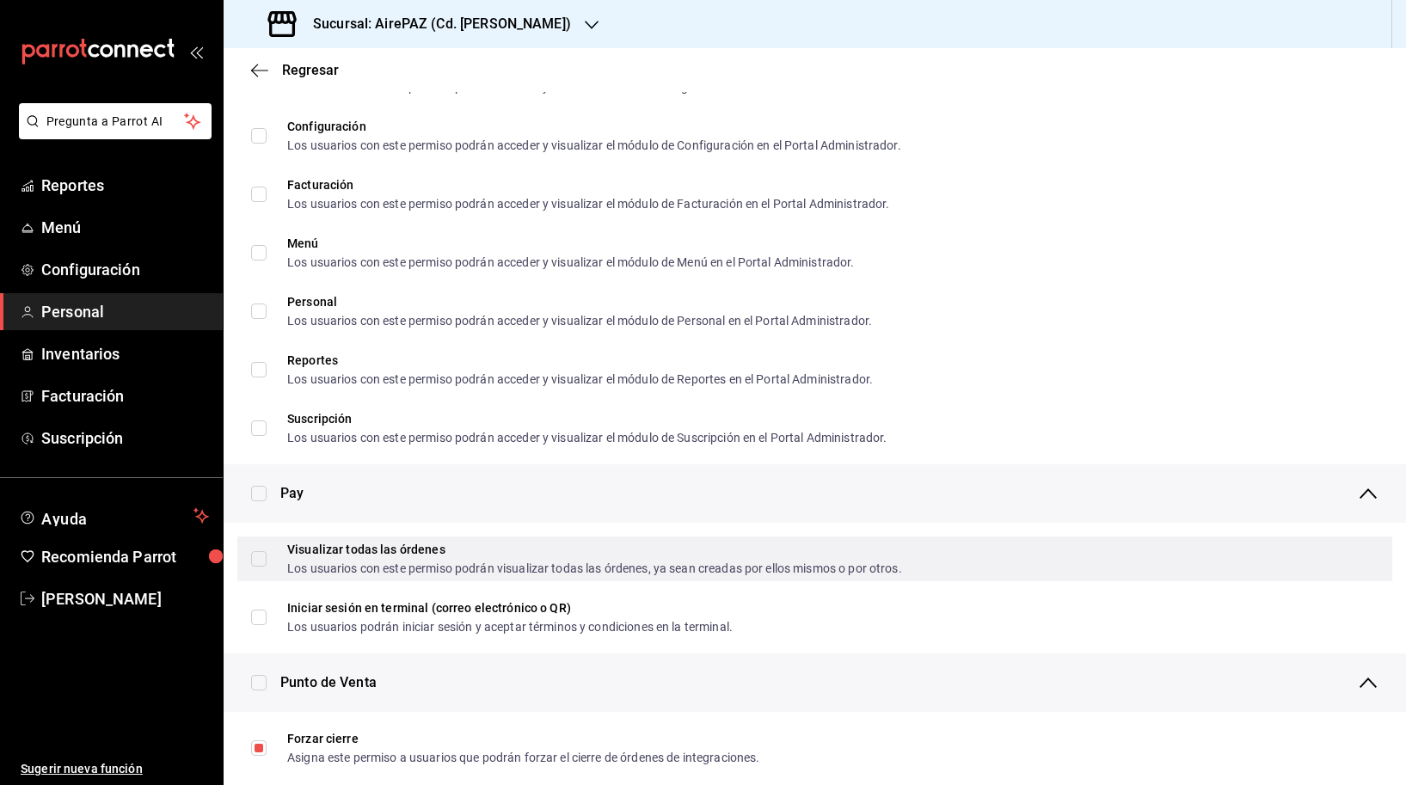
click at [310, 567] on div "Los usuarios con este permiso podrán visualizar todas las órdenes, ya sean crea…" at bounding box center [594, 568] width 615 height 12
click at [267, 567] on input "Visualizar todas las órdenes Los usuarios con este permiso podrán visualizar to…" at bounding box center [258, 558] width 15 height 15
checkbox input "false"
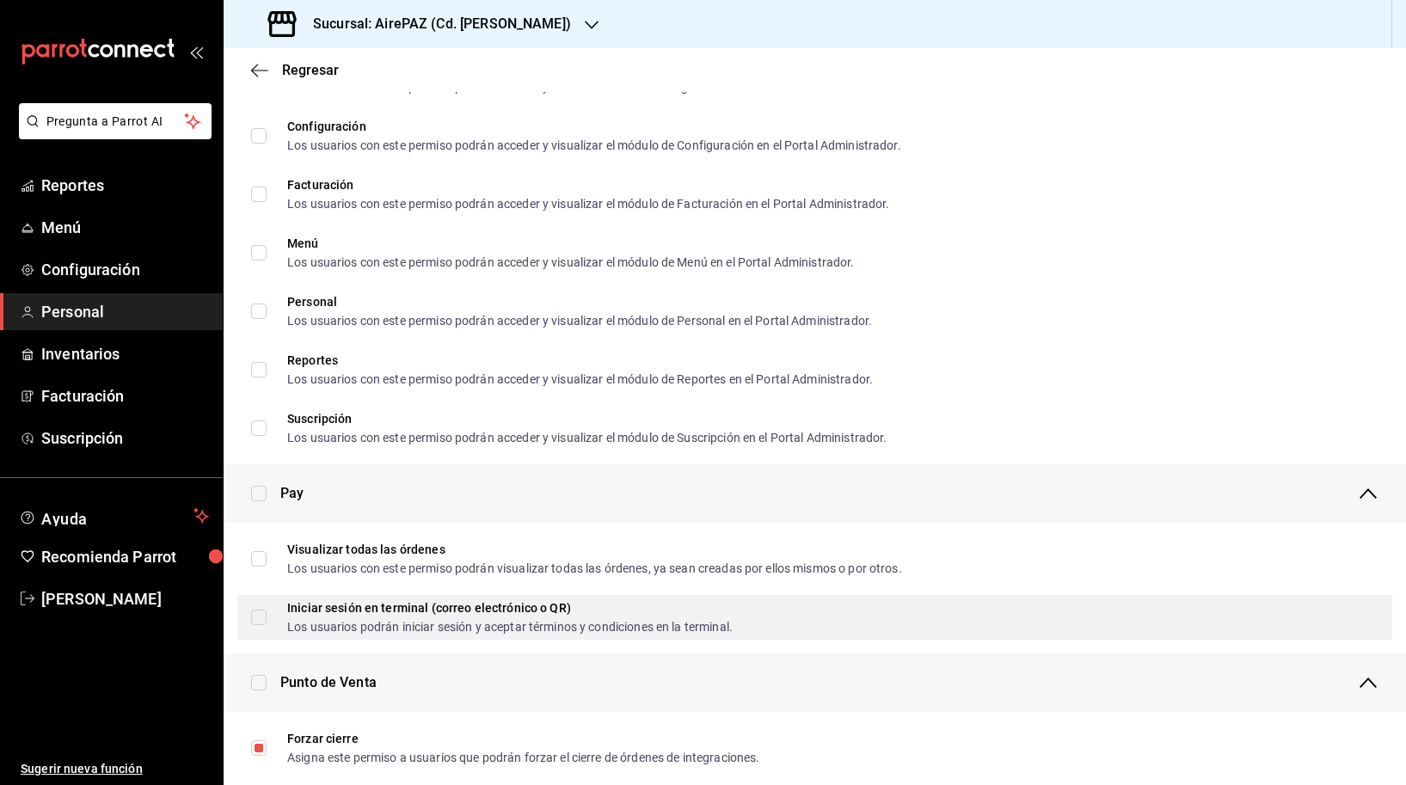
click at [310, 612] on div "Iniciar sesión en terminal (correo electrónico o QR)" at bounding box center [509, 608] width 445 height 12
click at [267, 612] on input "Iniciar sesión en terminal (correo electrónico o QR) Los usuarios podrán inicia…" at bounding box center [258, 617] width 15 height 15
click at [245, 608] on div "Iniciar sesión en terminal (correo electrónico o QR) Los usuarios podrán inicia…" at bounding box center [814, 617] width 1155 height 45
click at [262, 611] on input "Iniciar sesión en terminal (correo electrónico o QR) Los usuarios podrán inicia…" at bounding box center [258, 617] width 15 height 15
checkbox input "false"
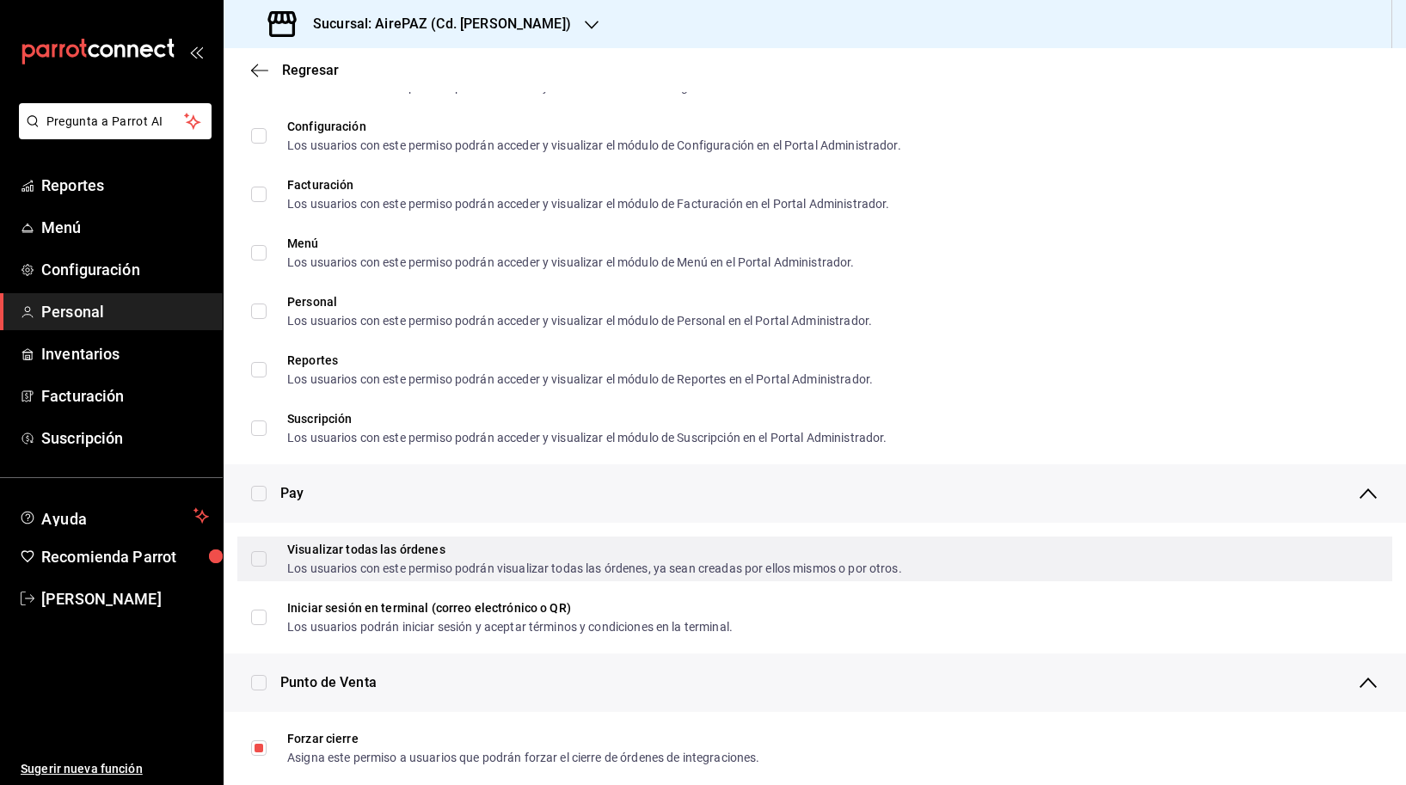
click at [258, 569] on label "Visualizar todas las órdenes Los usuarios con este permiso podrán visualizar to…" at bounding box center [576, 558] width 651 height 31
click at [258, 567] on input "Visualizar todas las órdenes Los usuarios con este permiso podrán visualizar to…" at bounding box center [258, 558] width 15 height 15
checkbox input "false"
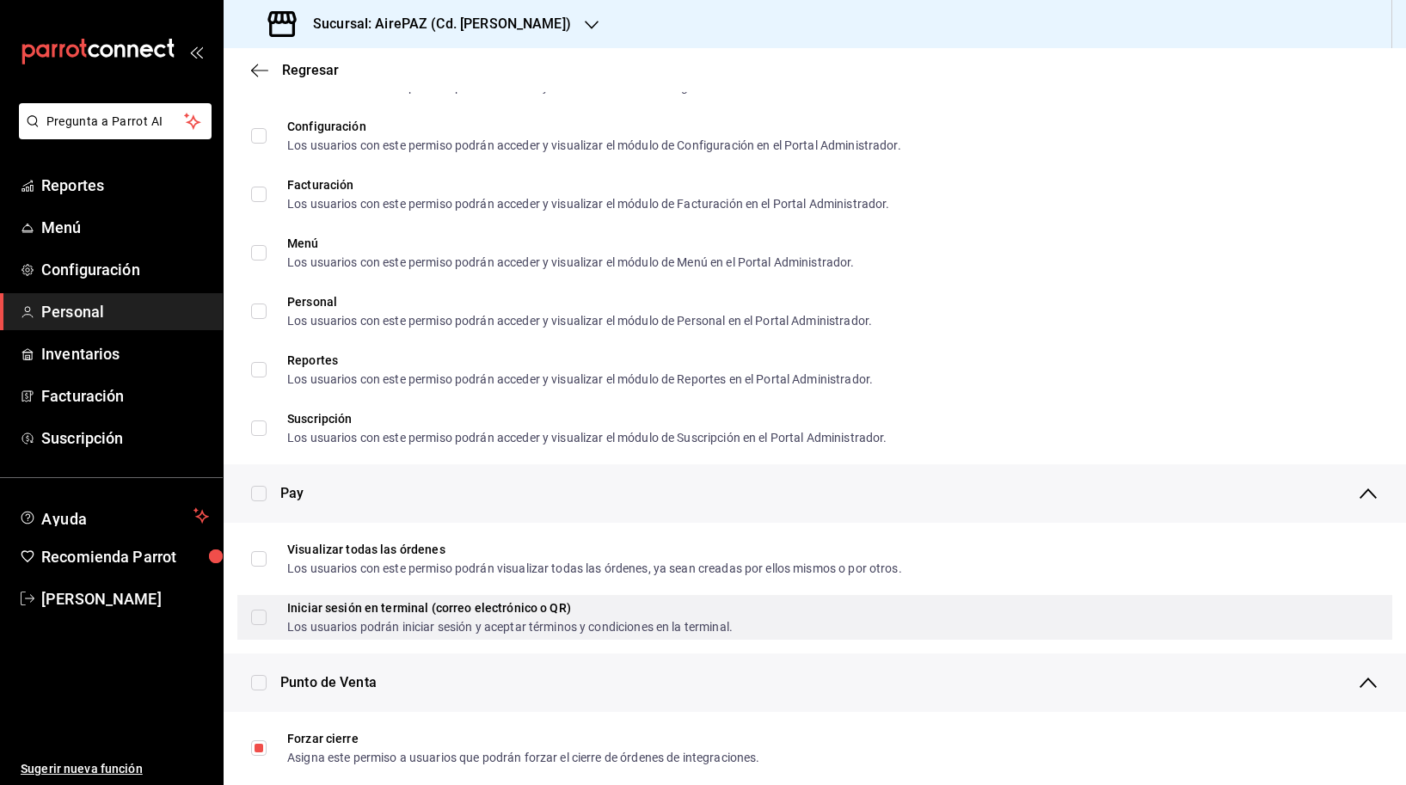
click at [258, 615] on input "Iniciar sesión en terminal (correo electrónico o QR) Los usuarios podrán inicia…" at bounding box center [258, 617] width 15 height 15
checkbox input "true"
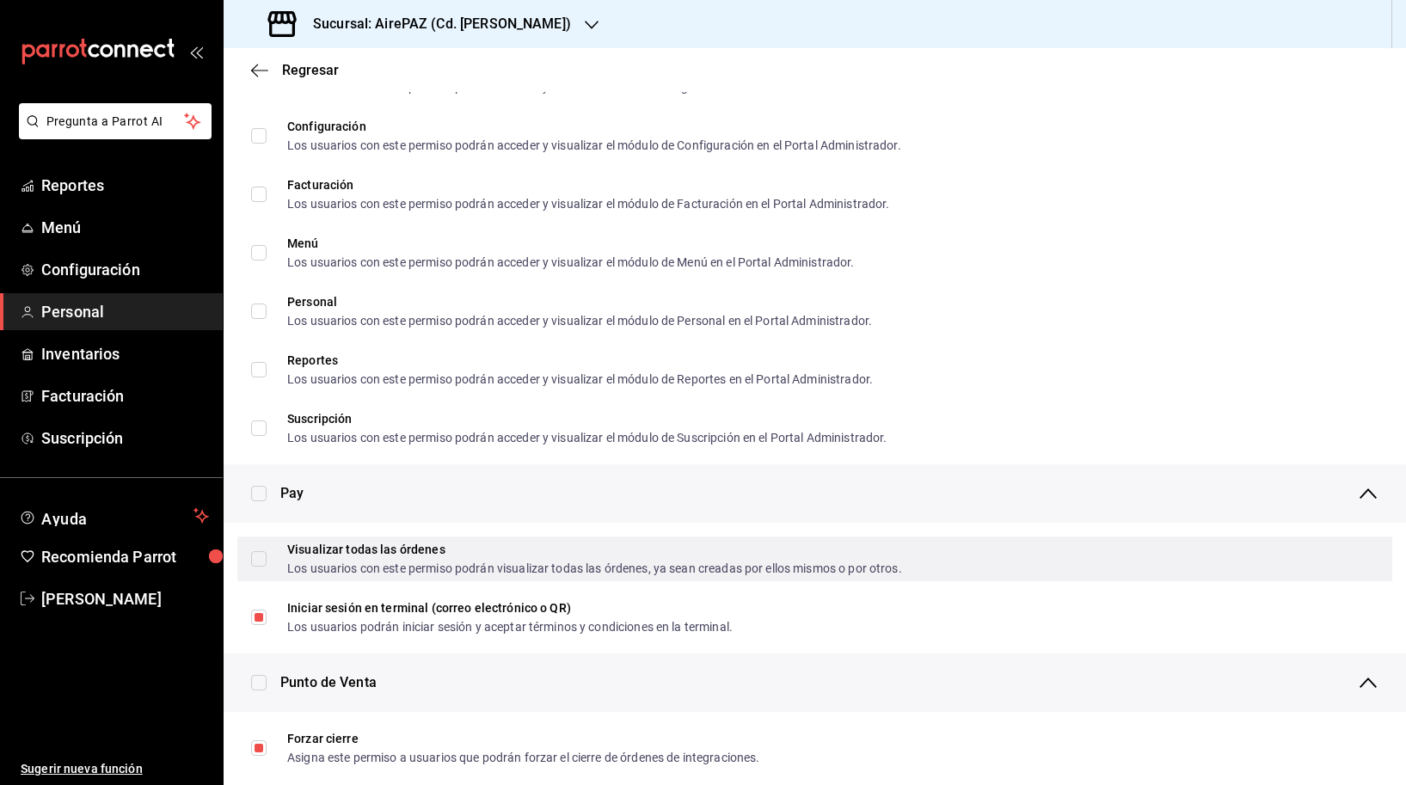
click at [260, 559] on input "Visualizar todas las órdenes Los usuarios con este permiso podrán visualizar to…" at bounding box center [258, 558] width 15 height 15
checkbox input "true"
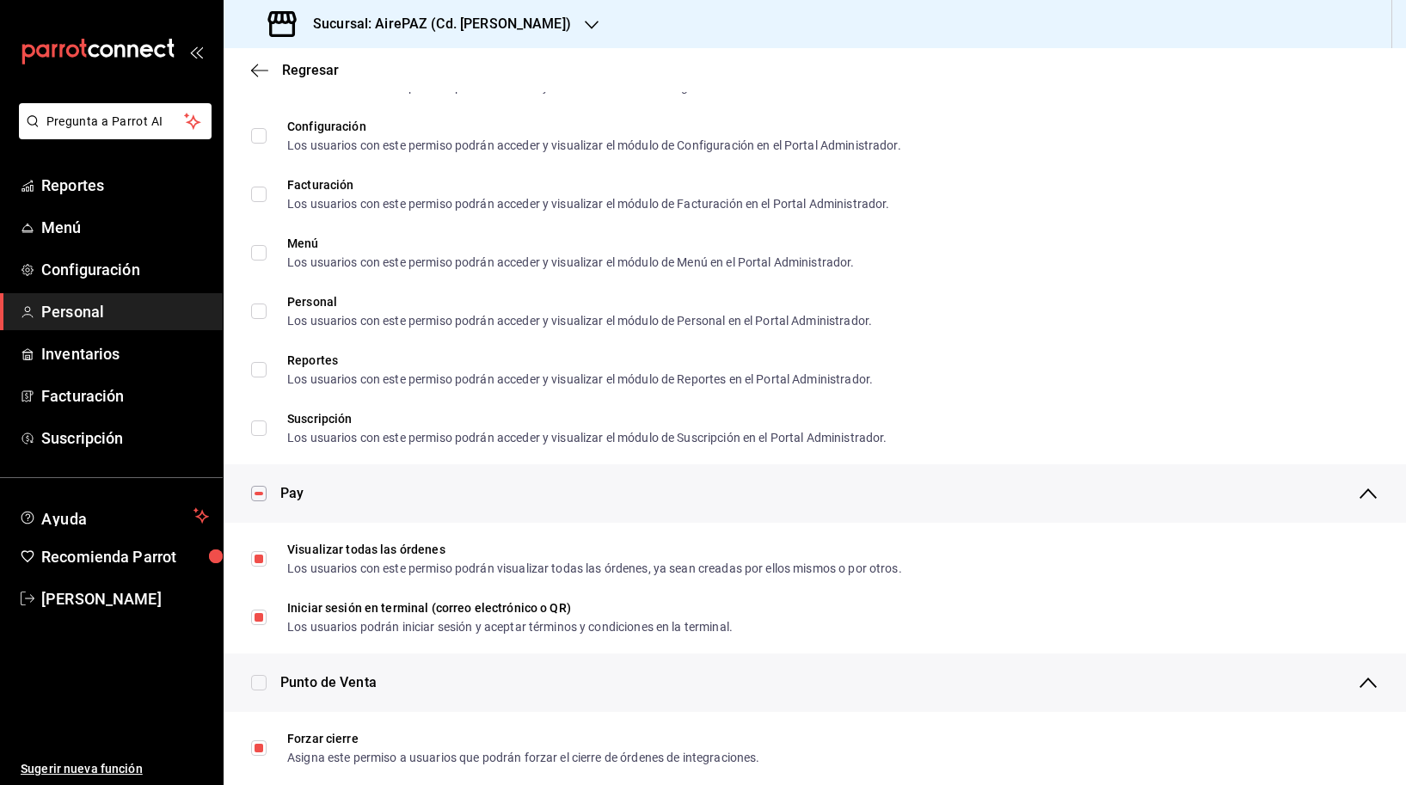
click at [250, 102] on li "Inventarios Los usuarios con este permiso podrán acceder y visualizar el botón …" at bounding box center [815, 77] width 1182 height 58
checkbox input "true"
click at [255, 76] on icon "button" at bounding box center [259, 70] width 17 height 15
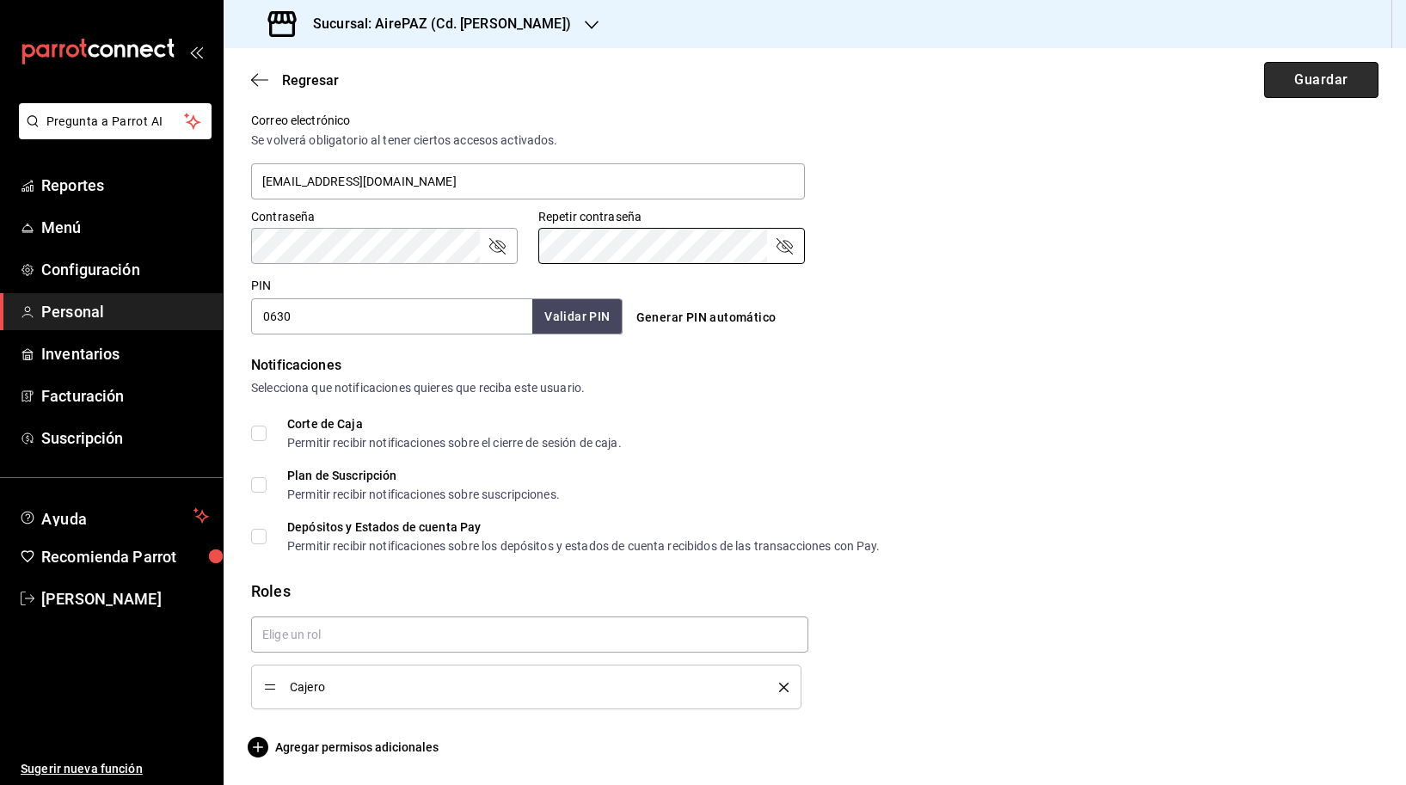
click at [1287, 95] on button "Guardar" at bounding box center [1321, 80] width 114 height 36
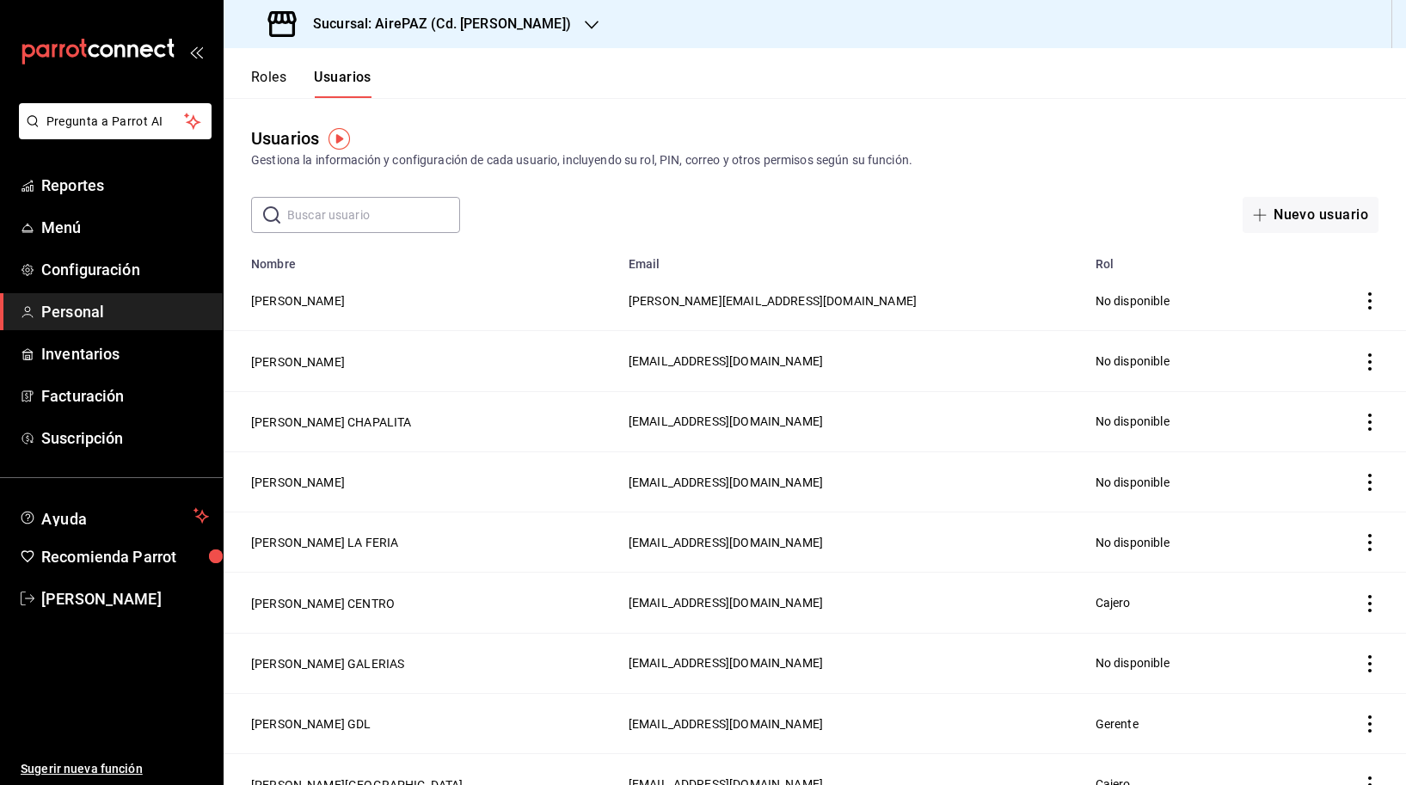
click at [373, 206] on input "text" at bounding box center [373, 215] width 173 height 34
type input "e"
click at [365, 215] on input "centro" at bounding box center [373, 215] width 173 height 34
click at [309, 203] on input "centro" at bounding box center [373, 215] width 173 height 34
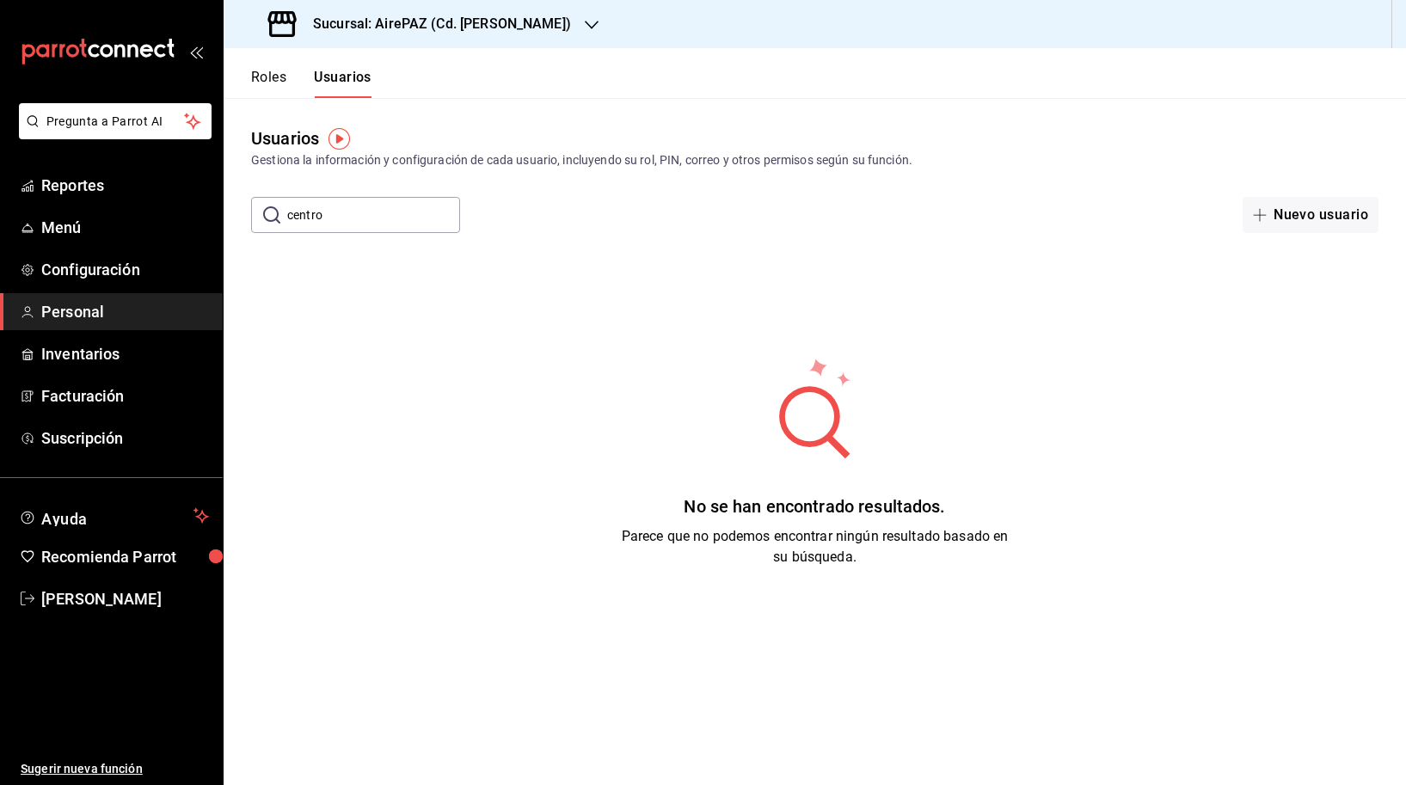
click at [309, 203] on input "centro" at bounding box center [373, 215] width 173 height 34
type input "centro"
click at [316, 212] on input "centro" at bounding box center [373, 215] width 173 height 34
type input "c"
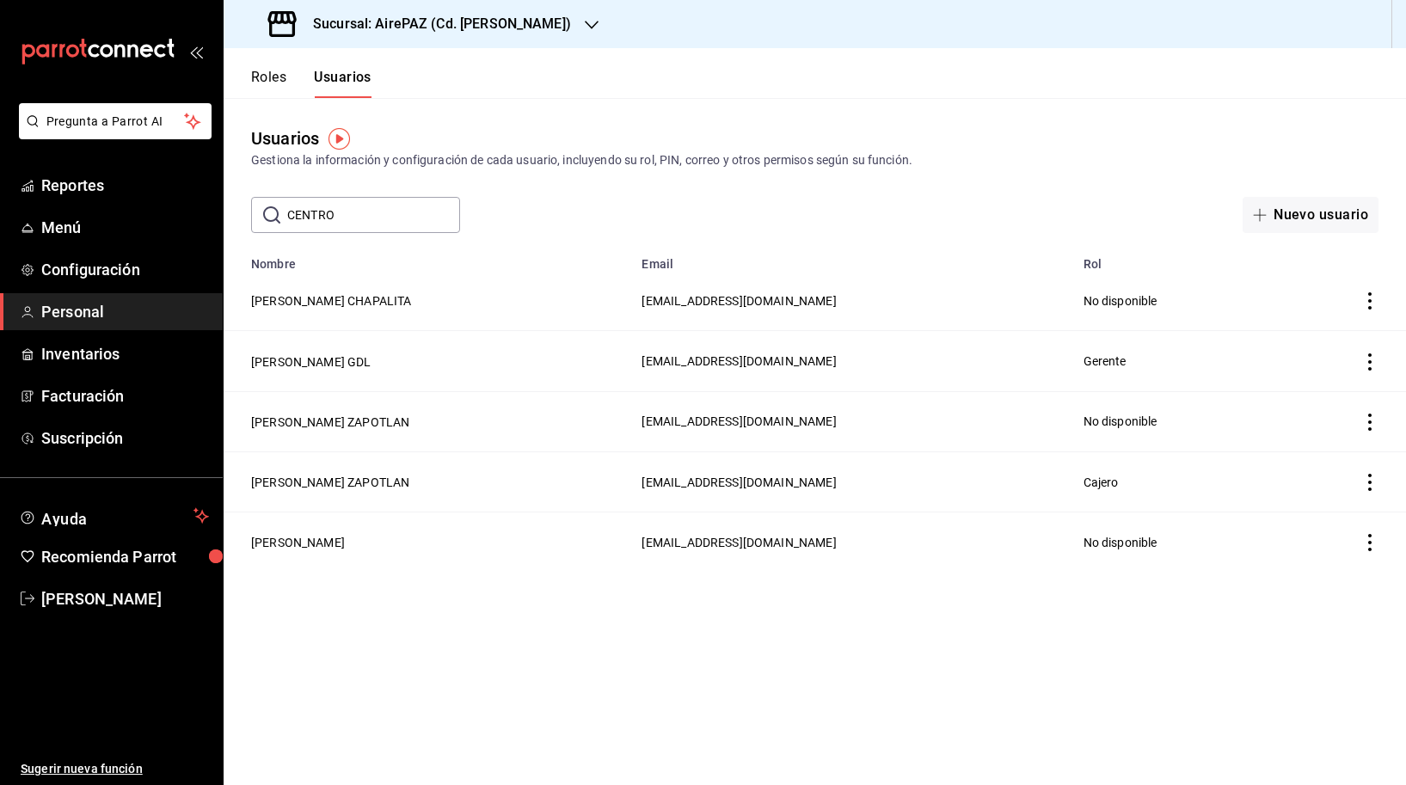
type input "CENTRO"
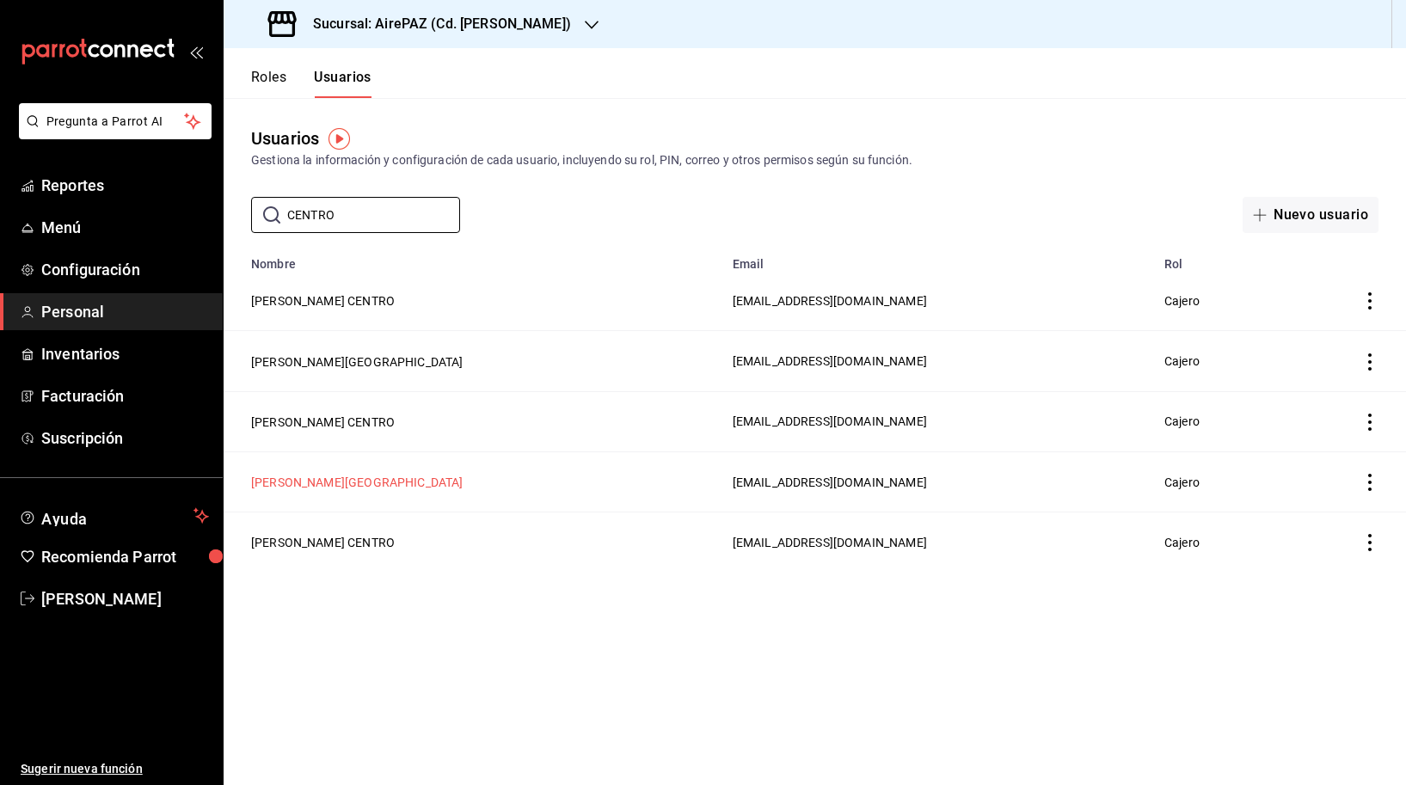
click at [306, 486] on button "[PERSON_NAME][GEOGRAPHIC_DATA]" at bounding box center [357, 482] width 212 height 17
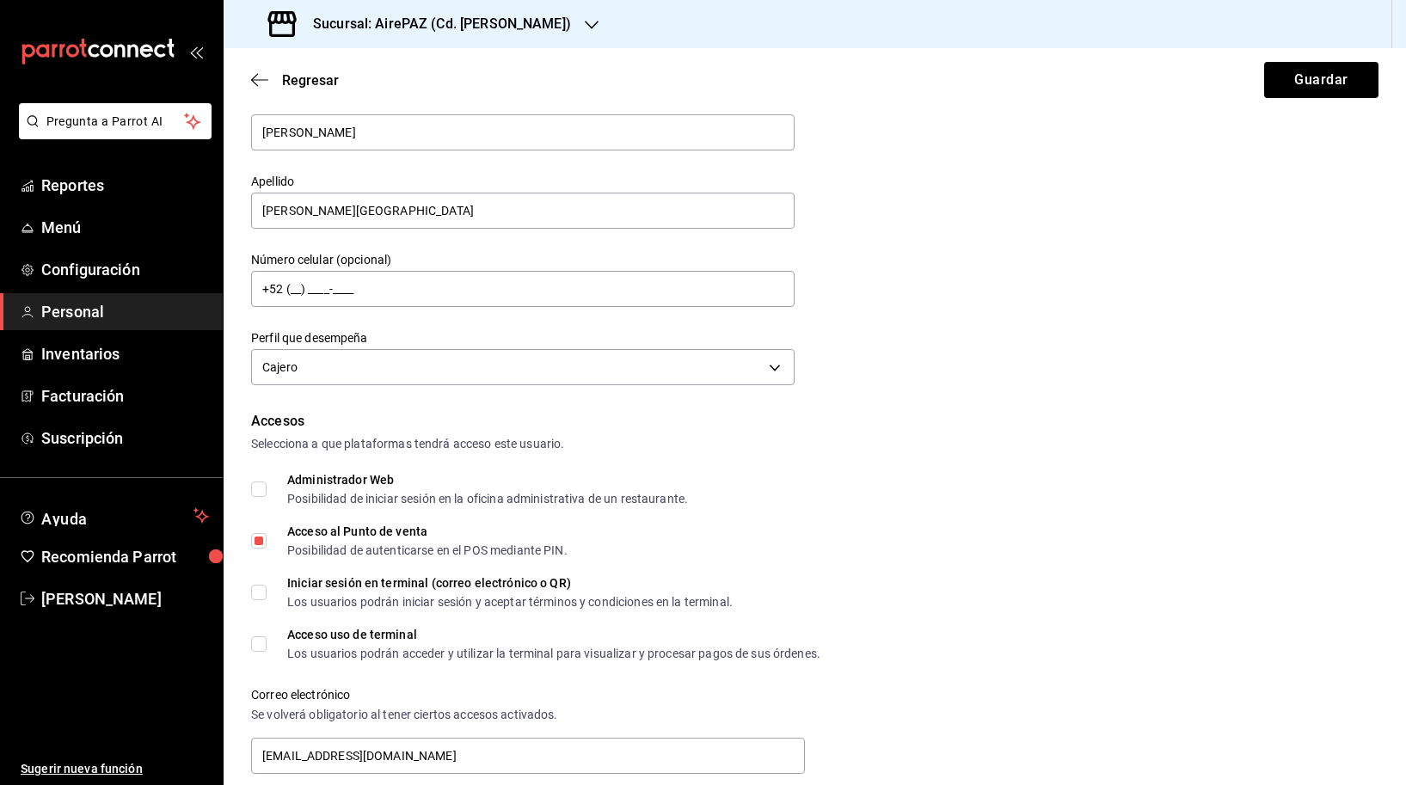
scroll to position [77, 0]
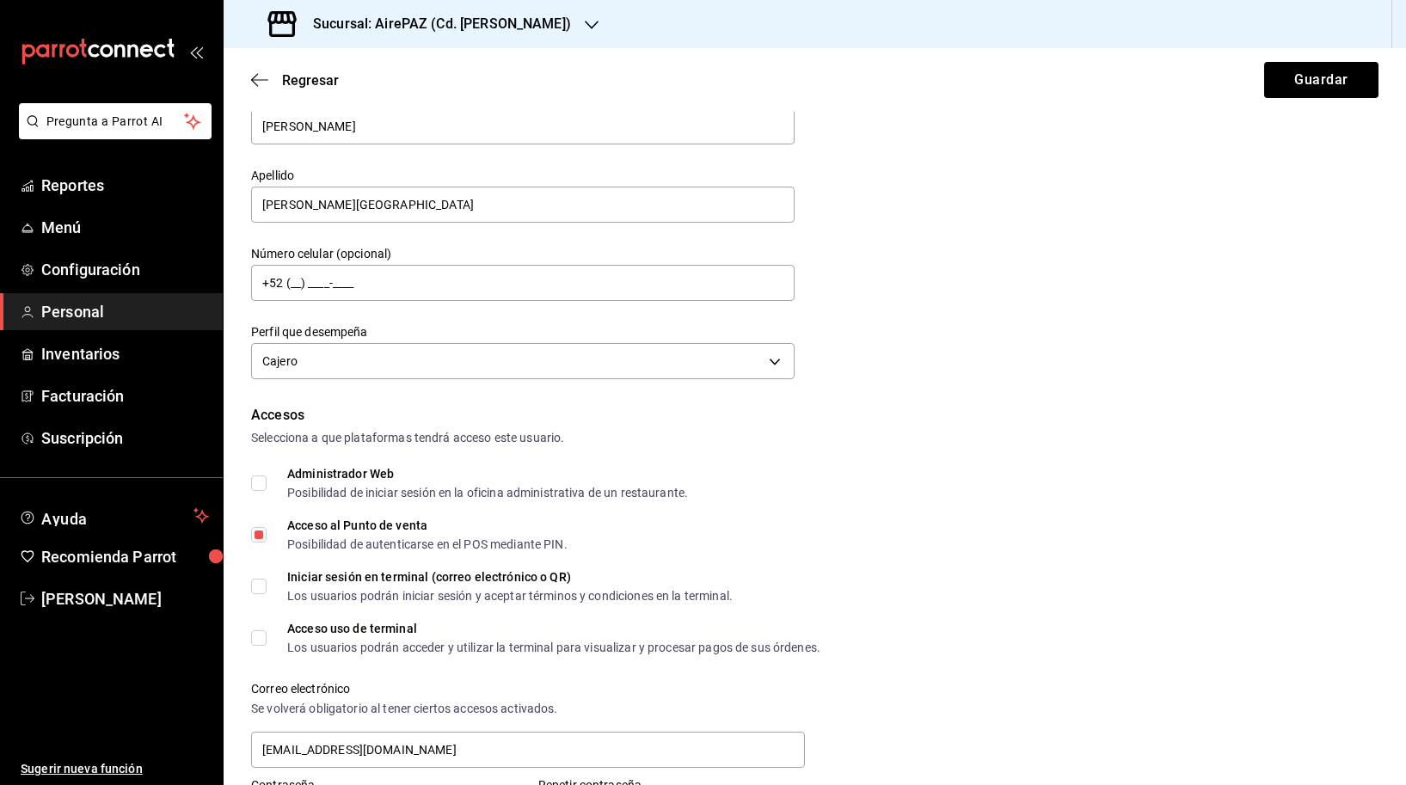
click at [320, 623] on div "Acceso uso de terminal" at bounding box center [553, 629] width 533 height 12
click at [267, 630] on input "Acceso uso de terminal Los usuarios podrán acceder y utilizar la terminal para …" at bounding box center [258, 637] width 15 height 15
checkbox input "true"
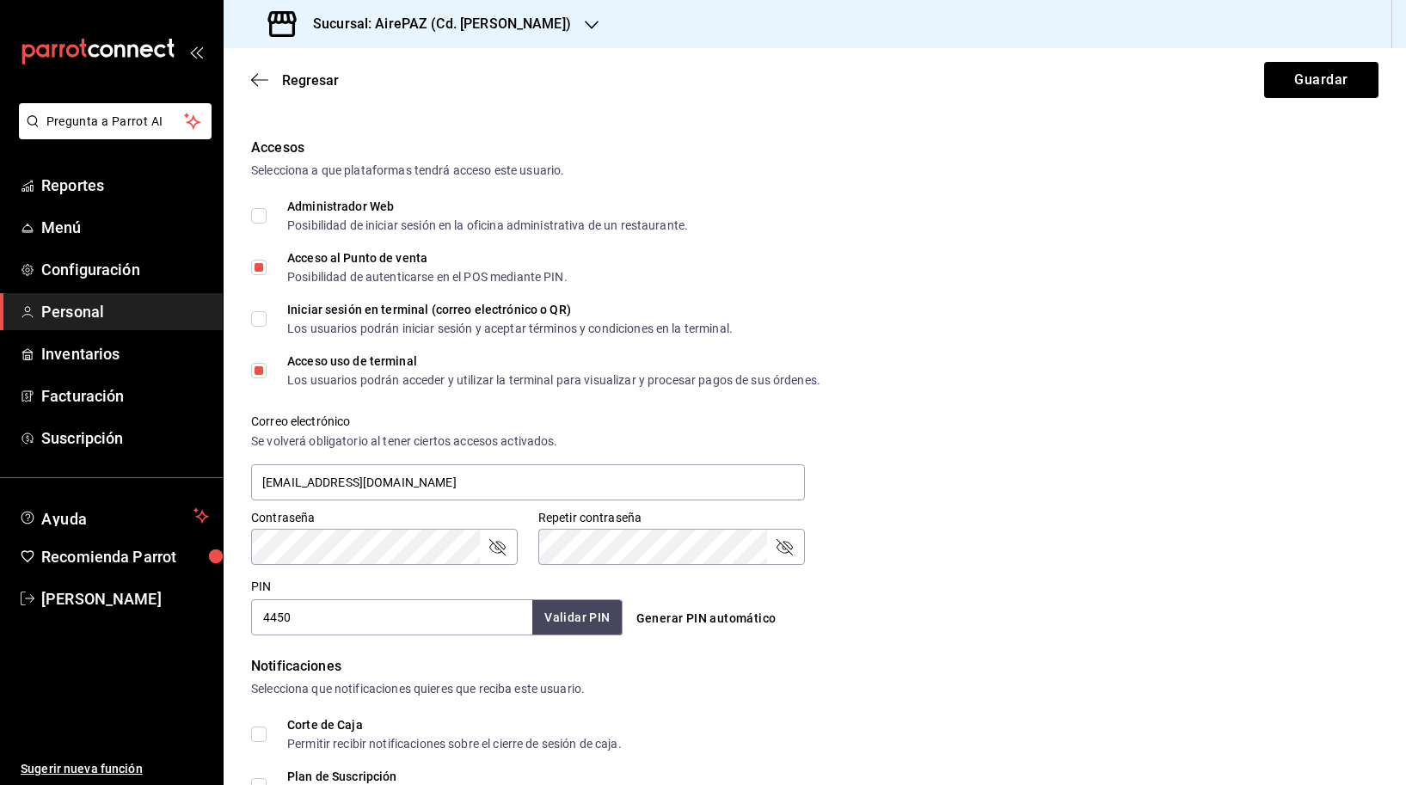
scroll to position [468, 0]
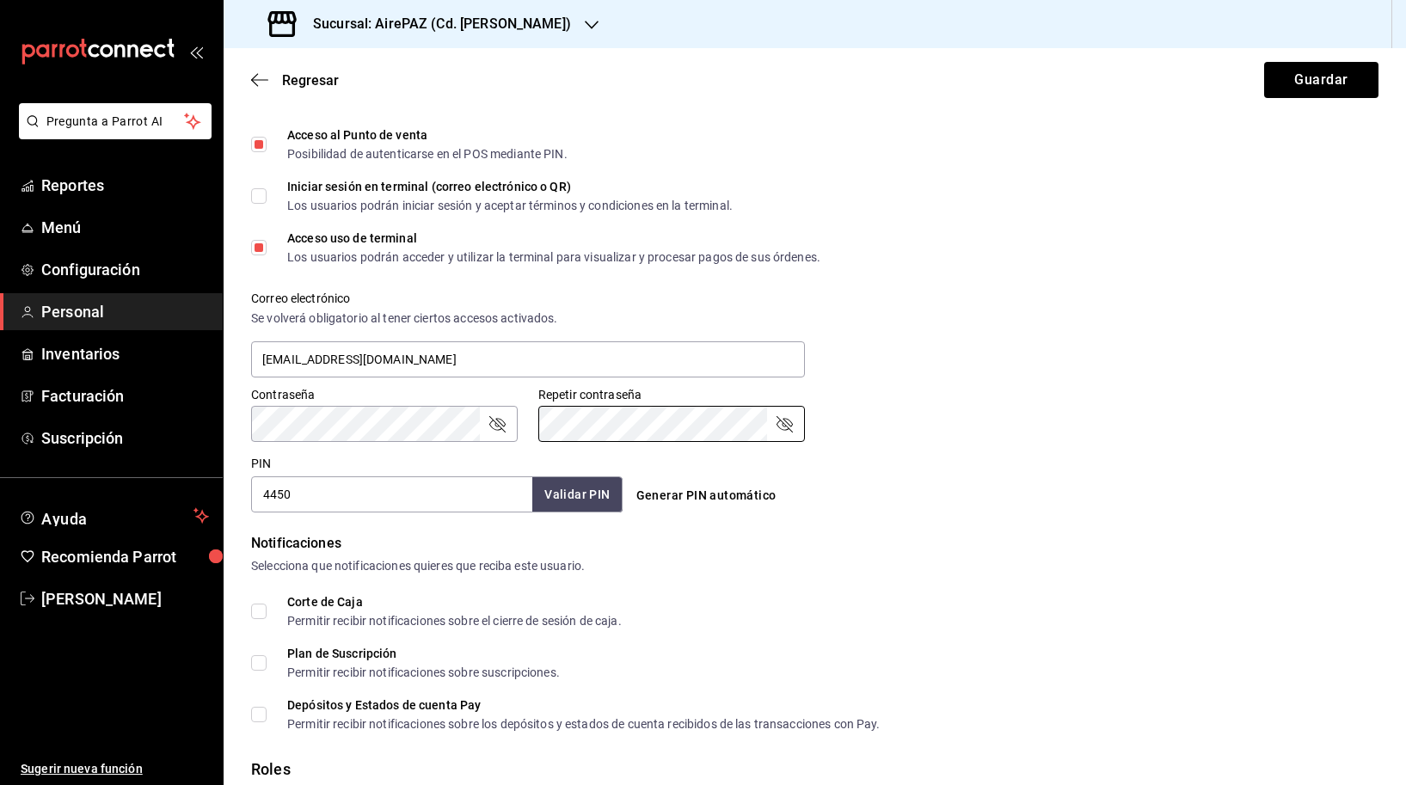
click at [1027, 294] on div "Correo electrónico Se volverá obligatorio al tener ciertos accesos activados. […" at bounding box center [804, 325] width 1148 height 110
click at [1298, 95] on button "Guardar" at bounding box center [1321, 80] width 114 height 36
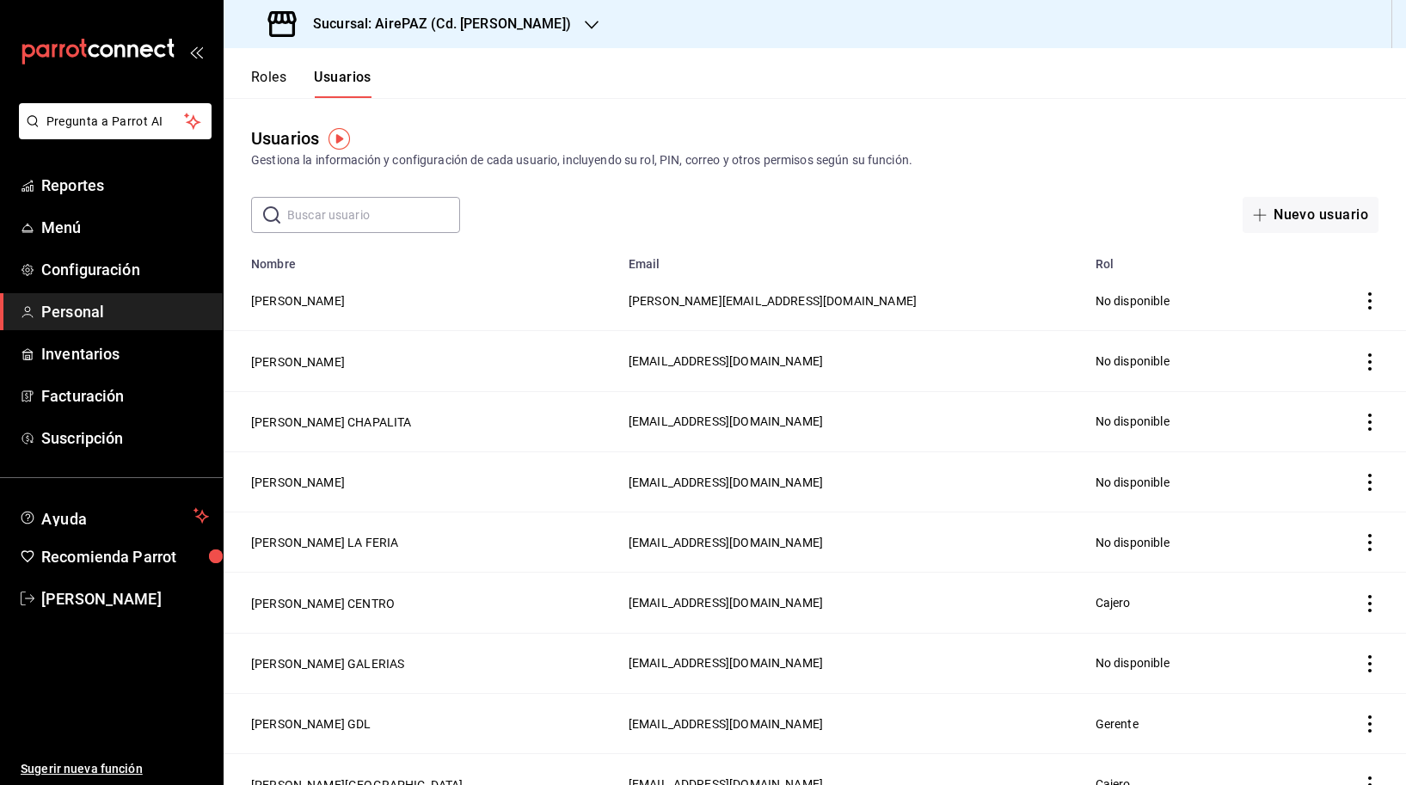
click at [367, 206] on input "text" at bounding box center [373, 215] width 173 height 34
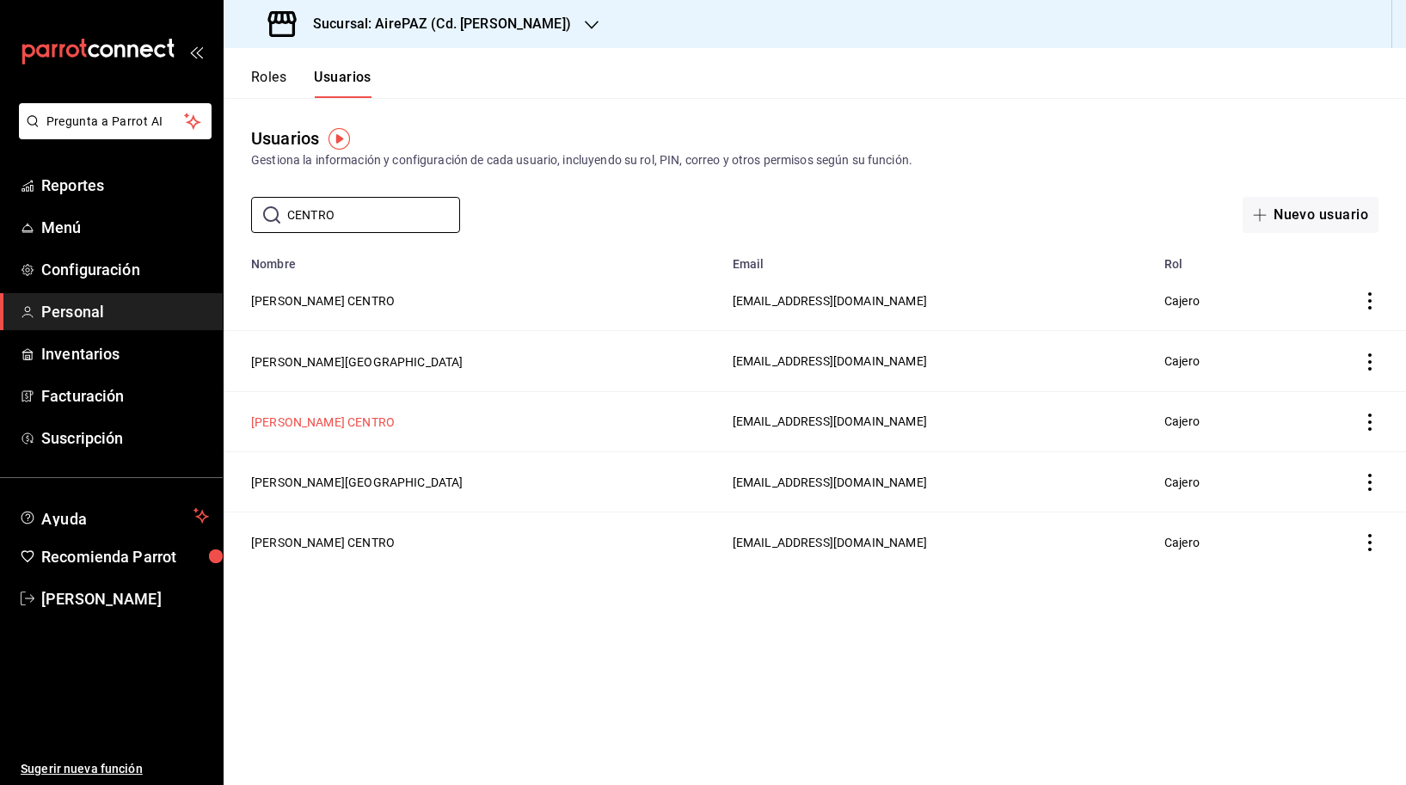
type input "CENTRO"
click at [332, 420] on button "[PERSON_NAME] CENTRO" at bounding box center [323, 422] width 144 height 17
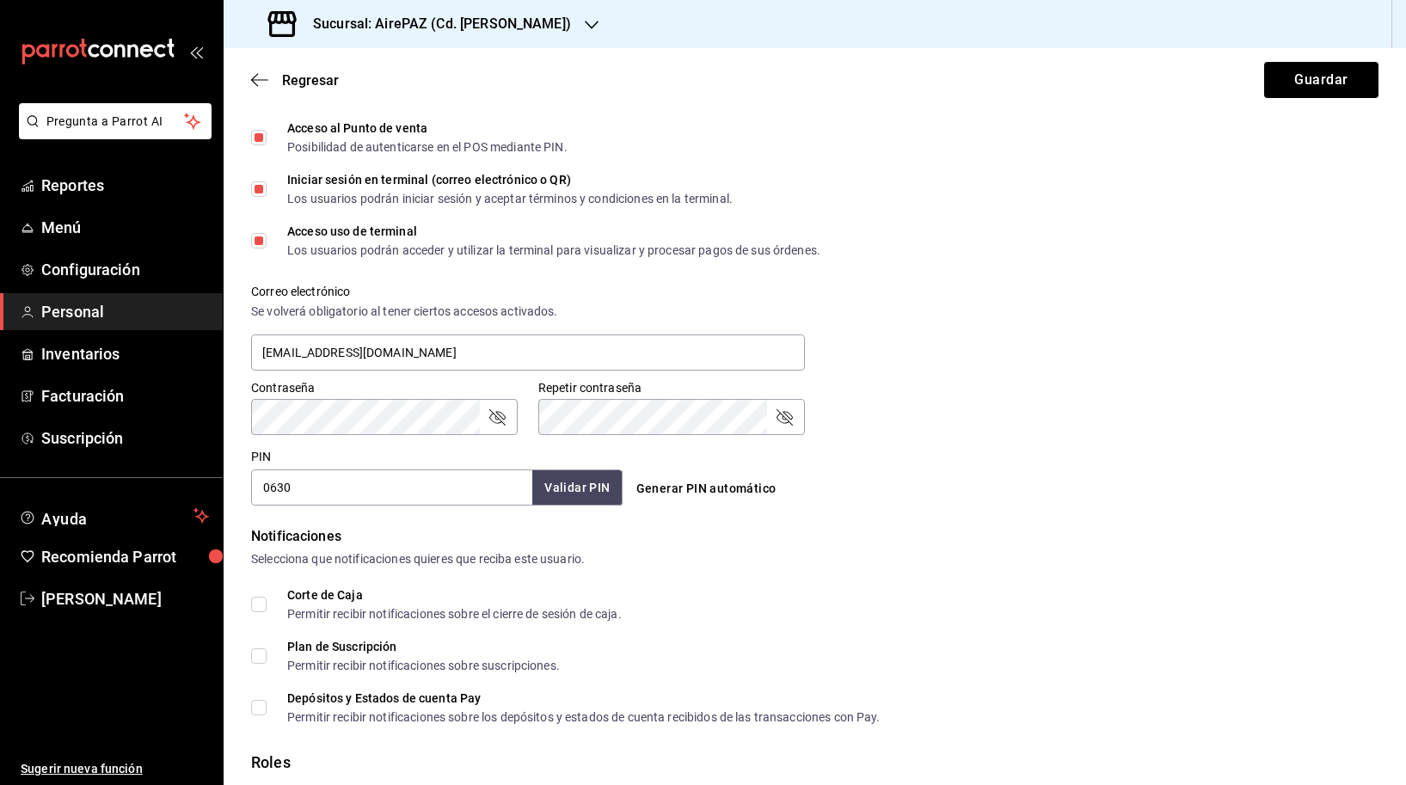
scroll to position [471, 0]
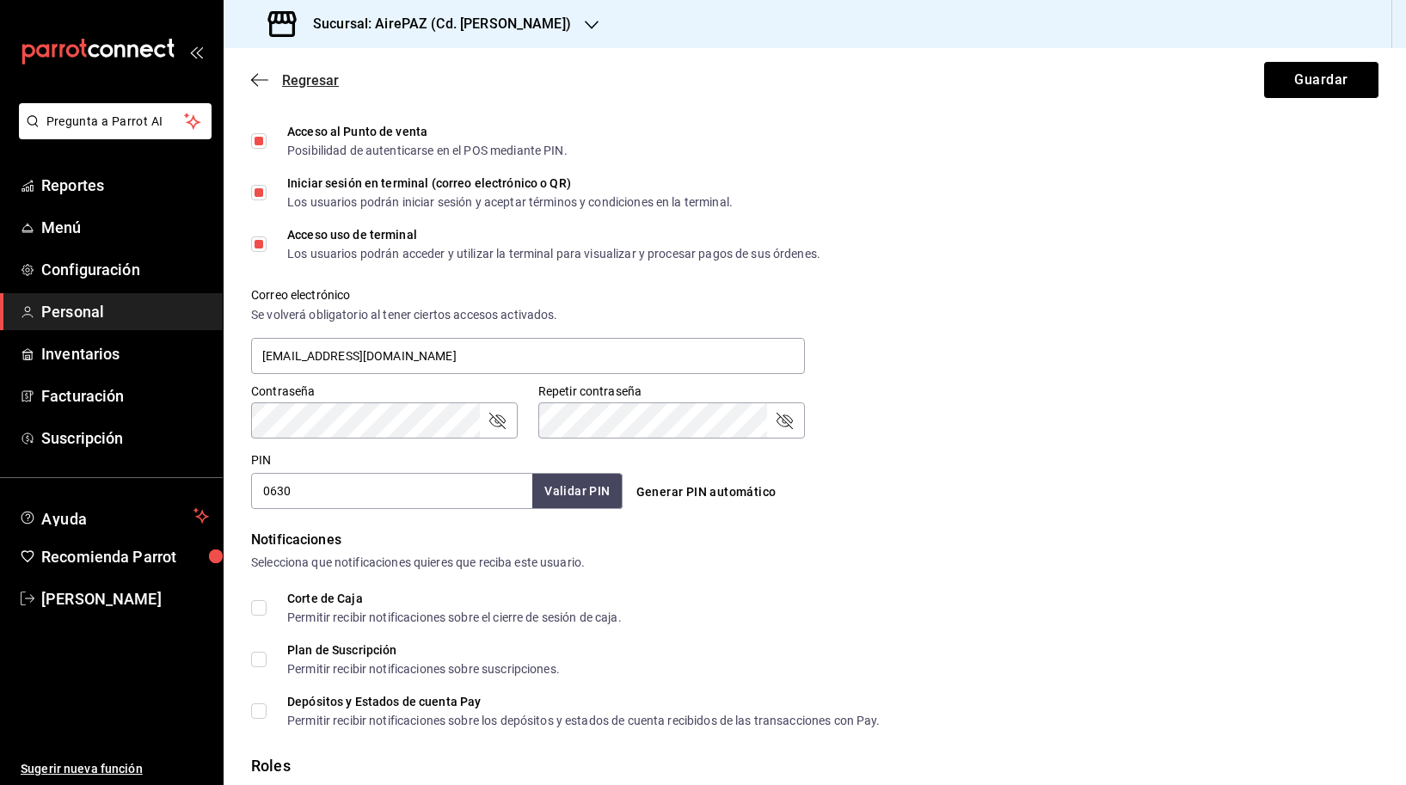
click at [257, 81] on icon "button" at bounding box center [259, 79] width 17 height 15
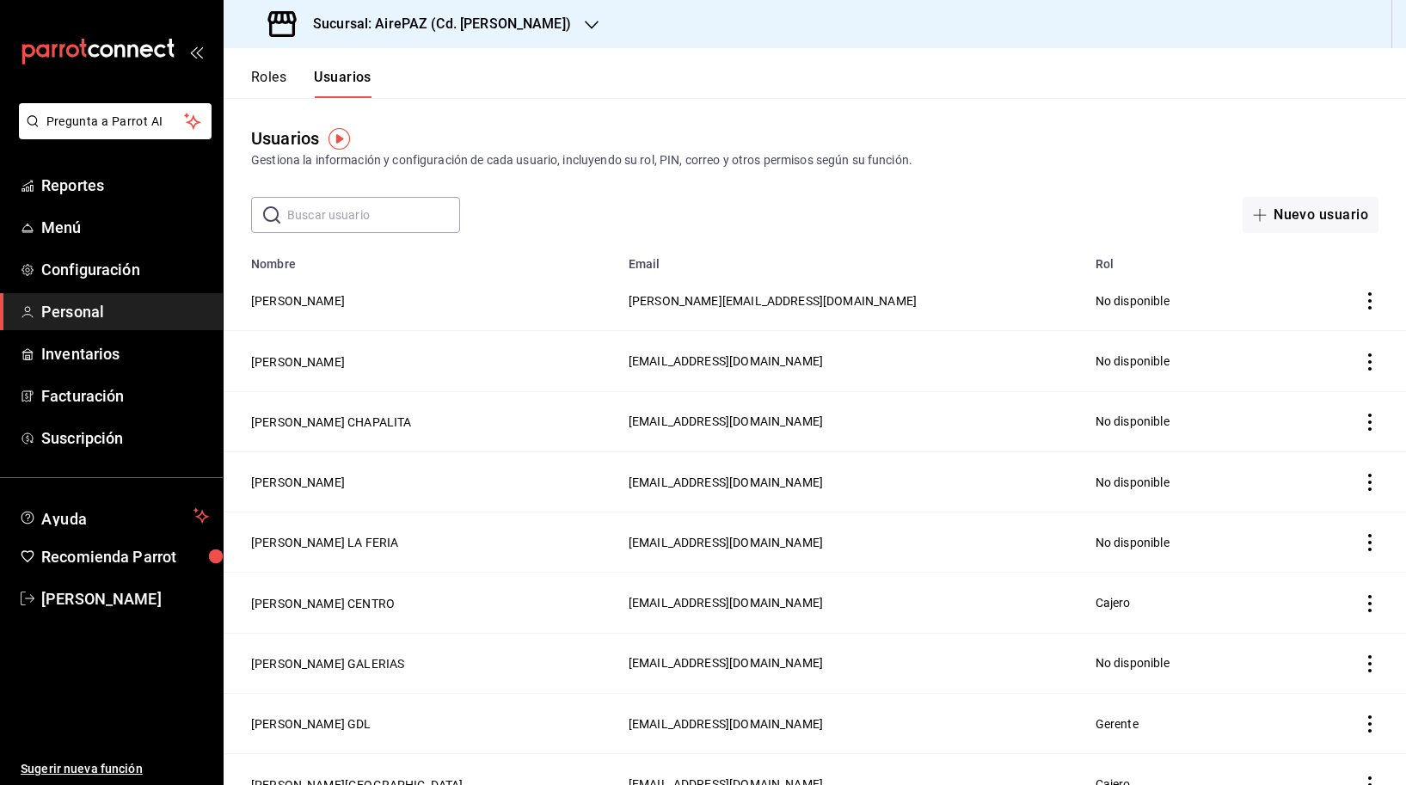
click at [386, 198] on input "text" at bounding box center [373, 215] width 173 height 34
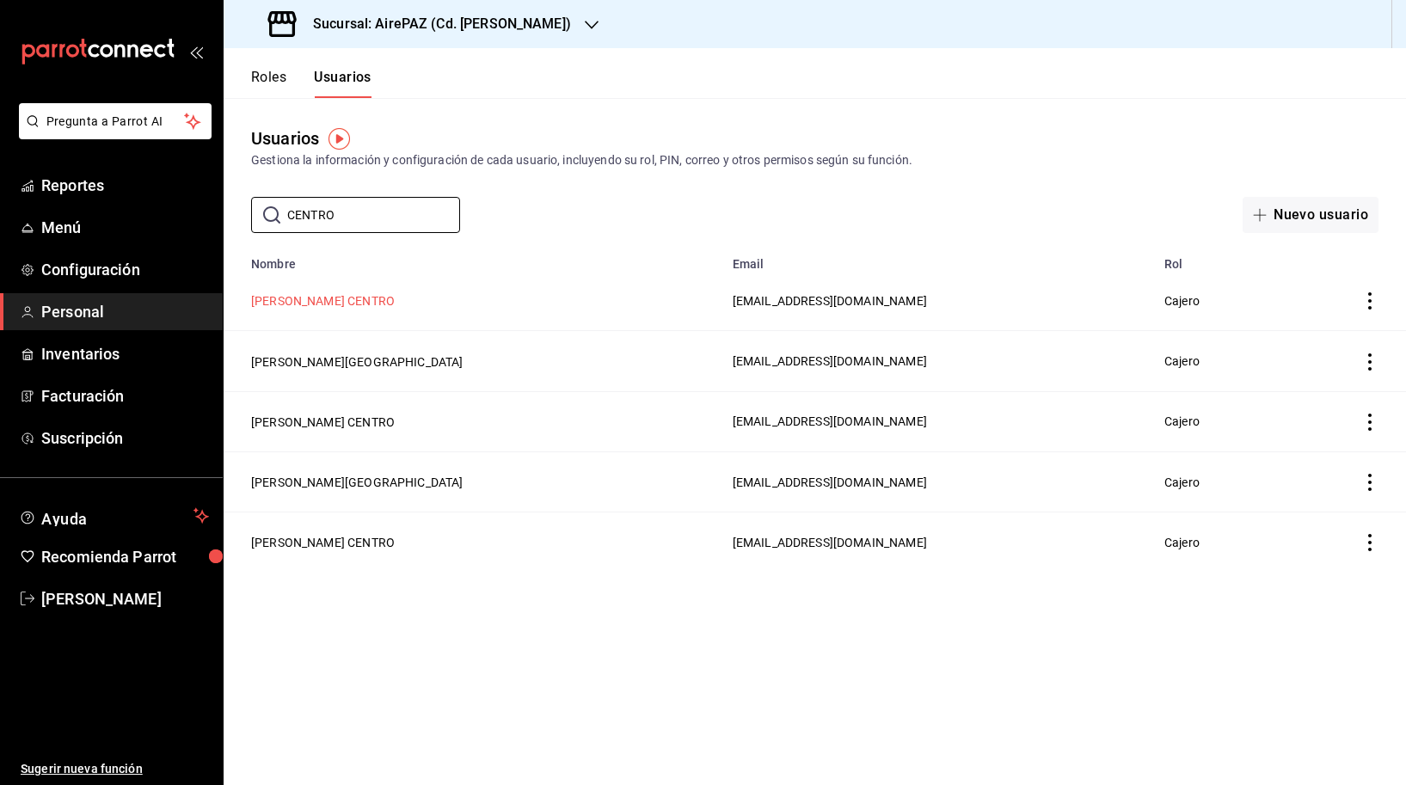
type input "CENTRO"
click at [345, 298] on button "[PERSON_NAME] CENTRO" at bounding box center [323, 300] width 144 height 17
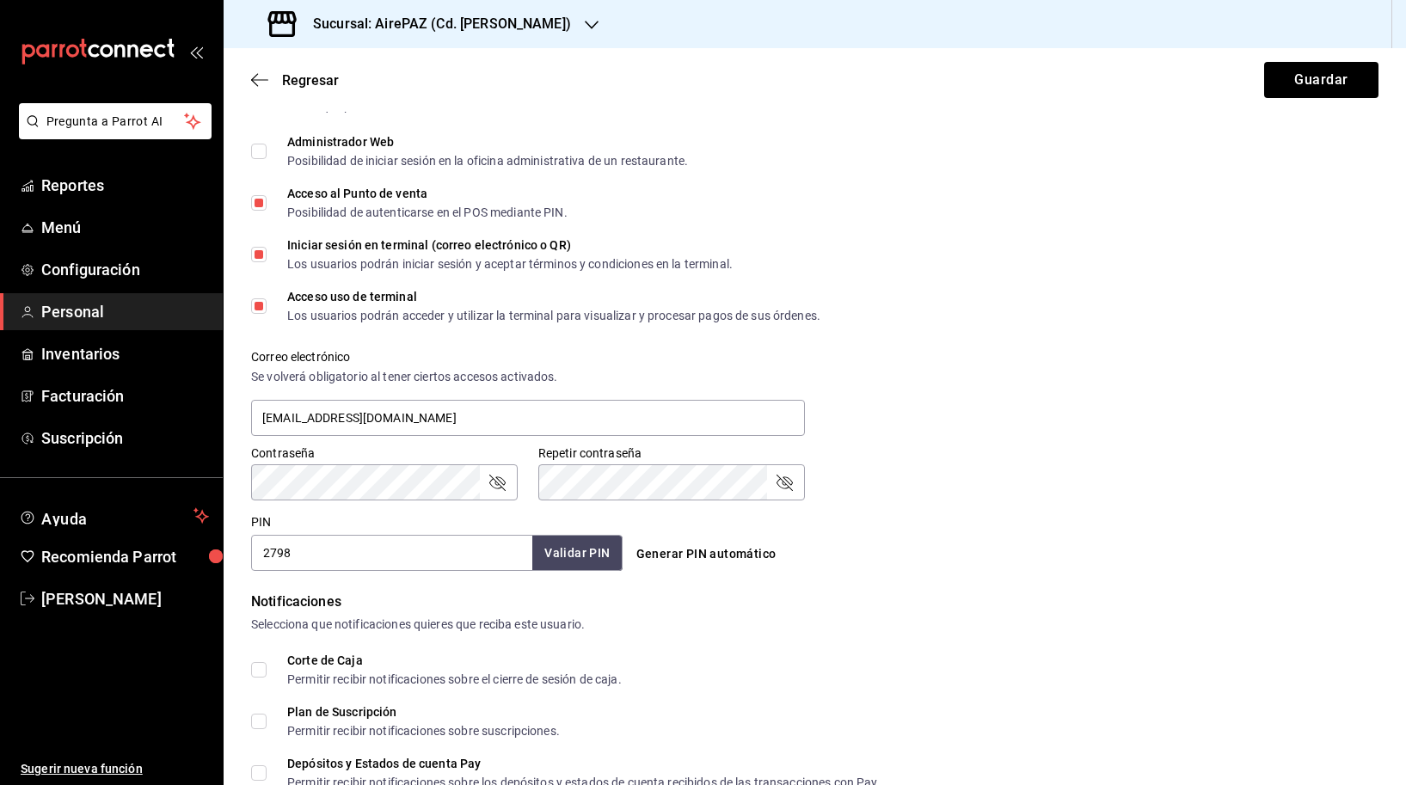
scroll to position [410, 0]
click at [1109, 486] on div "Contraseña Contraseña Repetir contraseña Repetir contraseña" at bounding box center [804, 462] width 1148 height 76
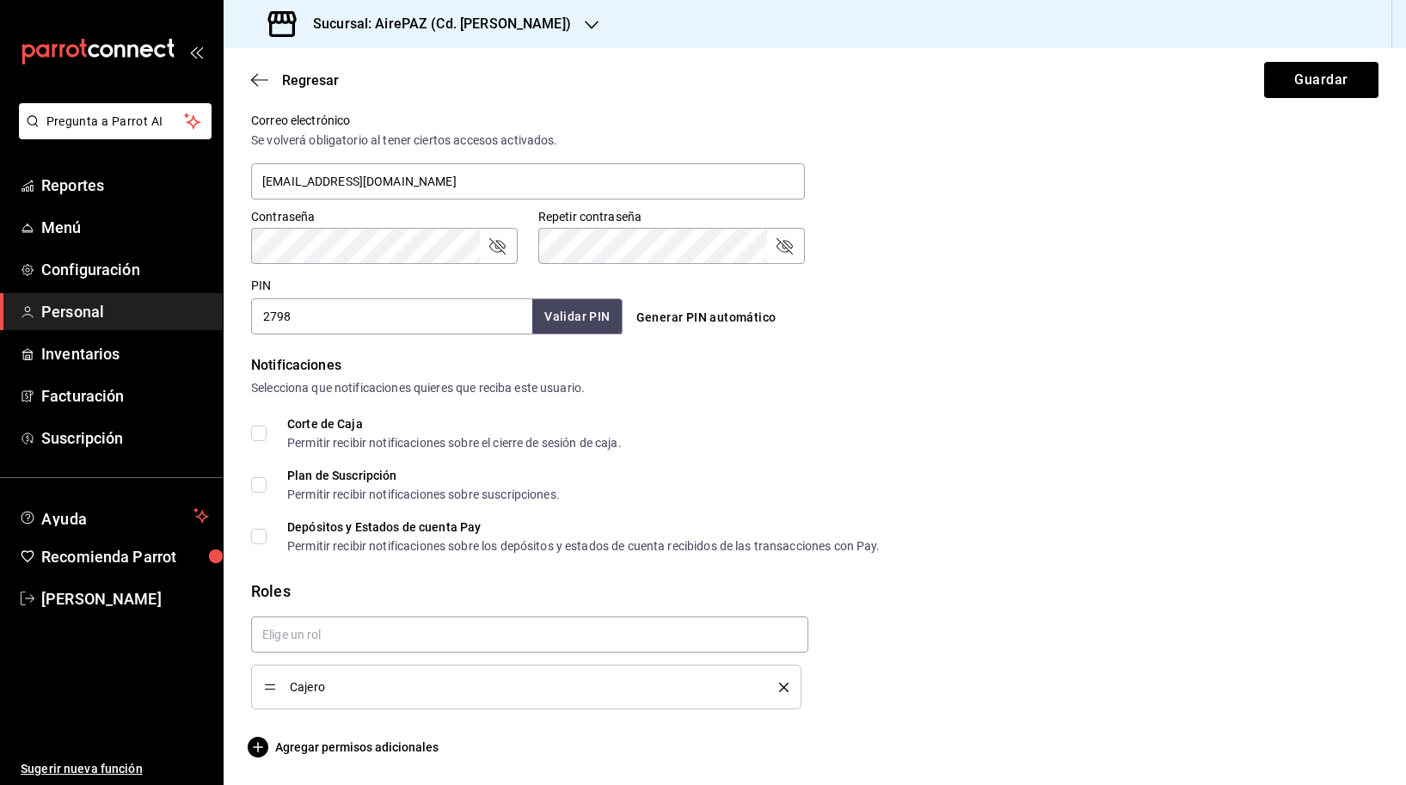
scroll to position [646, 0]
click at [360, 748] on span "Agregar permisos adicionales" at bounding box center [344, 747] width 187 height 21
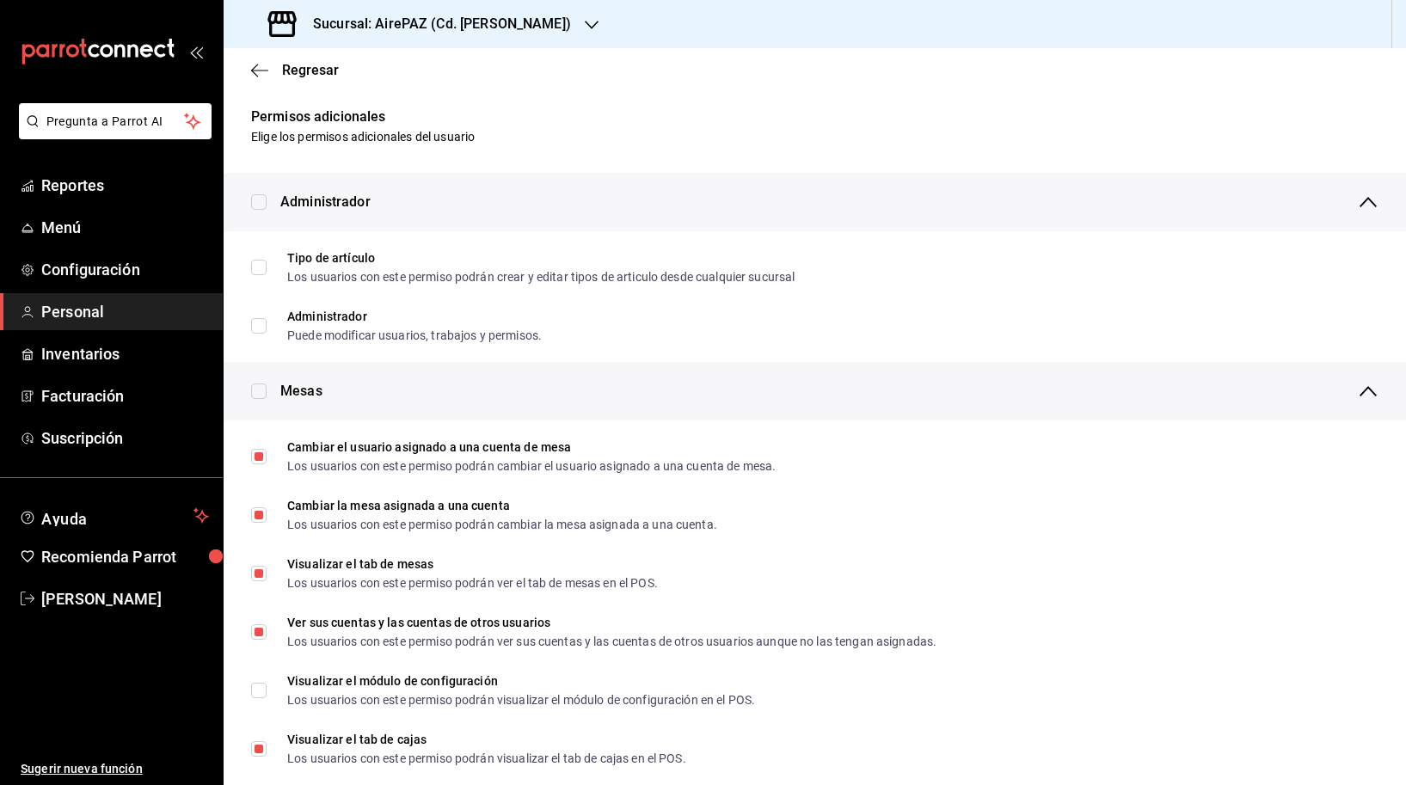
scroll to position [0, 0]
click at [261, 67] on icon "button" at bounding box center [259, 70] width 17 height 15
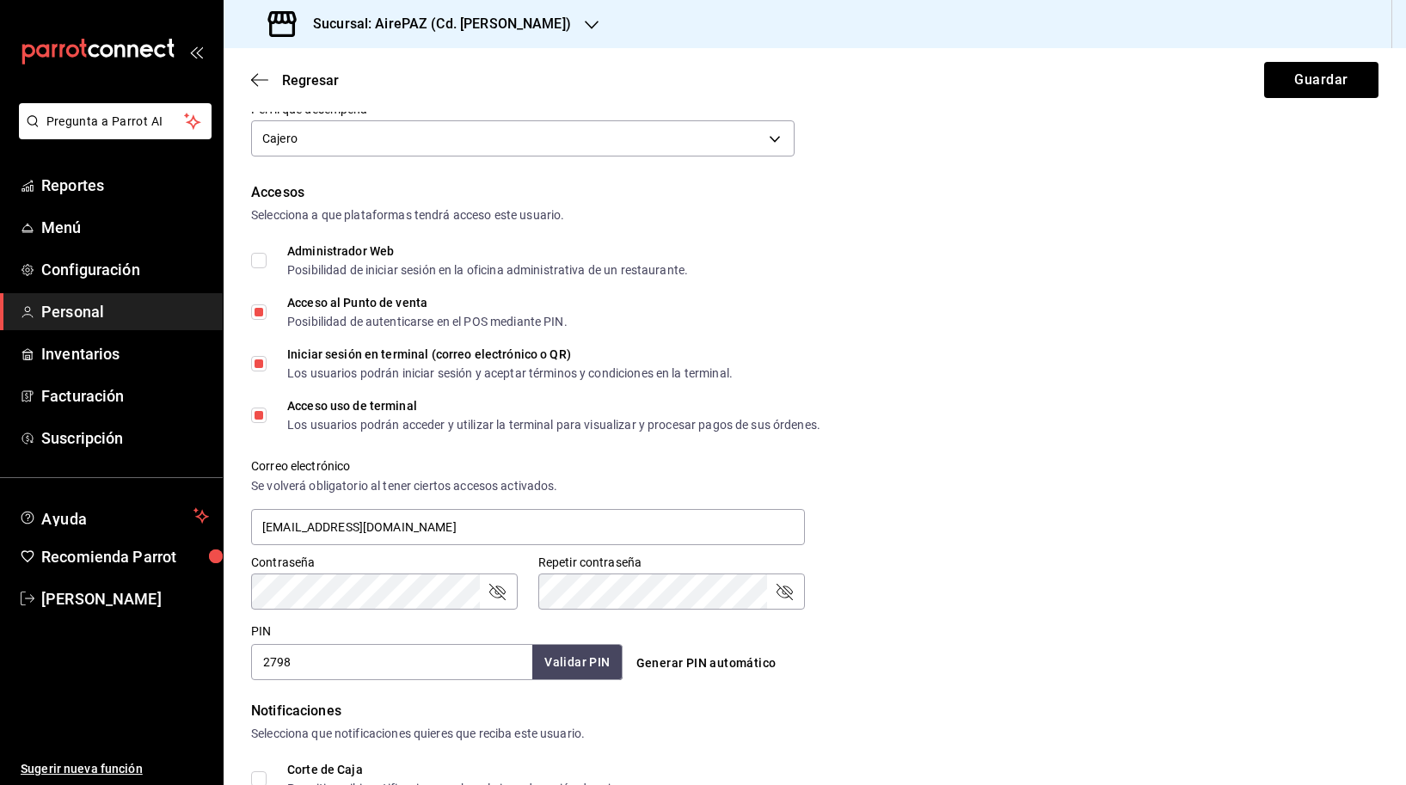
scroll to position [303, 0]
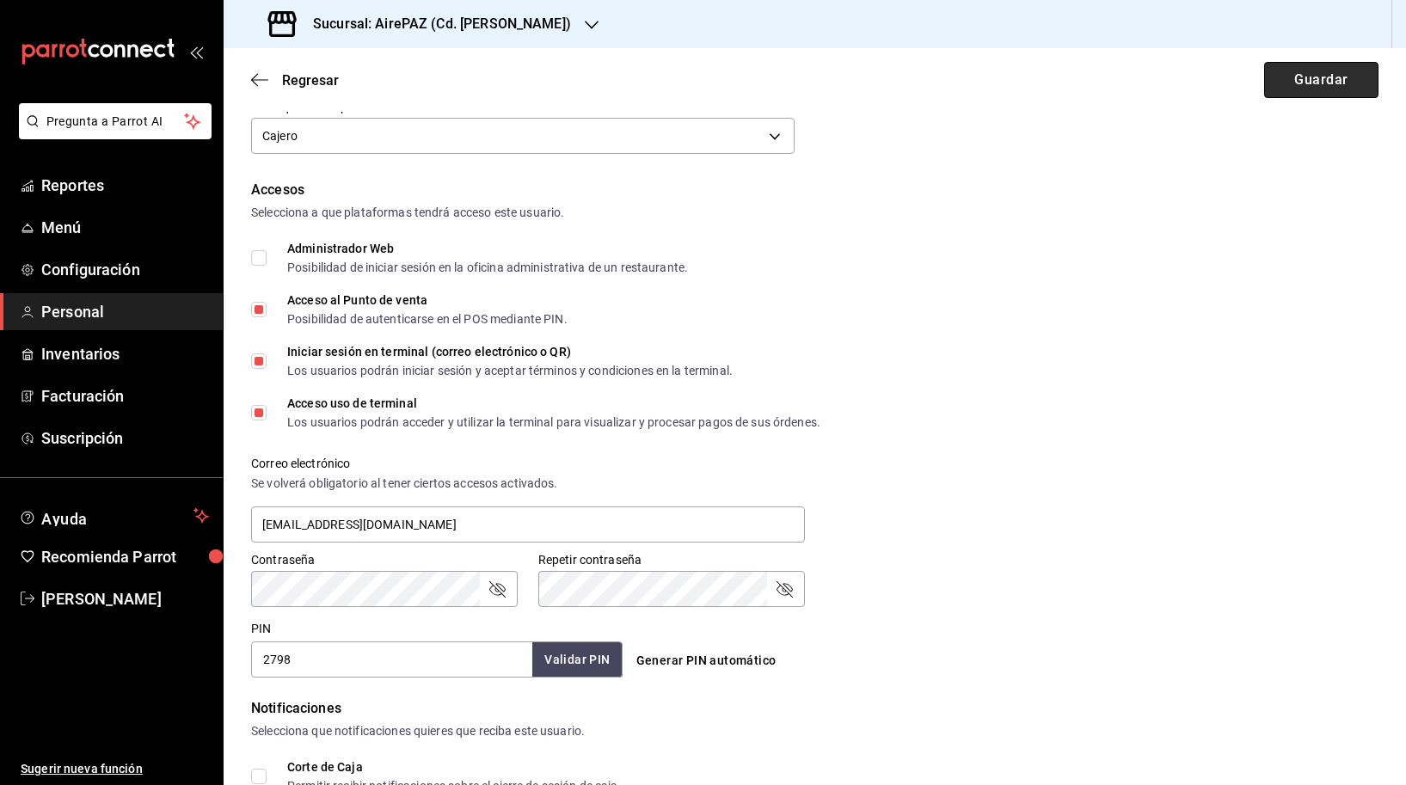
click at [1301, 84] on button "Guardar" at bounding box center [1321, 80] width 114 height 36
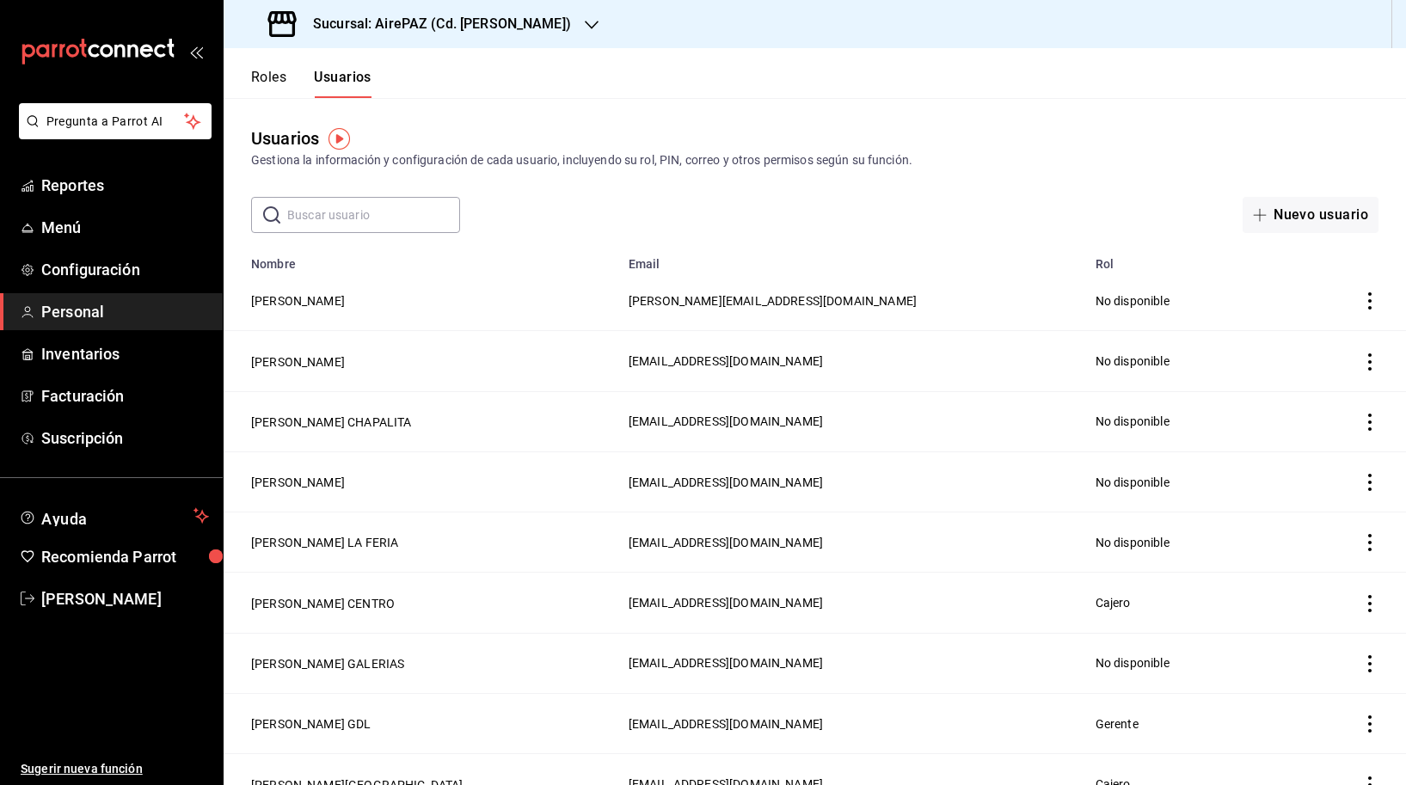
click at [382, 216] on input "text" at bounding box center [373, 215] width 173 height 34
type input "V"
type input "CENTRO"
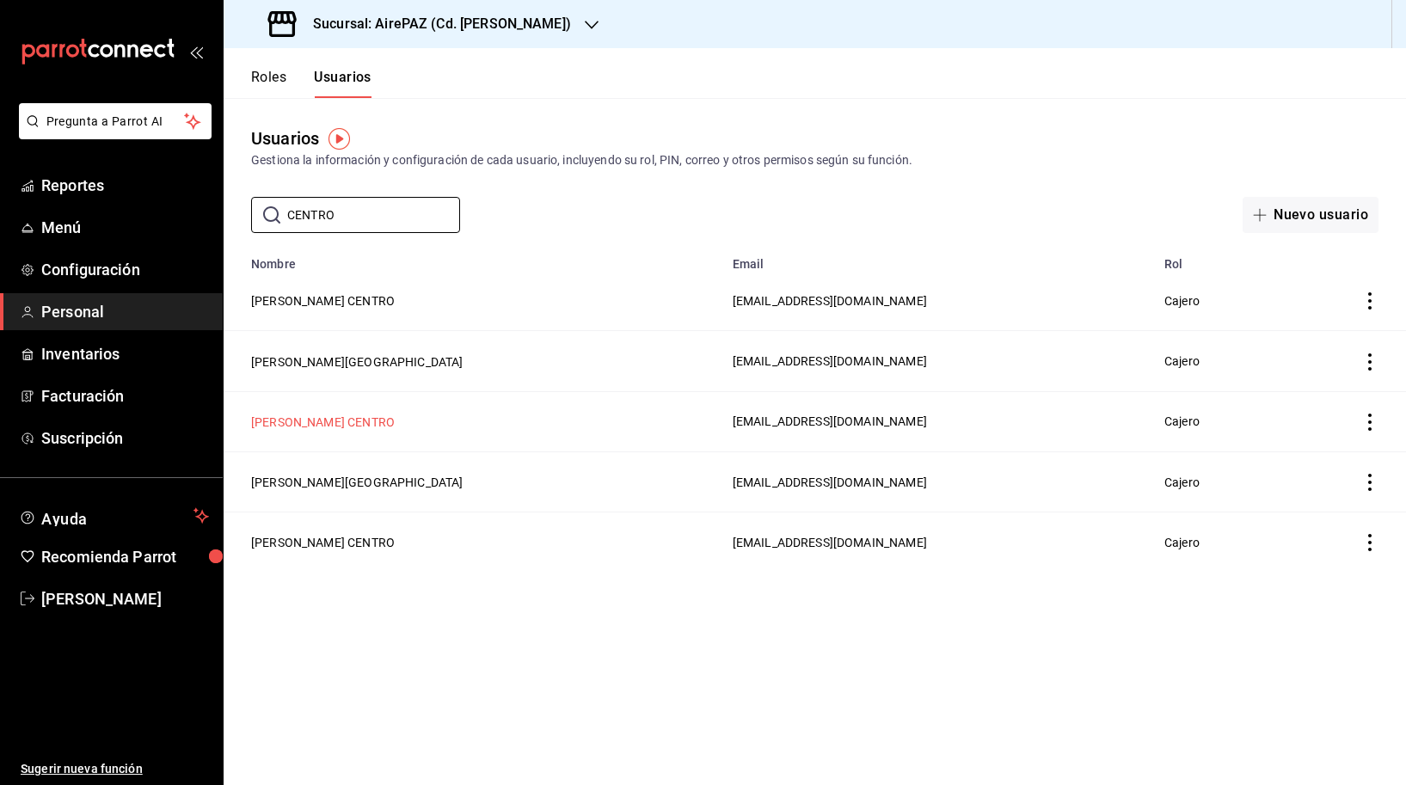
click at [367, 424] on button "[PERSON_NAME] CENTRO" at bounding box center [323, 422] width 144 height 17
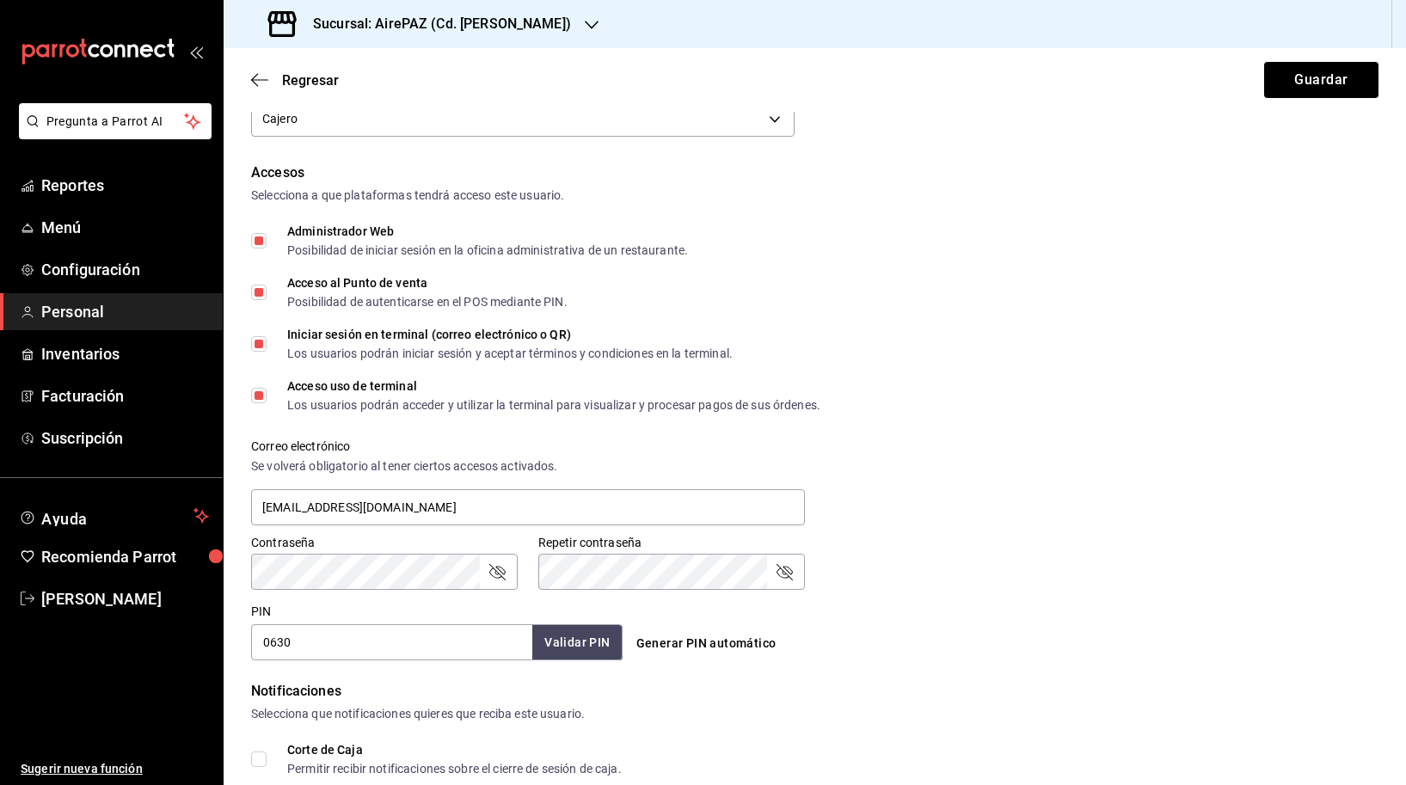
scroll to position [388, 0]
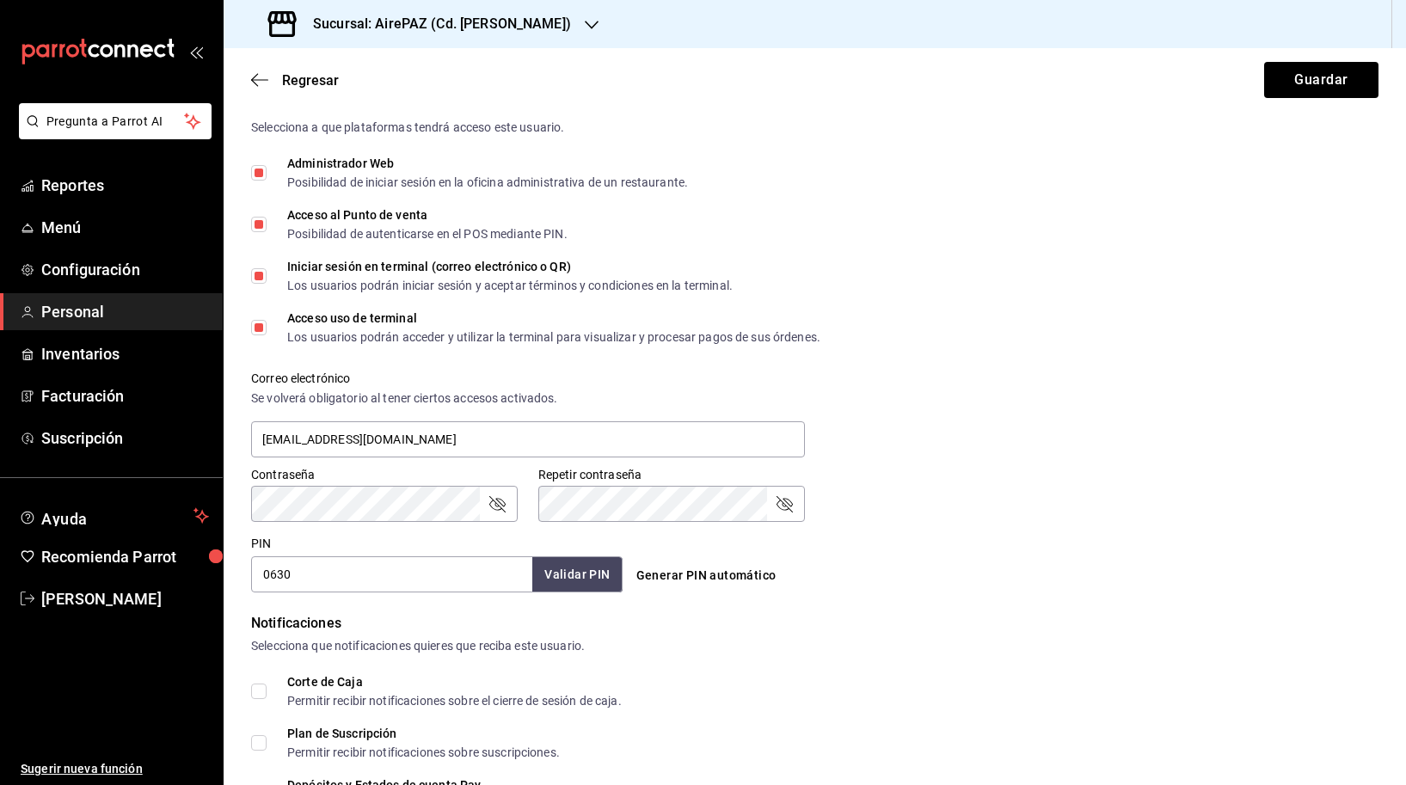
click at [1002, 514] on div "Contraseña Contraseña Repetir contraseña Repetir contraseña" at bounding box center [804, 484] width 1148 height 76
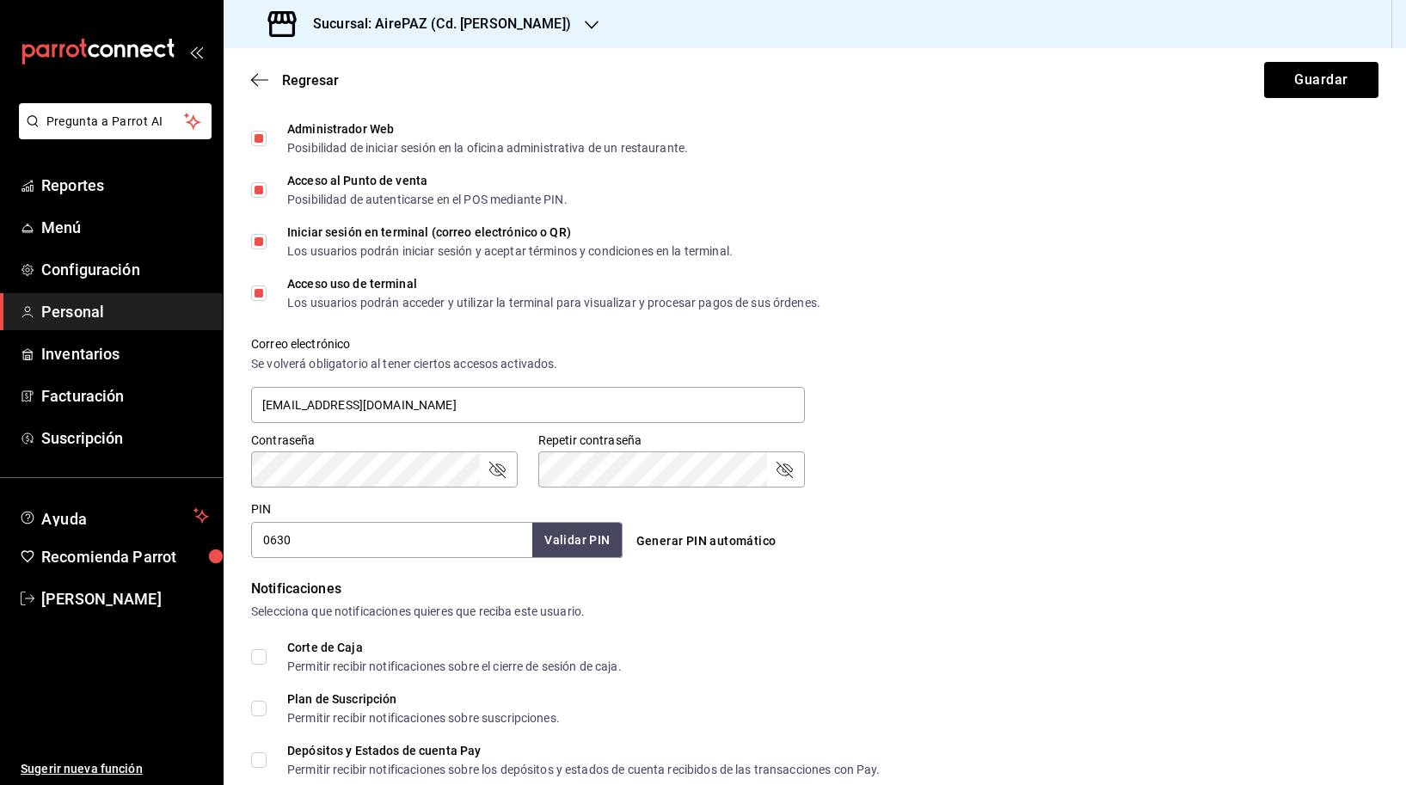
scroll to position [413, 0]
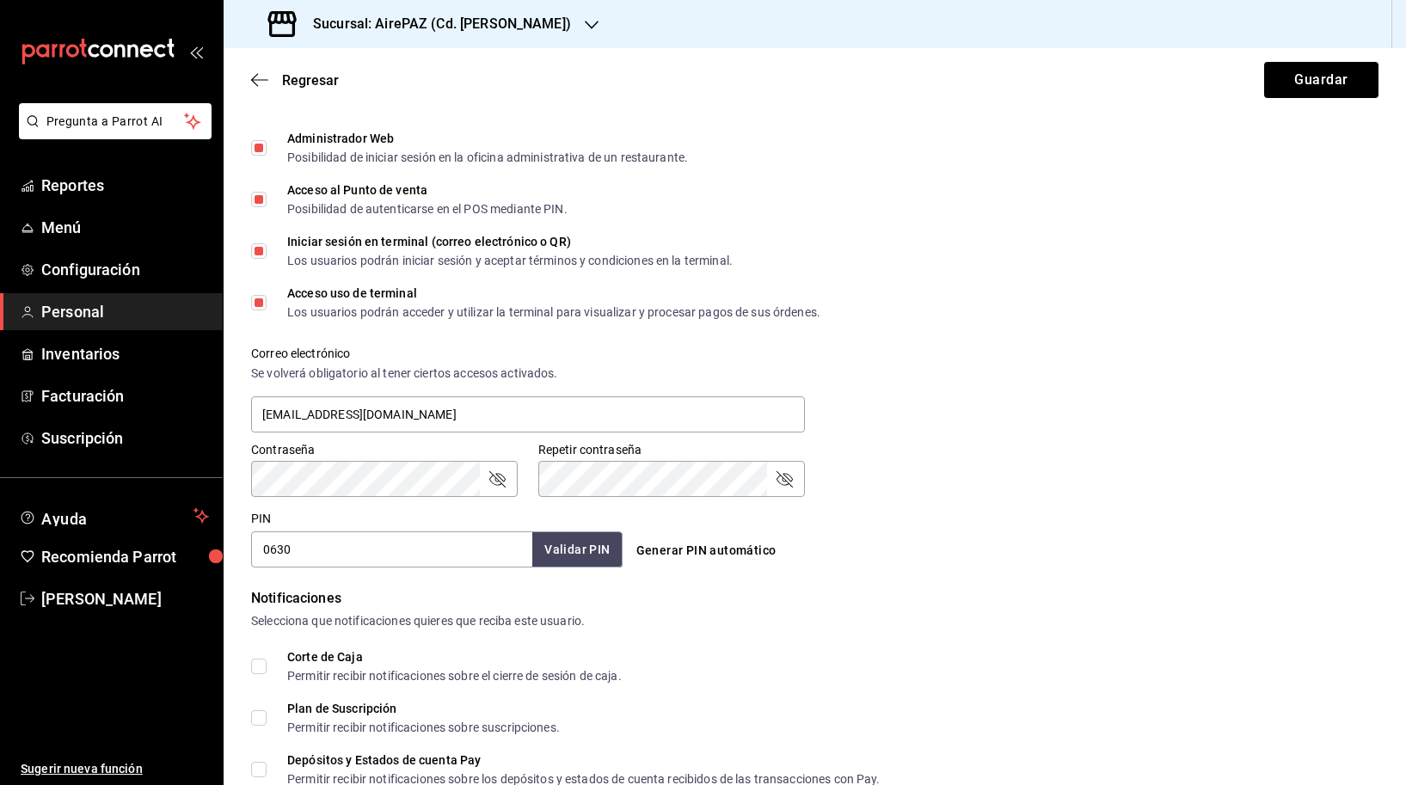
click at [347, 154] on div "Posibilidad de iniciar sesión en la oficina administrativa de un restaurante." at bounding box center [487, 157] width 401 height 12
click at [267, 154] on input "Administrador Web Posibilidad de iniciar sesión en la oficina administrativa de…" at bounding box center [258, 147] width 15 height 15
checkbox input "false"
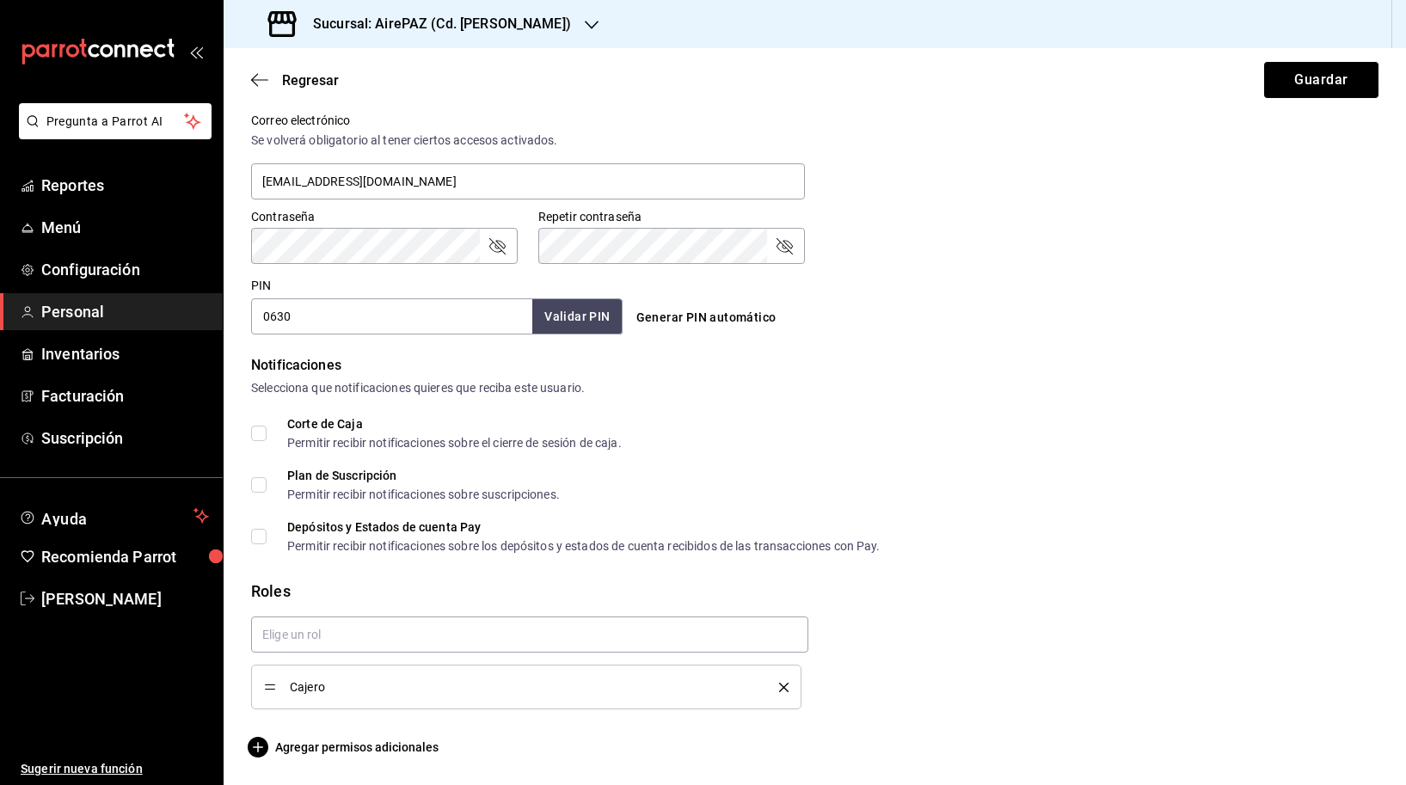
scroll to position [646, 0]
click at [353, 746] on span "Agregar permisos adicionales" at bounding box center [344, 747] width 187 height 21
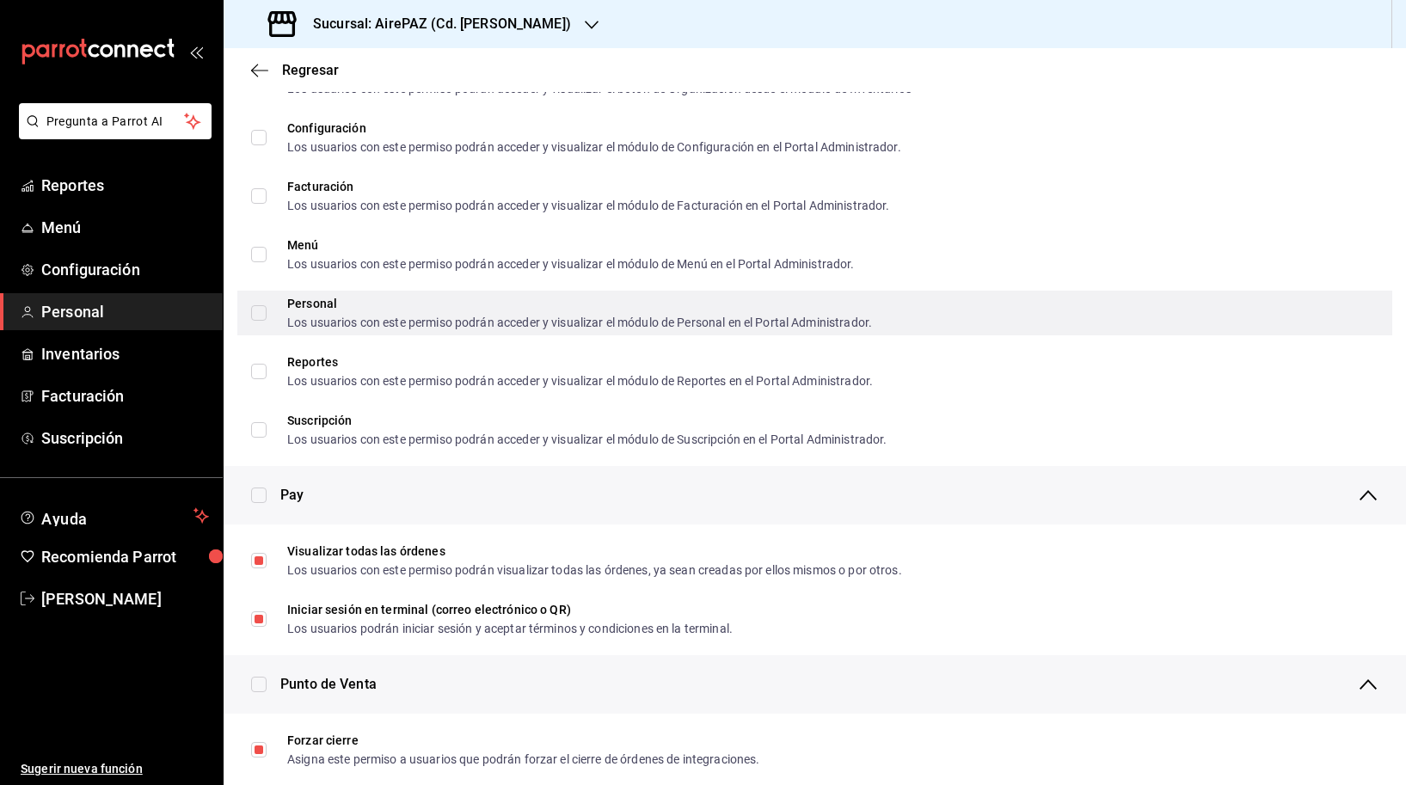
scroll to position [860, 0]
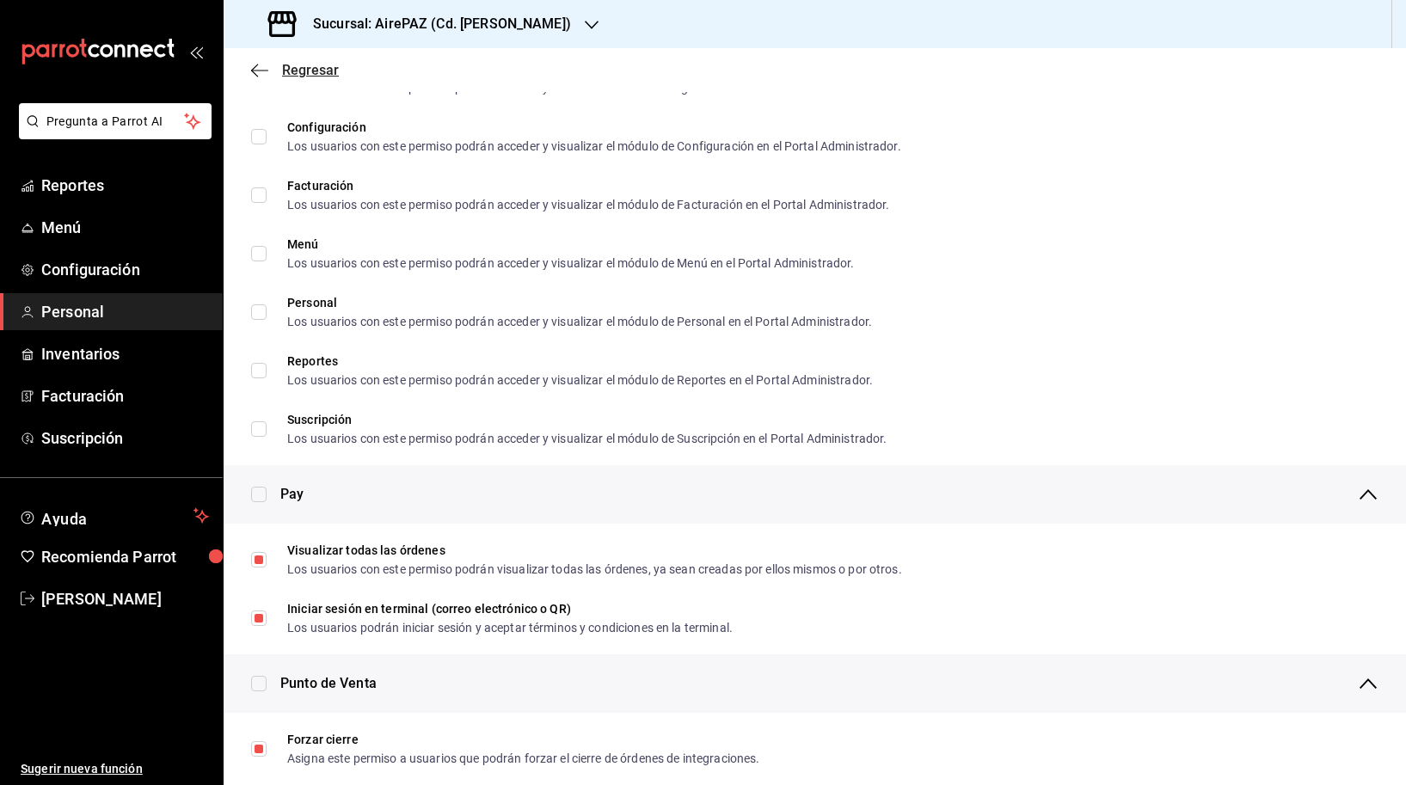
click at [263, 72] on icon "button" at bounding box center [259, 70] width 17 height 15
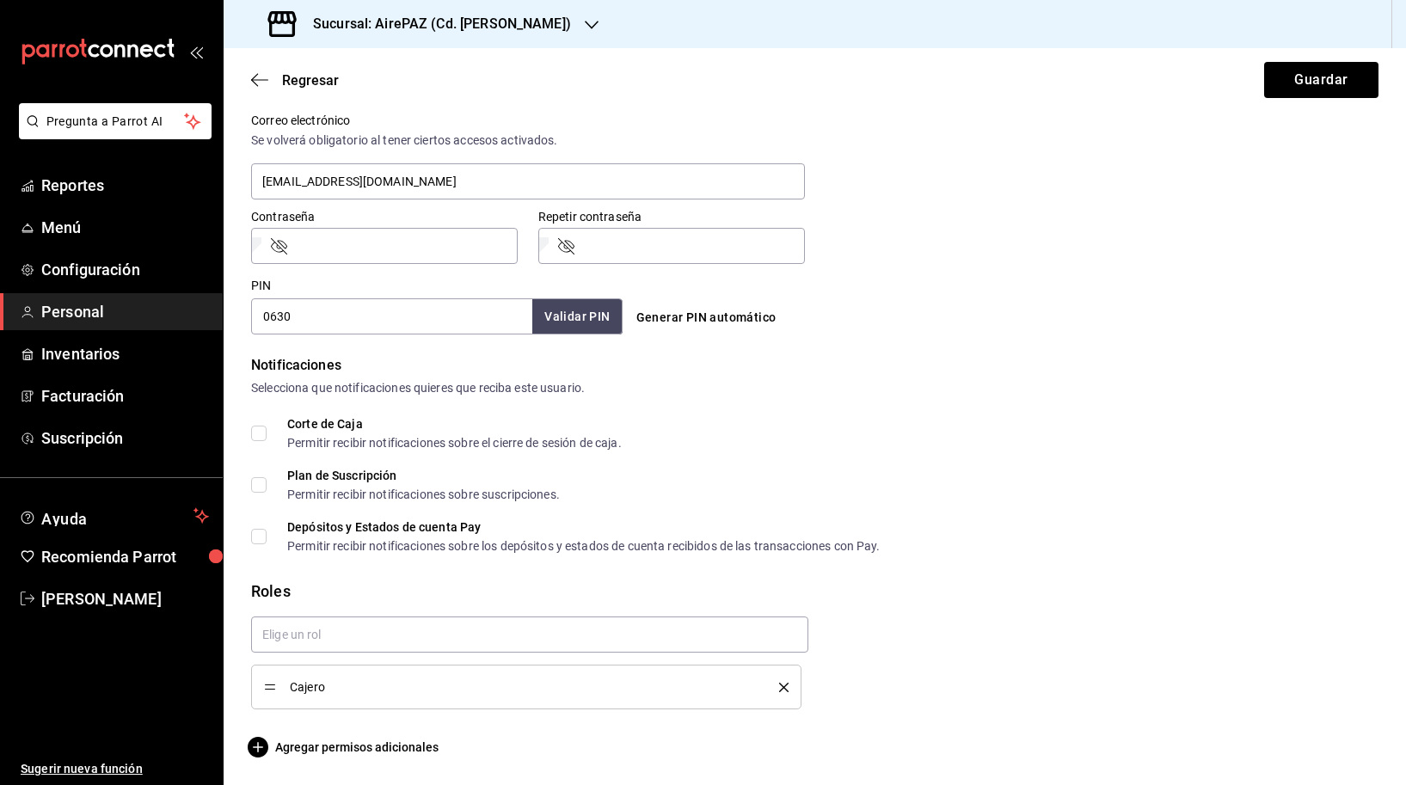
scroll to position [646, 0]
click at [1351, 74] on button "Guardar" at bounding box center [1321, 80] width 114 height 36
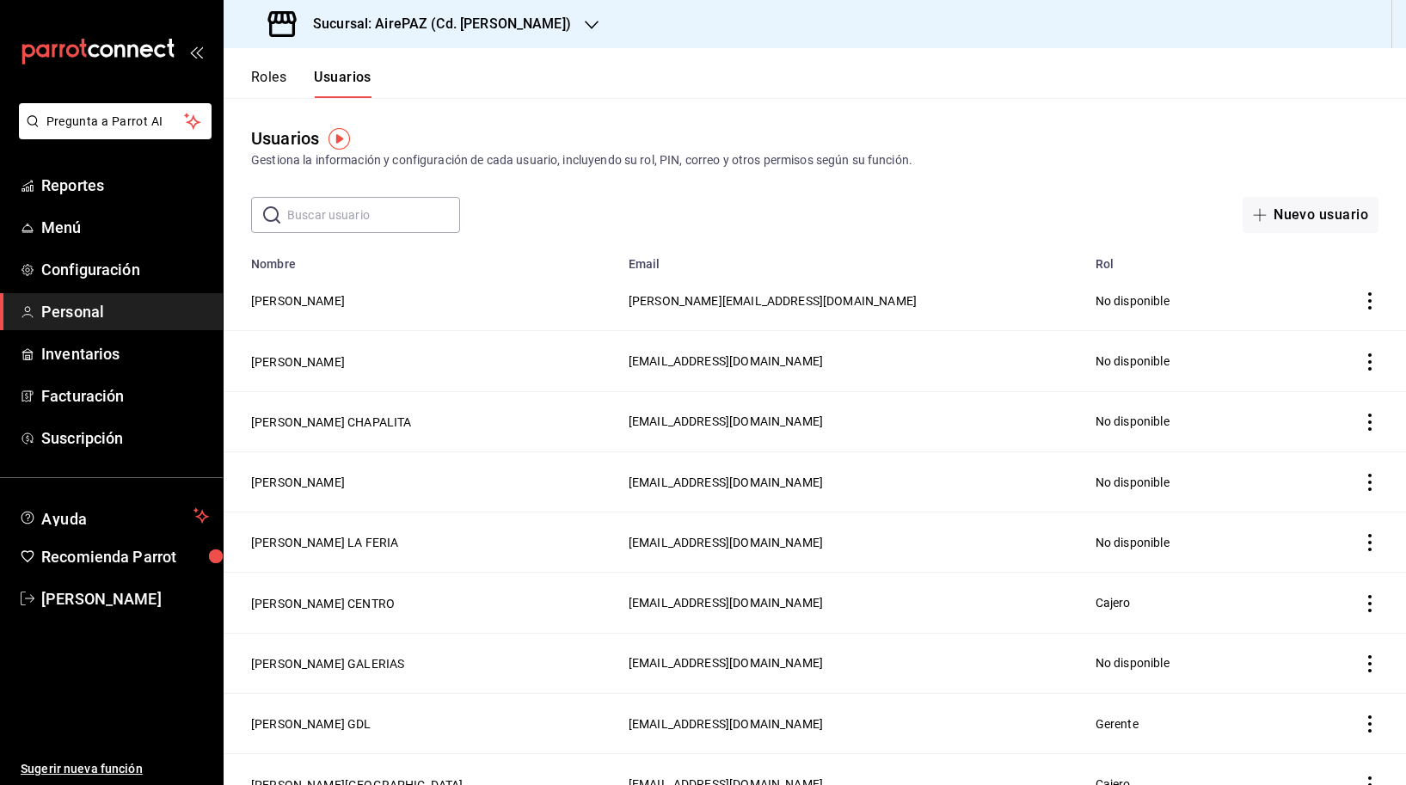
click at [304, 212] on input "text" at bounding box center [373, 215] width 173 height 34
type input "CENTRO"
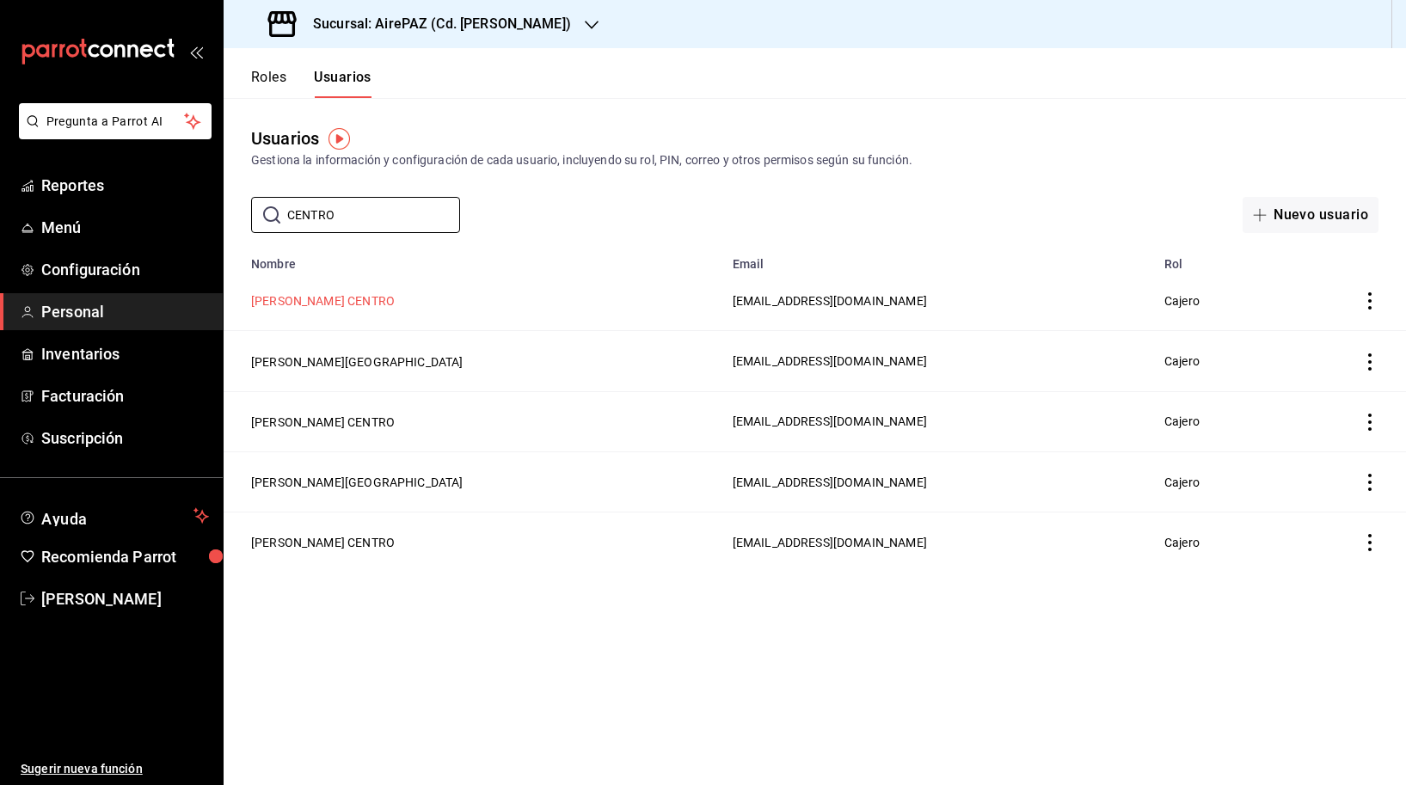
click at [304, 297] on button "[PERSON_NAME] CENTRO" at bounding box center [323, 300] width 144 height 17
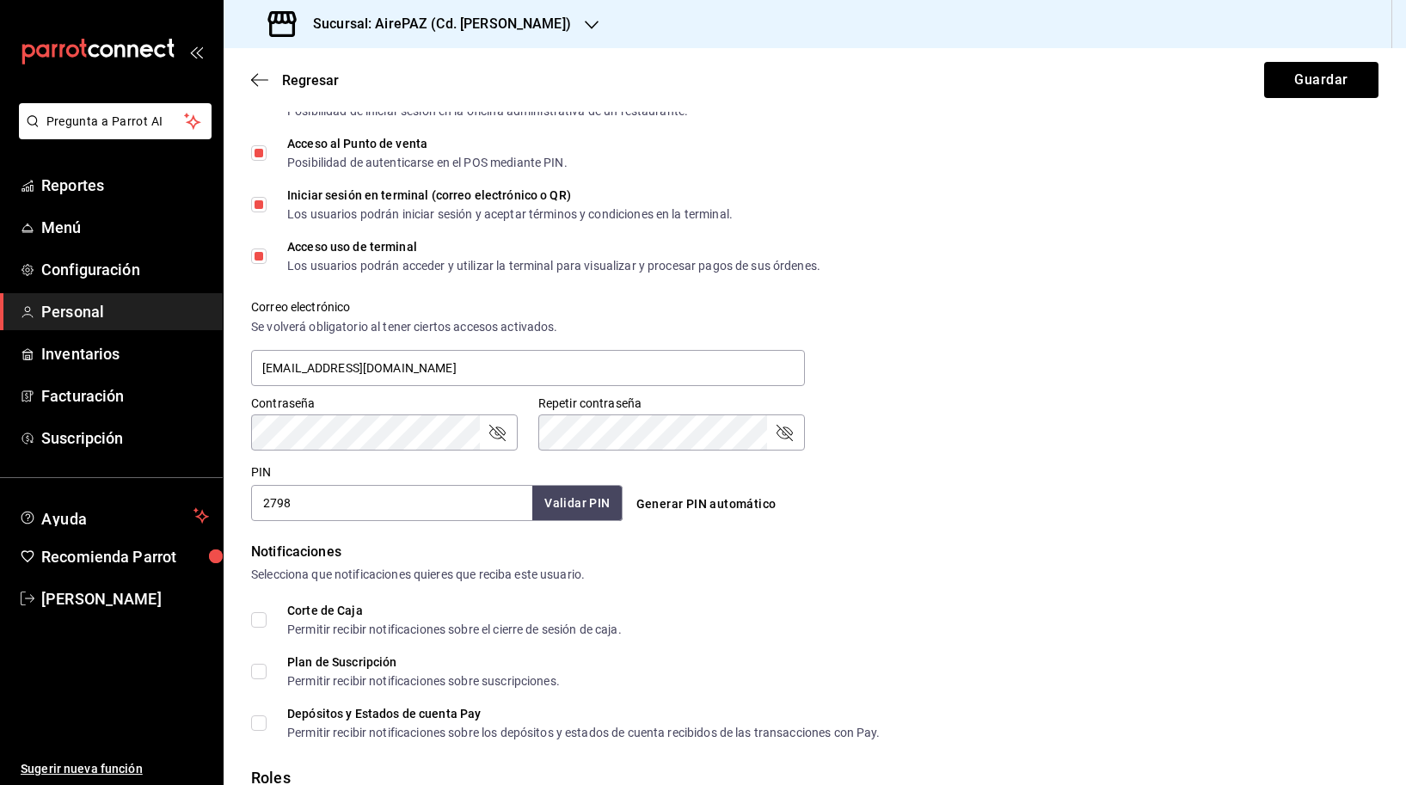
scroll to position [460, 0]
click at [1180, 552] on div "Notificaciones" at bounding box center [814, 551] width 1127 height 21
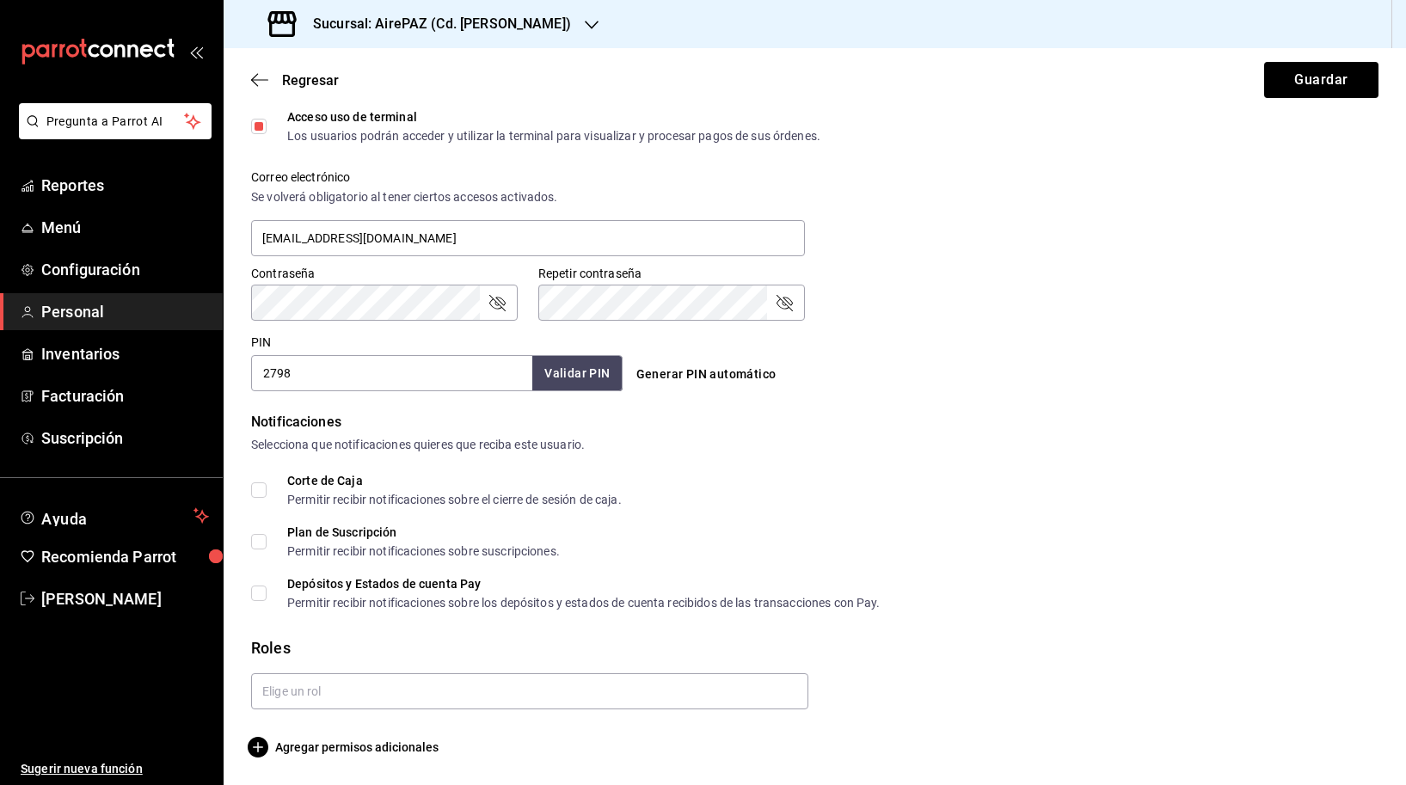
scroll to position [0, 0]
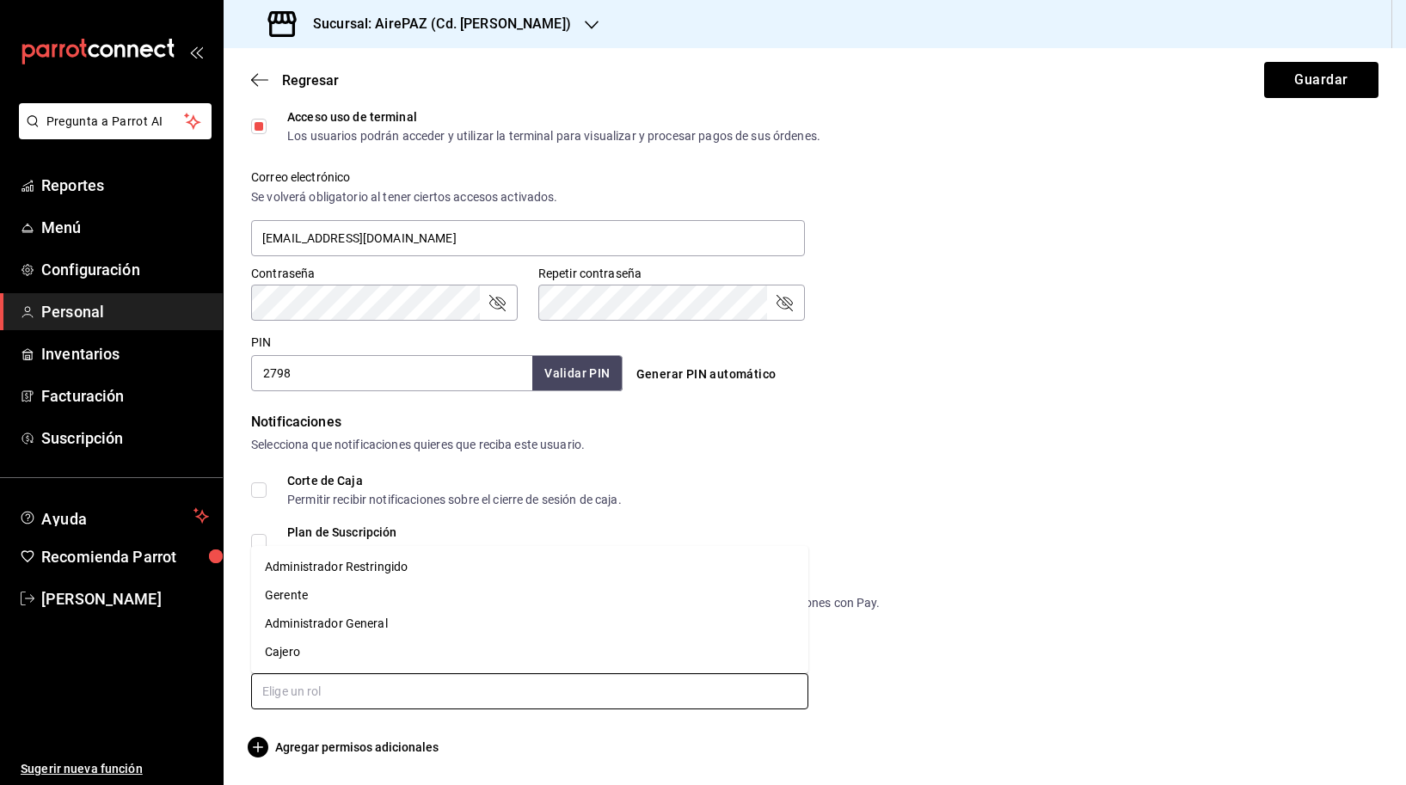
click at [321, 697] on input "text" at bounding box center [529, 691] width 557 height 36
click at [329, 652] on li "Cajero" at bounding box center [529, 652] width 557 height 28
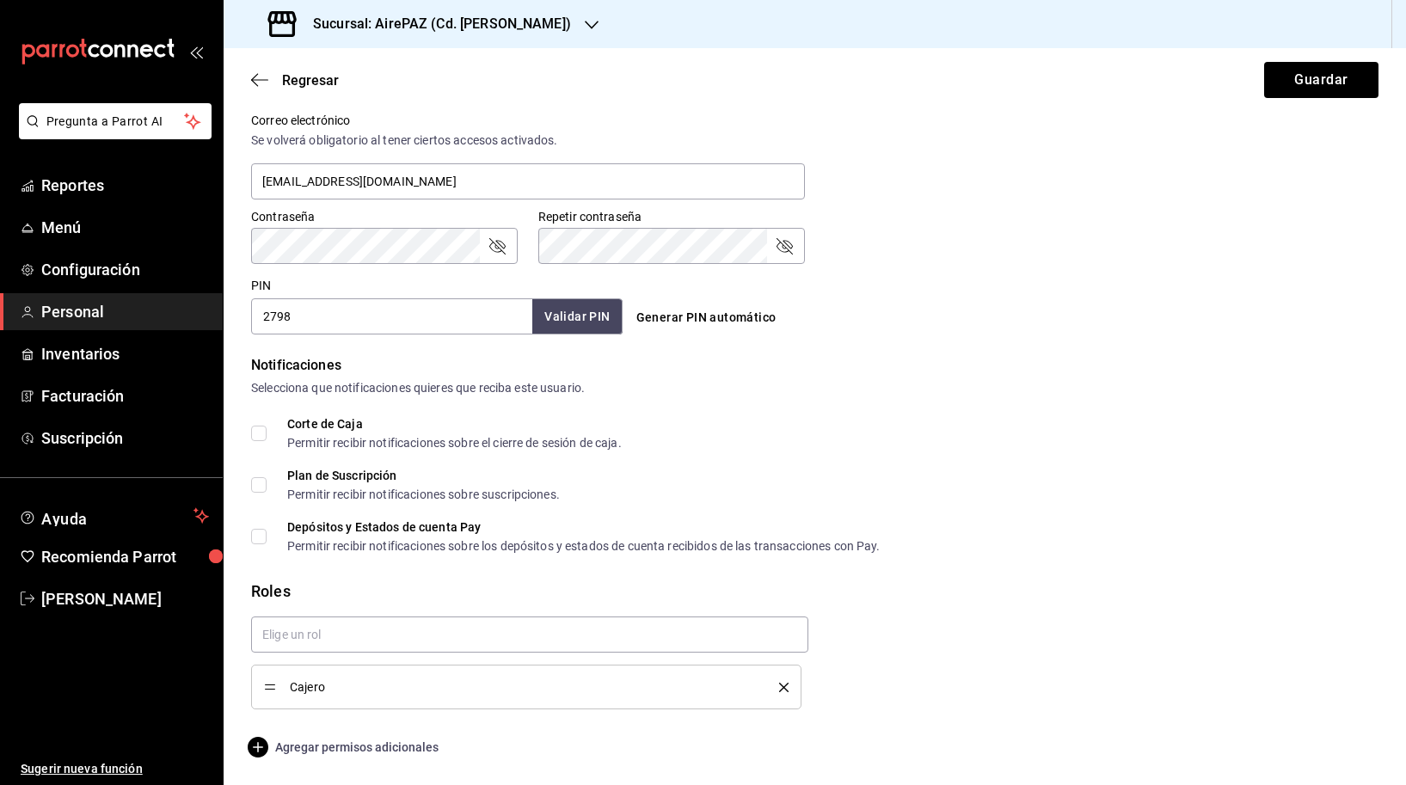
click at [337, 750] on span "Agregar permisos adicionales" at bounding box center [344, 747] width 187 height 21
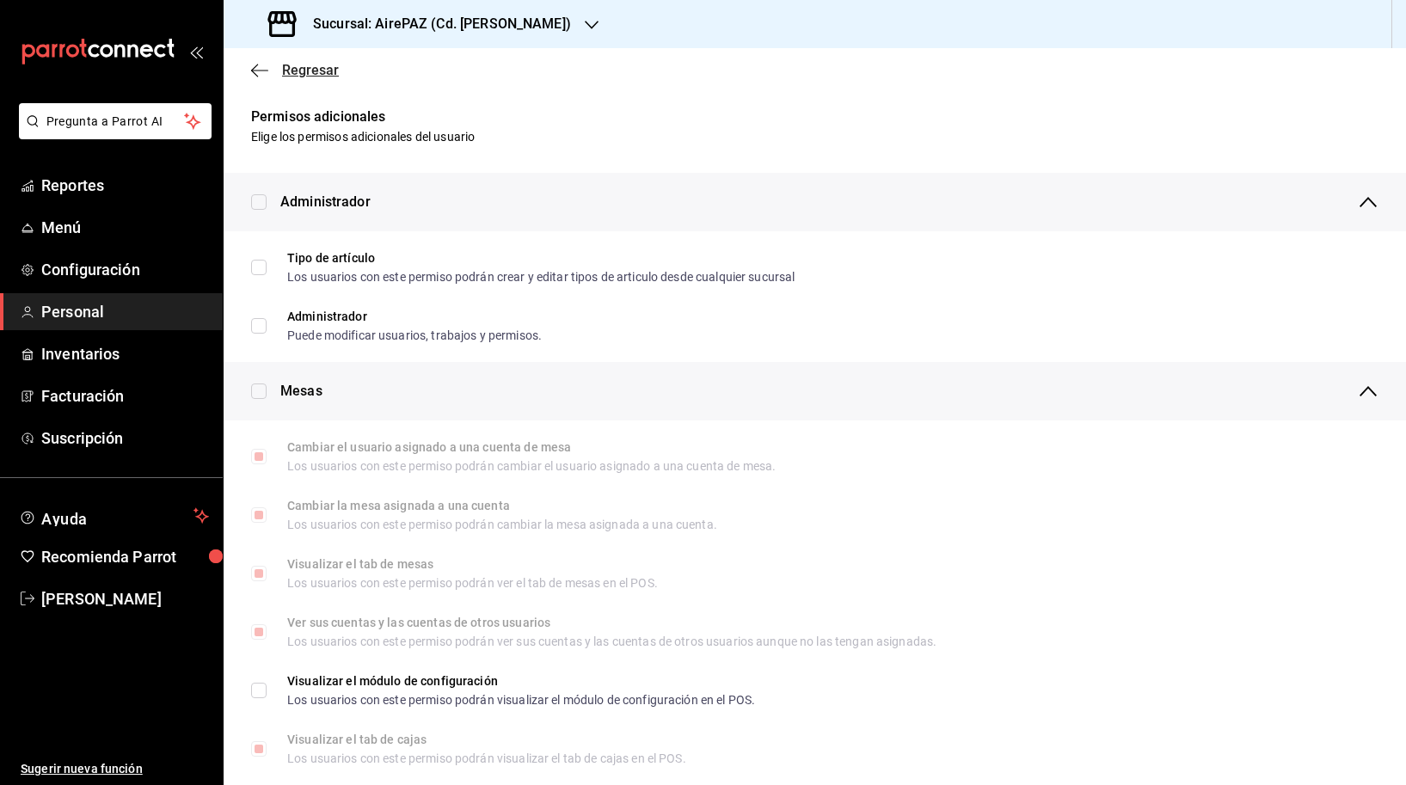
click at [261, 72] on icon "button" at bounding box center [259, 70] width 17 height 15
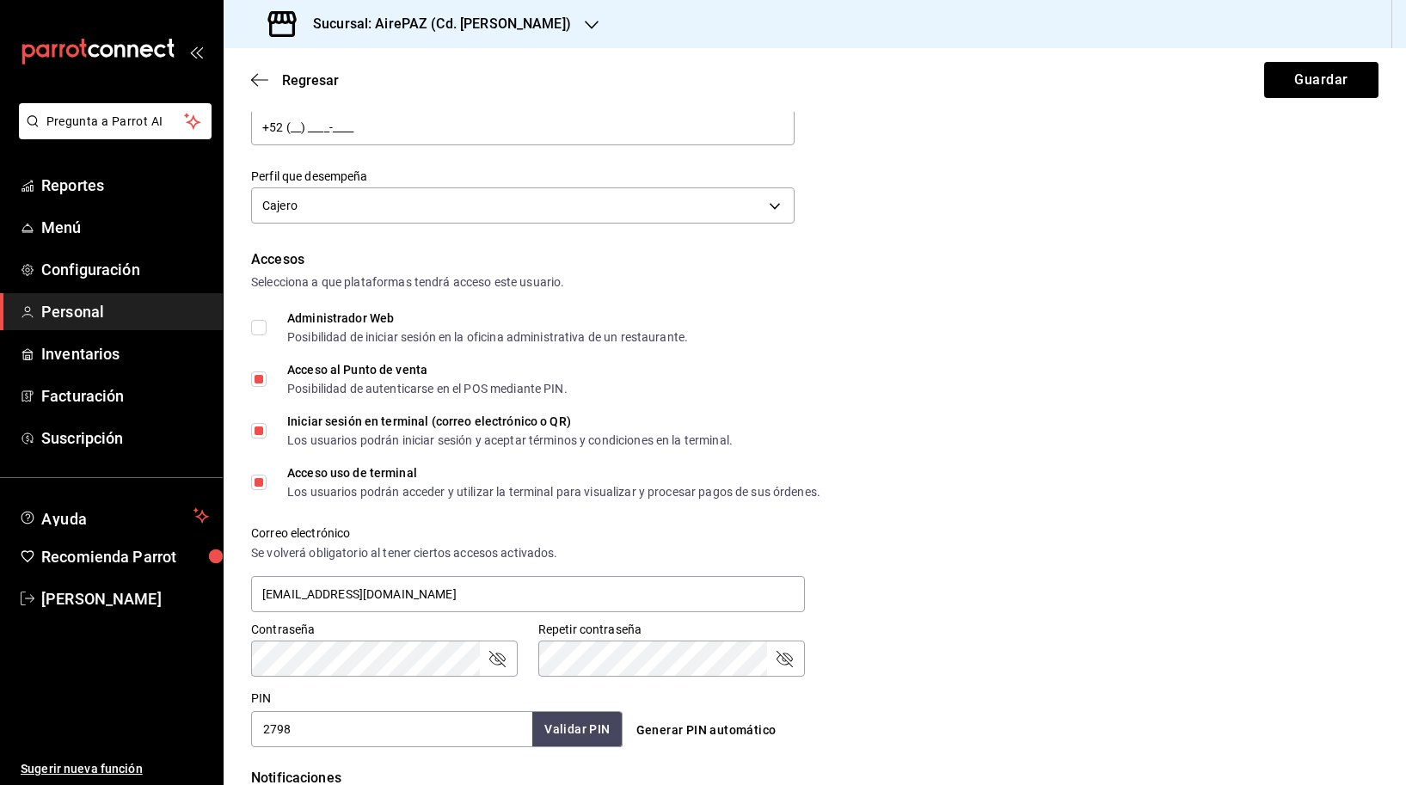
scroll to position [238, 0]
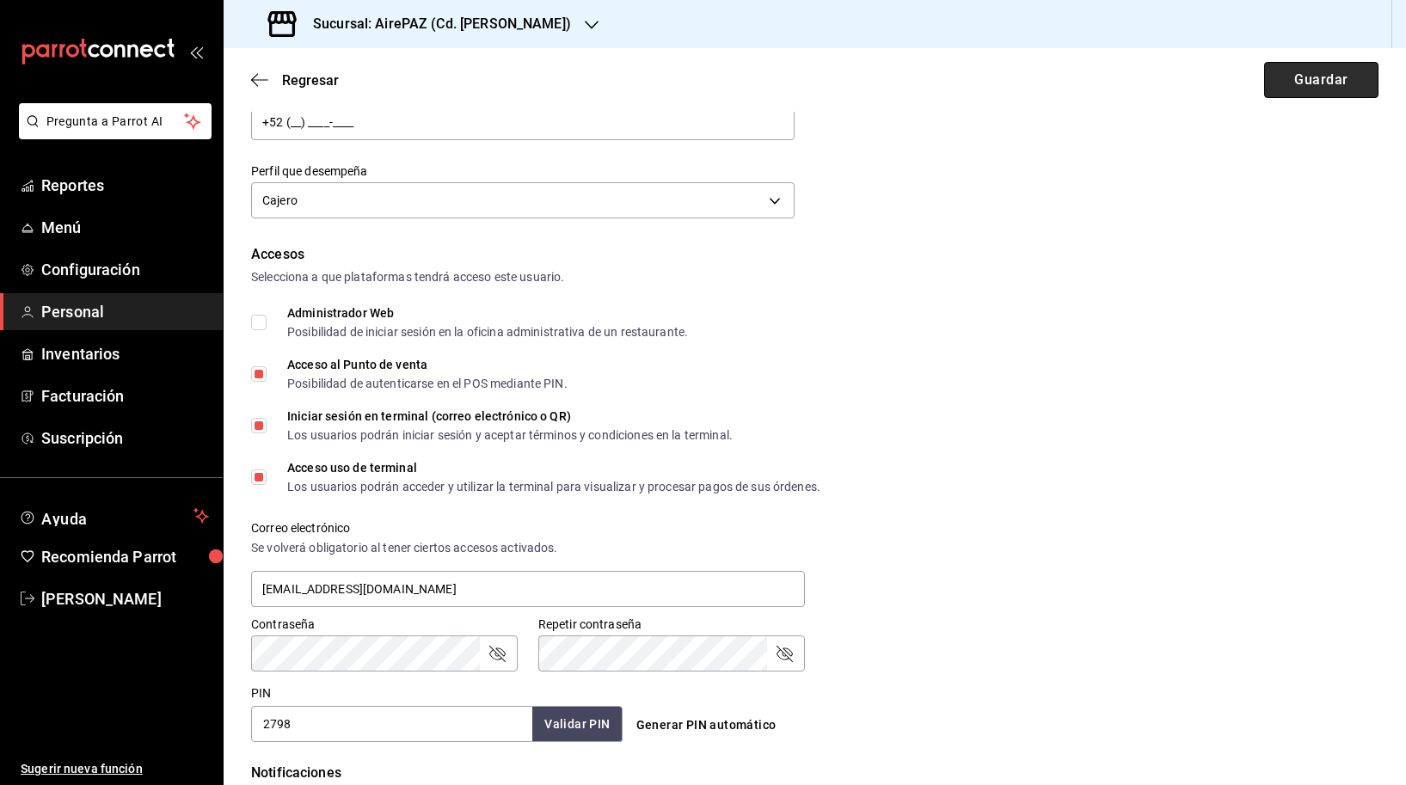
click at [1334, 74] on button "Guardar" at bounding box center [1321, 80] width 114 height 36
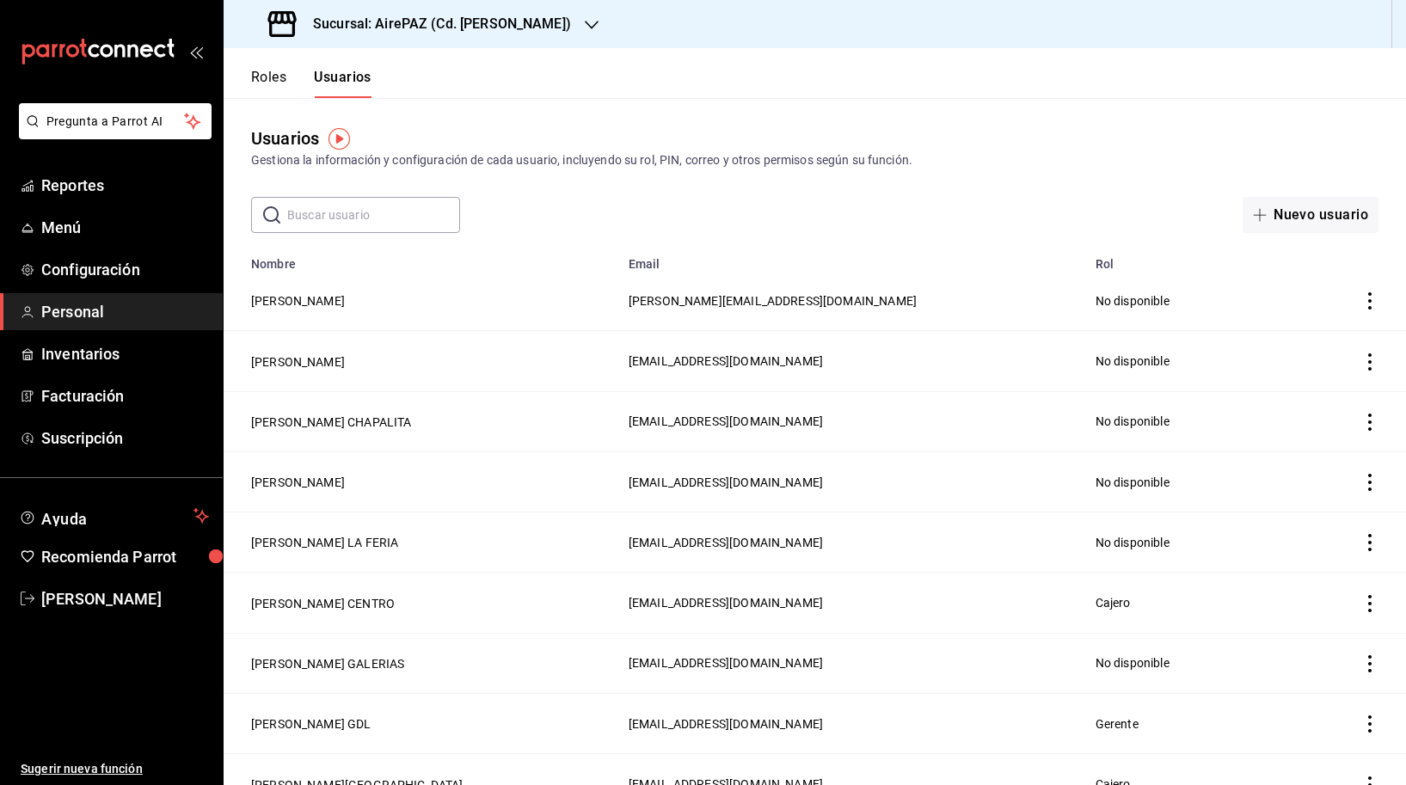
click at [341, 225] on input "text" at bounding box center [373, 215] width 173 height 34
type input "centro"
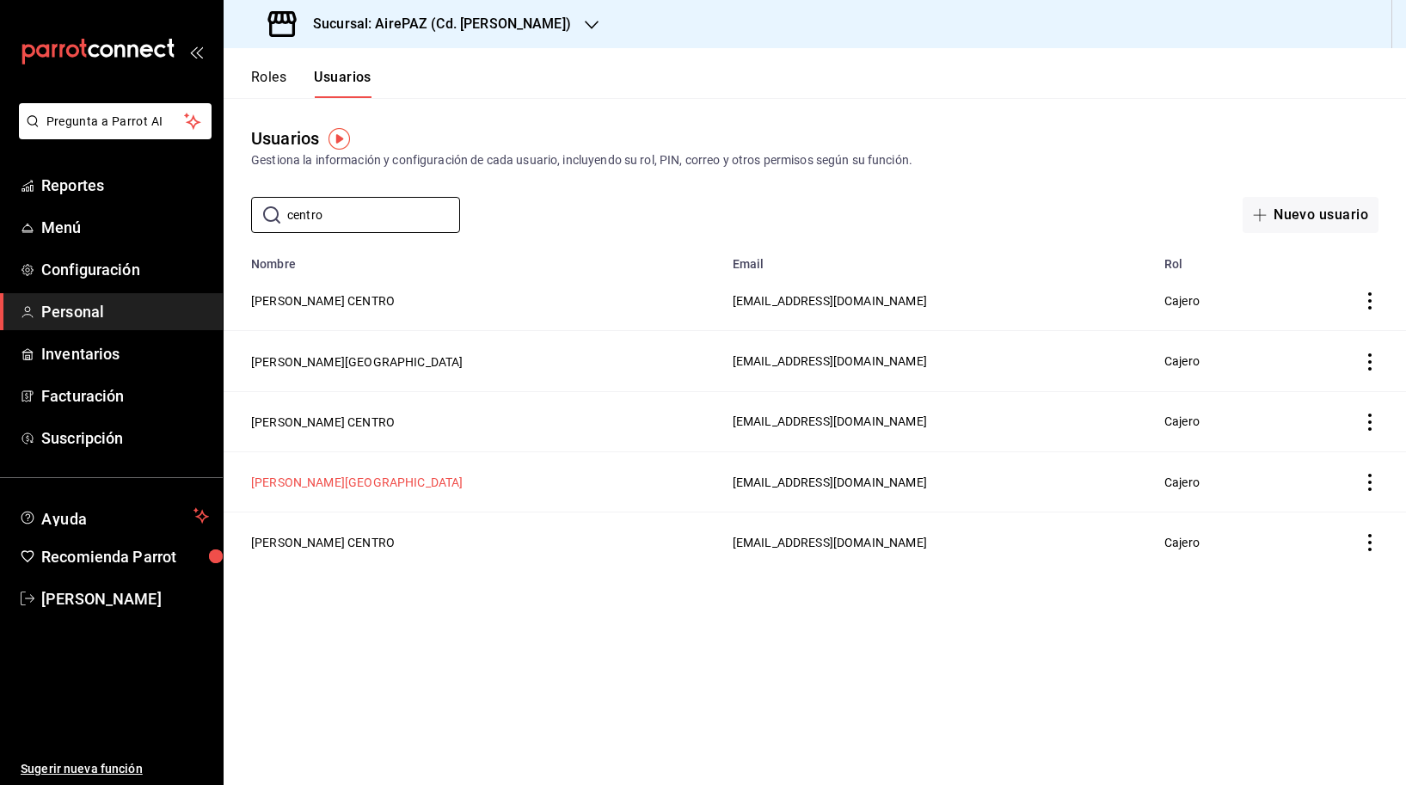
click at [326, 481] on button "[PERSON_NAME][GEOGRAPHIC_DATA]" at bounding box center [357, 482] width 212 height 17
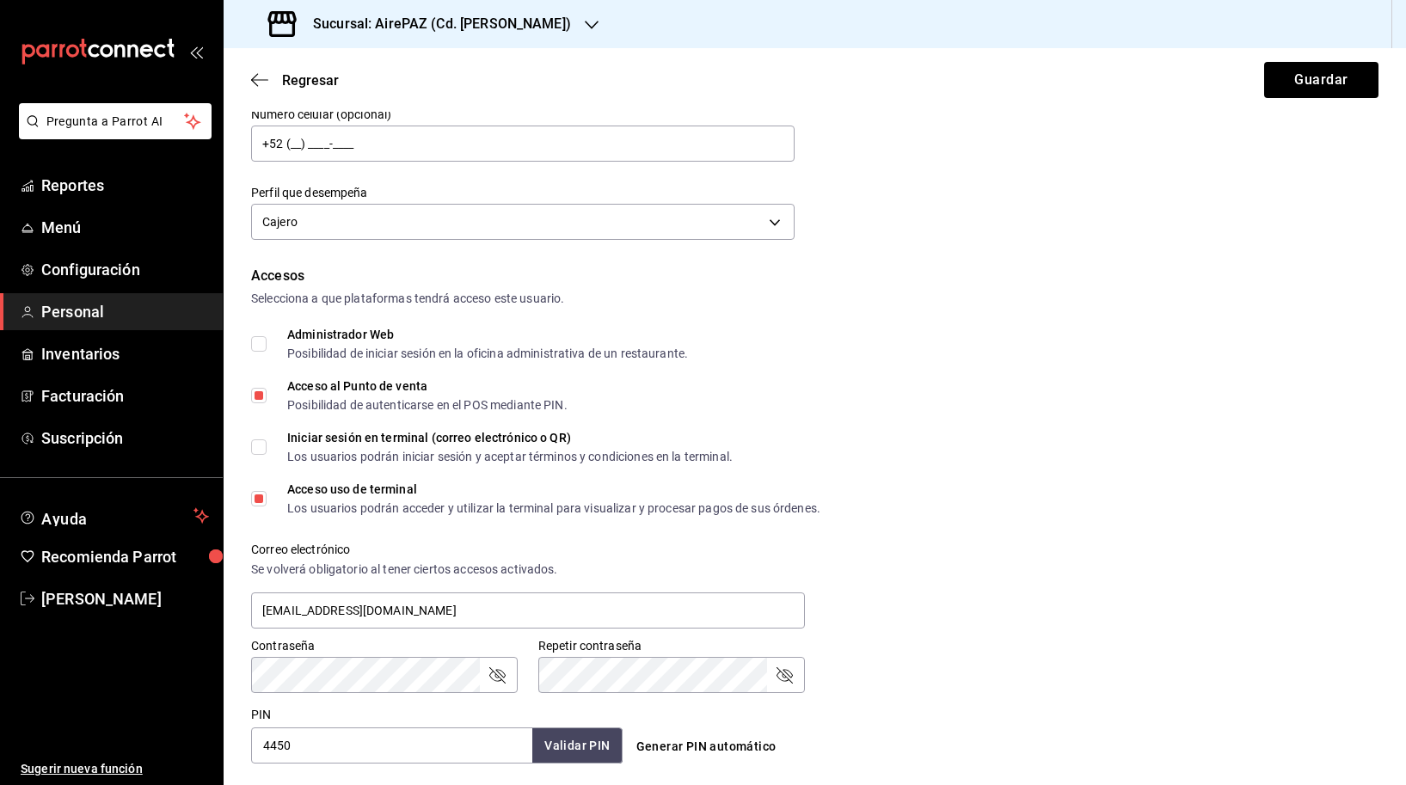
scroll to position [294, 0]
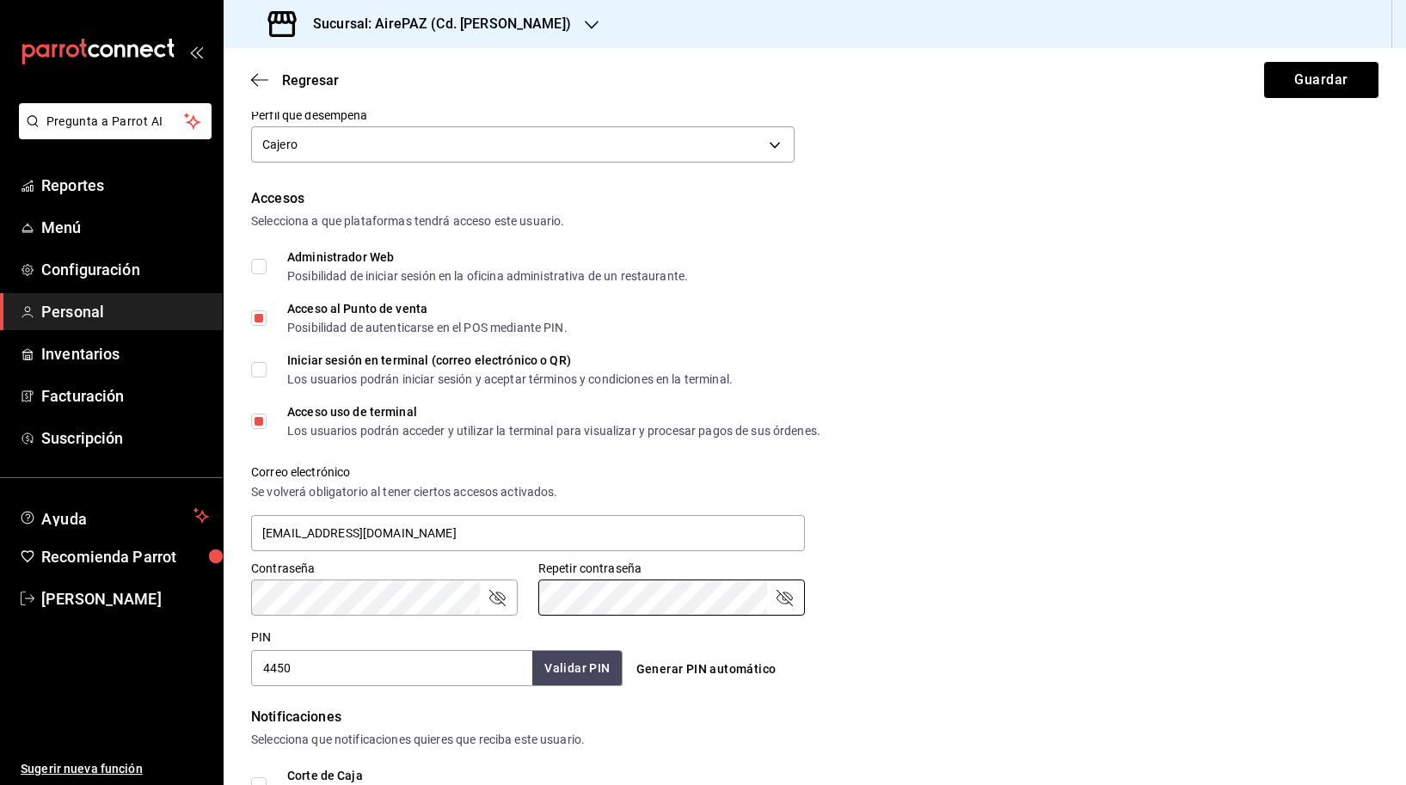
click at [965, 591] on div "Contraseña Contraseña Repetir contraseña Repetir contraseña" at bounding box center [804, 578] width 1148 height 76
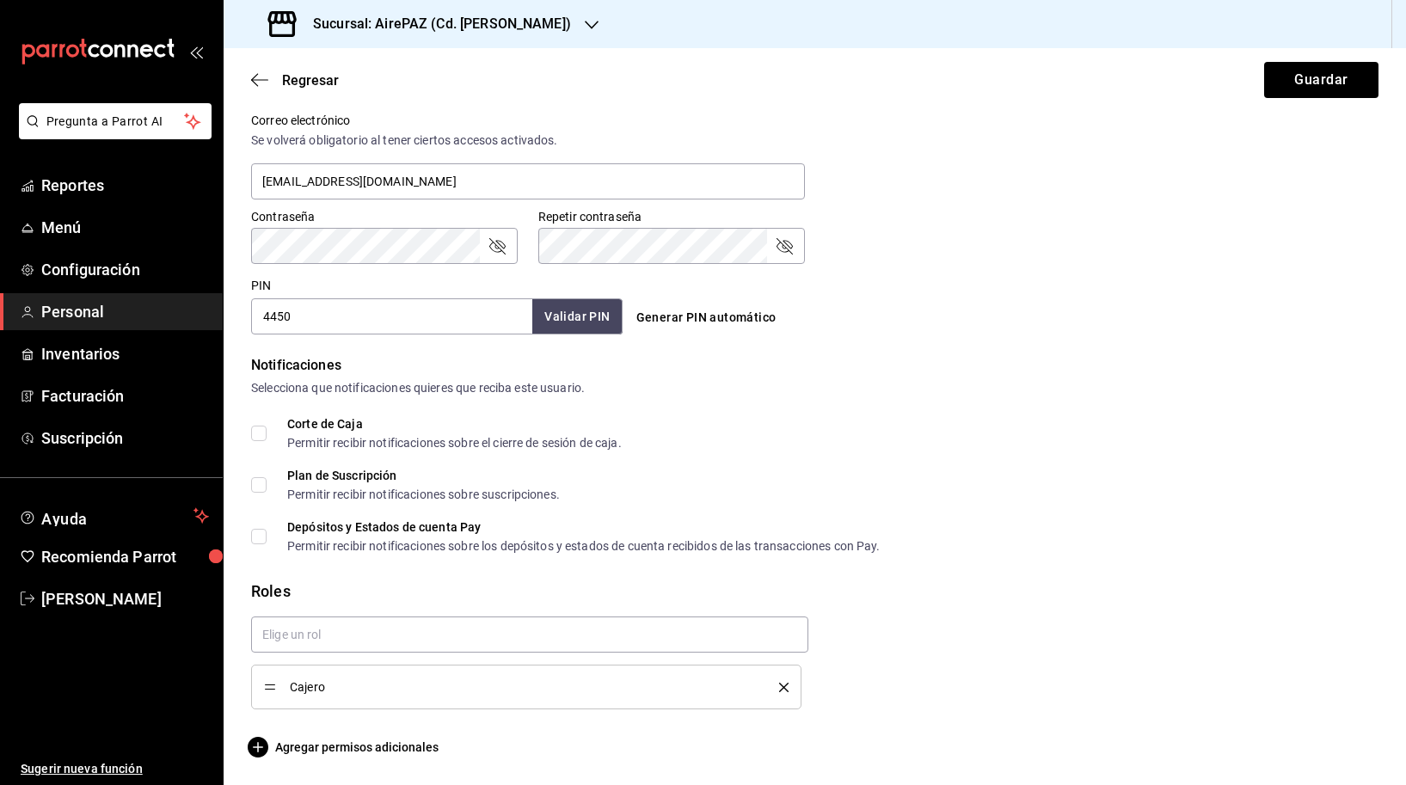
scroll to position [0, 0]
click at [328, 540] on div "Permitir recibir notificaciones sobre los depósitos y estados de cuenta recibid…" at bounding box center [583, 546] width 593 height 12
click at [267, 540] on input "Depósitos y Estados de cuenta Pay Permitir recibir notificaciones sobre los dep…" at bounding box center [258, 536] width 15 height 15
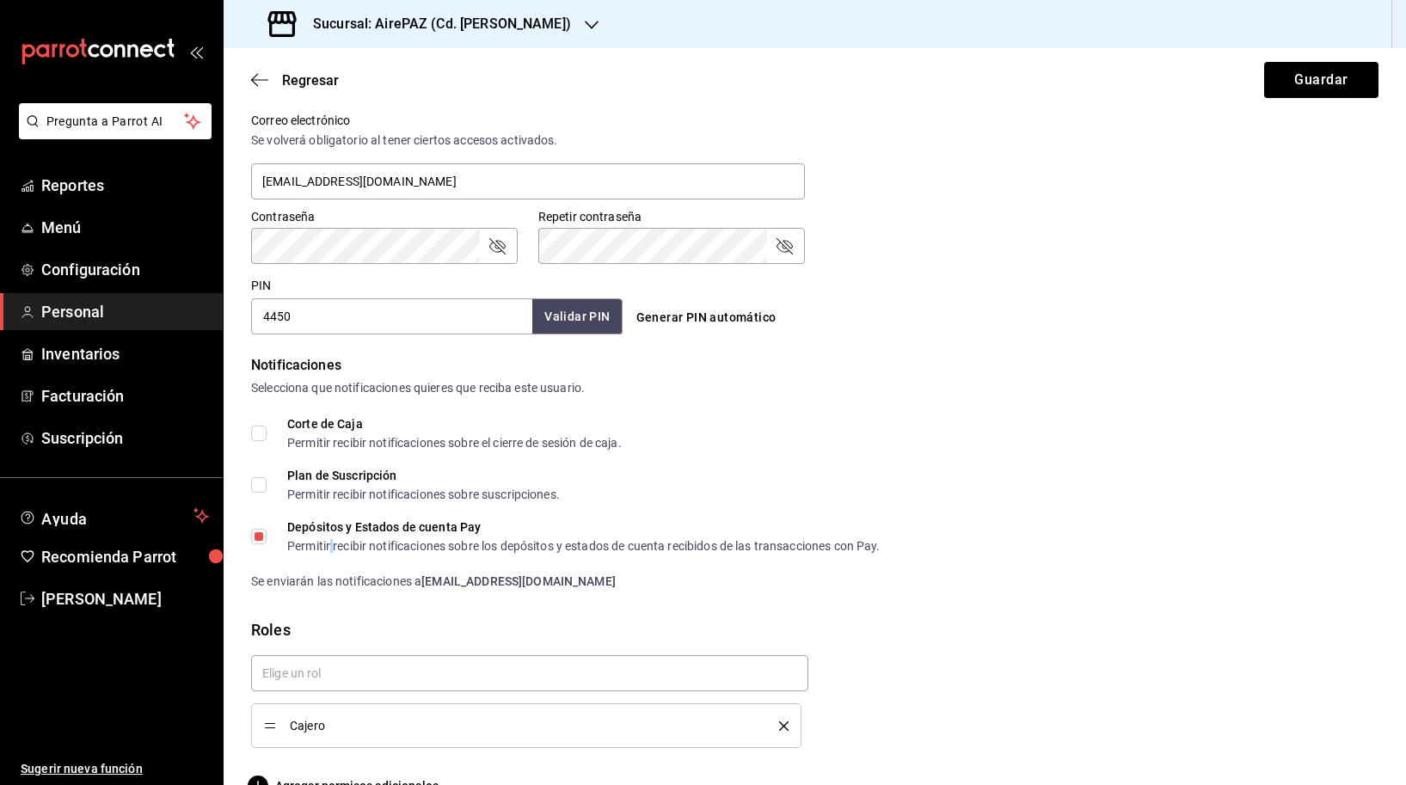
click at [328, 540] on div "Permitir recibir notificaciones sobre los depósitos y estados de cuenta recibid…" at bounding box center [583, 546] width 593 height 12
click at [267, 540] on input "Depósitos y Estados de cuenta Pay Permitir recibir notificaciones sobre los dep…" at bounding box center [258, 536] width 15 height 15
checkbox input "false"
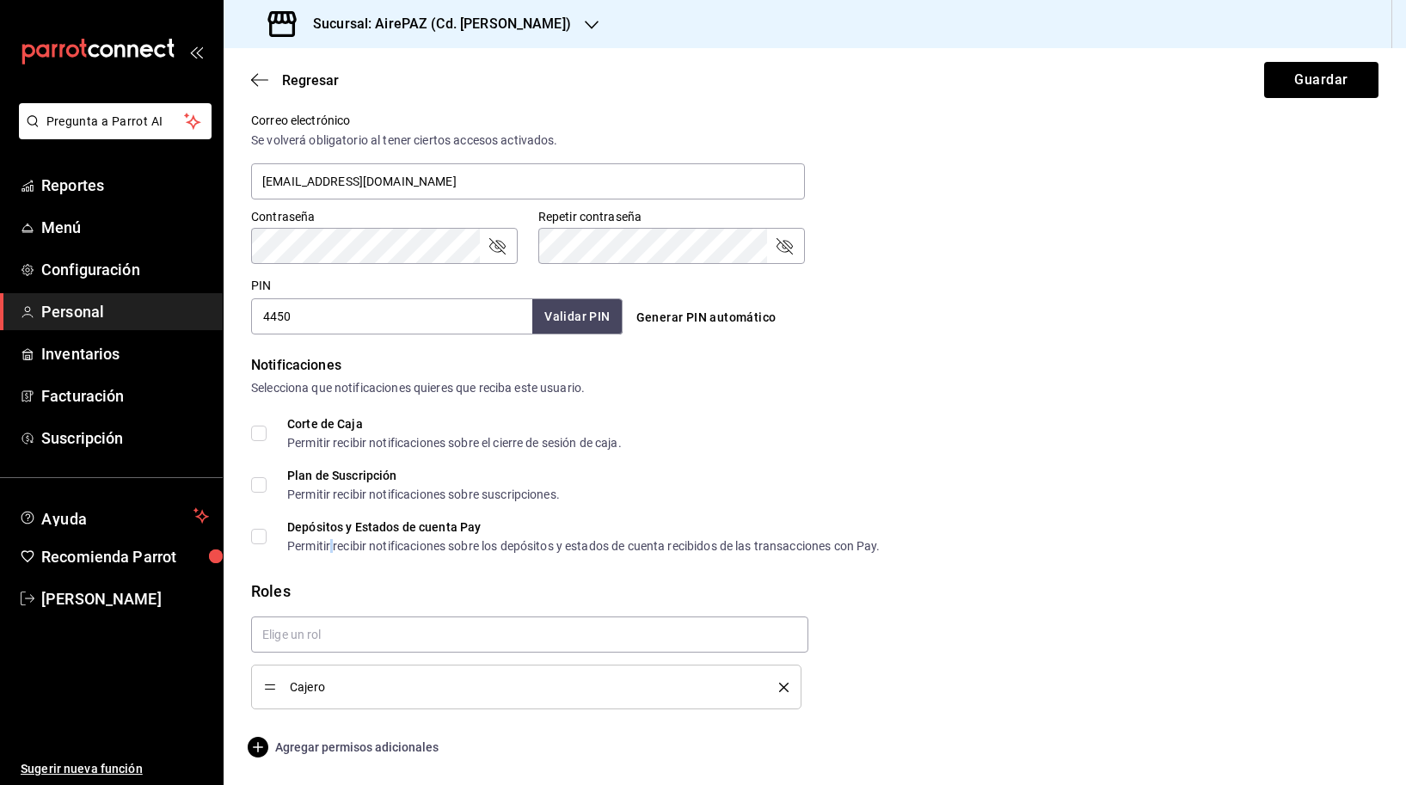
click at [359, 750] on span "Agregar permisos adicionales" at bounding box center [344, 747] width 187 height 21
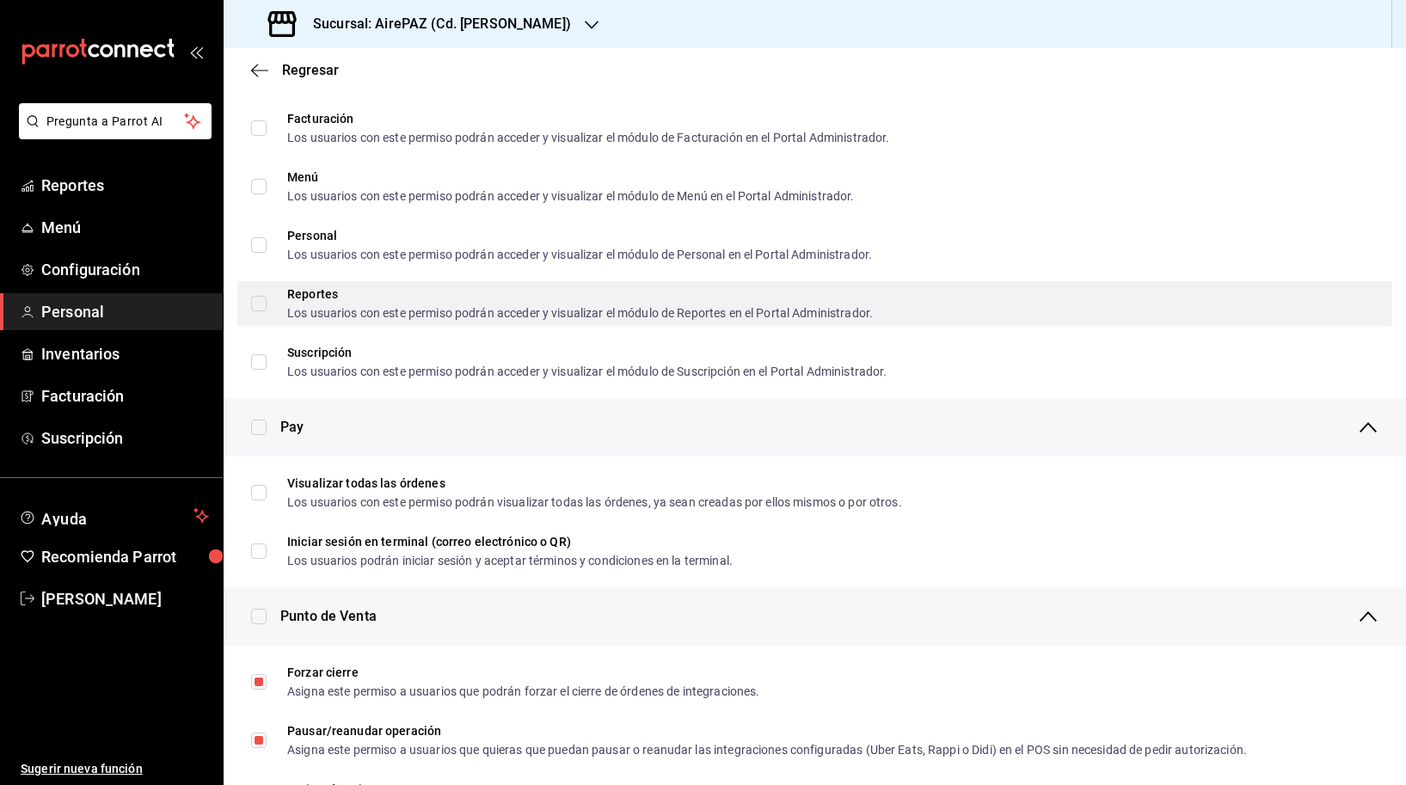
scroll to position [929, 0]
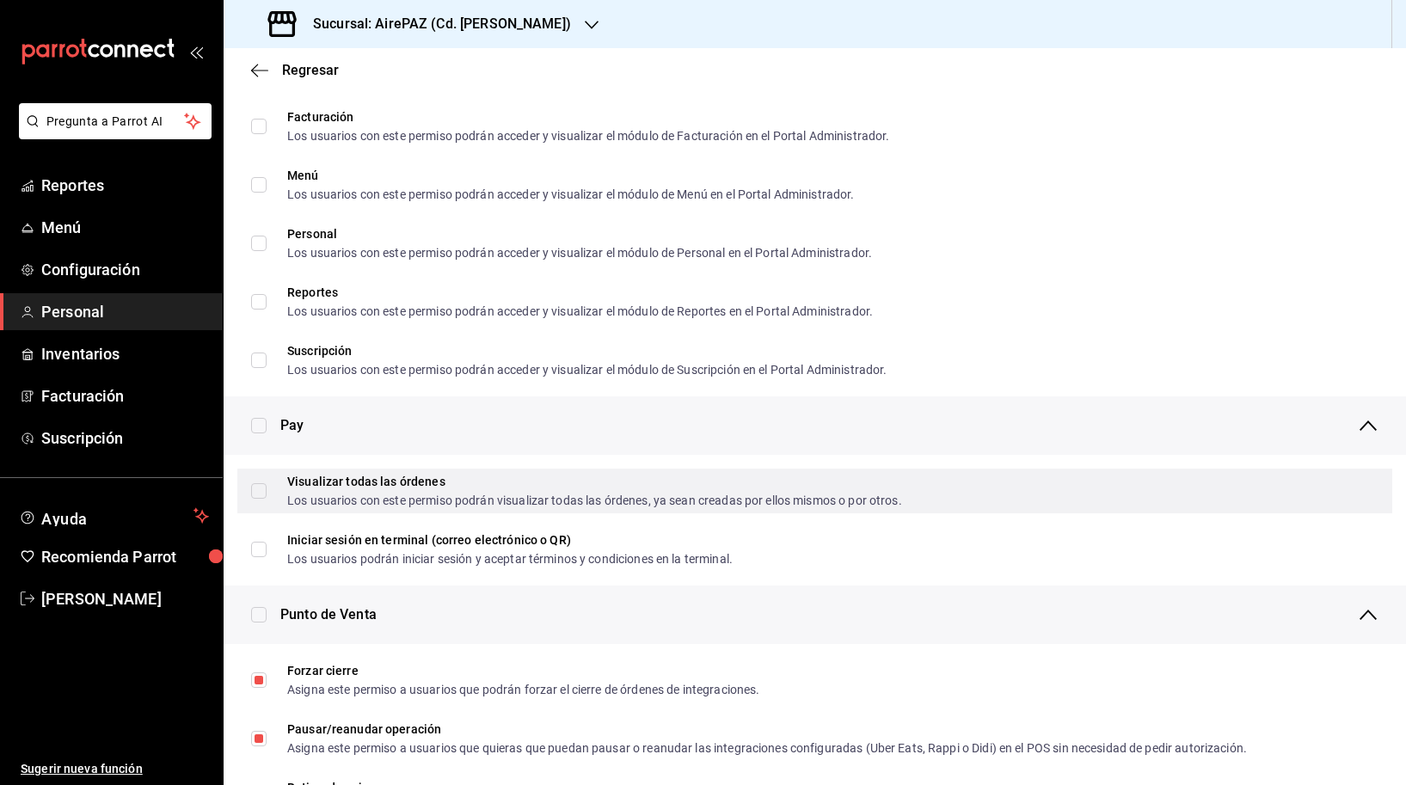
click at [401, 507] on div "Visualizar todas las órdenes Los usuarios con este permiso podrán visualizar to…" at bounding box center [814, 491] width 1155 height 45
checkbox input "true"
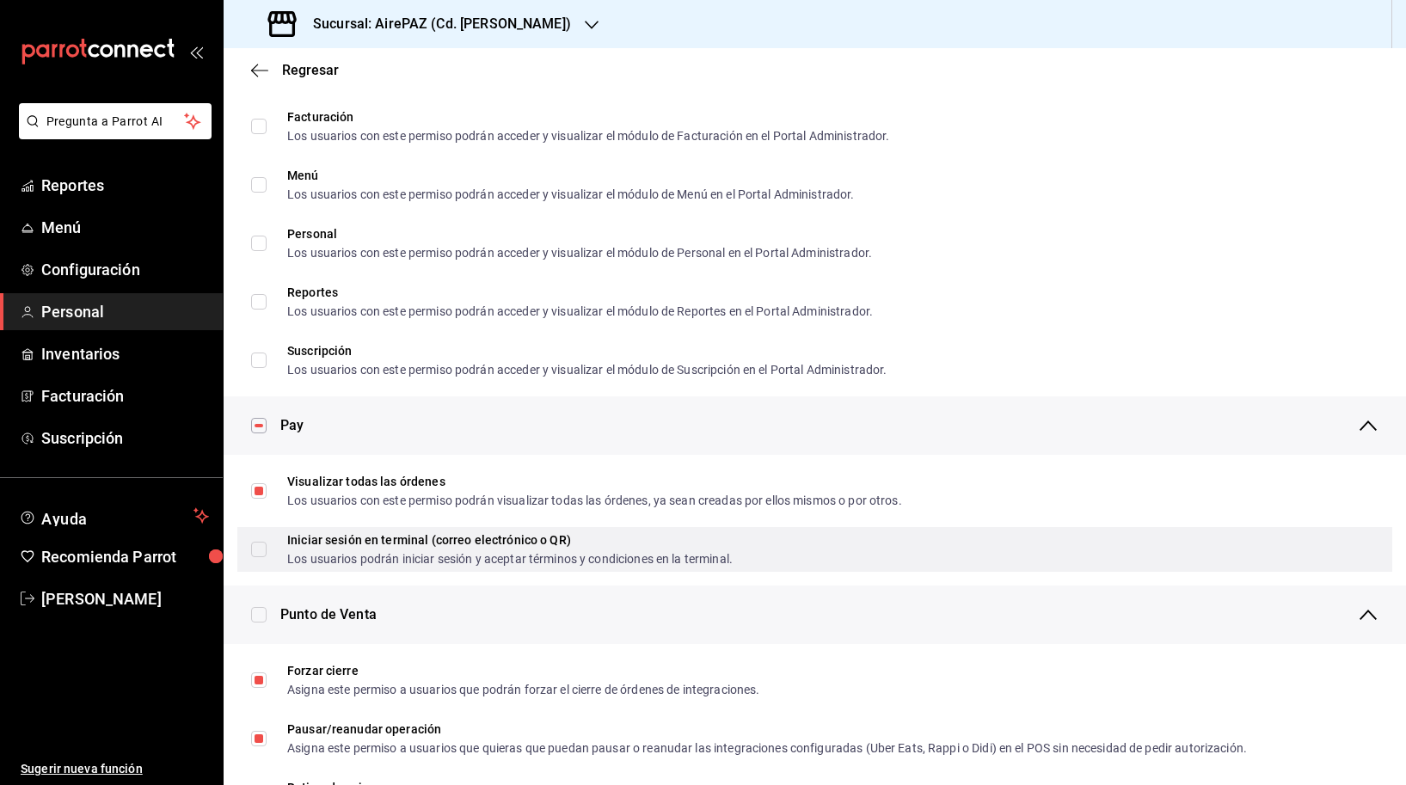
click at [402, 545] on div "Iniciar sesión en terminal (correo electrónico o QR)" at bounding box center [509, 540] width 445 height 12
click at [267, 545] on input "Iniciar sesión en terminal (correo electrónico o QR) Los usuarios podrán inicia…" at bounding box center [258, 549] width 15 height 15
checkbox input "false"
checkbox input "true"
click at [260, 544] on input "Iniciar sesión en terminal (correo electrónico o QR) Los usuarios podrán inicia…" at bounding box center [258, 549] width 15 height 15
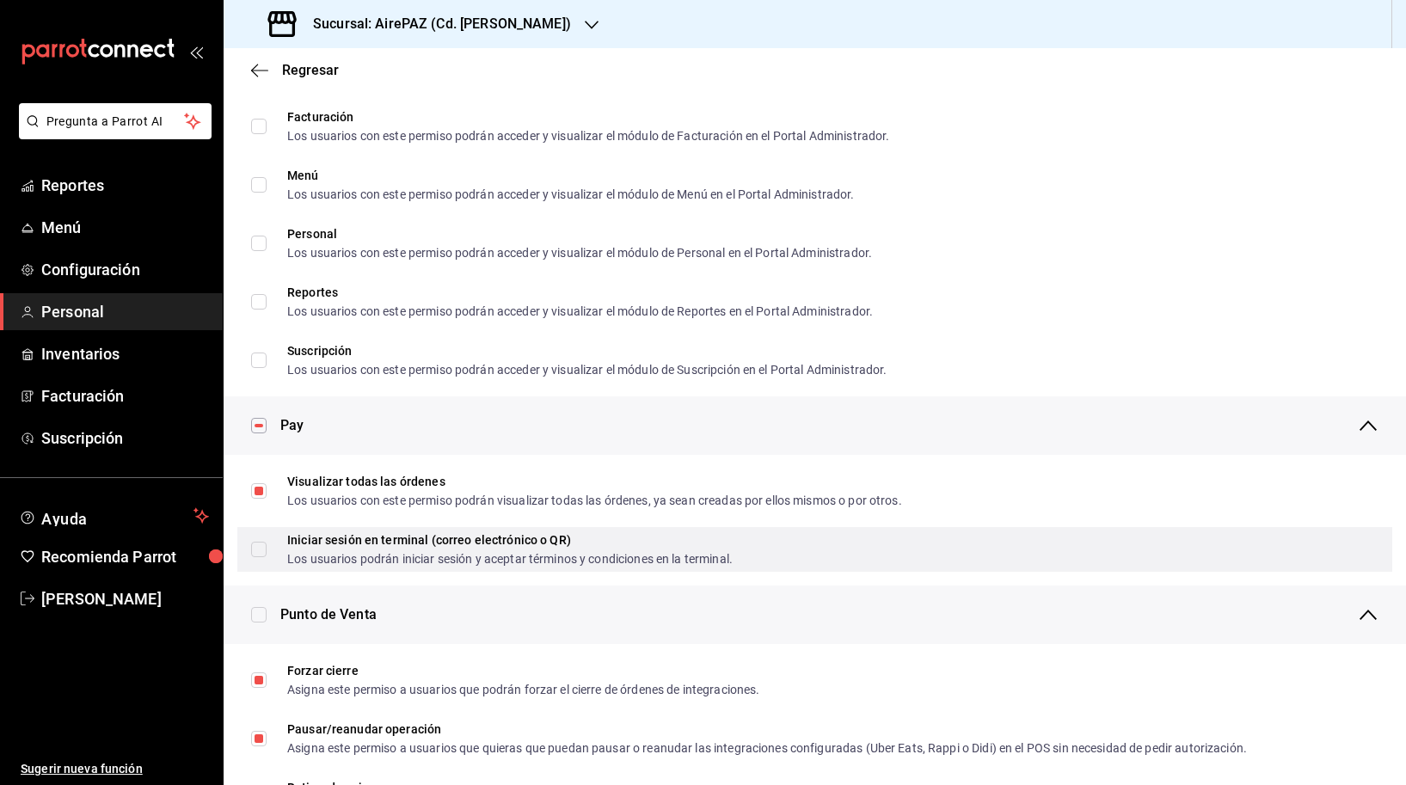
checkbox input "true"
checkbox input "false"
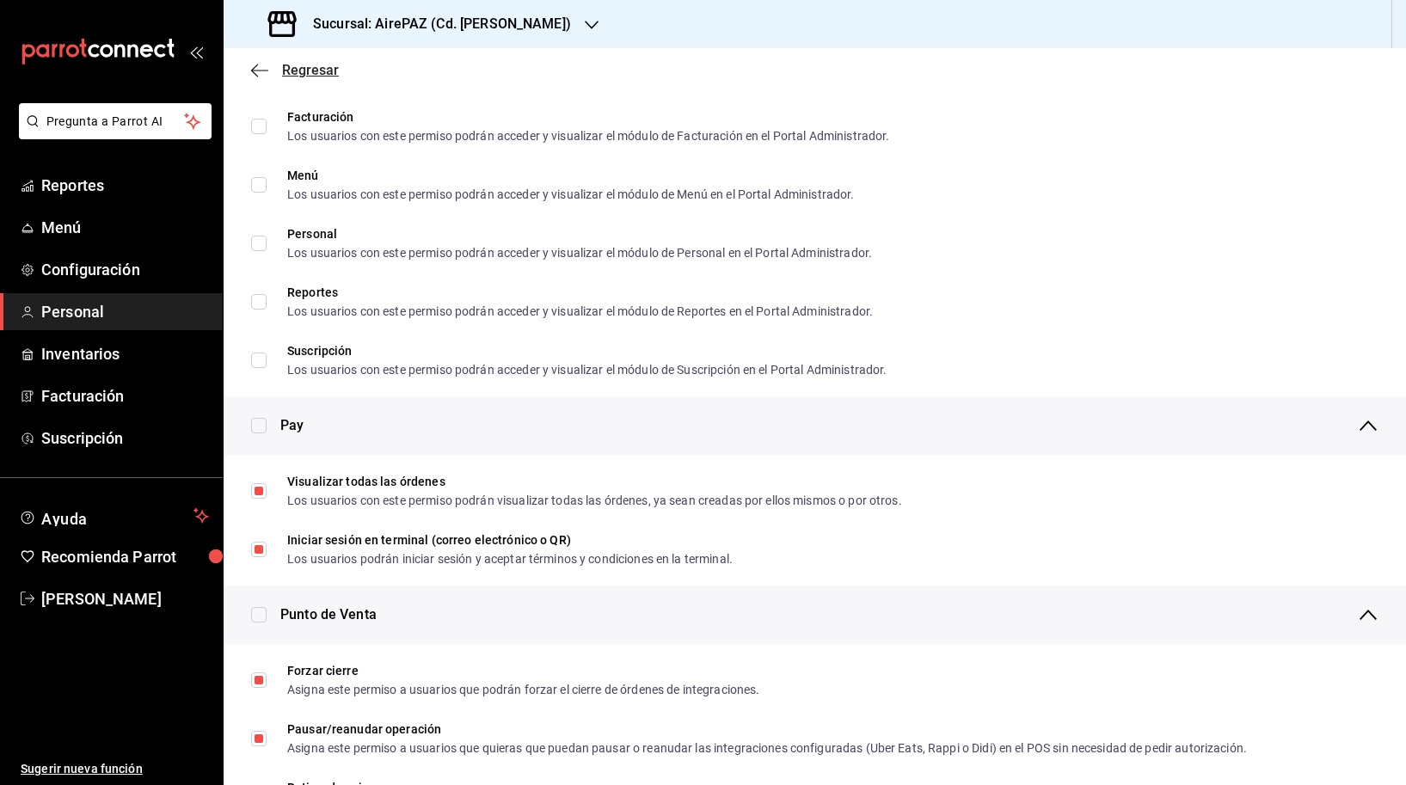
click at [264, 77] on div "Regresar" at bounding box center [815, 70] width 1182 height 44
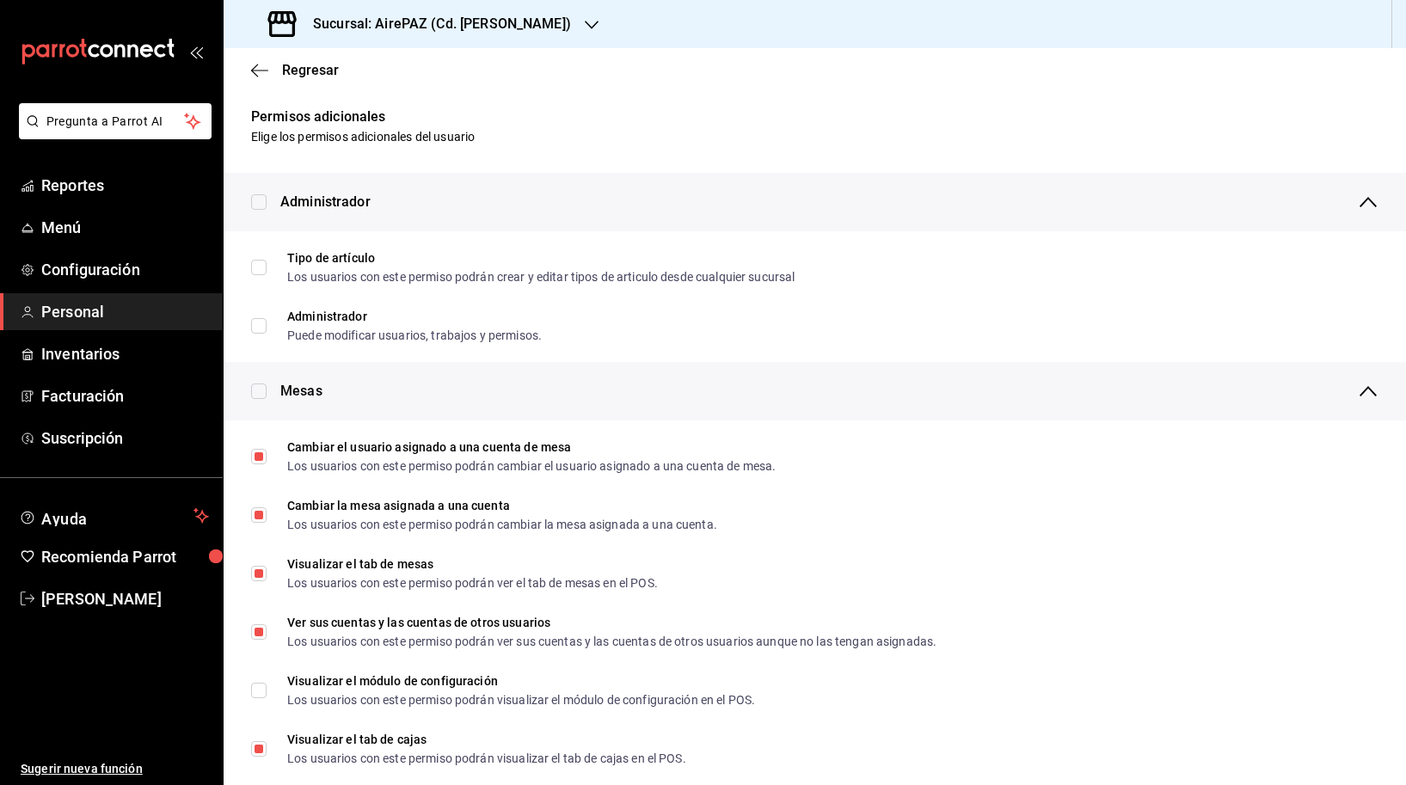
scroll to position [0, 0]
click at [260, 64] on icon "button" at bounding box center [259, 70] width 17 height 15
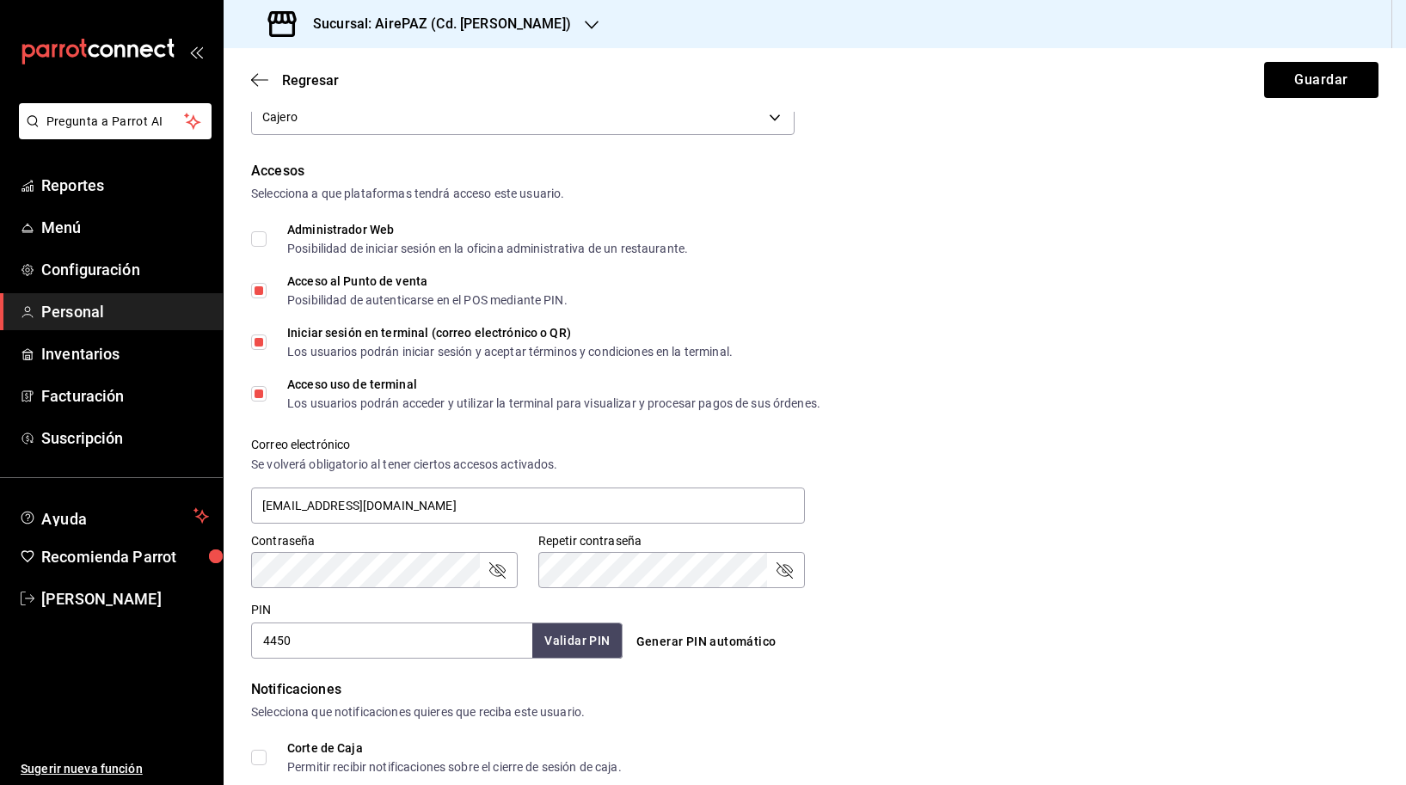
scroll to position [316, 0]
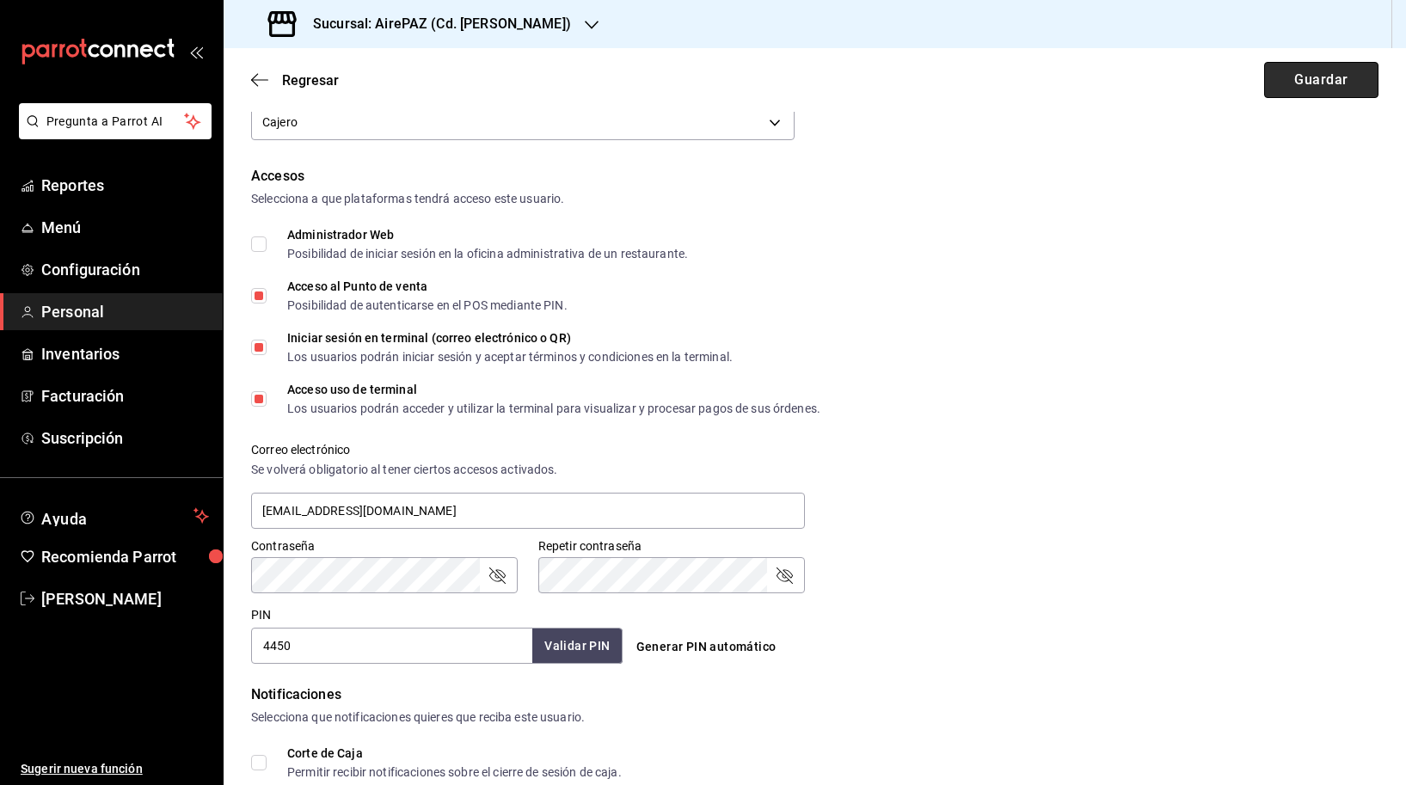
click at [1326, 80] on button "Guardar" at bounding box center [1321, 80] width 114 height 36
